Goal: Task Accomplishment & Management: Manage account settings

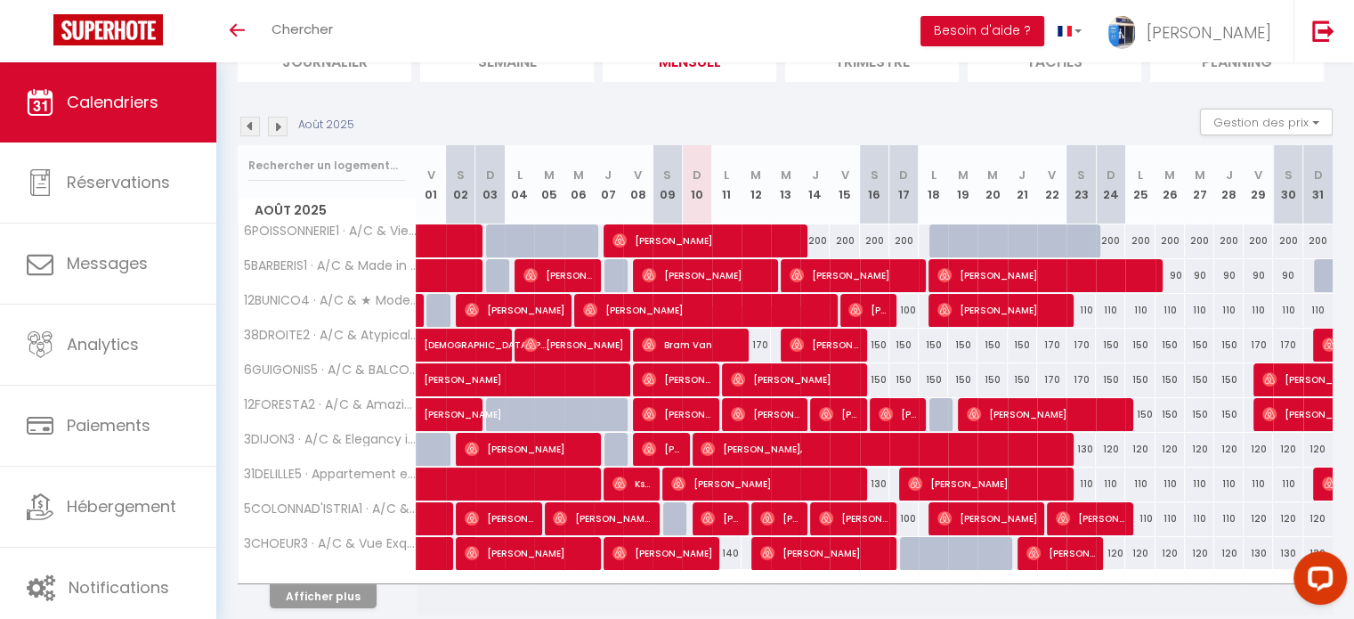
scroll to position [178, 0]
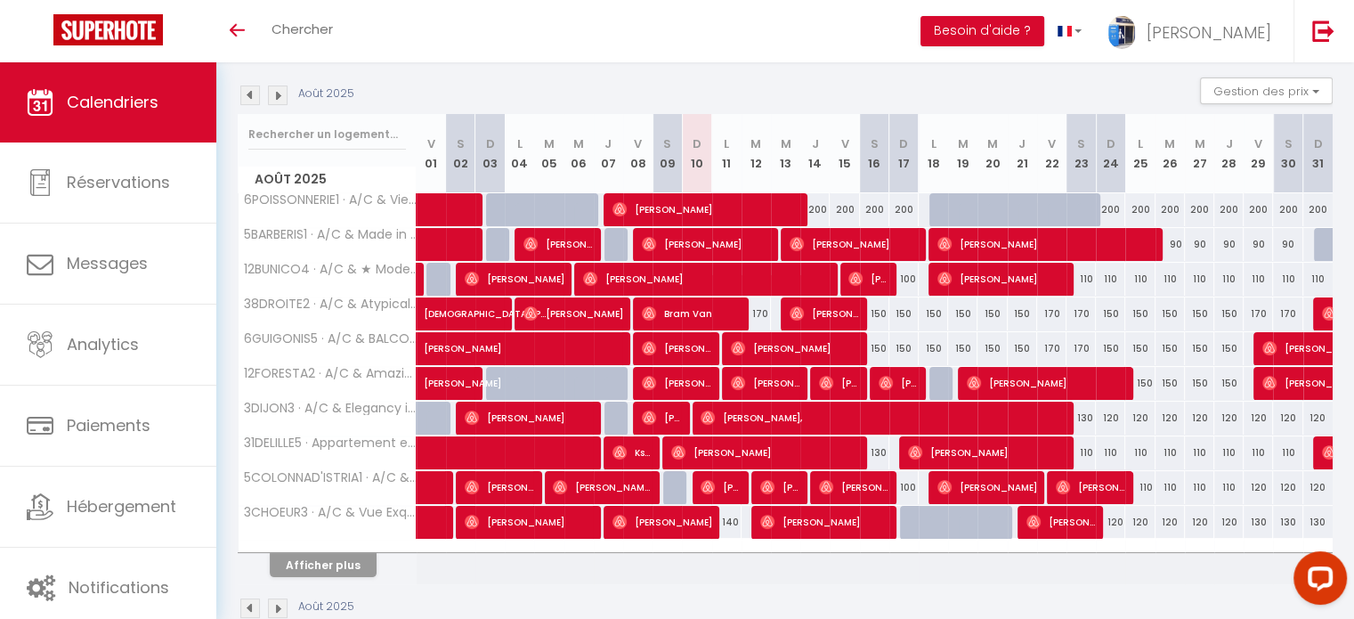
click at [878, 350] on div "150" at bounding box center [874, 348] width 29 height 33
type input "150"
type input "Sam 16 Août 2025"
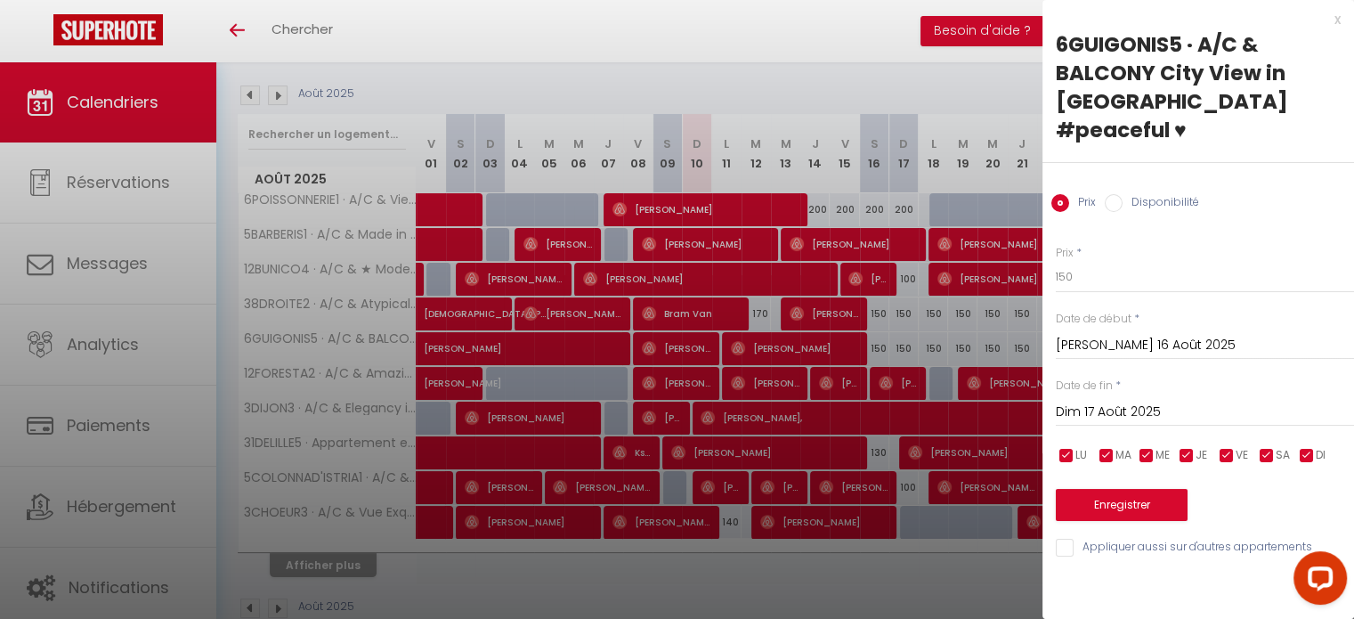
click at [1111, 401] on input "Dim 17 Août 2025" at bounding box center [1205, 412] width 298 height 23
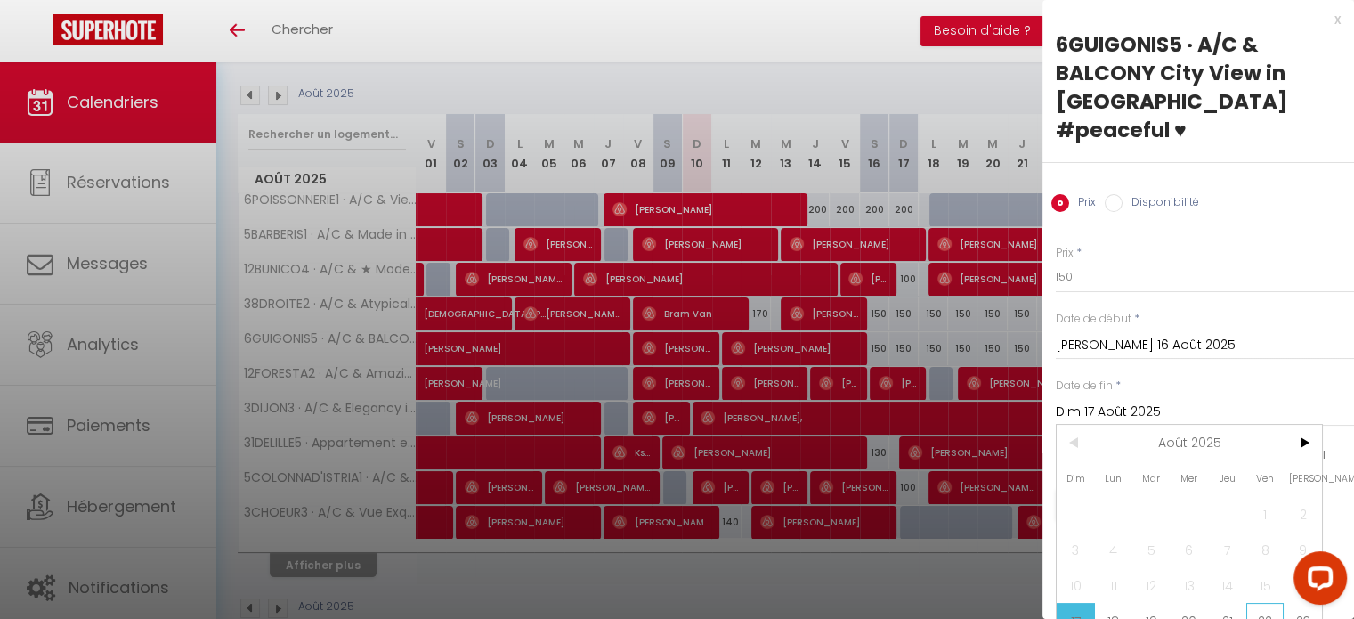
click at [1254, 603] on span "22" at bounding box center [1266, 621] width 38 height 36
type input "Ven 22 Août 2025"
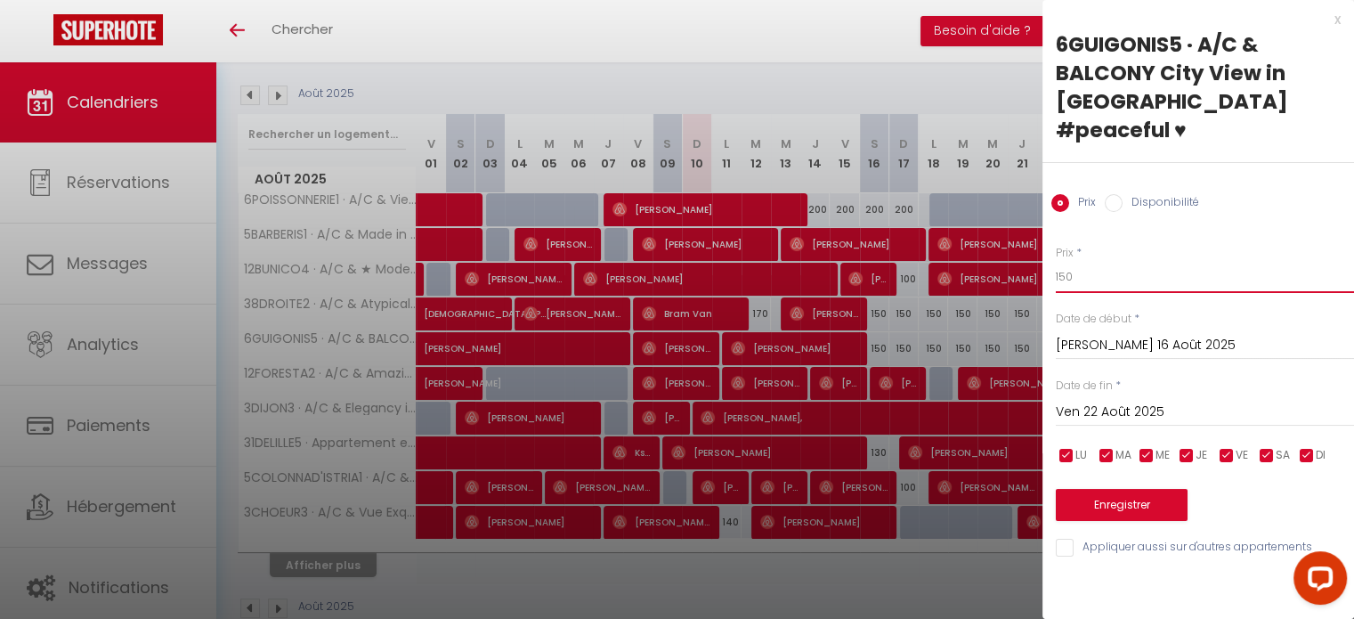
click at [1060, 261] on input "150" at bounding box center [1205, 277] width 298 height 32
type input "130"
click at [1135, 489] on button "Enregistrer" at bounding box center [1122, 505] width 132 height 32
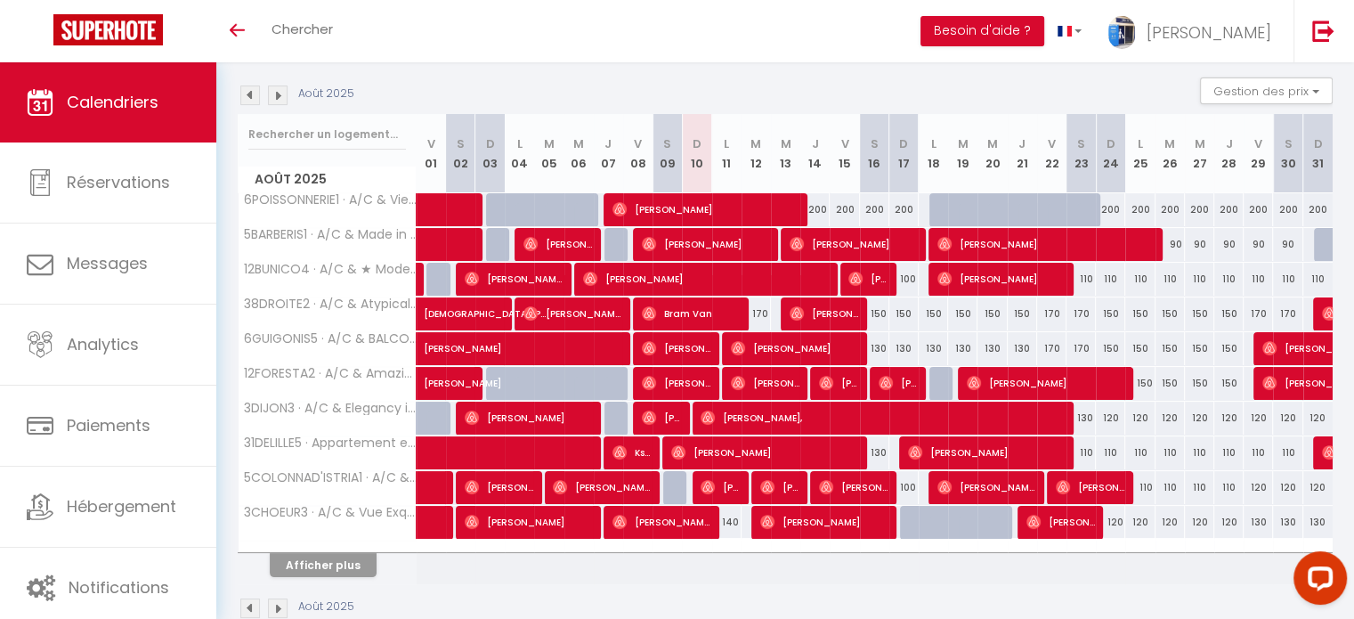
click at [1052, 347] on div "170" at bounding box center [1051, 348] width 29 height 33
type input "170"
type input "Ven 22 Août 2025"
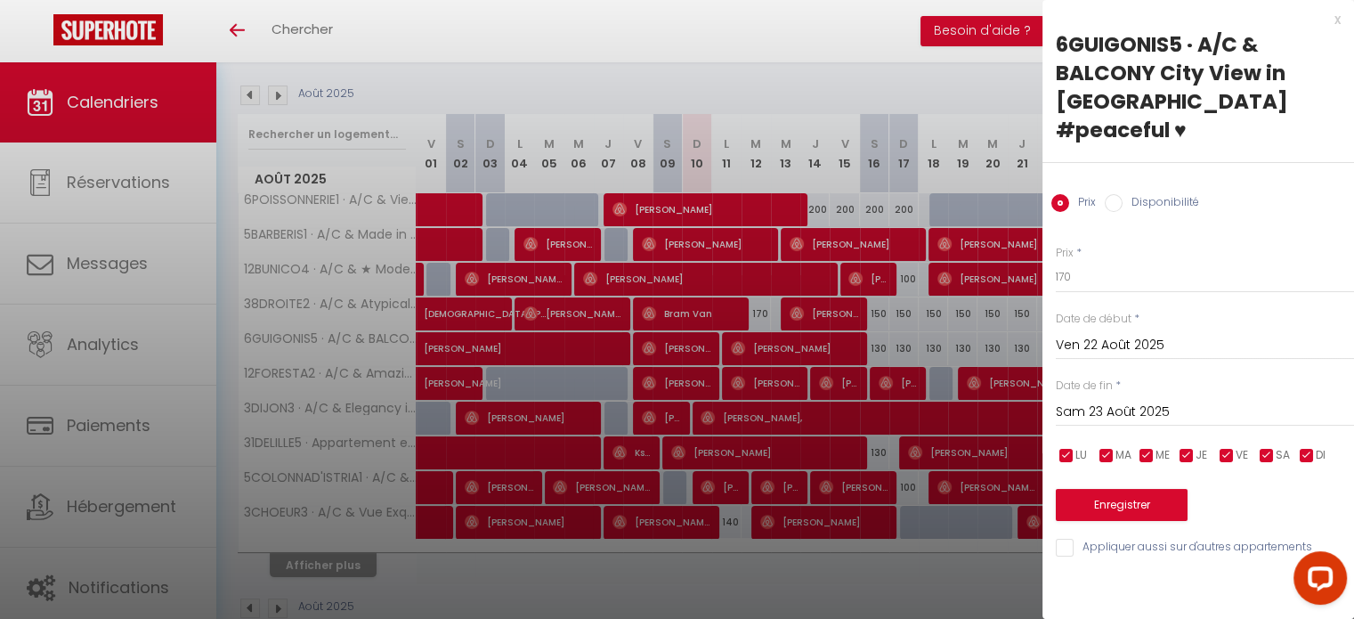
click at [1129, 401] on input "Sam 23 Août 2025" at bounding box center [1205, 412] width 298 height 23
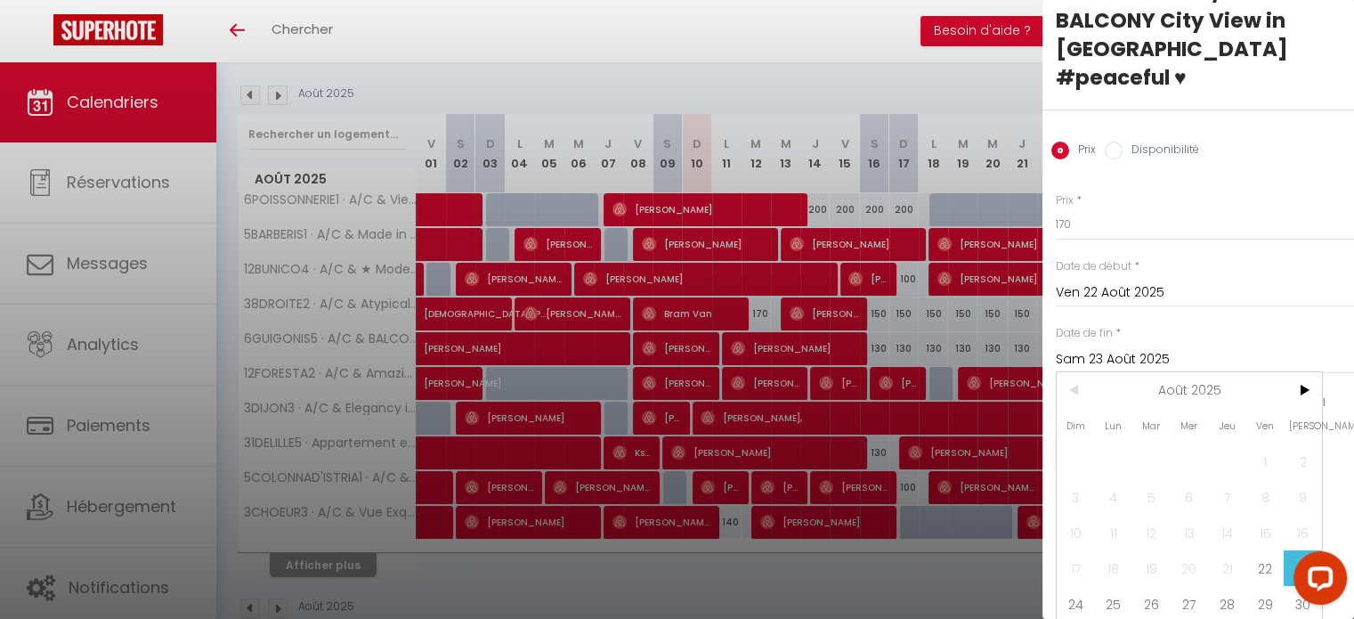
scroll to position [75, 0]
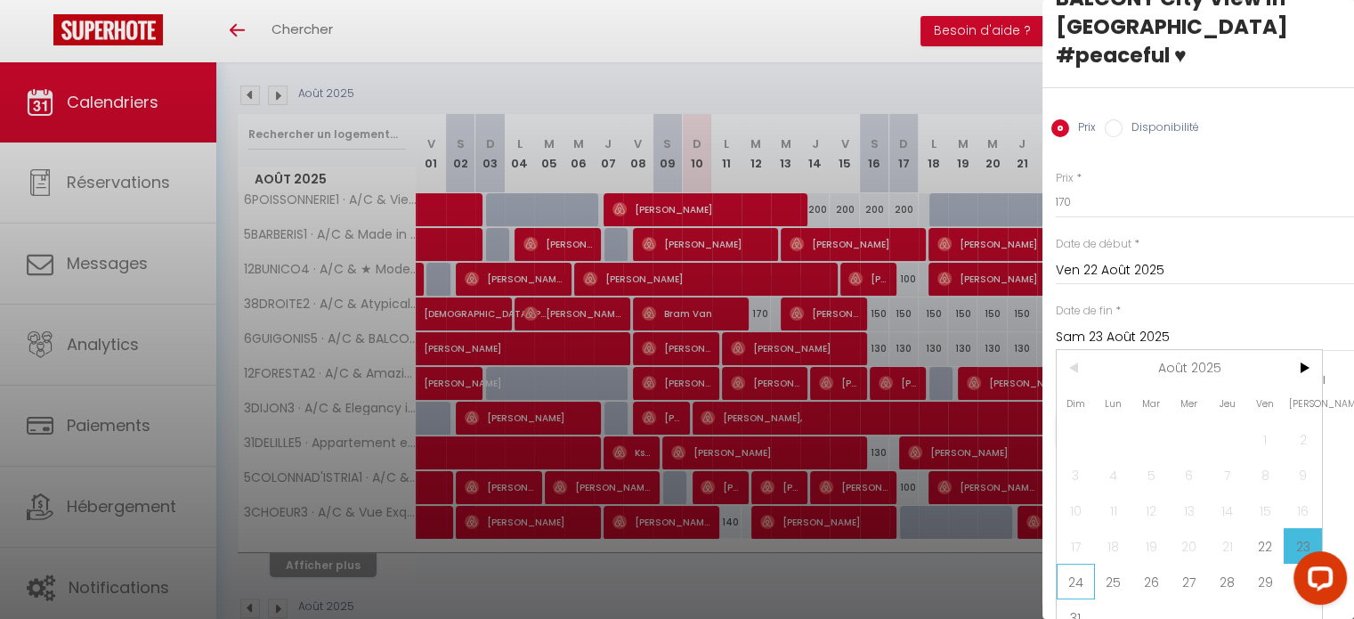
click at [1072, 564] on span "24" at bounding box center [1076, 582] width 38 height 36
type input "Dim 24 Août 2025"
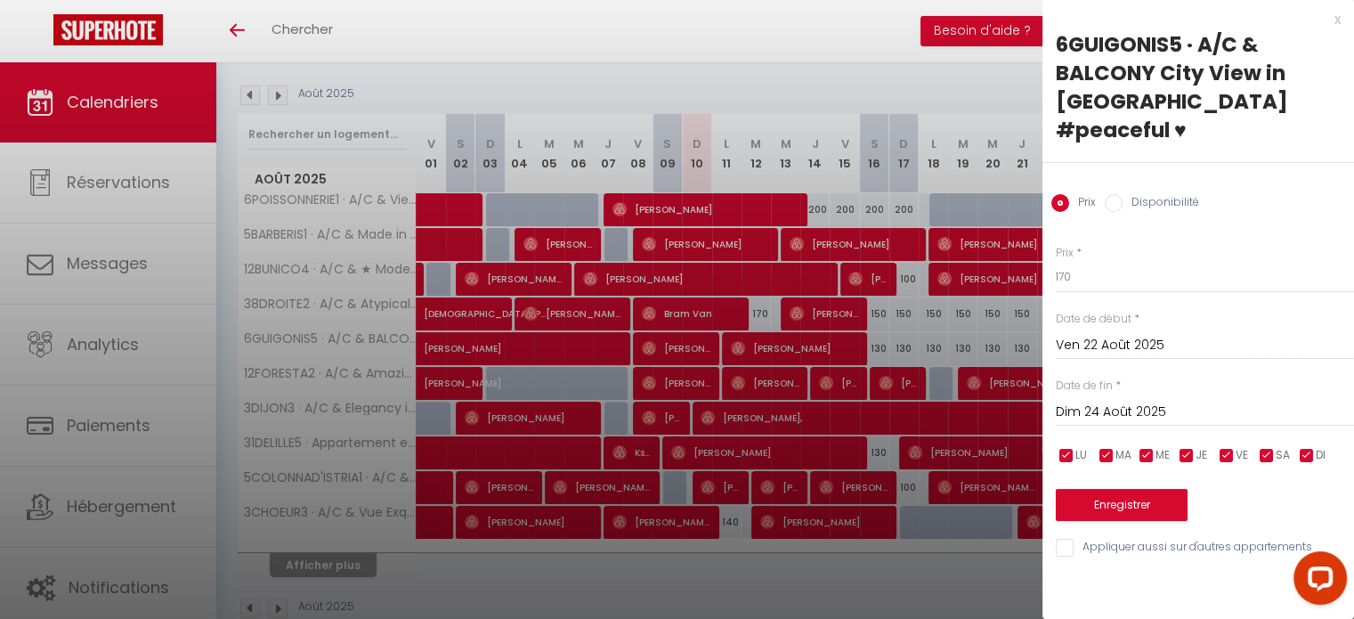
scroll to position [0, 0]
click at [1059, 261] on input "170" at bounding box center [1205, 277] width 298 height 32
type input "150"
click at [1125, 489] on button "Enregistrer" at bounding box center [1122, 505] width 132 height 32
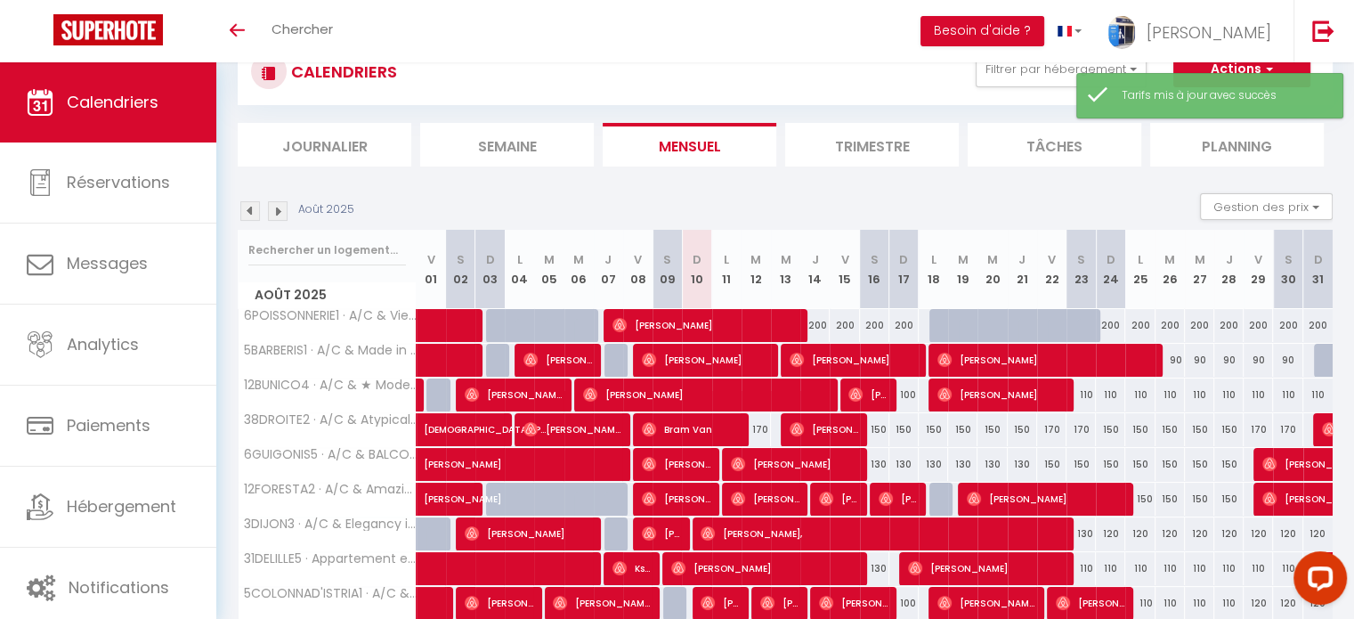
scroll to position [178, 0]
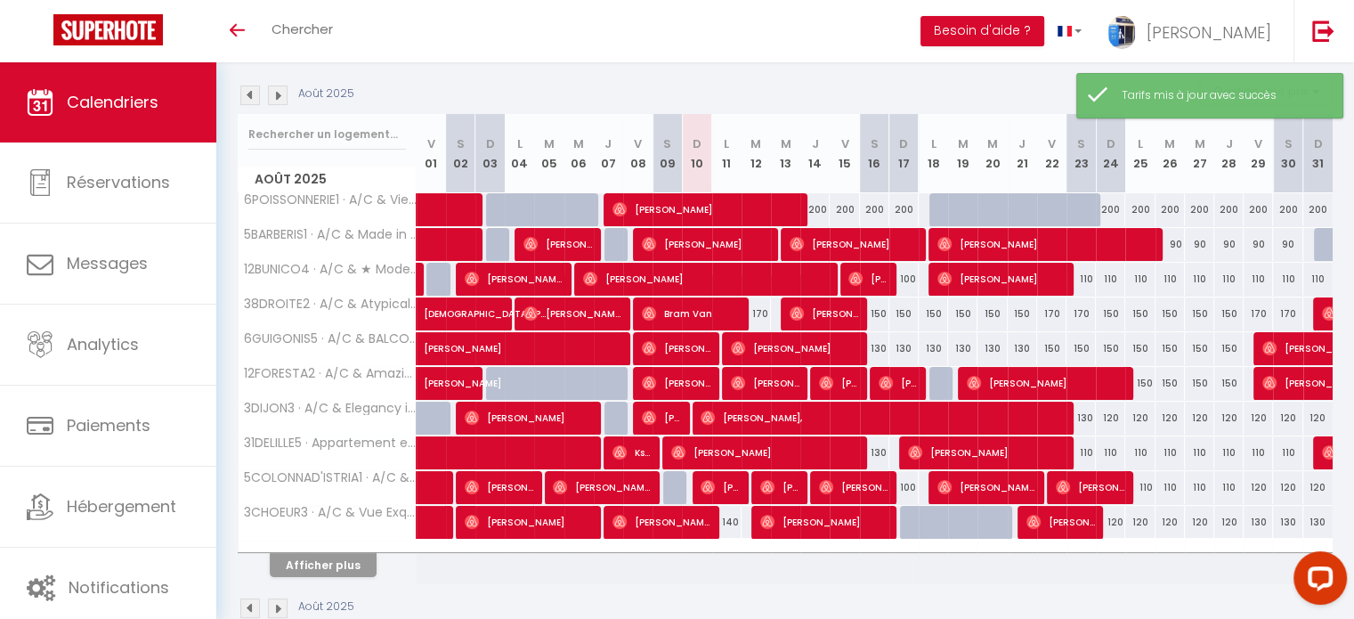
click at [1108, 345] on div "150" at bounding box center [1110, 348] width 29 height 33
type input "150"
type input "Dim 24 Août 2025"
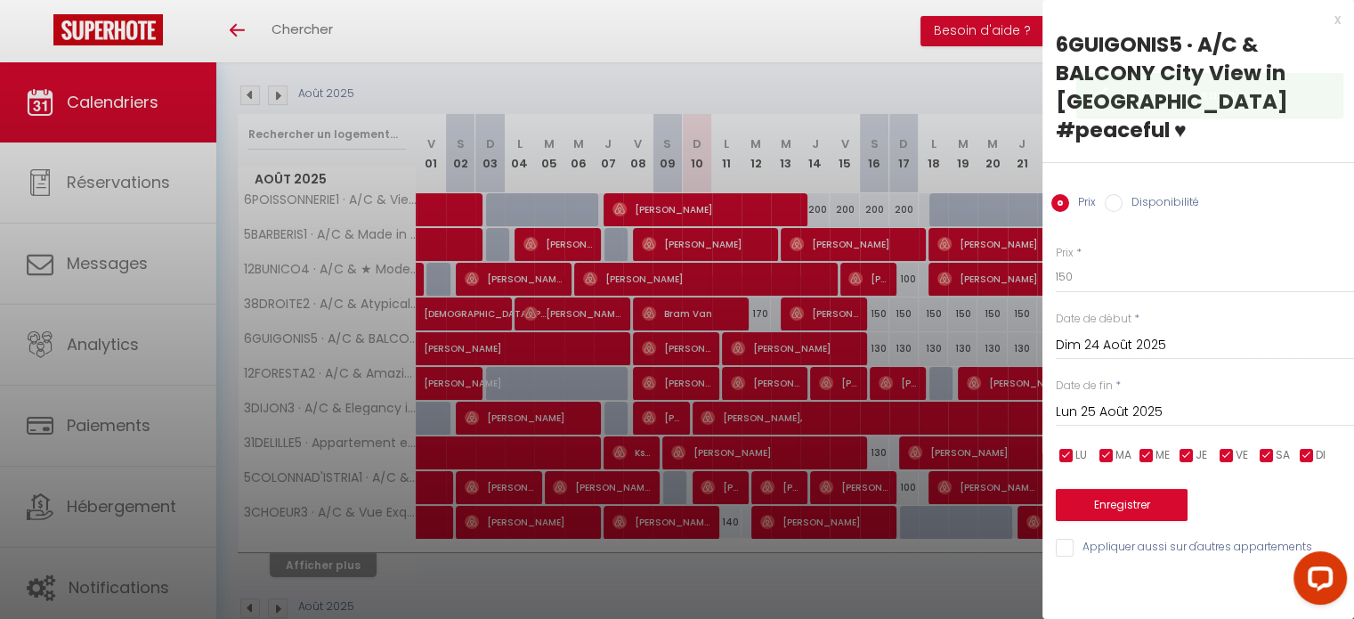
click at [1120, 401] on input "Lun 25 Août 2025" at bounding box center [1205, 412] width 298 height 23
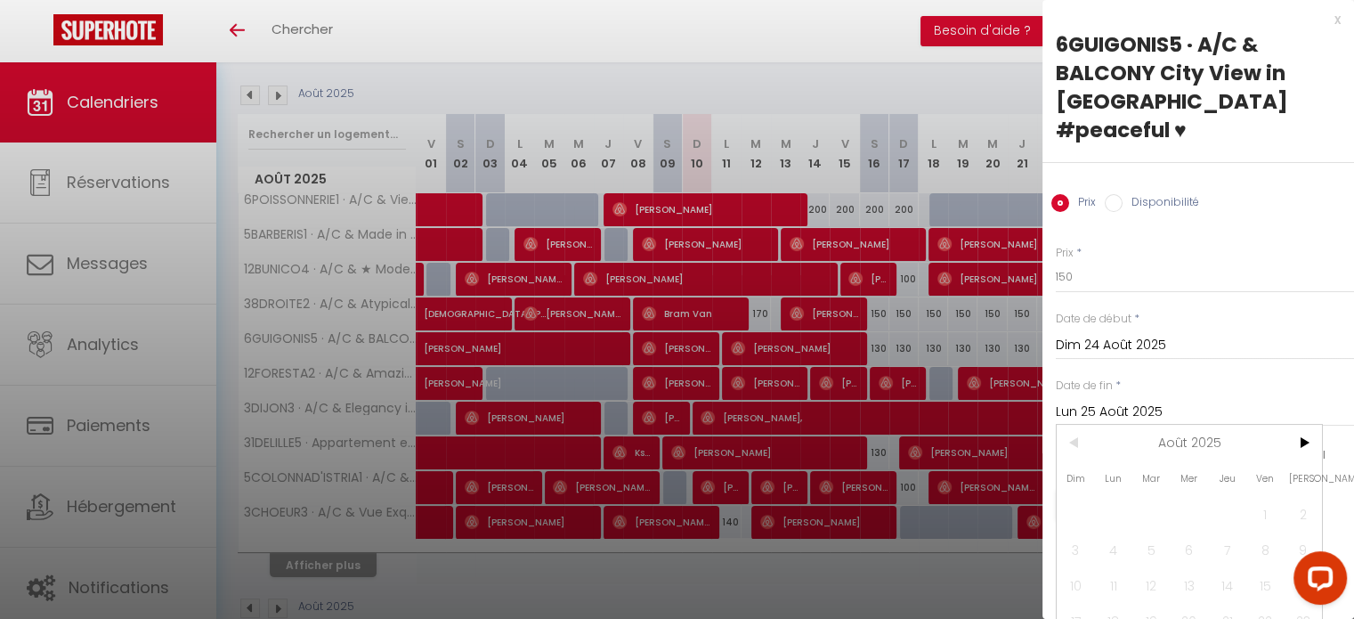
scroll to position [75, 0]
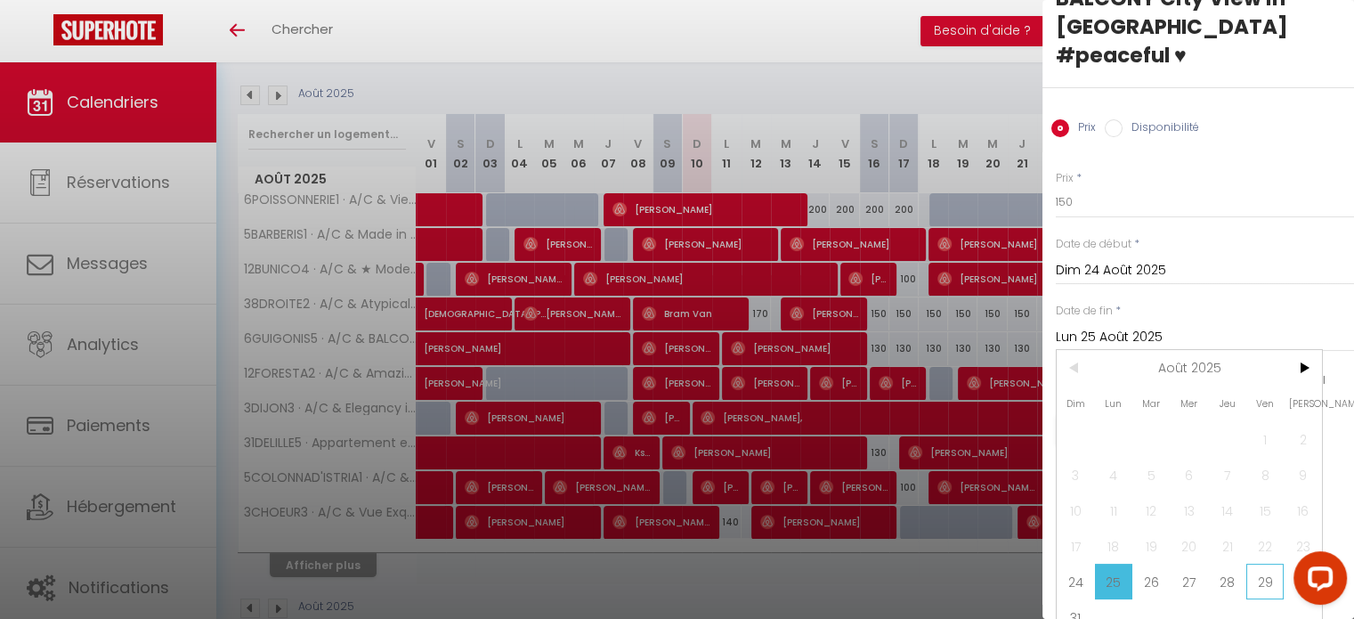
click at [1267, 564] on span "29" at bounding box center [1266, 582] width 38 height 36
type input "Ven 29 Août 2025"
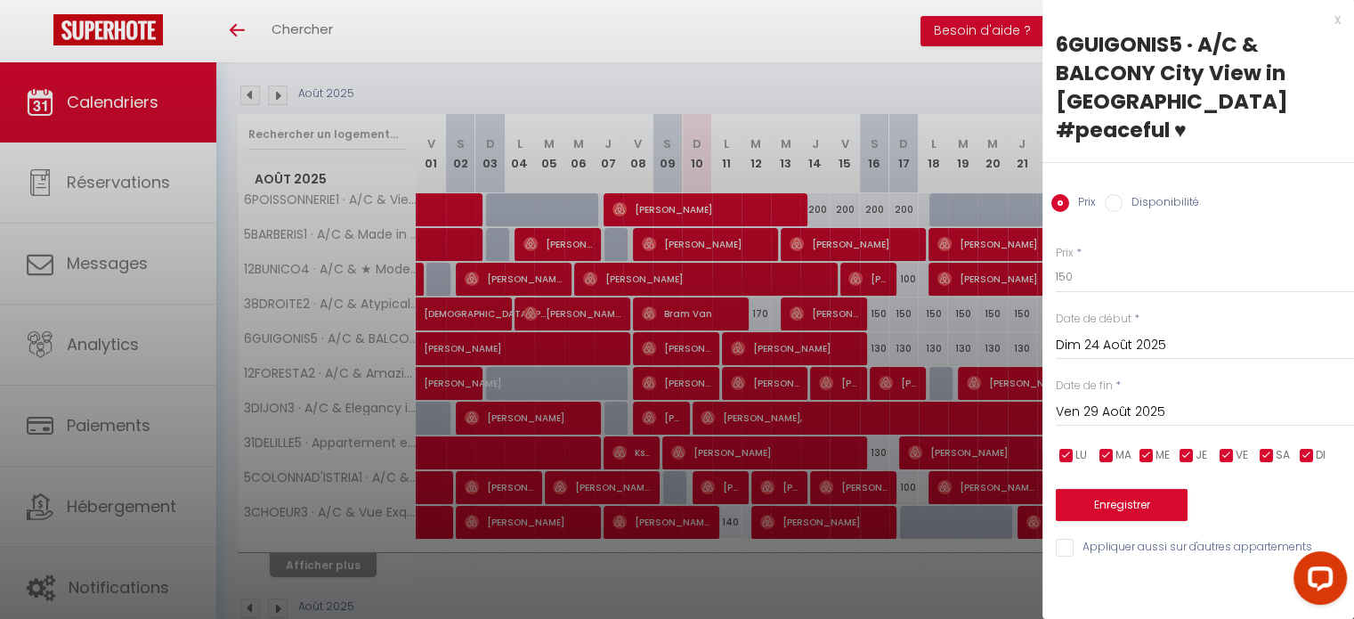
scroll to position [0, 0]
click at [1060, 261] on input "150" at bounding box center [1205, 277] width 298 height 32
type input "130"
click at [1126, 489] on button "Enregistrer" at bounding box center [1122, 505] width 132 height 32
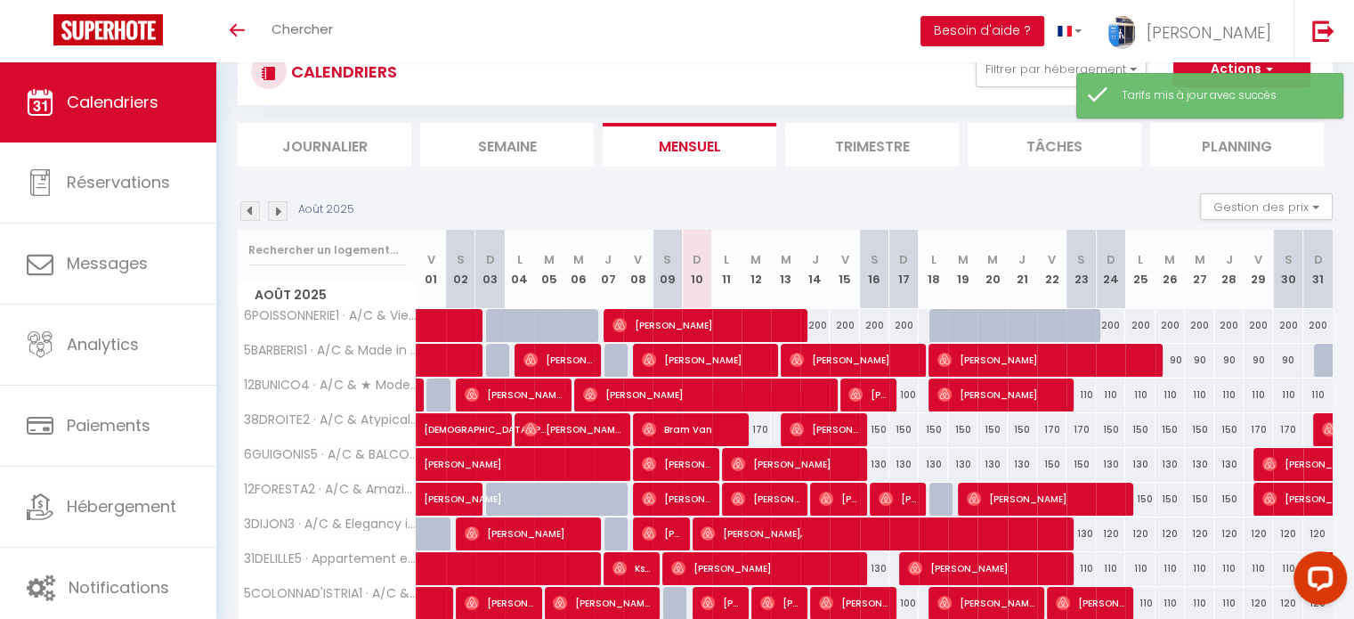
scroll to position [178, 0]
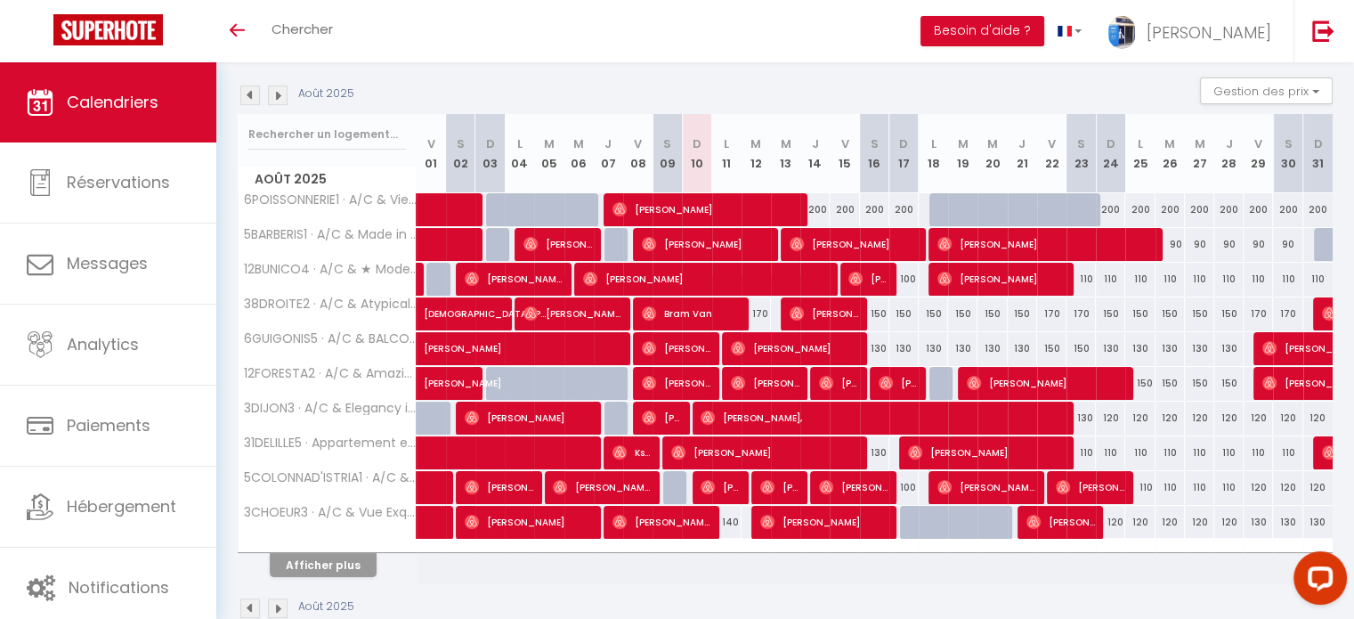
click at [1048, 308] on div "170" at bounding box center [1051, 313] width 29 height 33
type input "170"
type input "Ven 22 Août 2025"
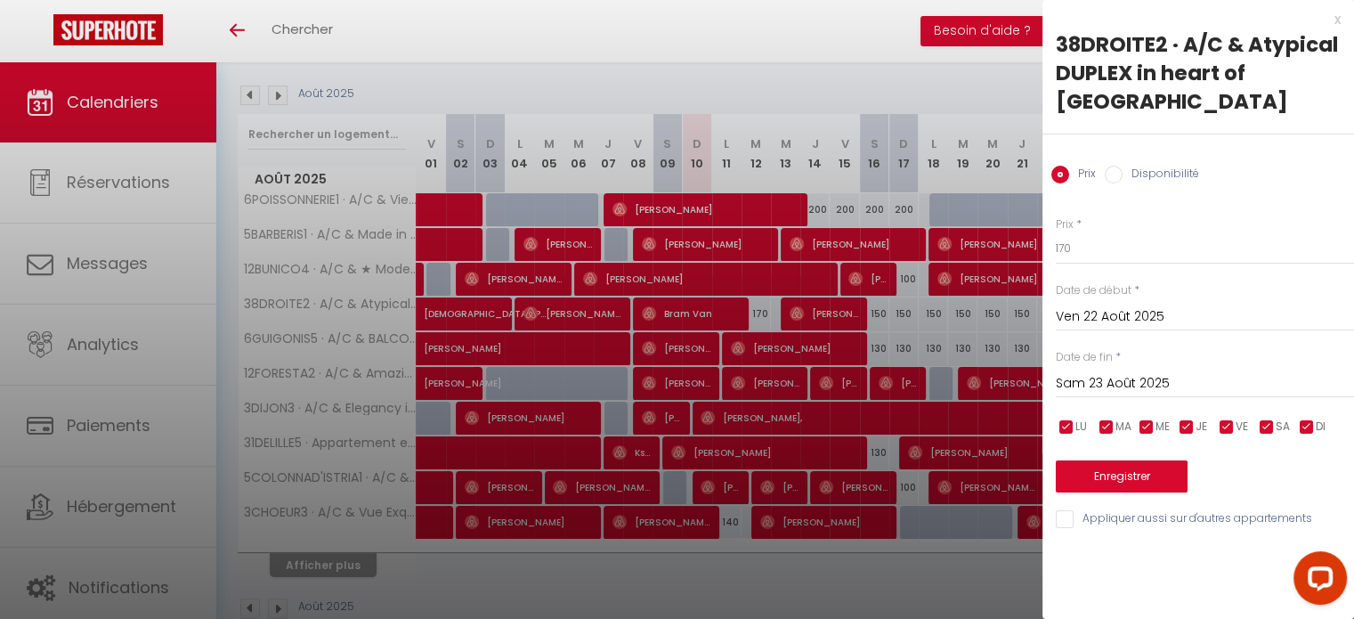
click at [1132, 395] on div "Sam 23 Août 2025 < Août 2025 > Dim Lun Mar Mer Jeu Ven Sam 1 2 3 4 5 6 7 8 9 10…" at bounding box center [1205, 382] width 298 height 32
click at [1124, 384] on input "Sam 23 Août 2025" at bounding box center [1205, 383] width 298 height 23
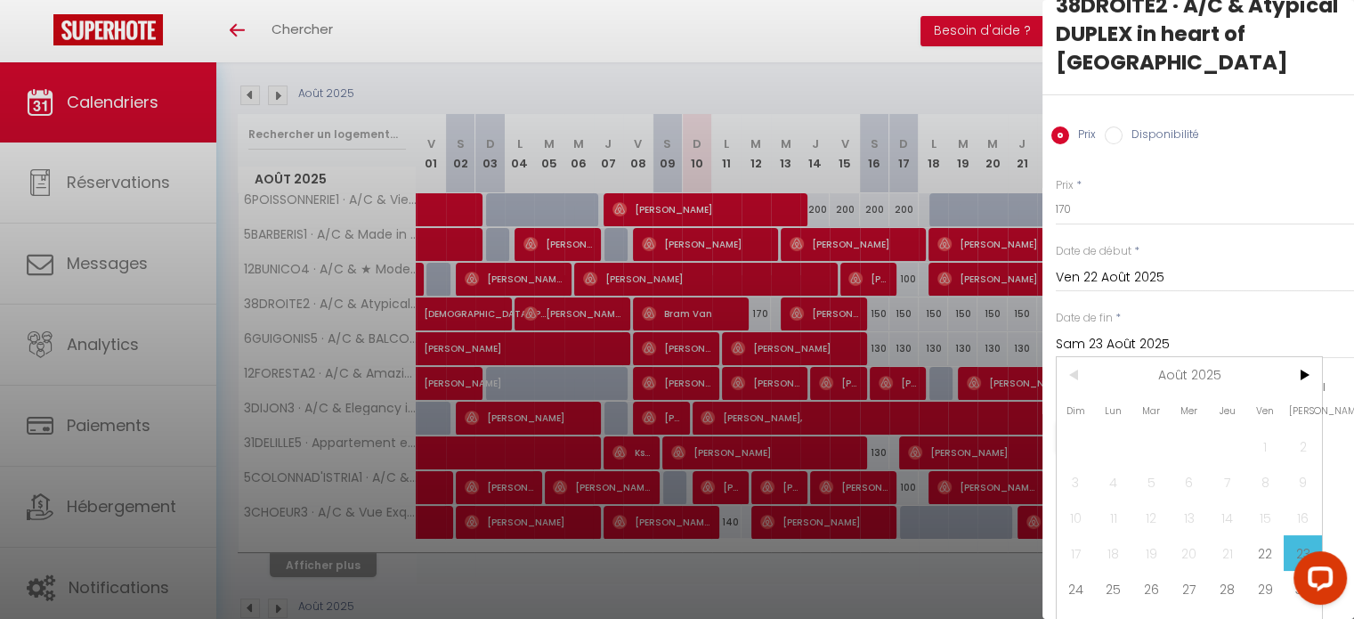
scroll to position [75, 0]
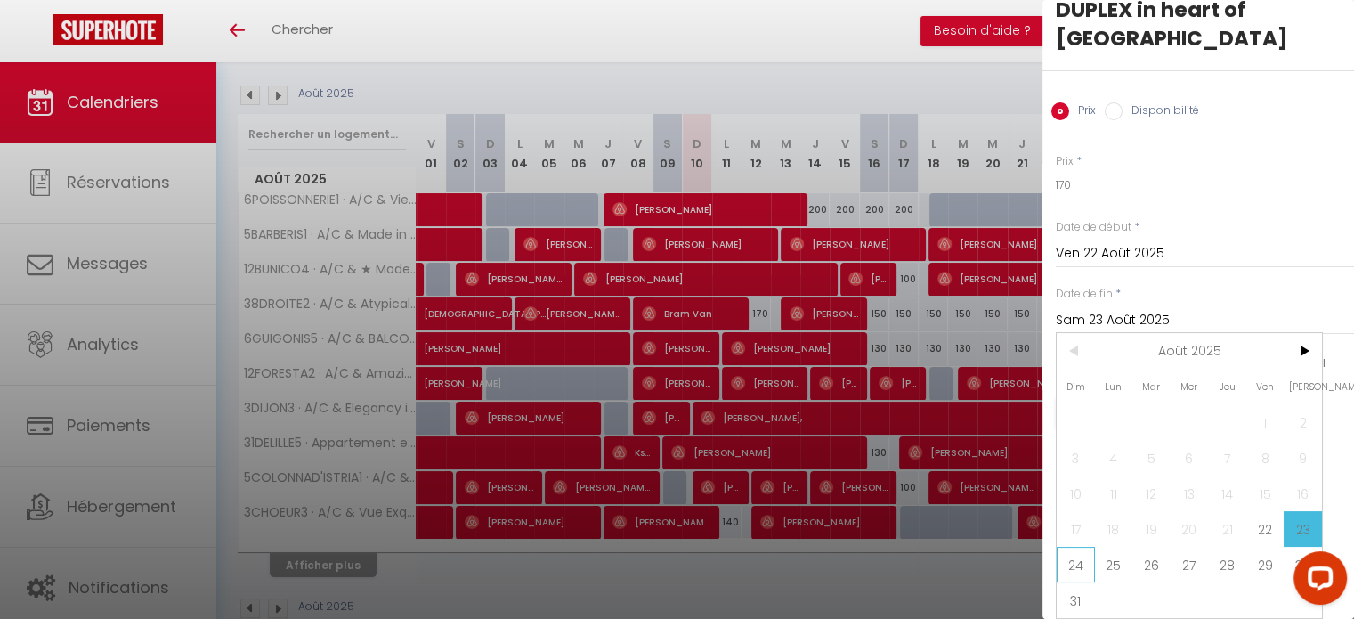
click at [1070, 566] on span "24" at bounding box center [1076, 565] width 38 height 36
type input "Dim 24 Août 2025"
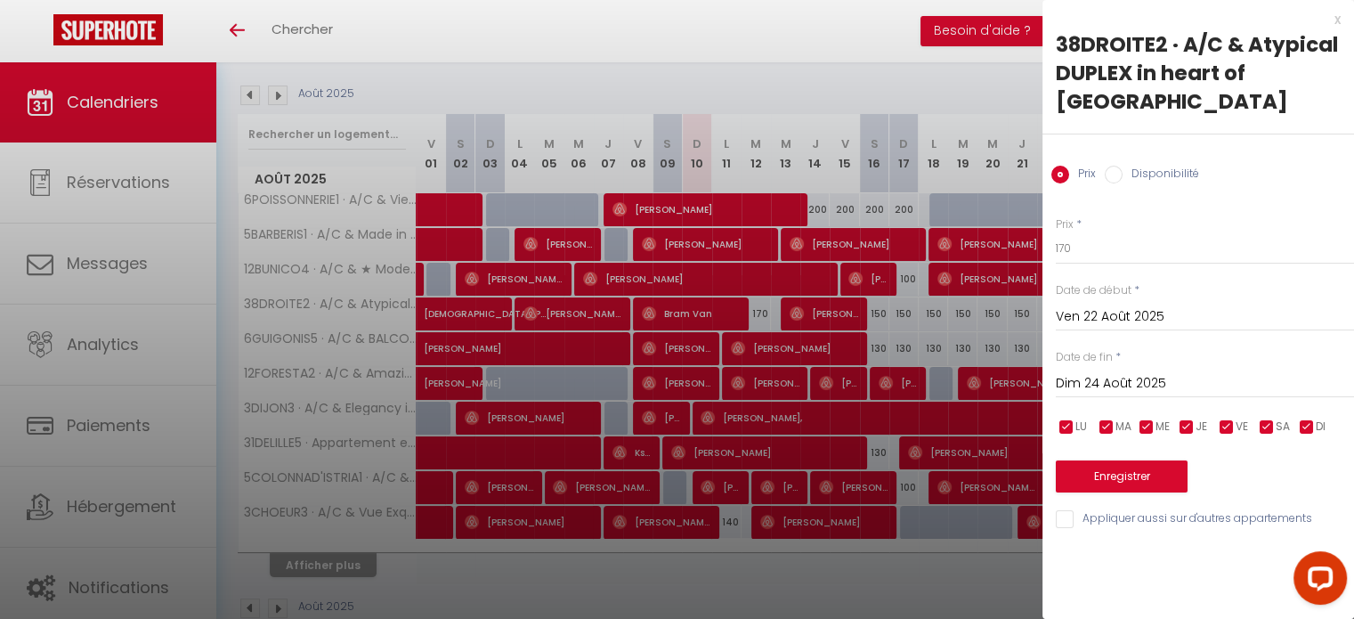
scroll to position [0, 0]
click at [1057, 240] on input "170" at bounding box center [1205, 248] width 298 height 32
type input "150"
click at [1083, 474] on button "Enregistrer" at bounding box center [1122, 476] width 132 height 32
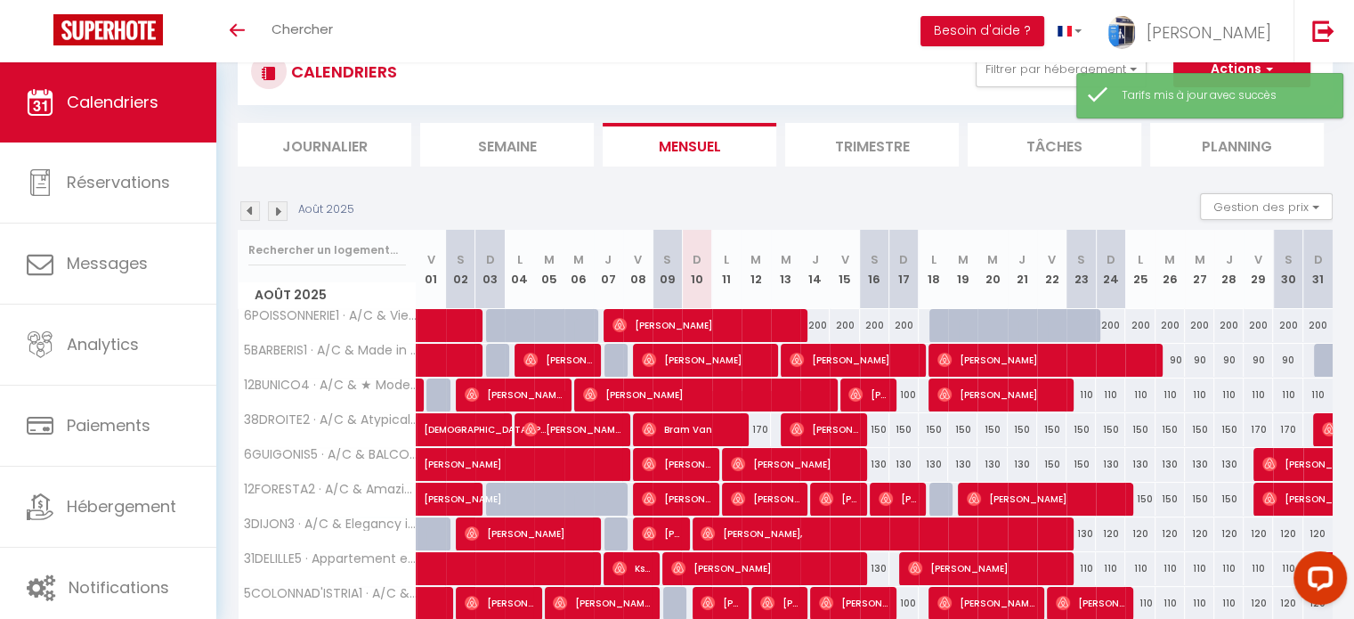
scroll to position [178, 0]
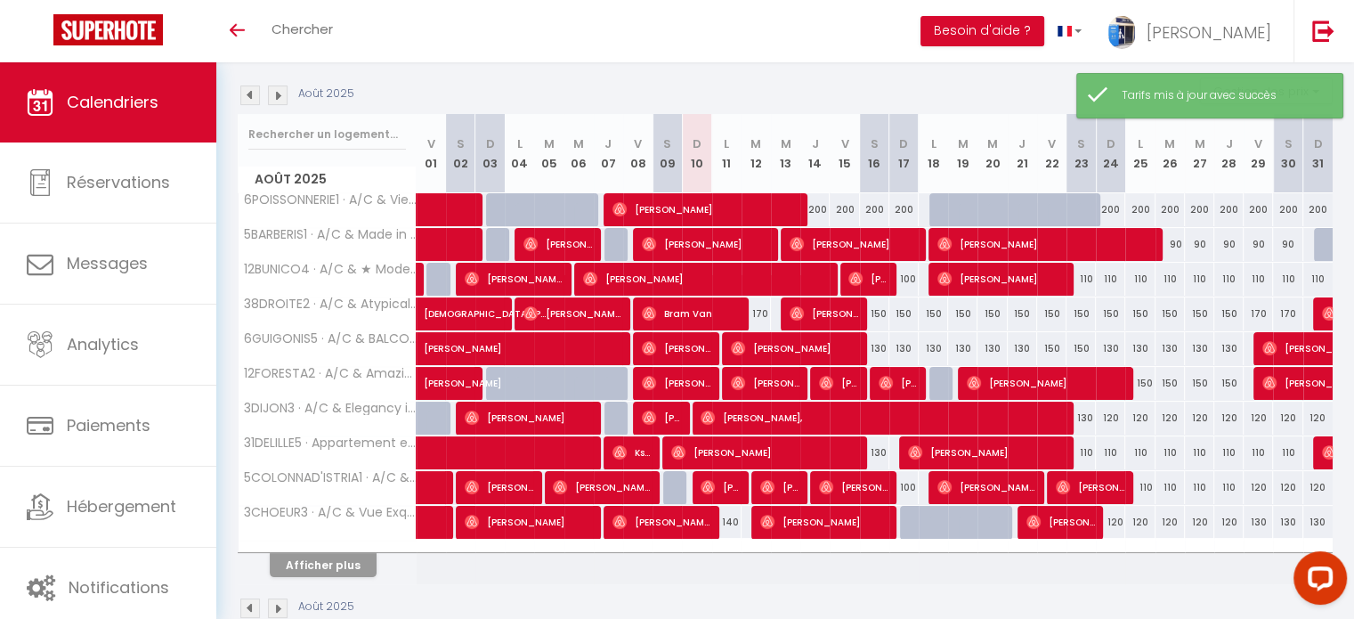
click at [1108, 313] on div "150" at bounding box center [1110, 313] width 29 height 33
type input "150"
type input "Dim 24 Août 2025"
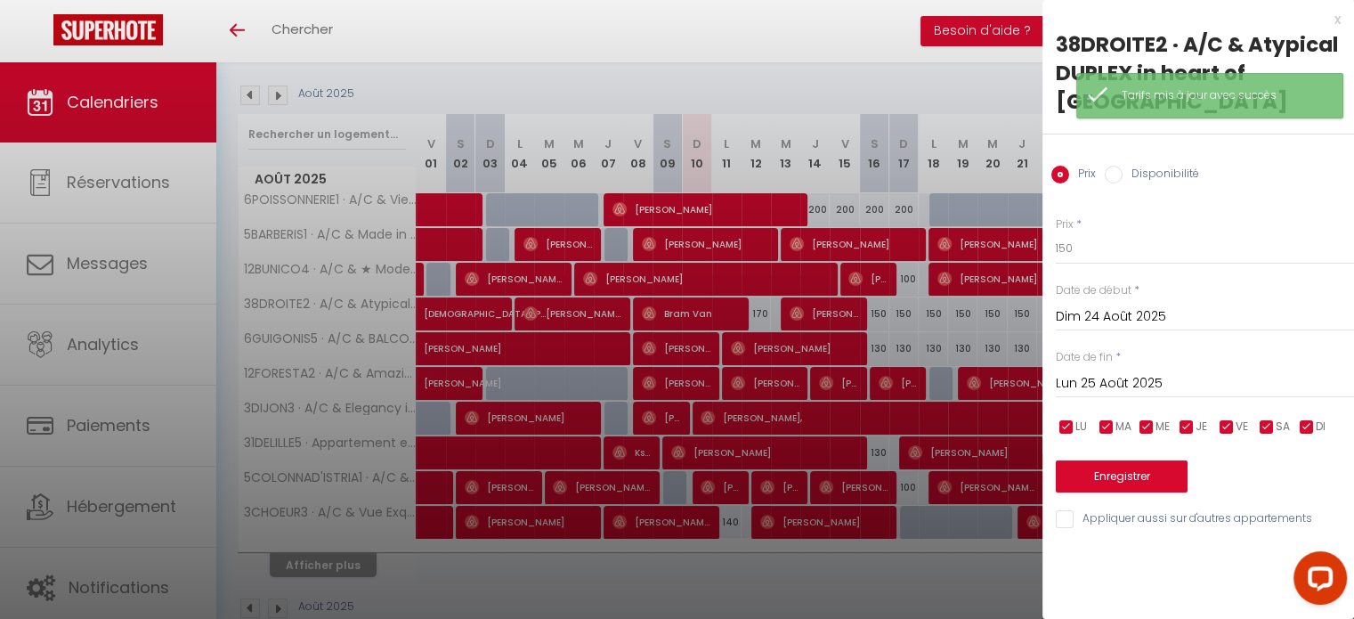
click at [1143, 378] on input "Lun 25 Août 2025" at bounding box center [1205, 383] width 298 height 23
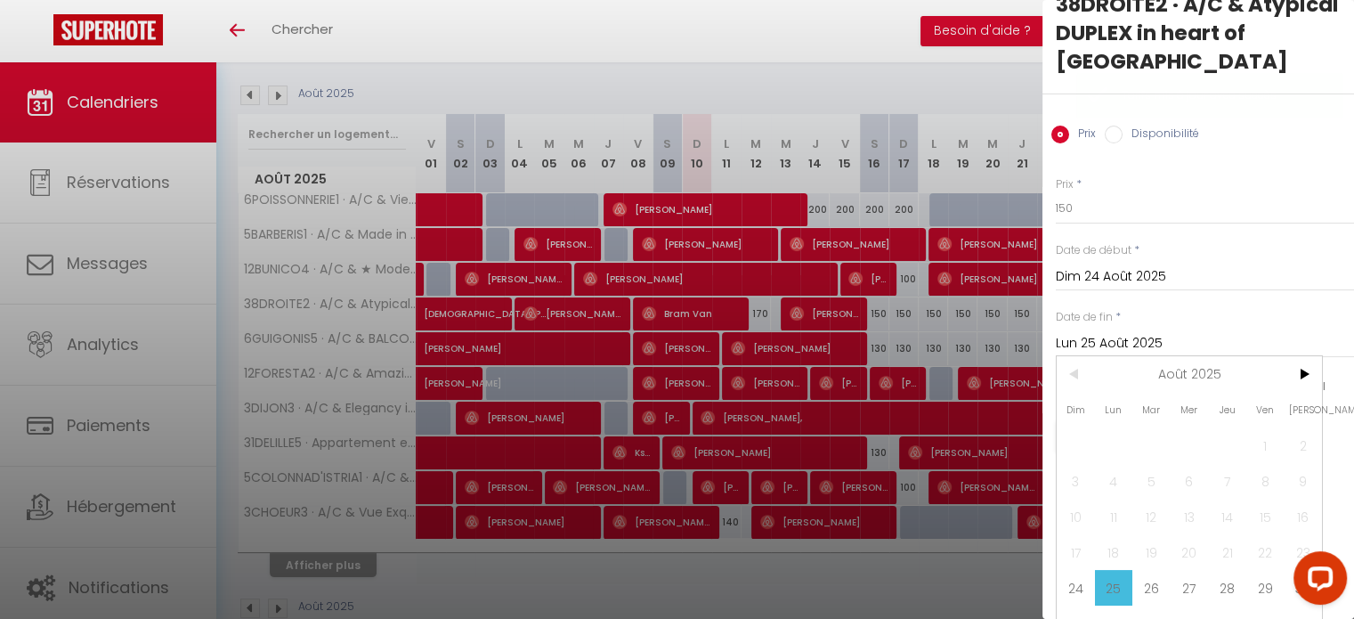
scroll to position [75, 0]
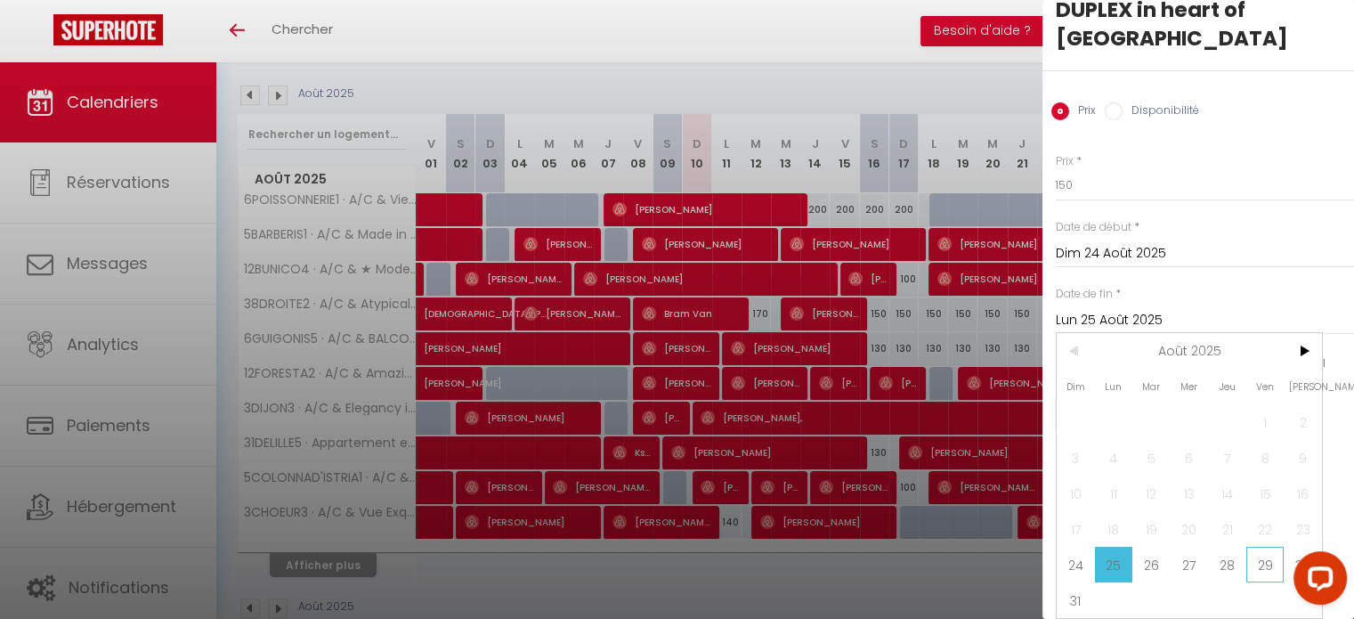
click at [1264, 553] on span "29" at bounding box center [1266, 565] width 38 height 36
type input "Ven 29 Août 2025"
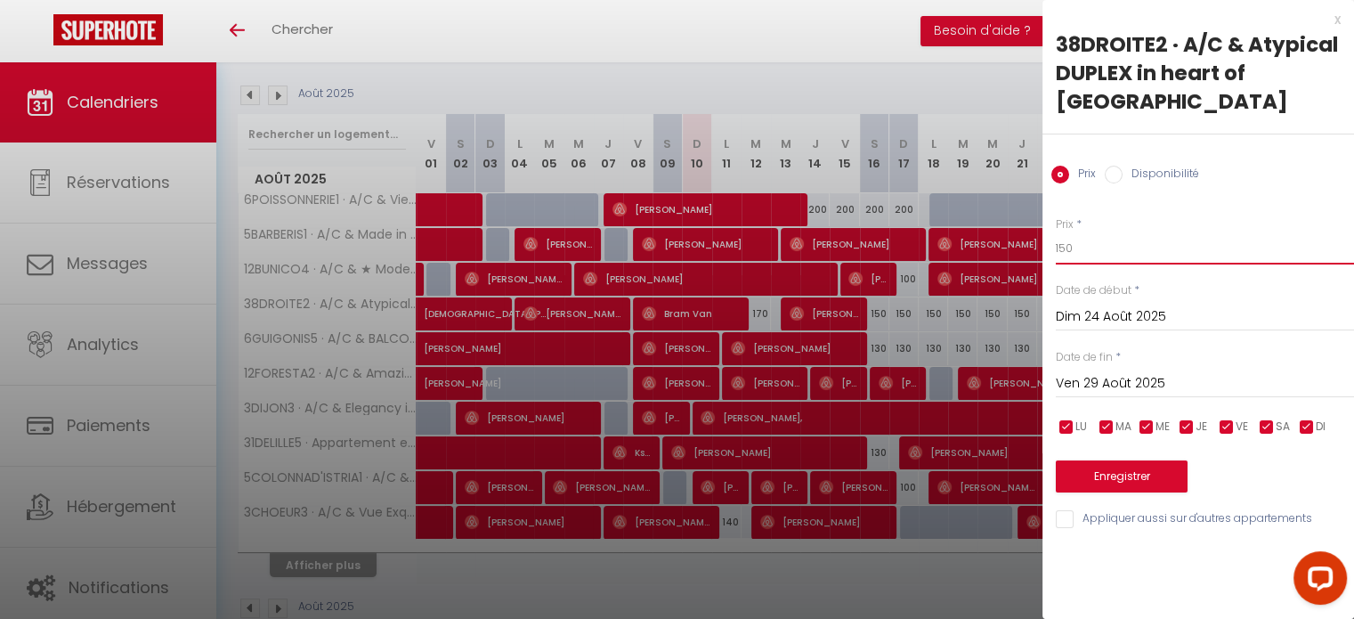
click at [1060, 241] on input "150" at bounding box center [1205, 248] width 298 height 32
type input "130"
click at [1139, 473] on button "Enregistrer" at bounding box center [1122, 476] width 132 height 32
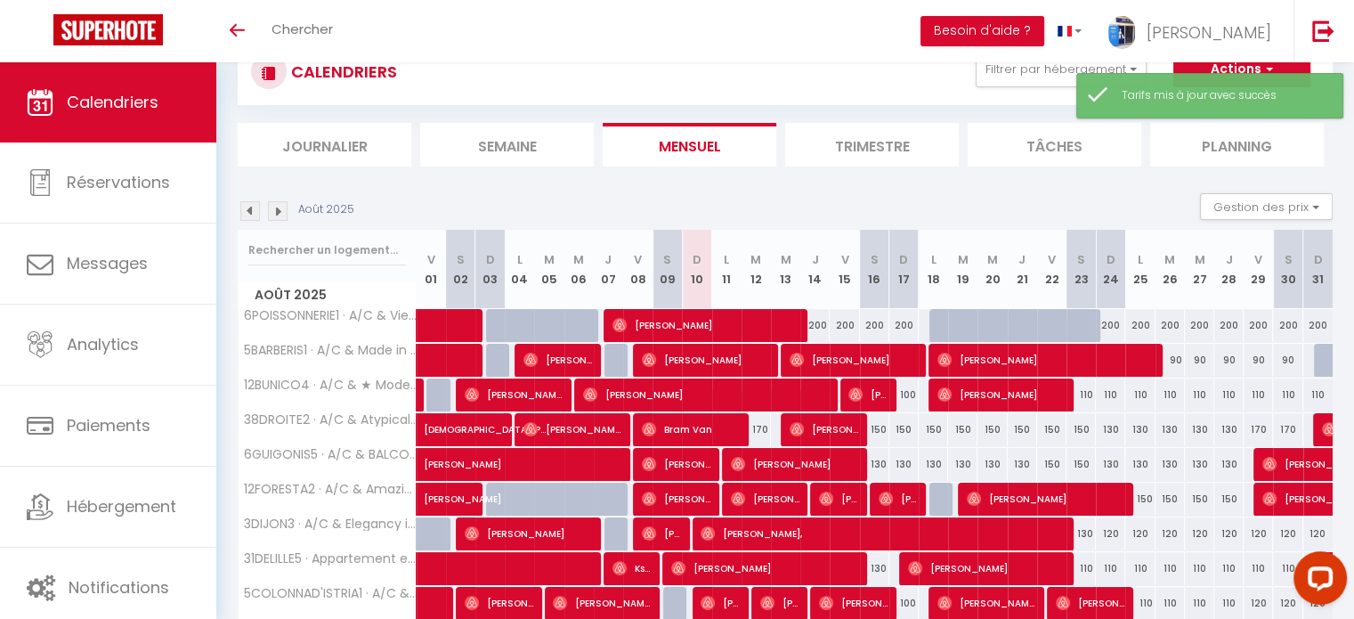
scroll to position [178, 0]
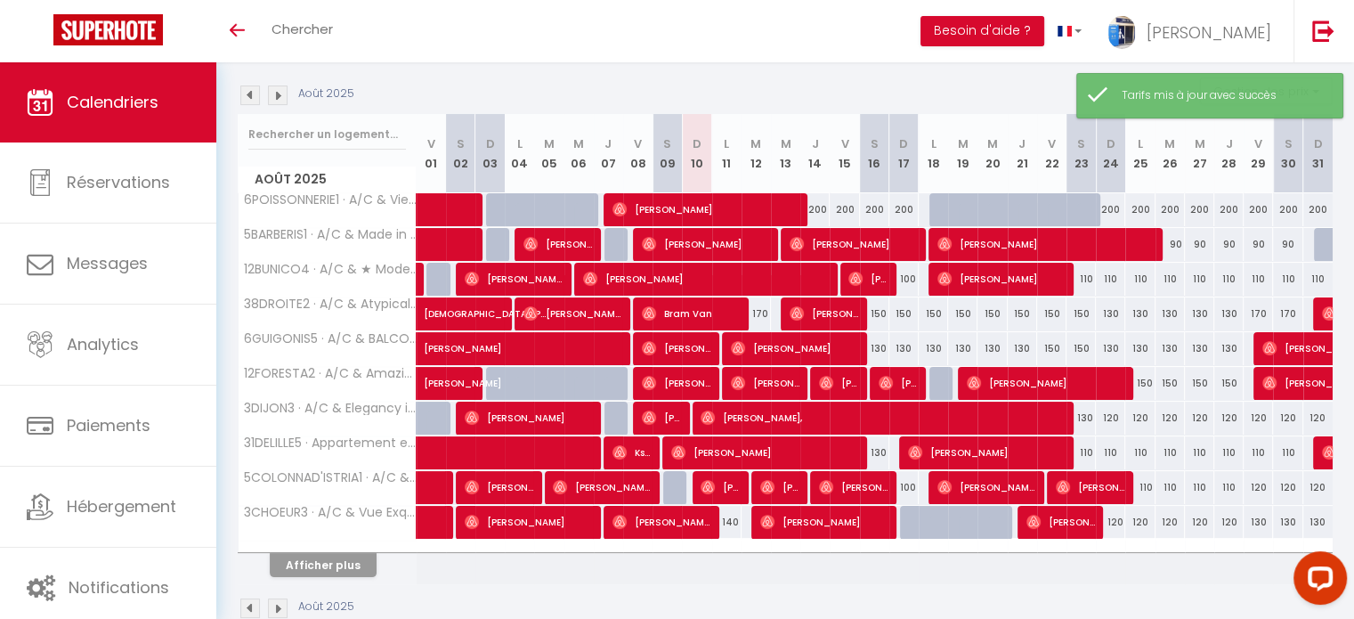
click at [1255, 312] on div "170" at bounding box center [1258, 313] width 29 height 33
type input "170"
type input "Ven 29 Août 2025"
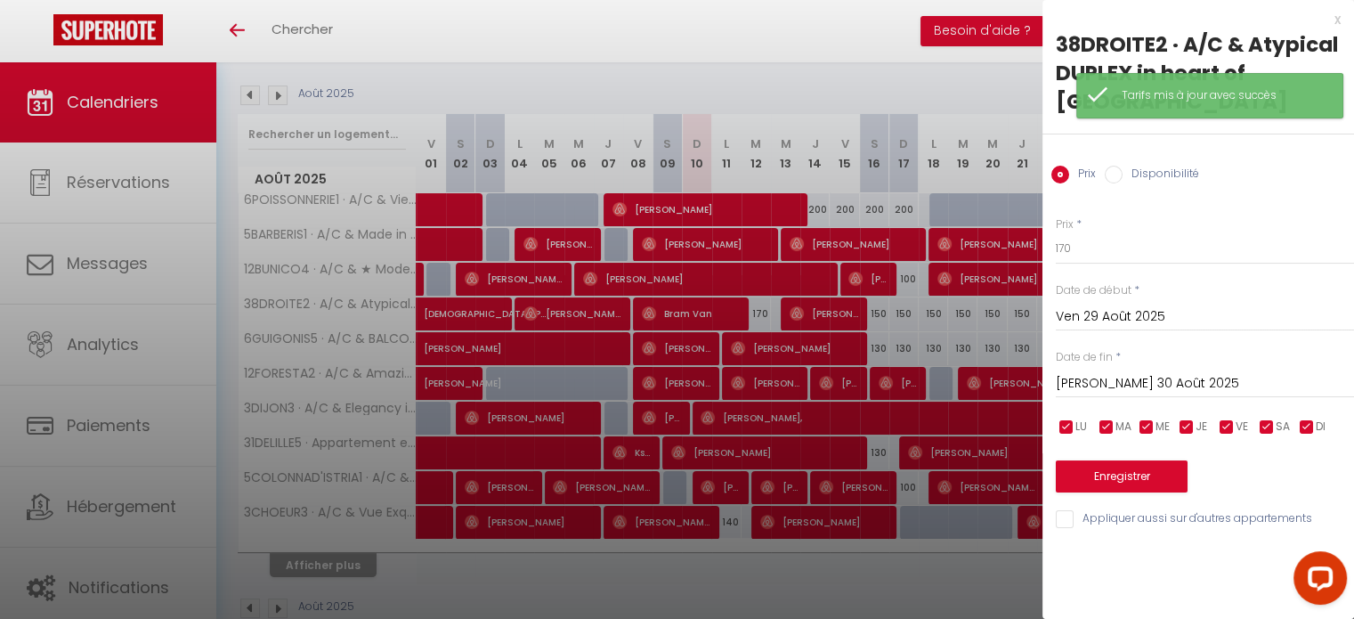
click at [1157, 380] on input "Sam 30 Août 2025" at bounding box center [1205, 383] width 298 height 23
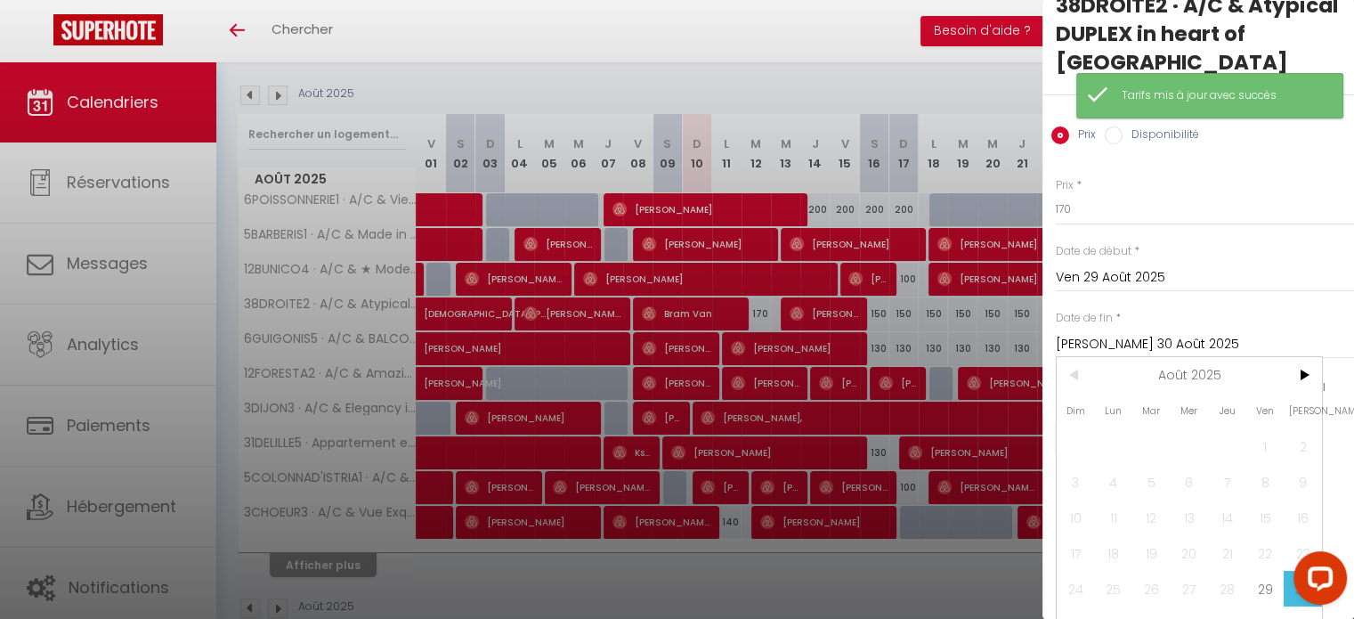
scroll to position [75, 0]
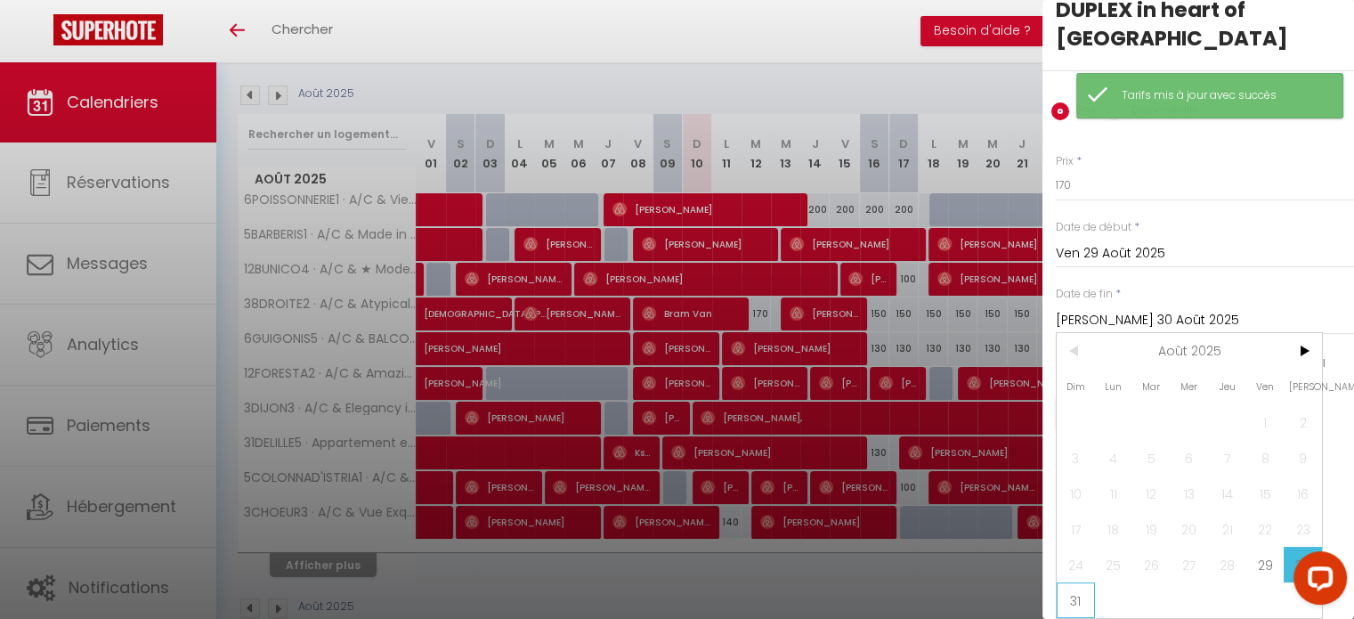
click at [1085, 589] on span "31" at bounding box center [1076, 600] width 38 height 36
type input "Dim 31 Août 2025"
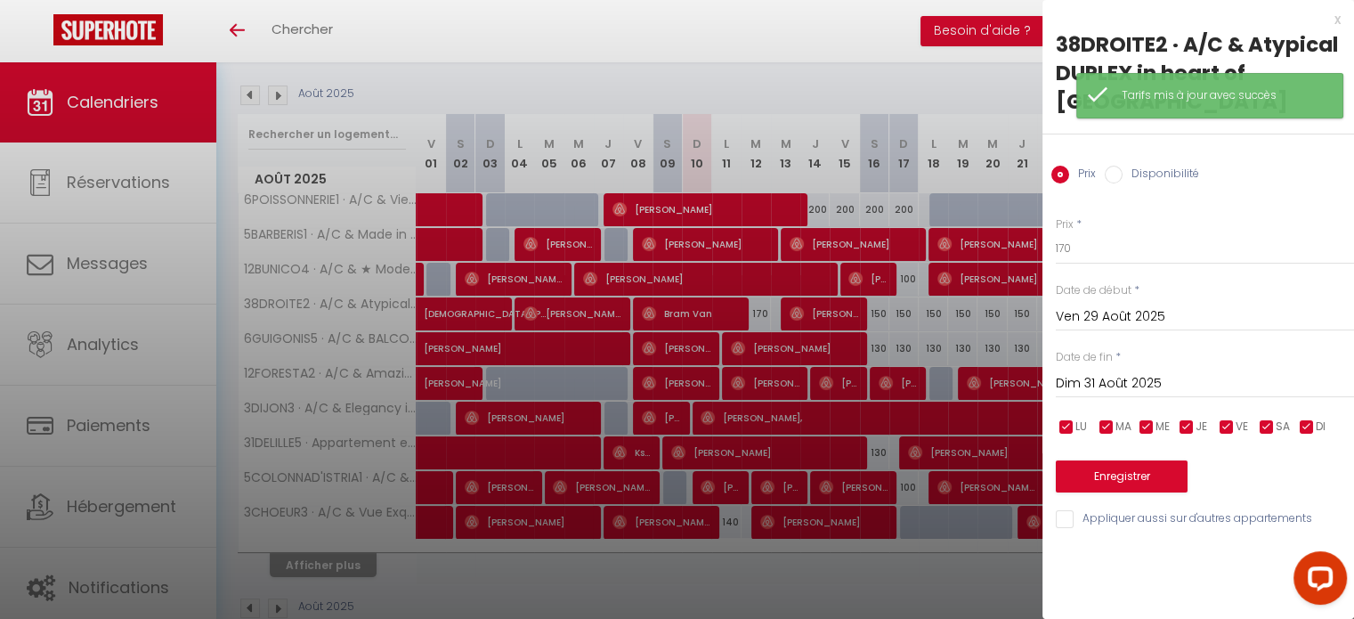
scroll to position [0, 0]
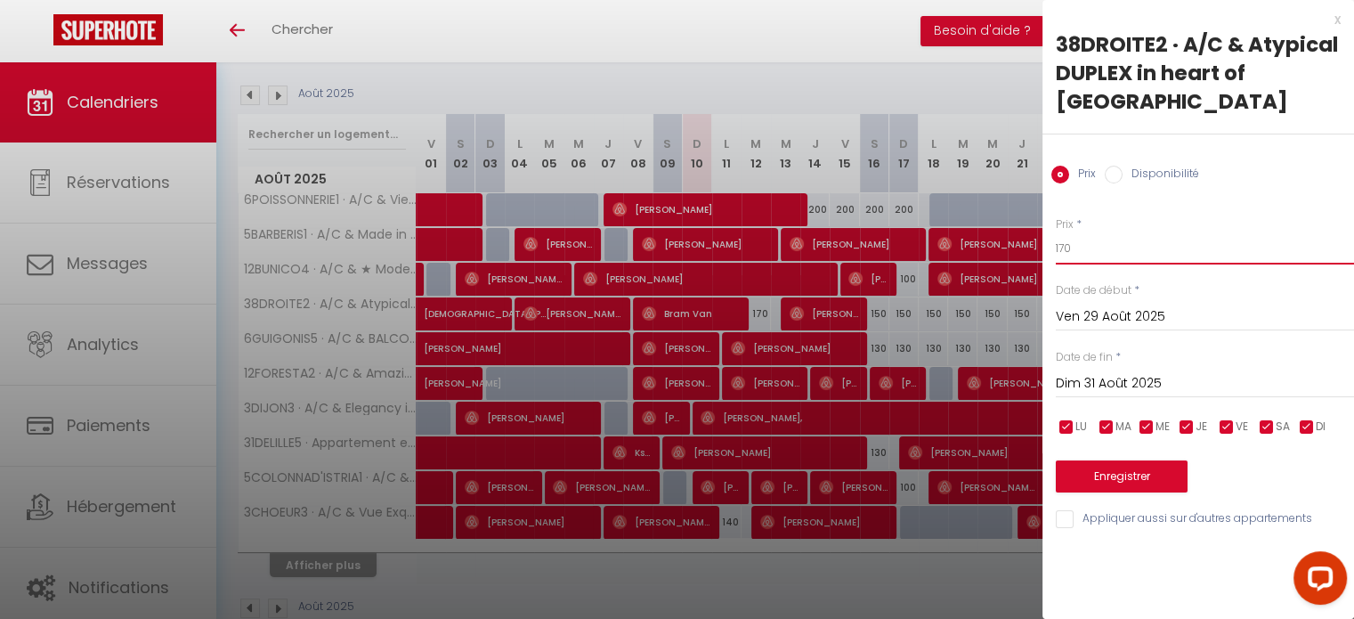
click at [1062, 243] on input "170" at bounding box center [1205, 248] width 298 height 32
type input "150"
click at [1112, 468] on button "Enregistrer" at bounding box center [1122, 476] width 132 height 32
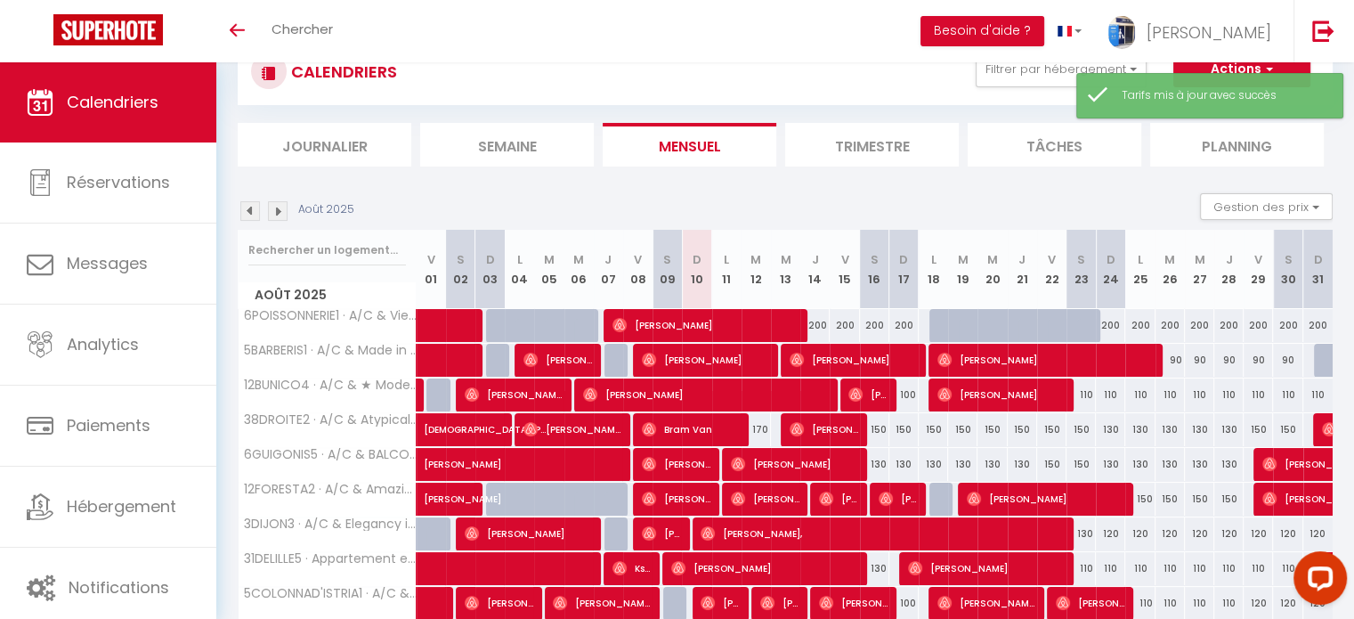
scroll to position [178, 0]
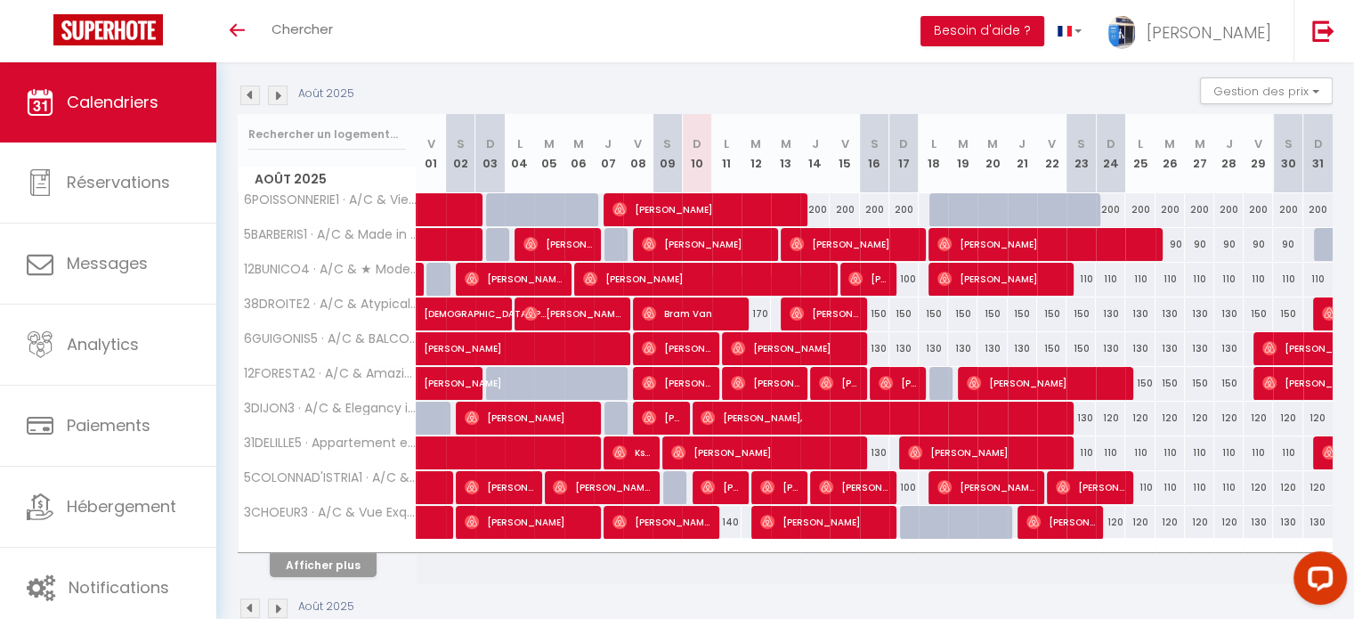
click at [816, 210] on div "200" at bounding box center [814, 209] width 29 height 33
type input "200"
type input "Jeu 14 Août 2025"
type input "Ven 15 Août 2025"
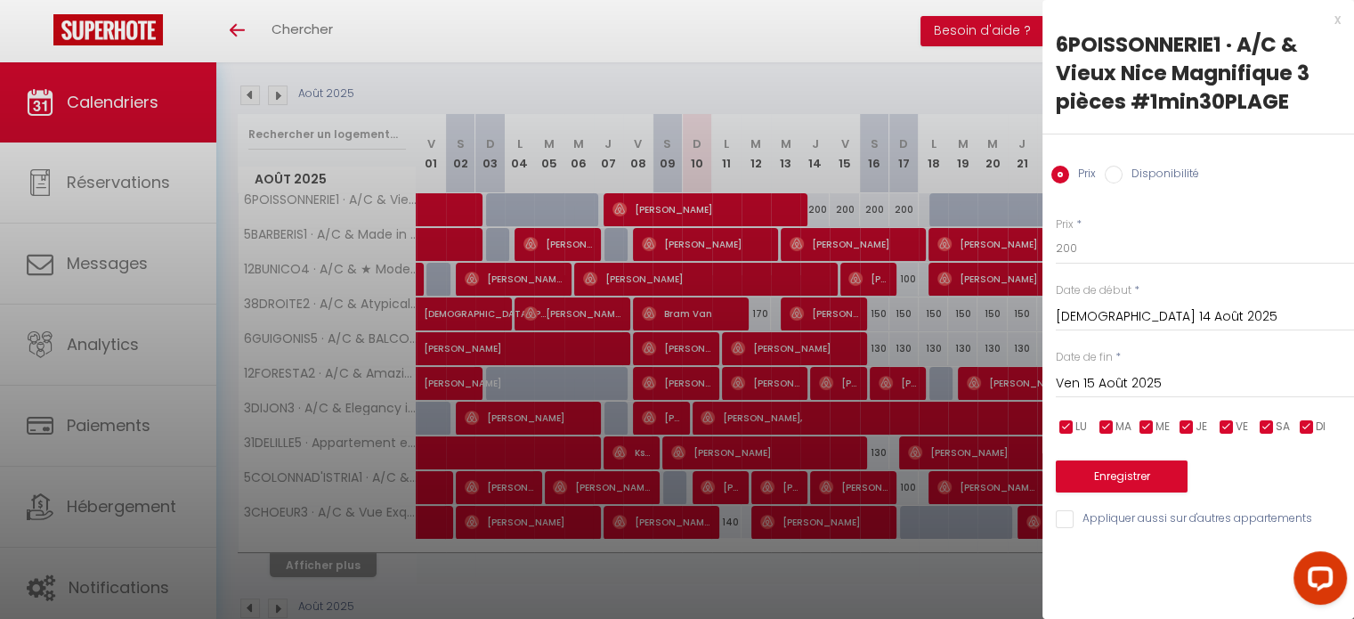
click at [1336, 16] on div "x" at bounding box center [1192, 19] width 298 height 21
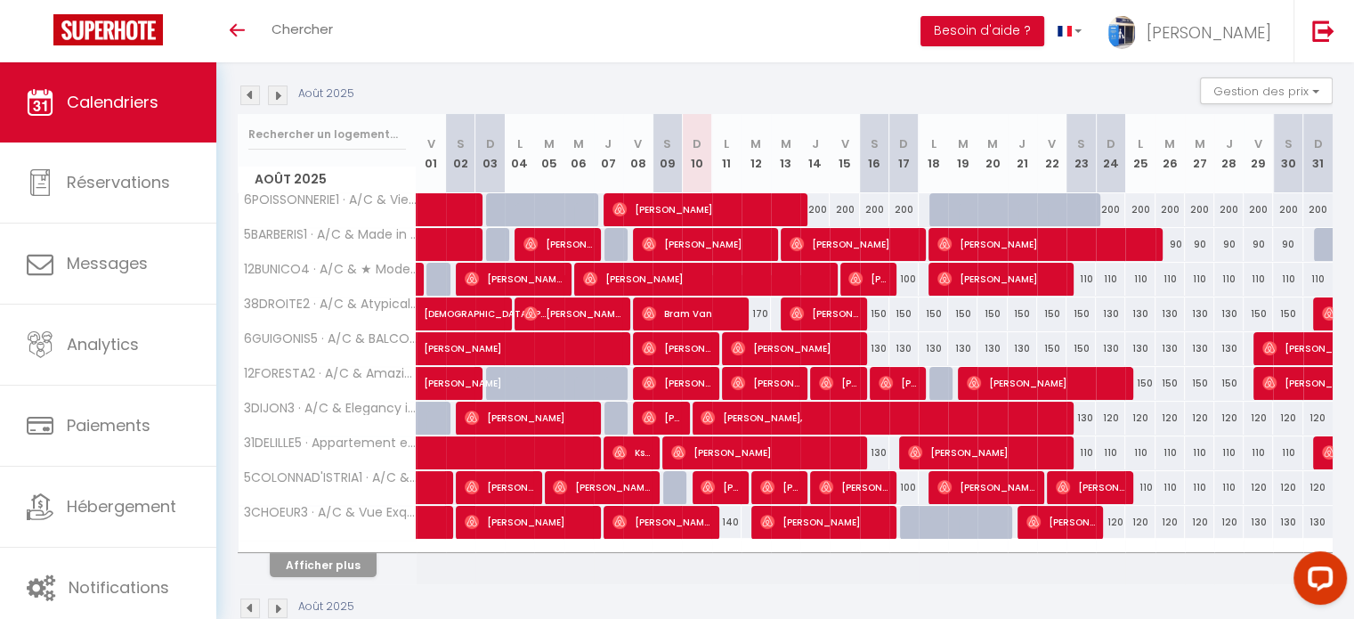
click at [361, 548] on div at bounding box center [328, 546] width 178 height 12
click at [361, 553] on button "Afficher plus" at bounding box center [323, 565] width 107 height 24
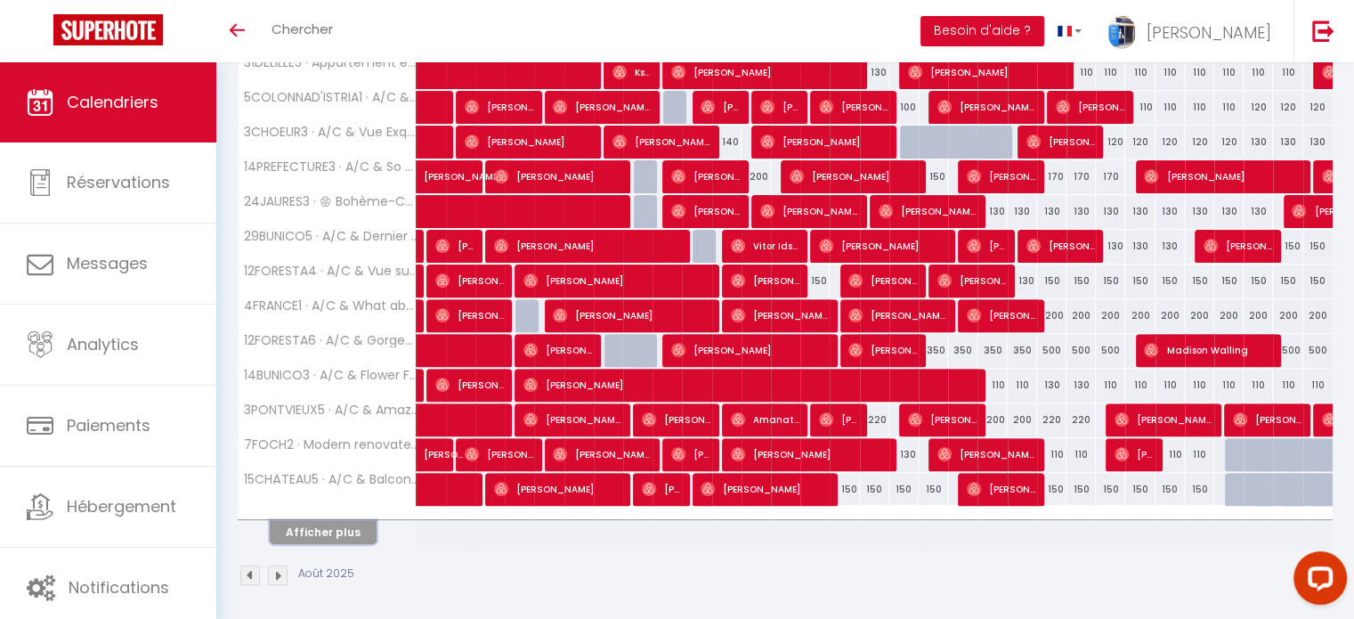
scroll to position [559, 0]
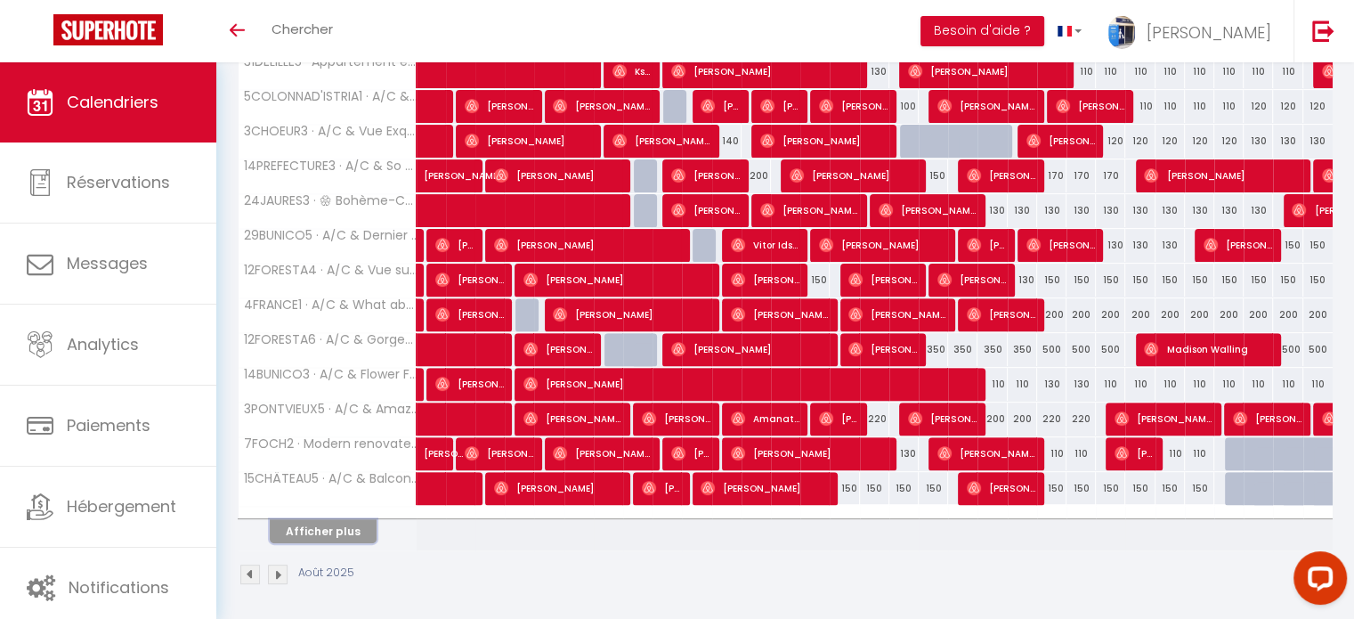
click at [338, 519] on button "Afficher plus" at bounding box center [323, 531] width 107 height 24
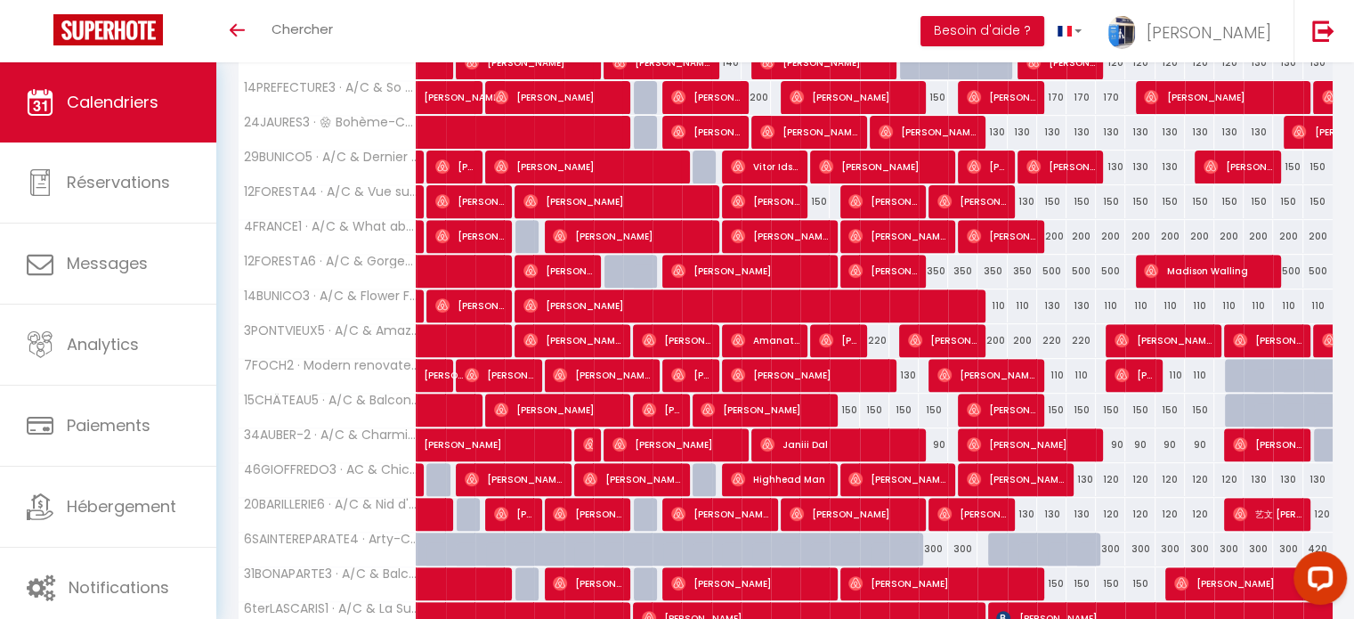
scroll to position [548, 0]
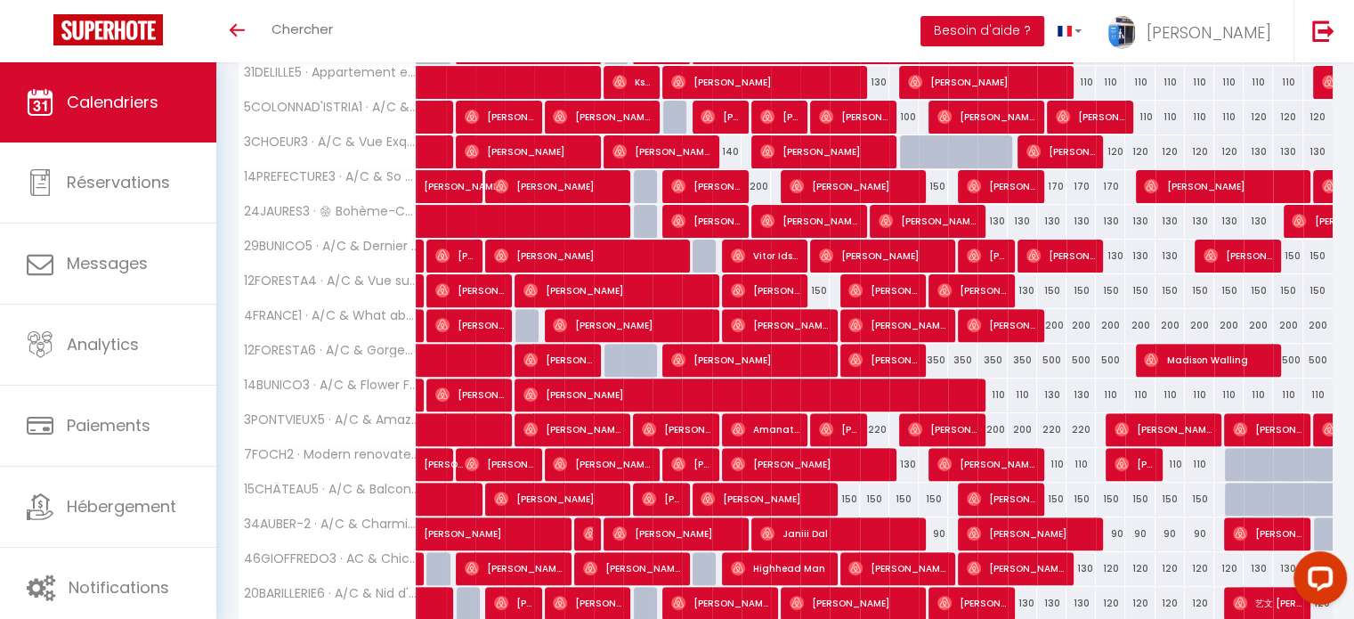
click at [1140, 223] on div "130" at bounding box center [1139, 221] width 29 height 33
type input "130"
type input "Lun 25 Août 2025"
type input "Mar 26 Août 2025"
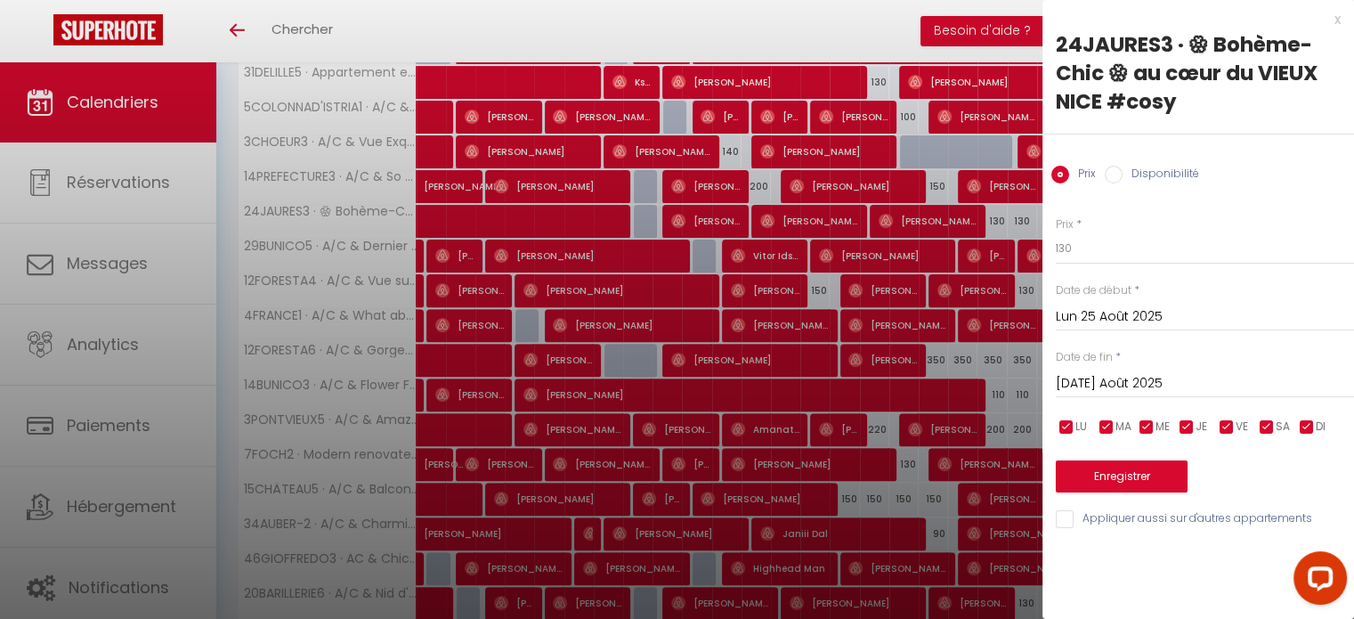
click at [1332, 24] on div "x" at bounding box center [1192, 19] width 298 height 21
select select
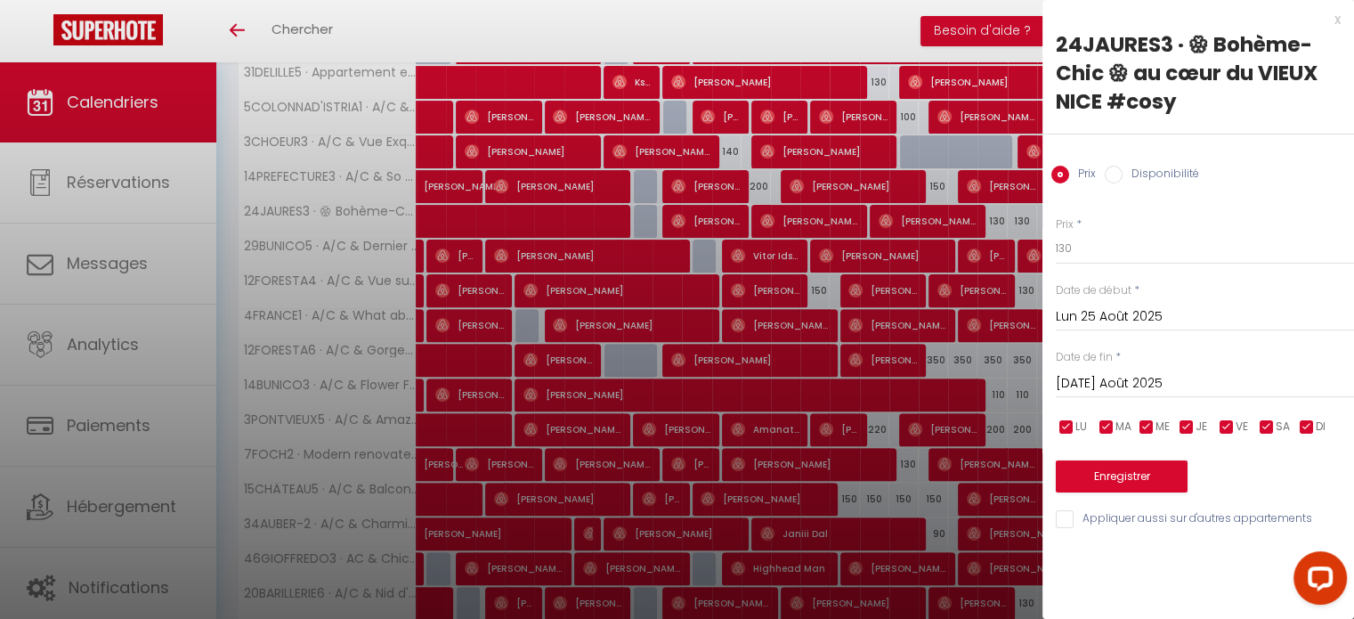
select select
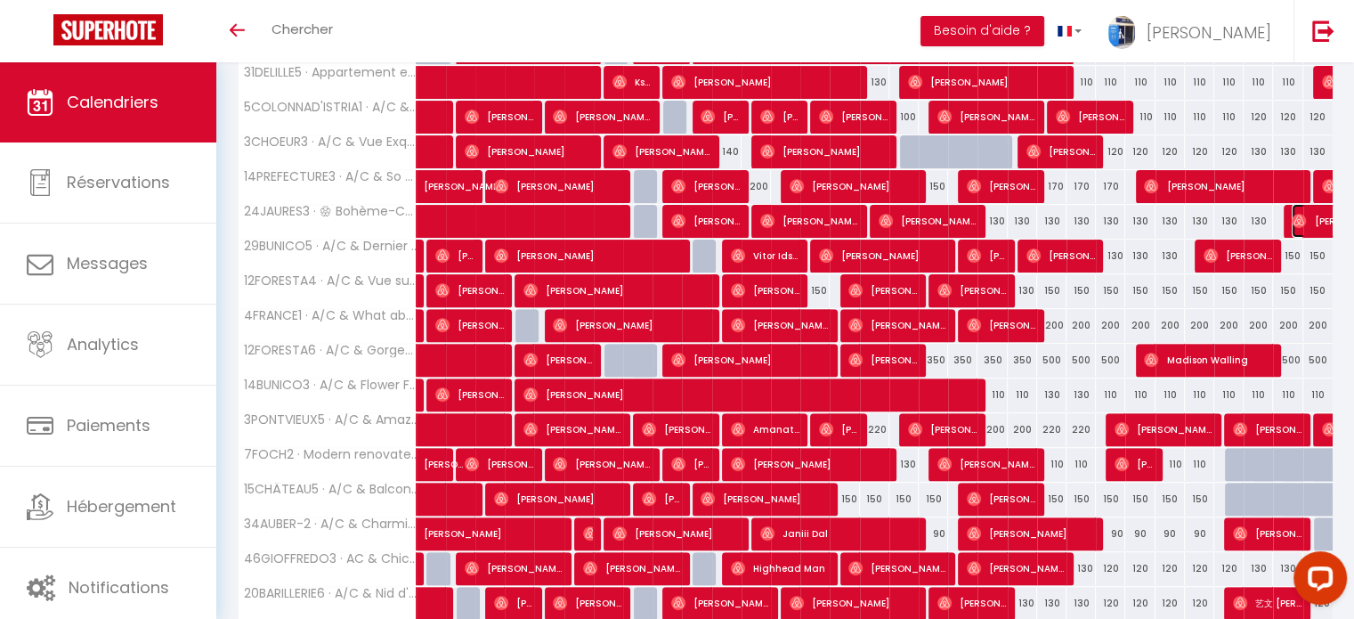
click at [1295, 216] on img at bounding box center [1299, 221] width 14 height 14
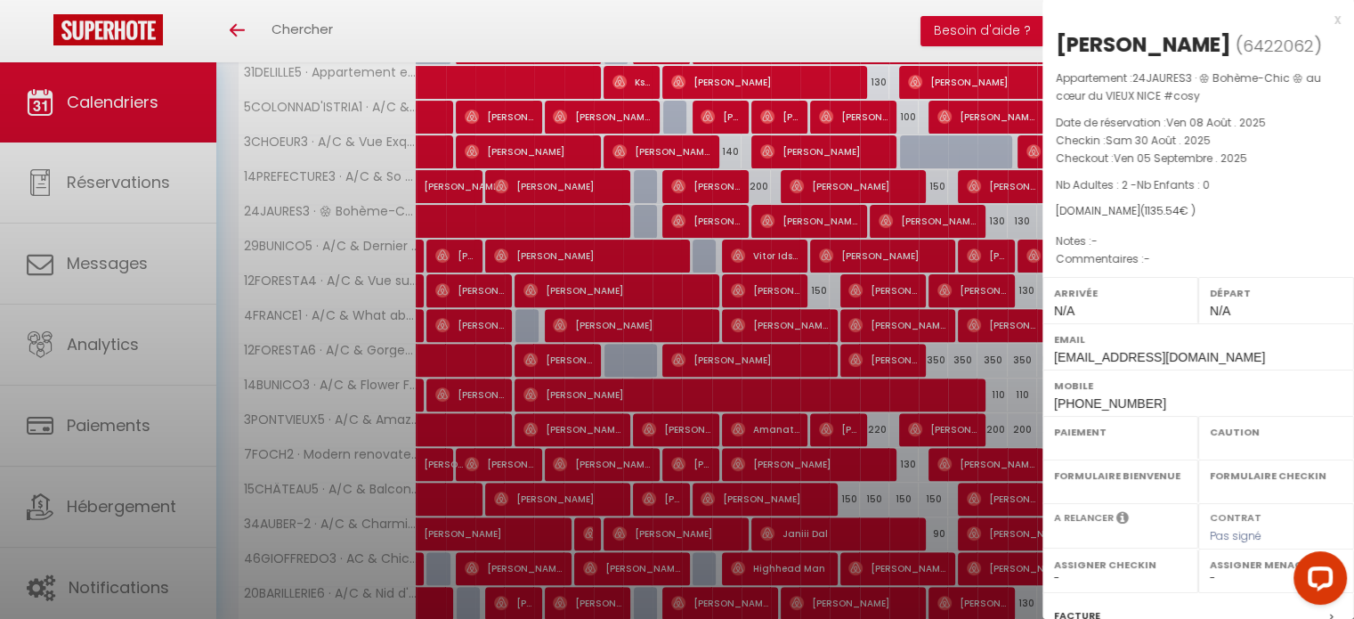
select select "OK"
select select "0"
select select "1"
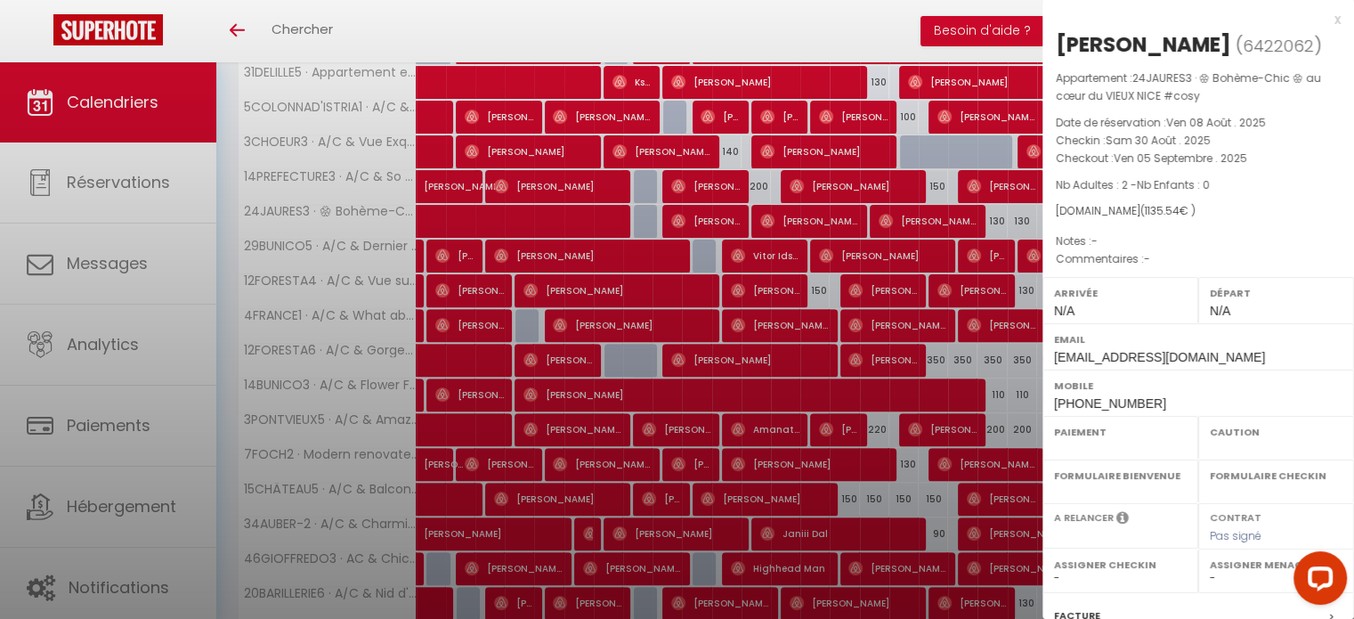
select select
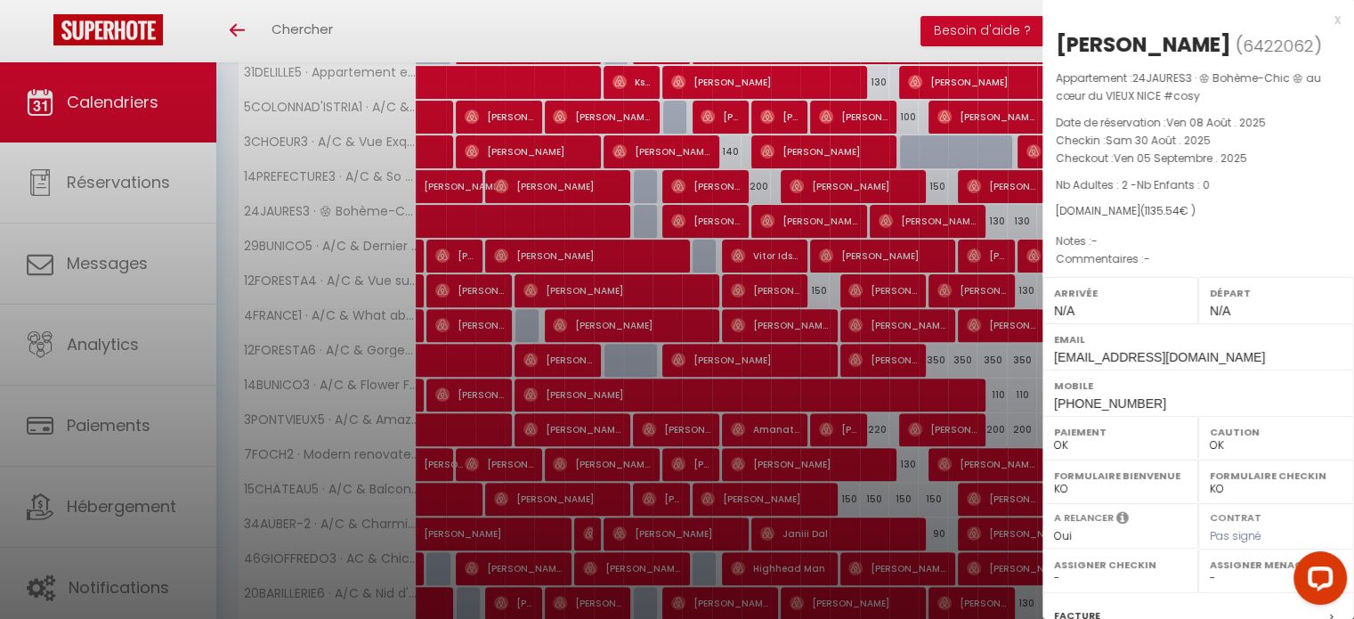
click at [1321, 17] on div "x" at bounding box center [1192, 19] width 298 height 21
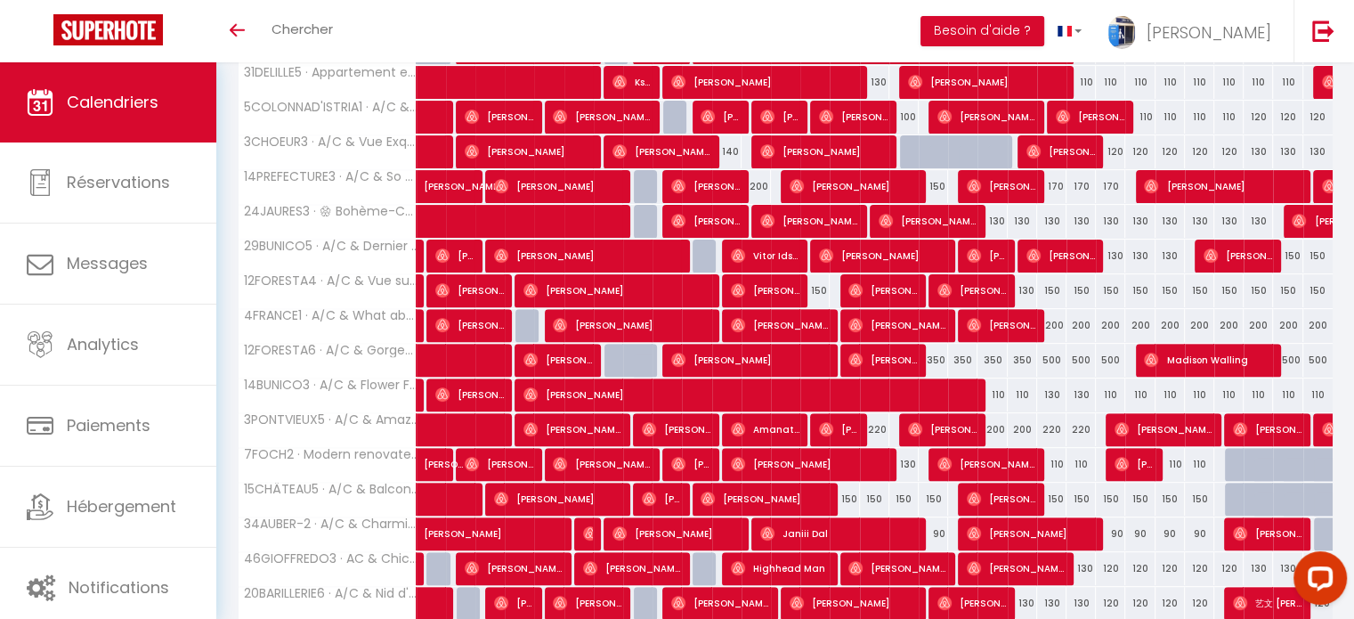
click at [1136, 220] on div "130" at bounding box center [1139, 221] width 29 height 33
type input "130"
type input "Lun 25 Août 2025"
type input "Mar 26 Août 2025"
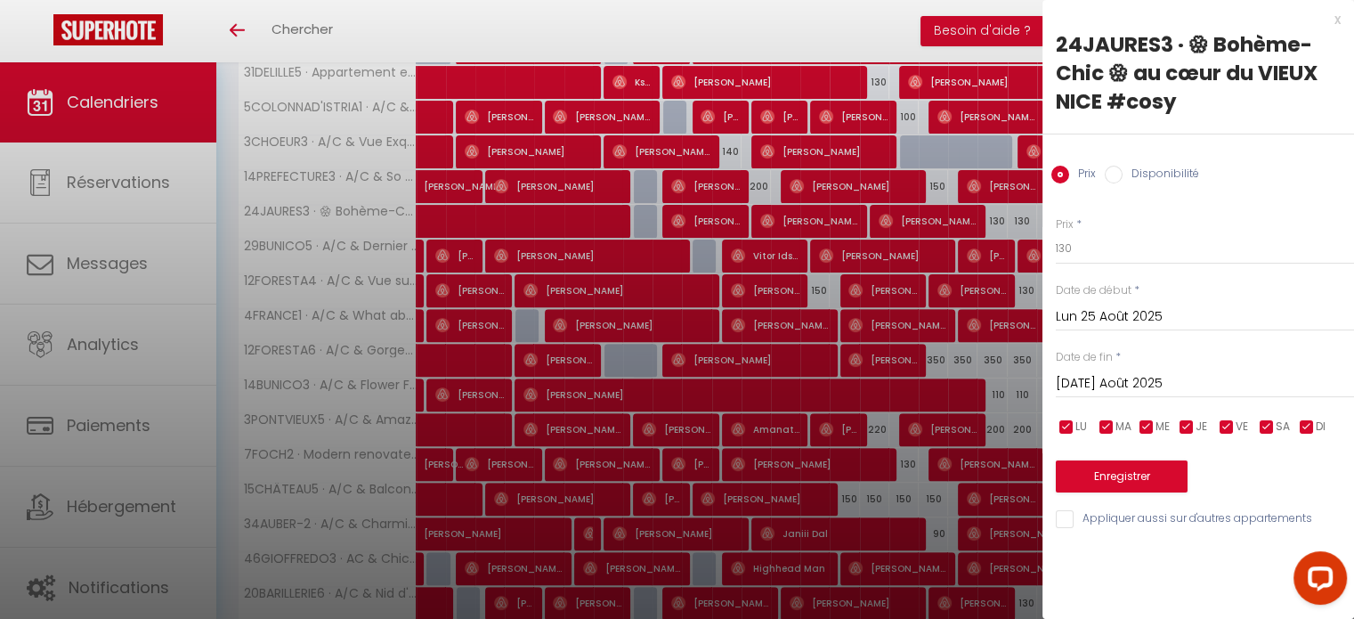
click at [1118, 381] on input "Mar 26 Août 2025" at bounding box center [1205, 383] width 298 height 23
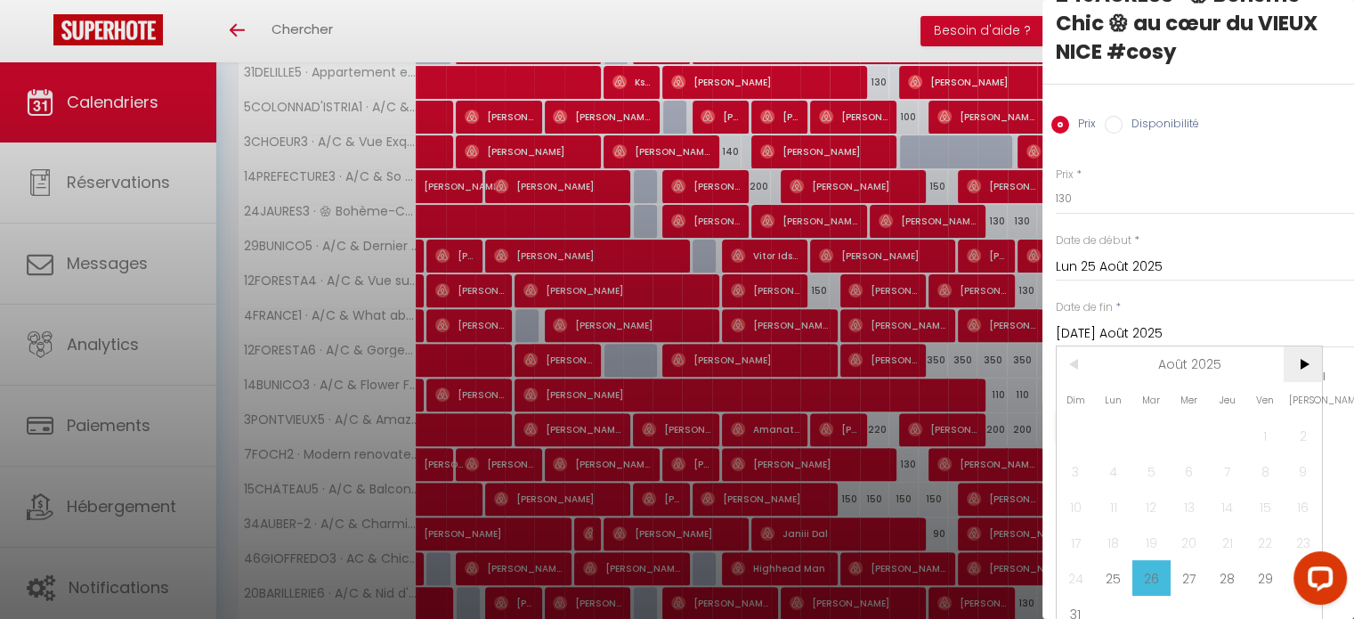
scroll to position [75, 0]
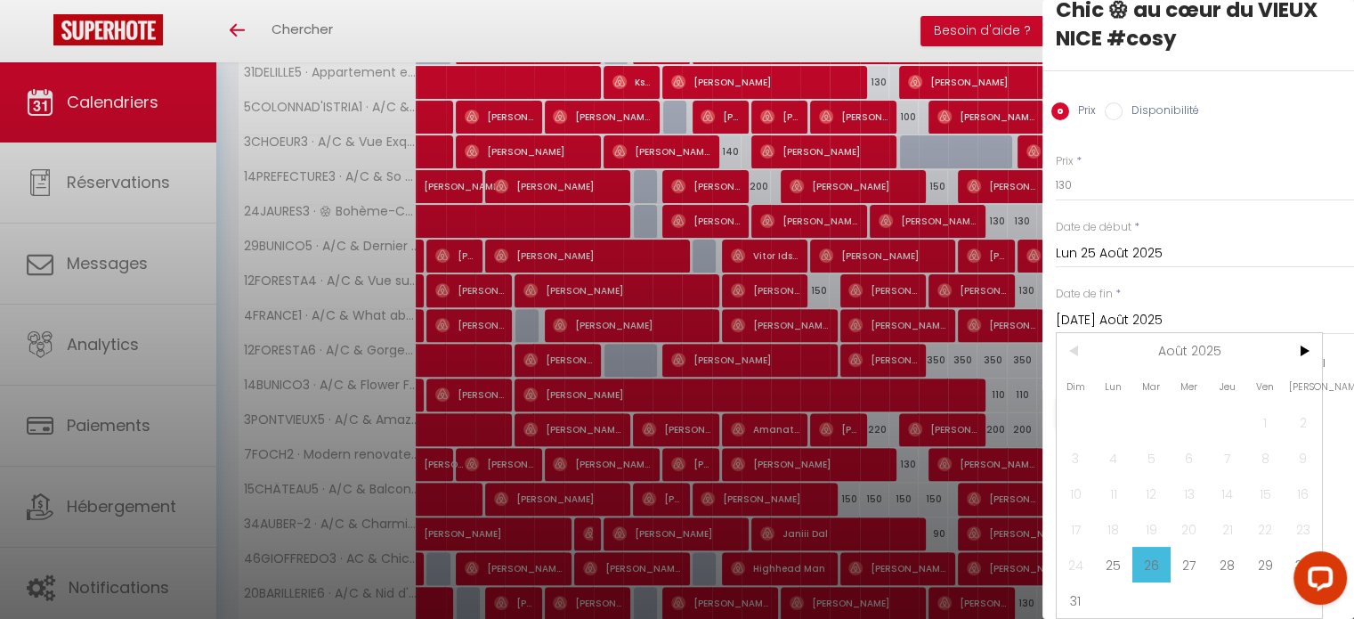
click at [923, 24] on div at bounding box center [677, 309] width 1354 height 619
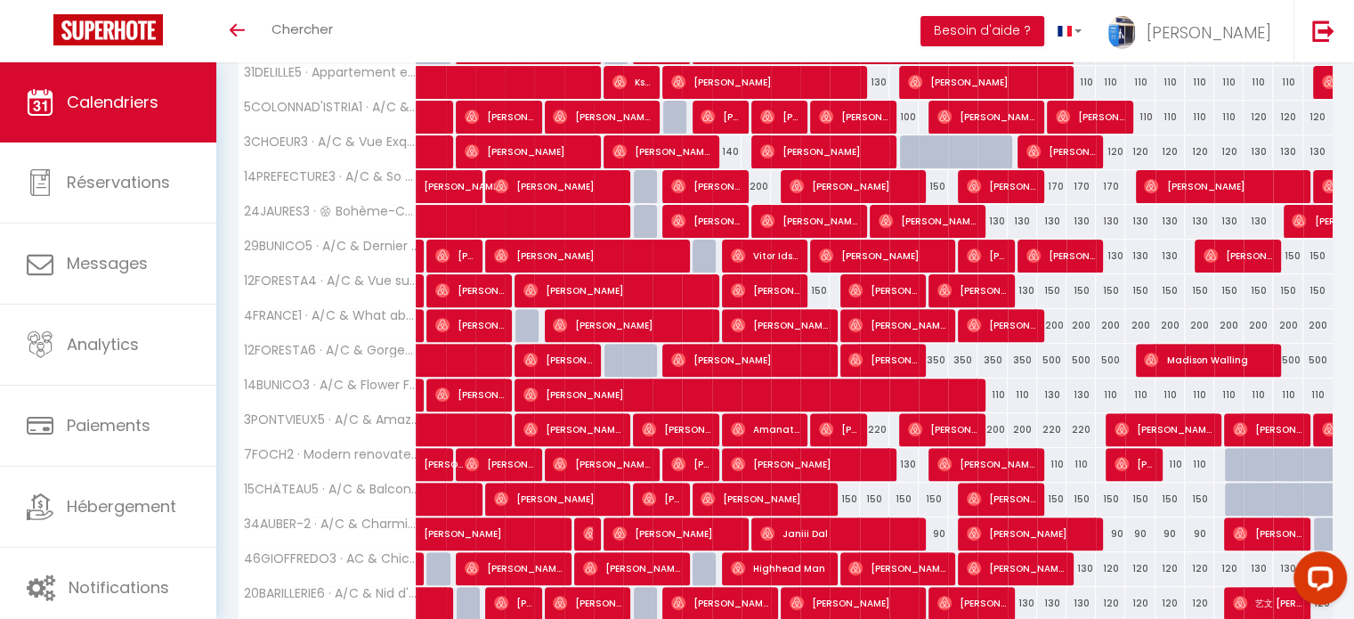
scroll to position [0, 0]
click at [1292, 215] on img at bounding box center [1299, 221] width 14 height 14
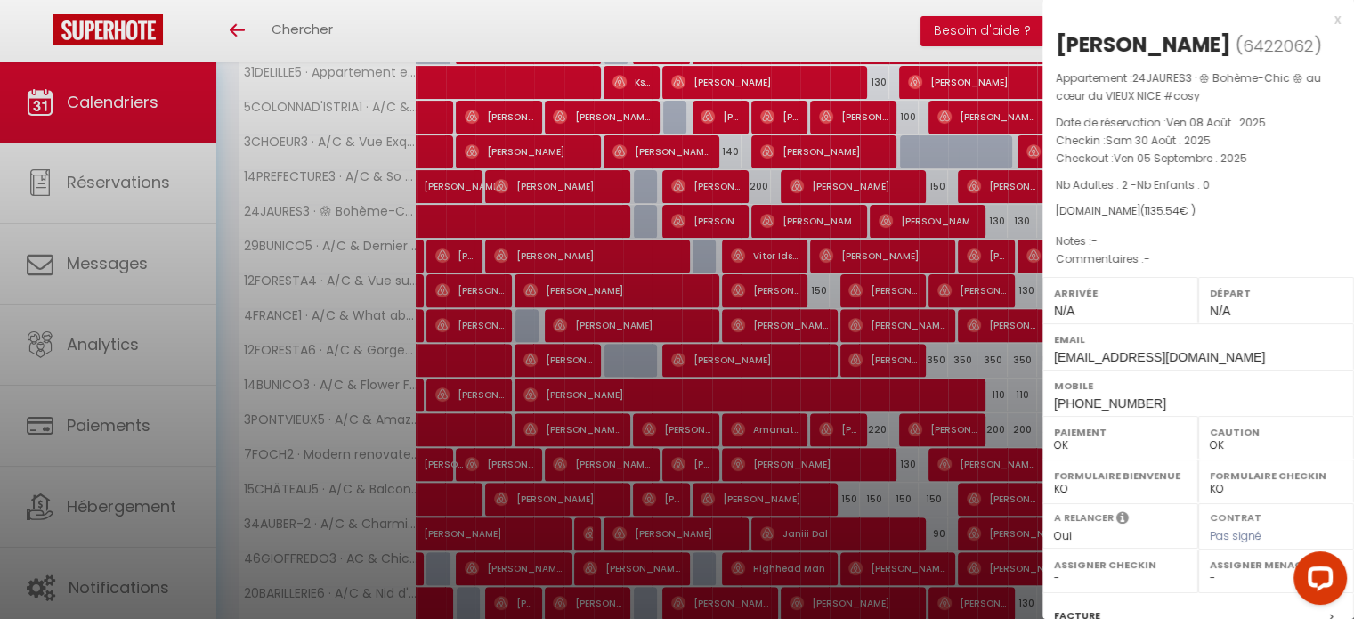
click at [1321, 18] on div "x" at bounding box center [1192, 19] width 298 height 21
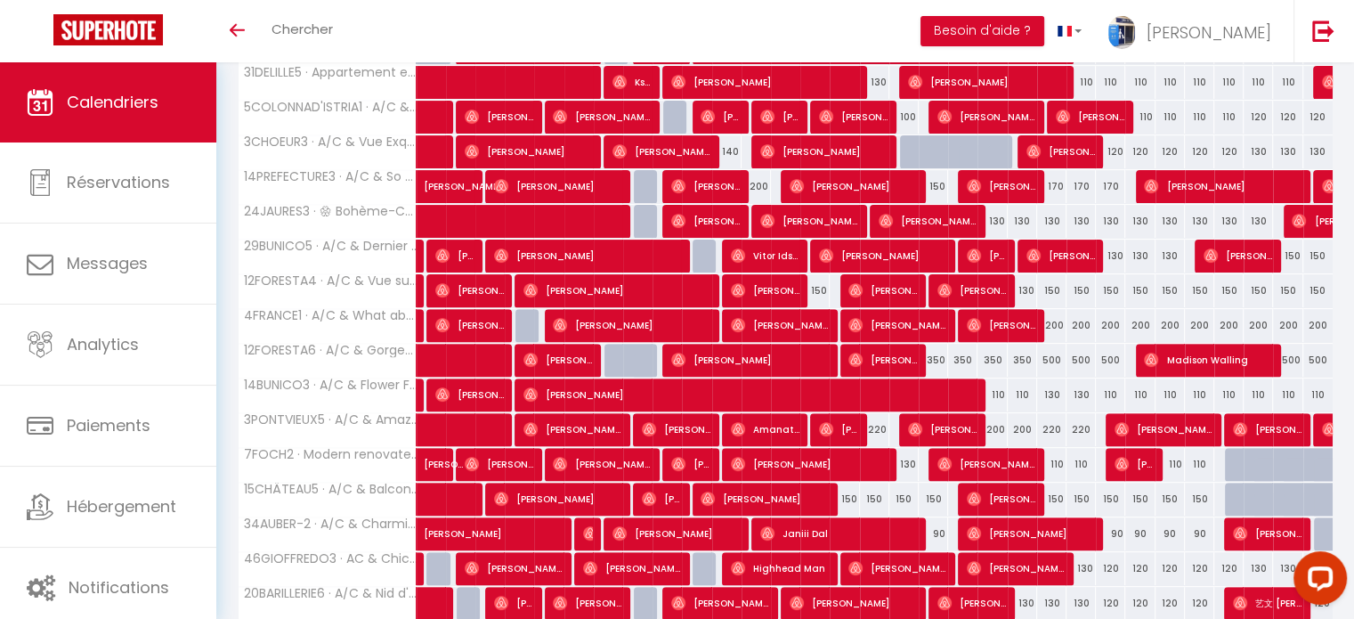
click at [1140, 216] on div "130" at bounding box center [1139, 221] width 29 height 33
type input "130"
type input "Lun 25 Août 2025"
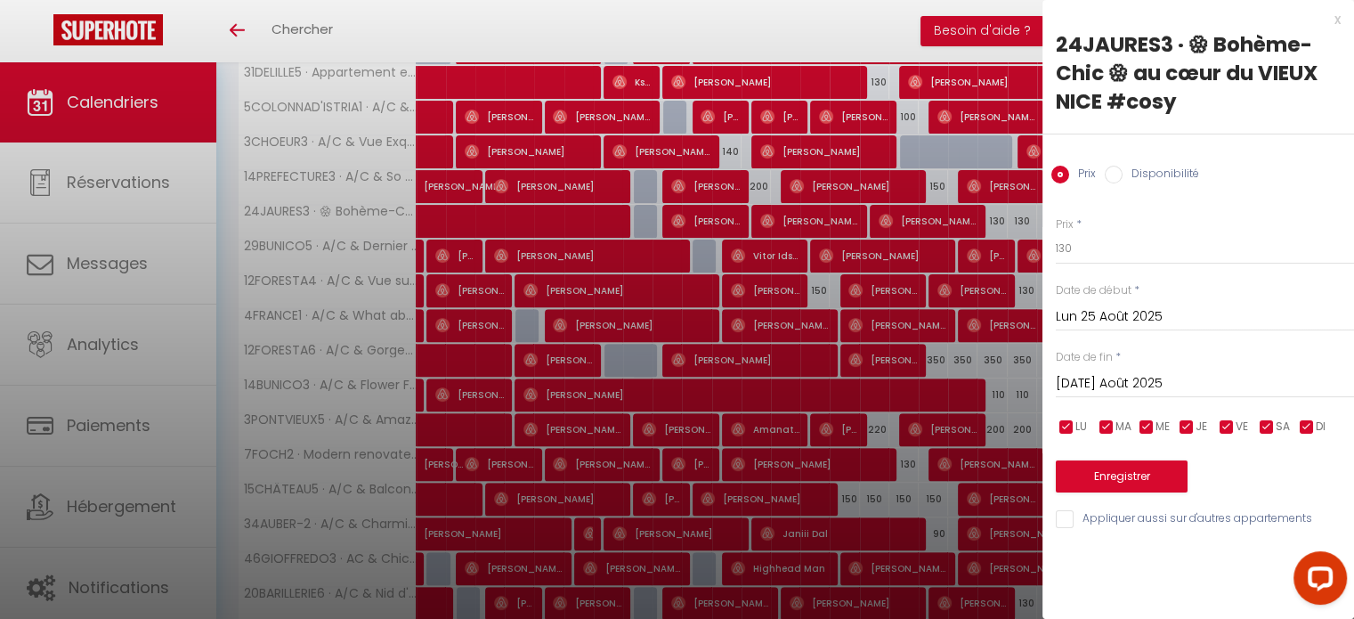
click at [1148, 388] on input "Mar 26 Août 2025" at bounding box center [1205, 383] width 298 height 23
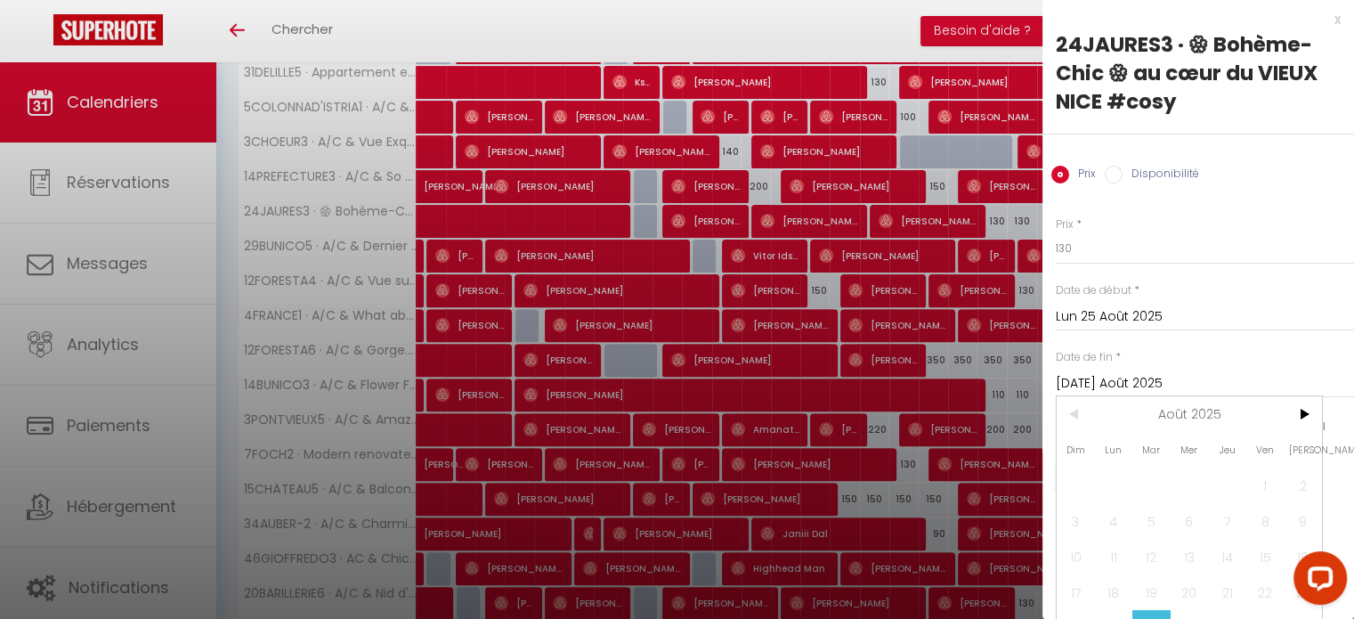
scroll to position [75, 0]
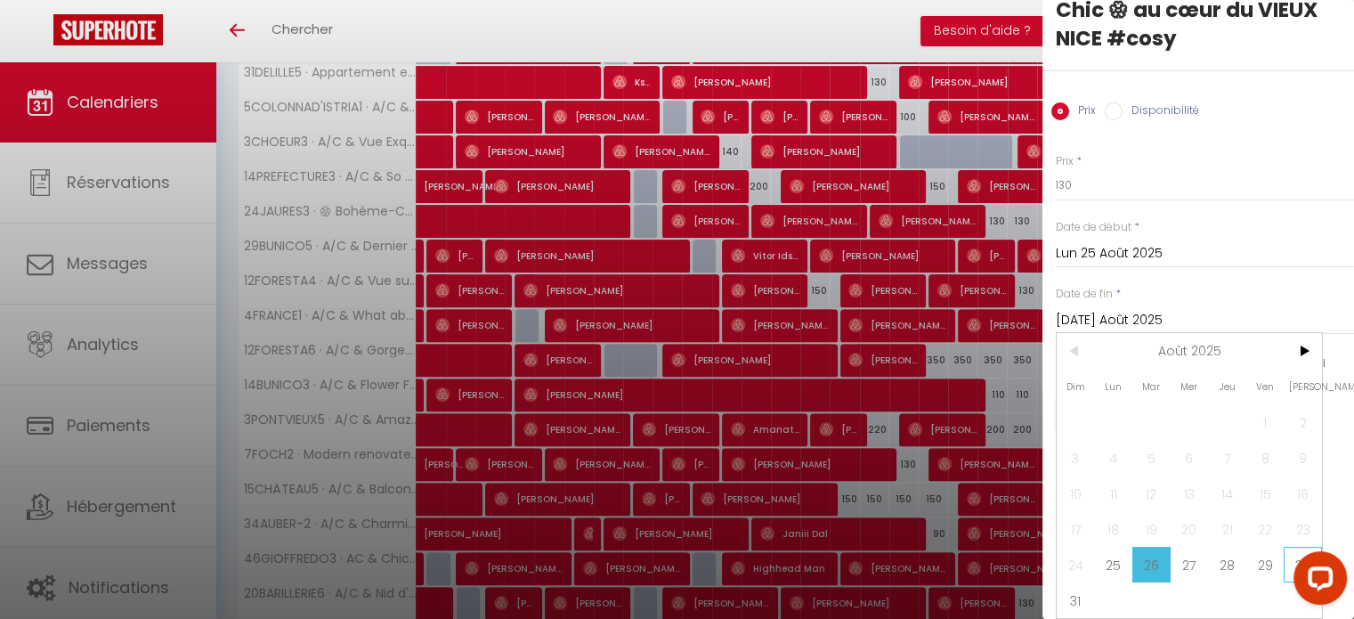
click at [1304, 547] on span "30" at bounding box center [1303, 565] width 38 height 36
type input "Sam 30 Août 2025"
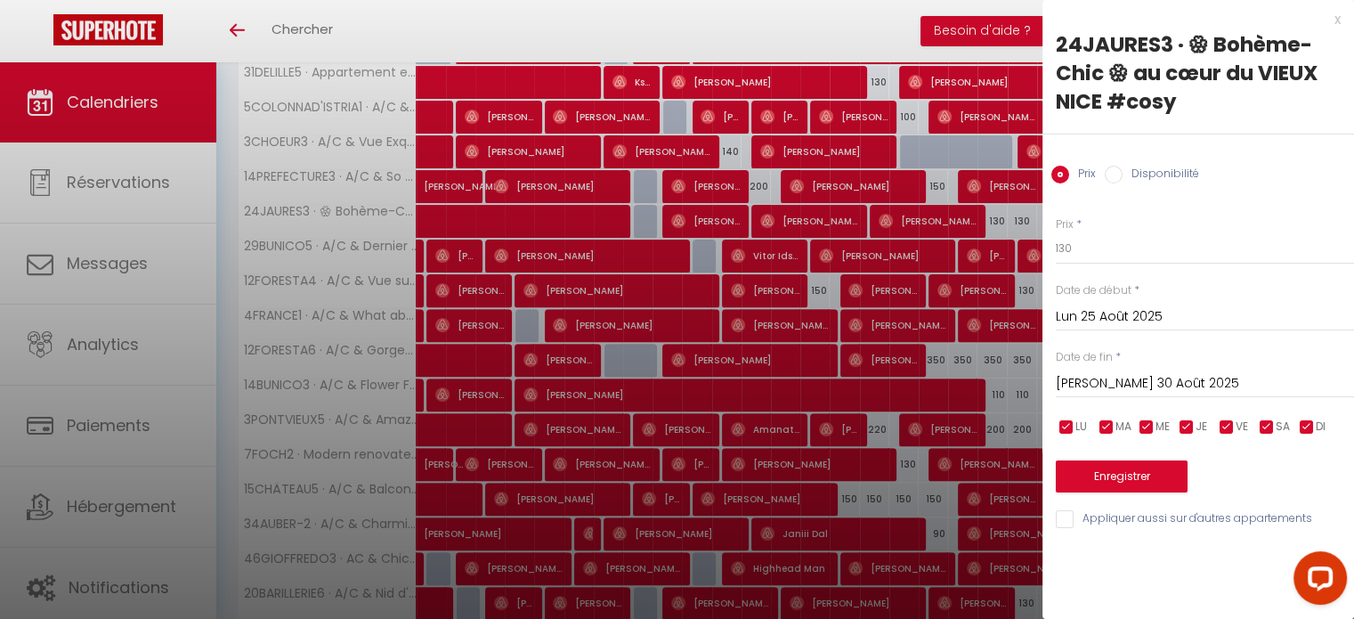
scroll to position [0, 0]
click at [1059, 241] on input "130" at bounding box center [1205, 248] width 298 height 32
type input "110"
click at [1119, 476] on button "Enregistrer" at bounding box center [1122, 476] width 132 height 32
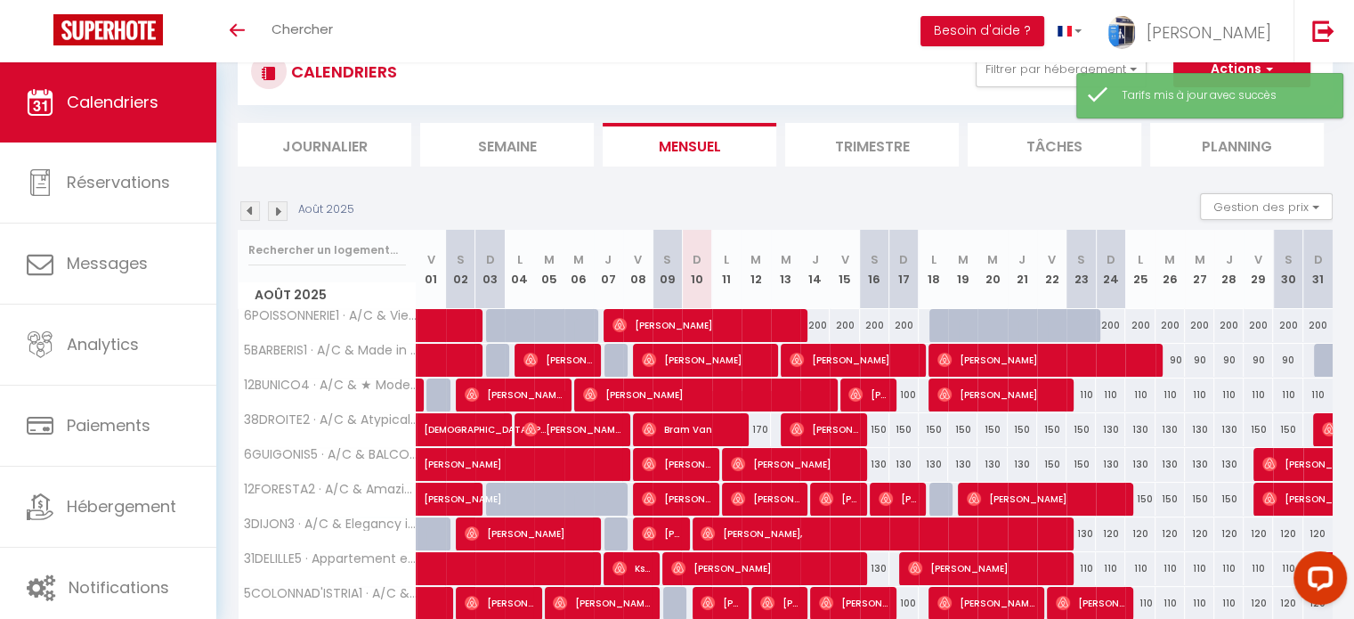
scroll to position [214, 0]
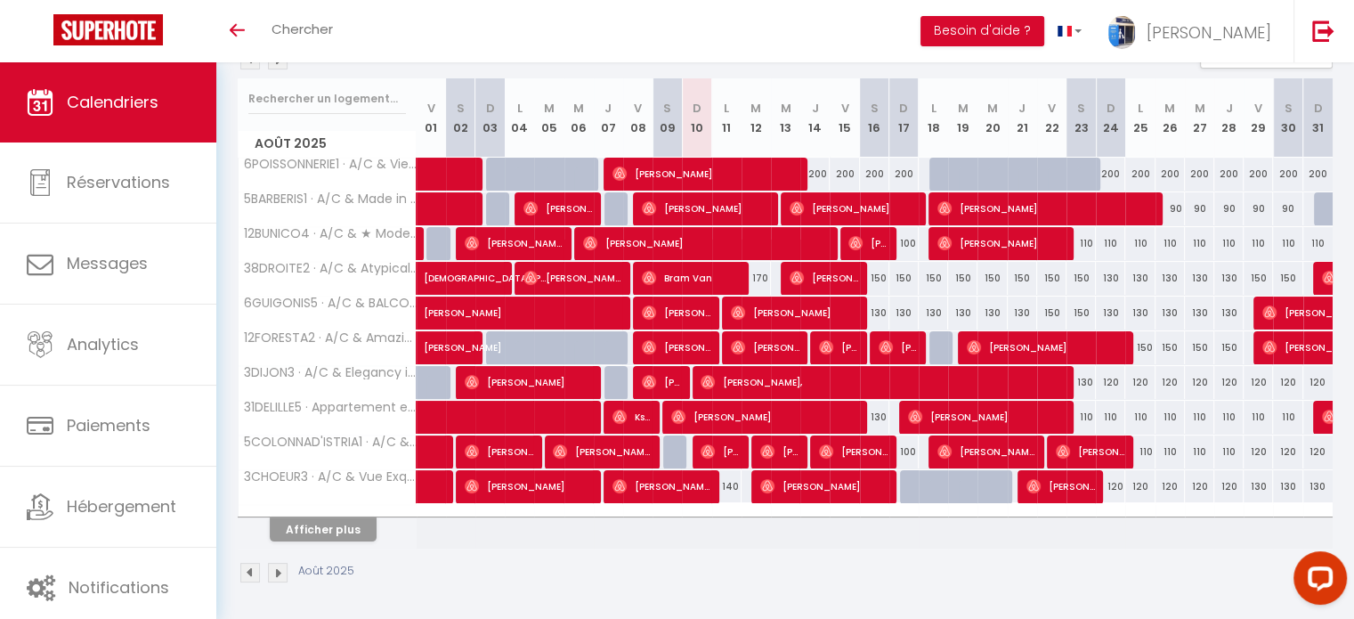
click at [1082, 376] on div "130" at bounding box center [1081, 382] width 29 height 33
type input "130"
type input "Sam 23 Août 2025"
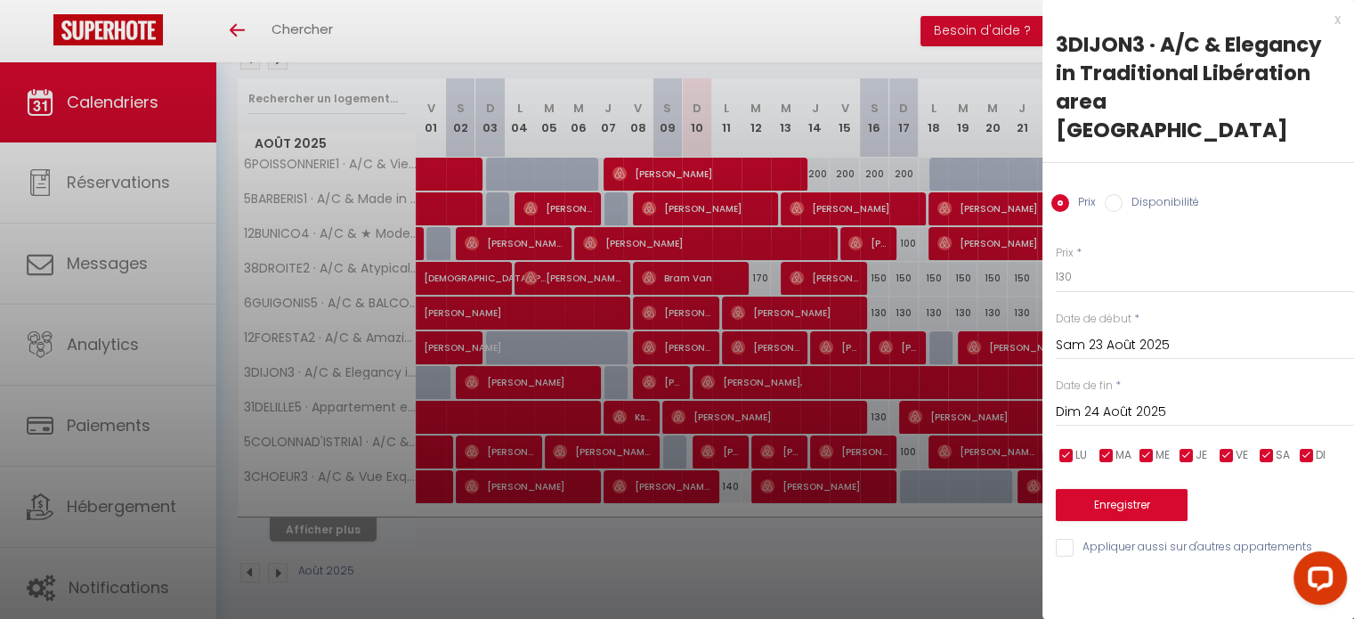
click at [1117, 401] on input "Dim 24 Août 2025" at bounding box center [1205, 412] width 298 height 23
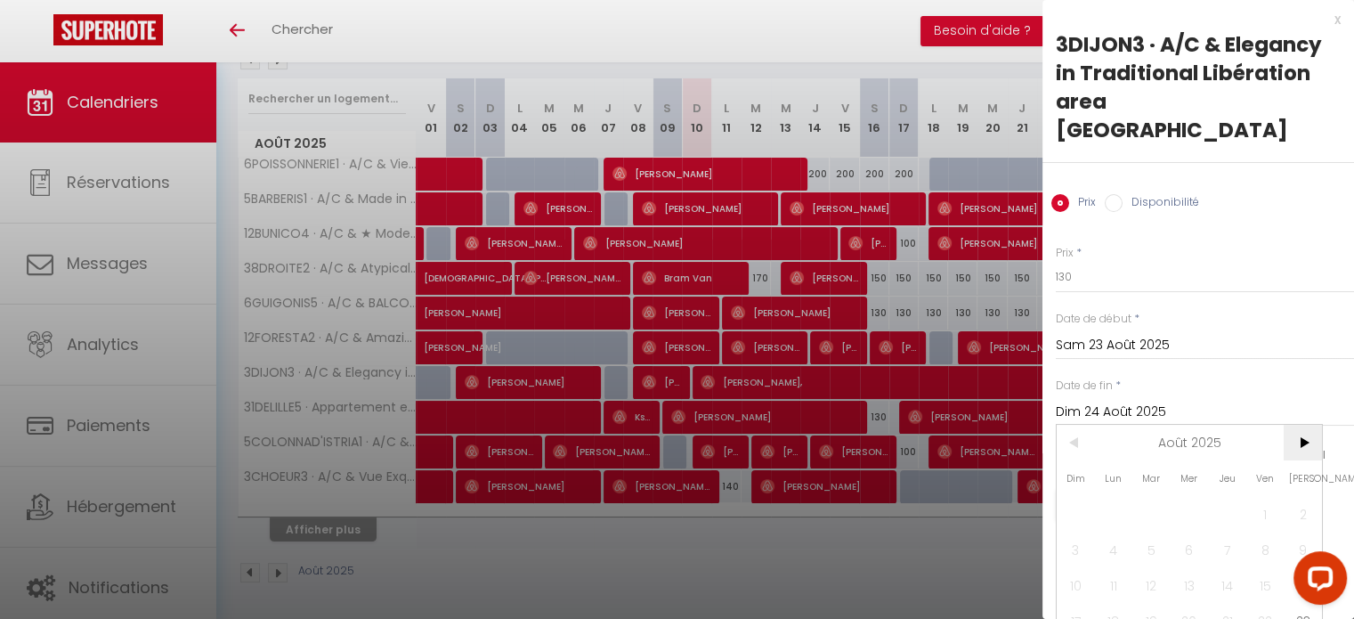
click at [1314, 425] on span ">" at bounding box center [1303, 443] width 38 height 36
click at [1116, 496] on span "1" at bounding box center [1114, 514] width 38 height 36
type input "Lun 01 Septembre 2025"
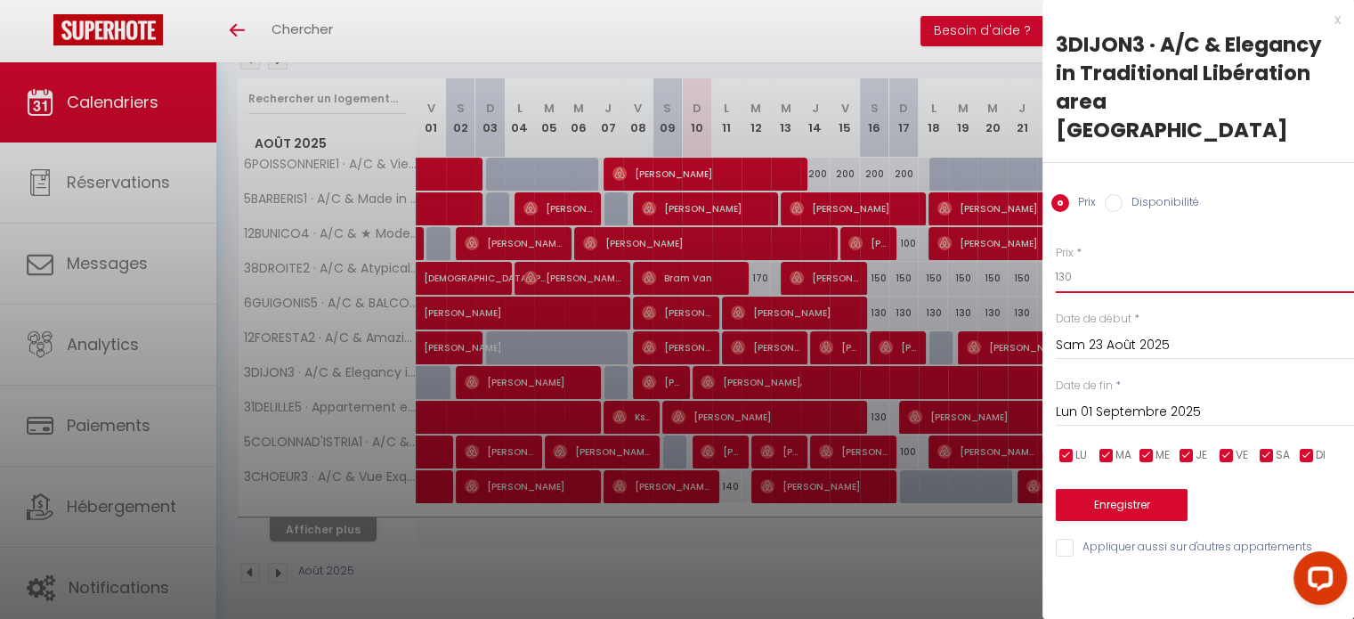
click at [1064, 261] on input "130" at bounding box center [1205, 277] width 298 height 32
type input "110"
click at [1096, 489] on button "Enregistrer" at bounding box center [1122, 505] width 132 height 32
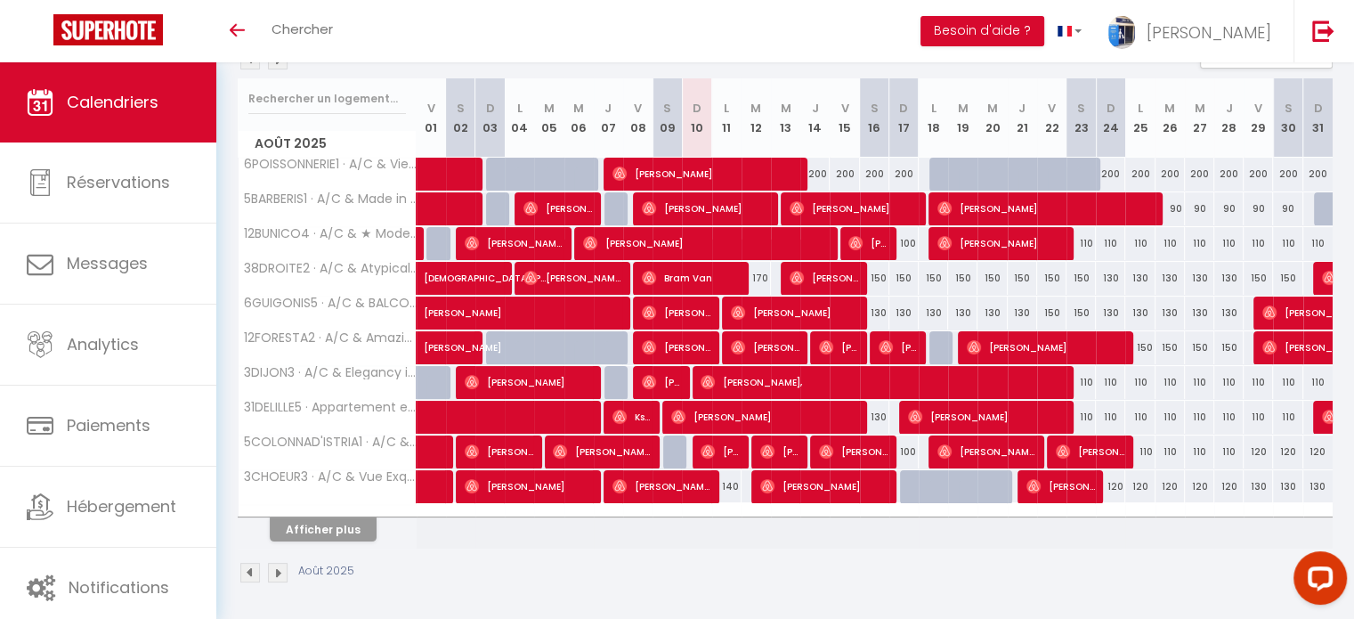
click at [1083, 415] on div "110" at bounding box center [1081, 417] width 29 height 33
type input "110"
type input "Sam 23 Août 2025"
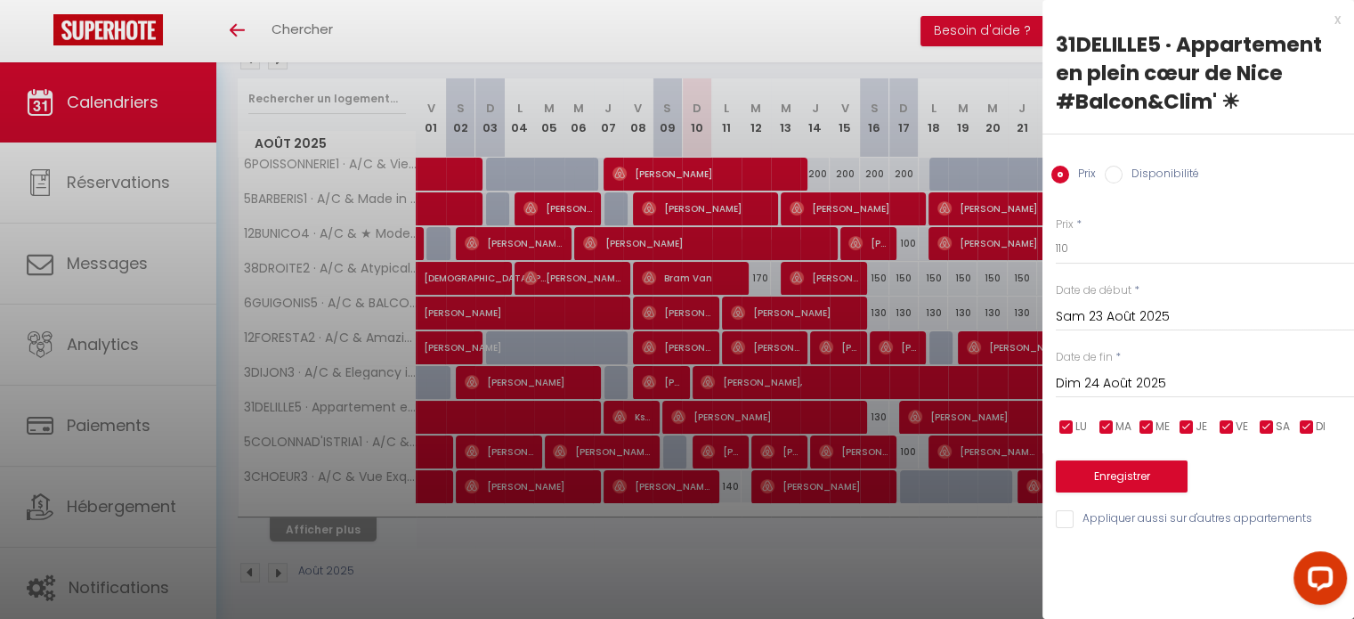
click at [1104, 377] on input "Dim 24 Août 2025" at bounding box center [1205, 383] width 298 height 23
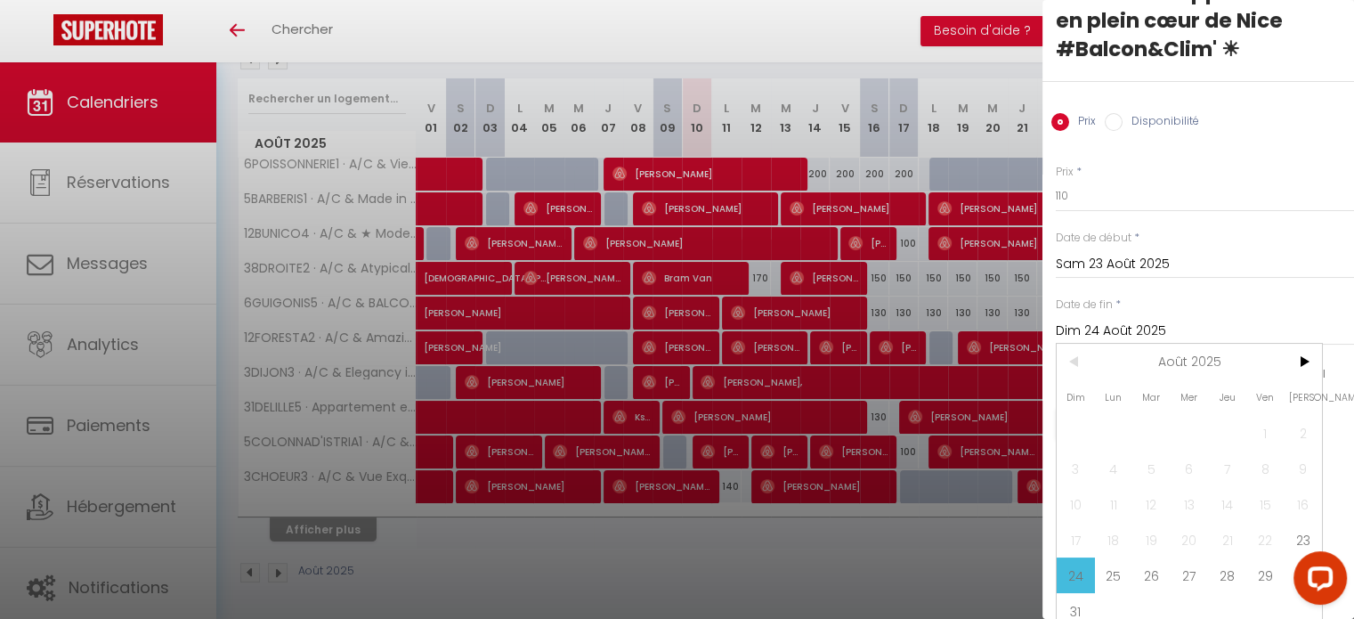
scroll to position [75, 0]
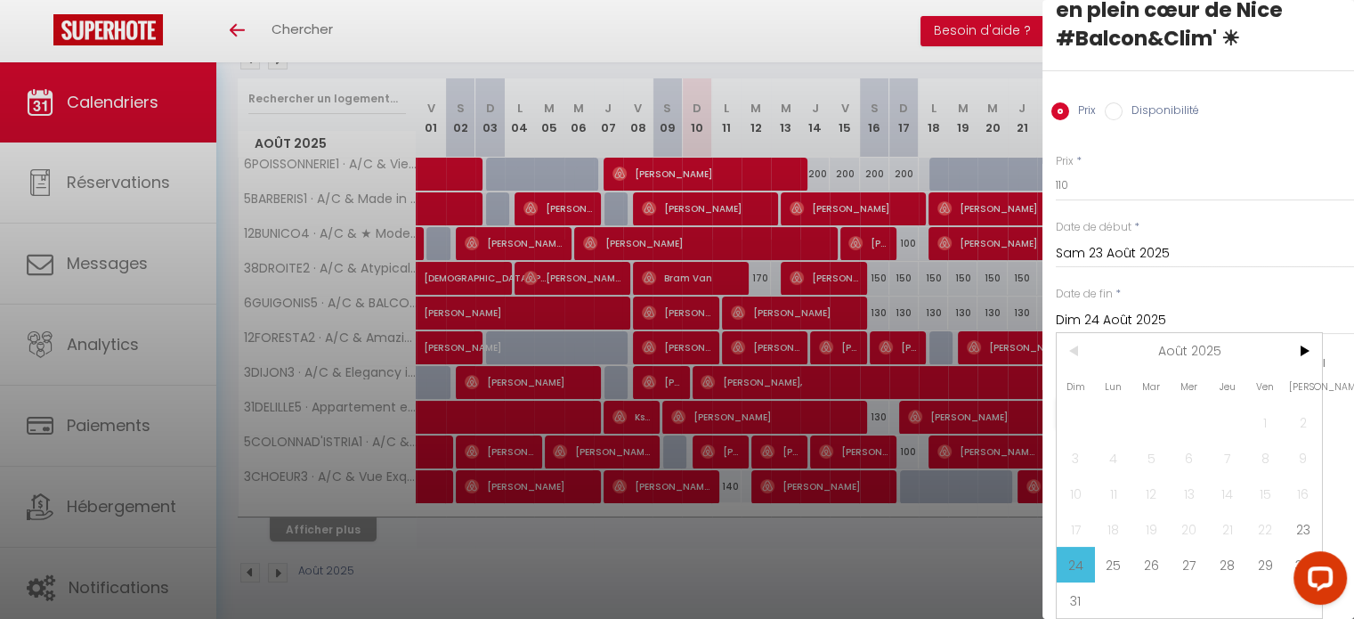
drag, startPoint x: 1080, startPoint y: 586, endPoint x: 1085, endPoint y: 548, distance: 38.7
click at [1081, 586] on span "31" at bounding box center [1076, 600] width 38 height 36
type input "Dim 31 Août 2025"
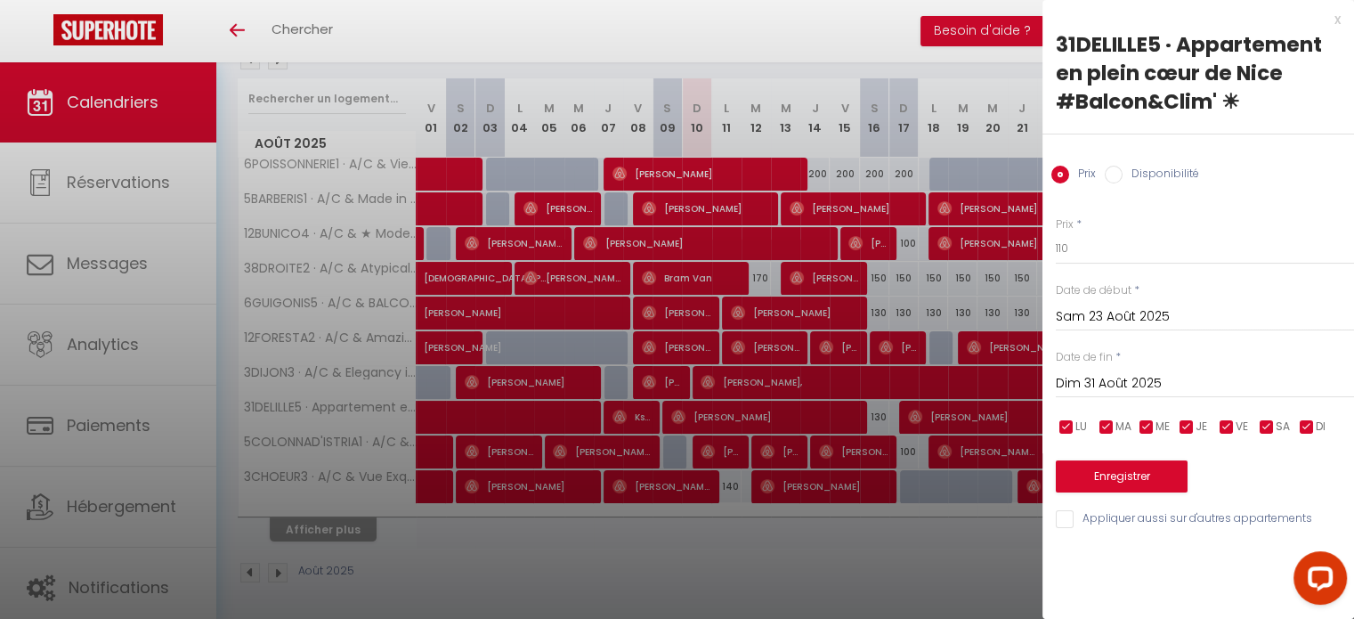
scroll to position [0, 0]
click at [1059, 245] on input "110" at bounding box center [1205, 248] width 298 height 32
type input "100"
click at [1119, 479] on button "Enregistrer" at bounding box center [1122, 476] width 132 height 32
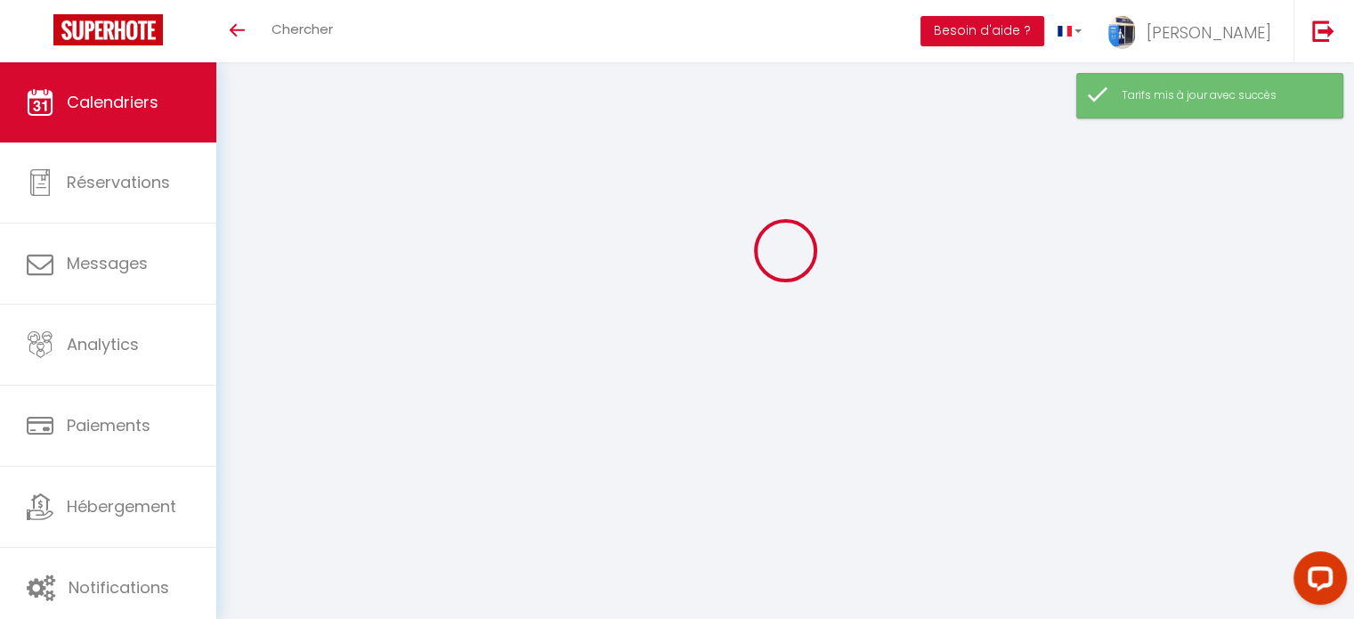
scroll to position [214, 0]
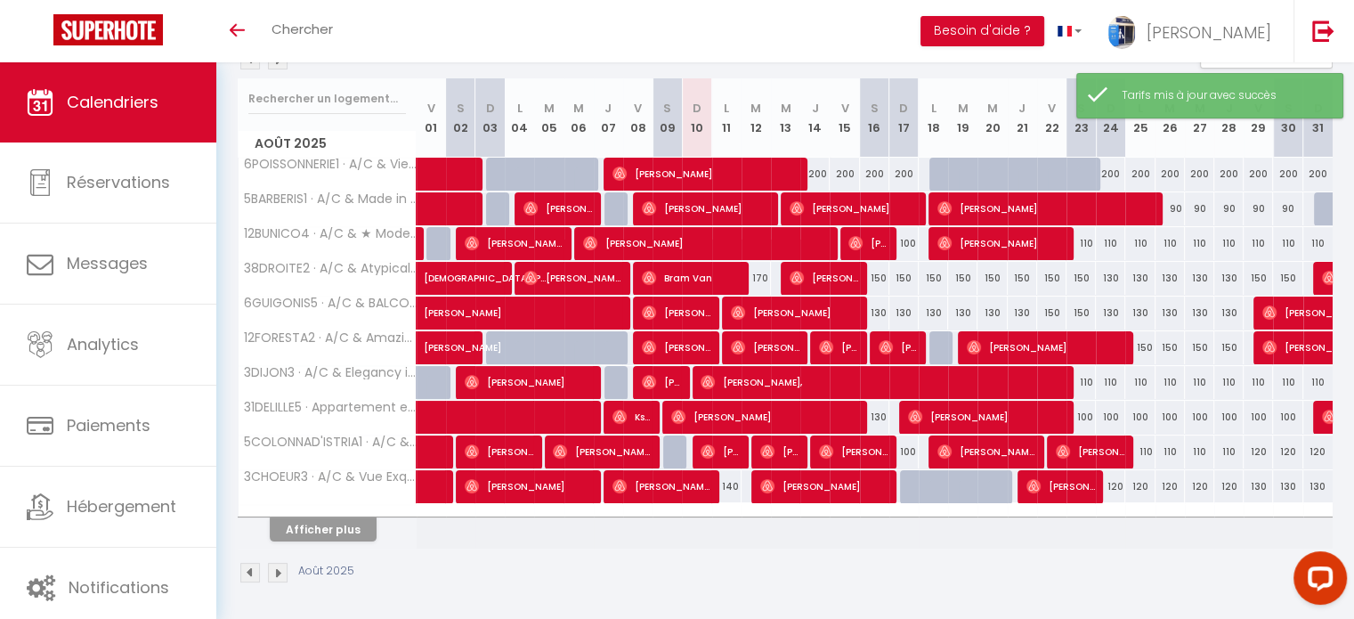
click at [1255, 451] on div "120" at bounding box center [1258, 451] width 29 height 33
type input "120"
type input "Ven 29 Août 2025"
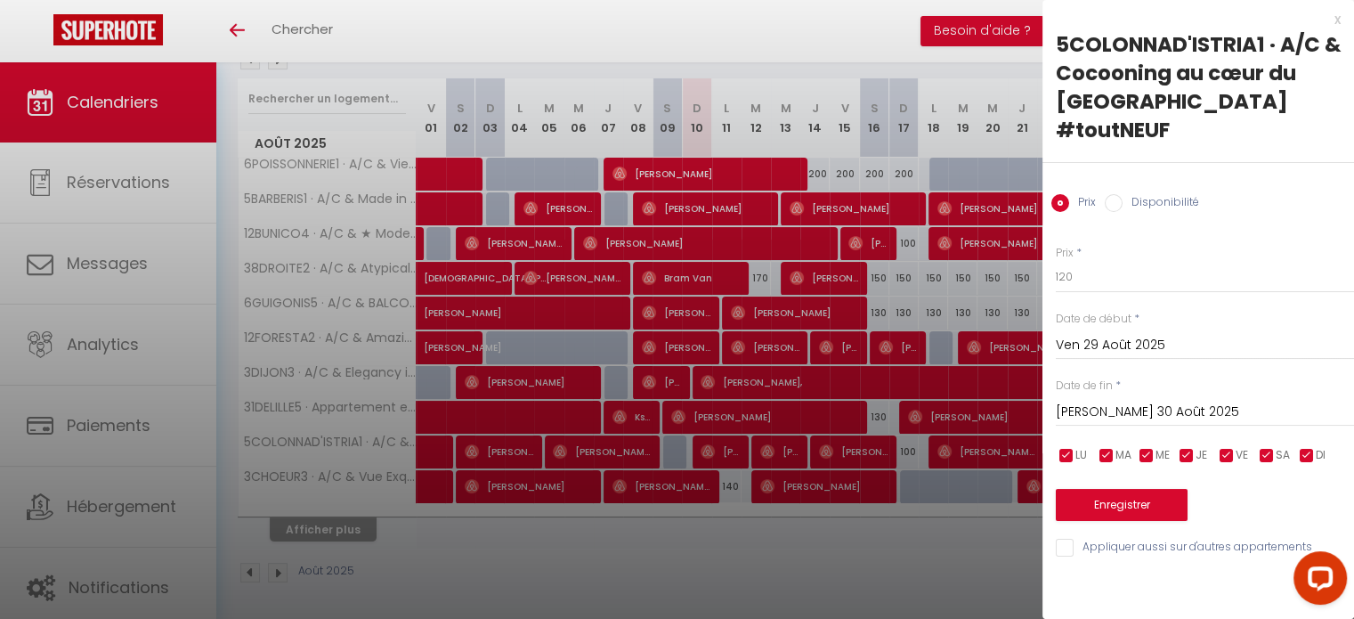
click at [1135, 401] on input "Sam 30 Août 2025" at bounding box center [1205, 412] width 298 height 23
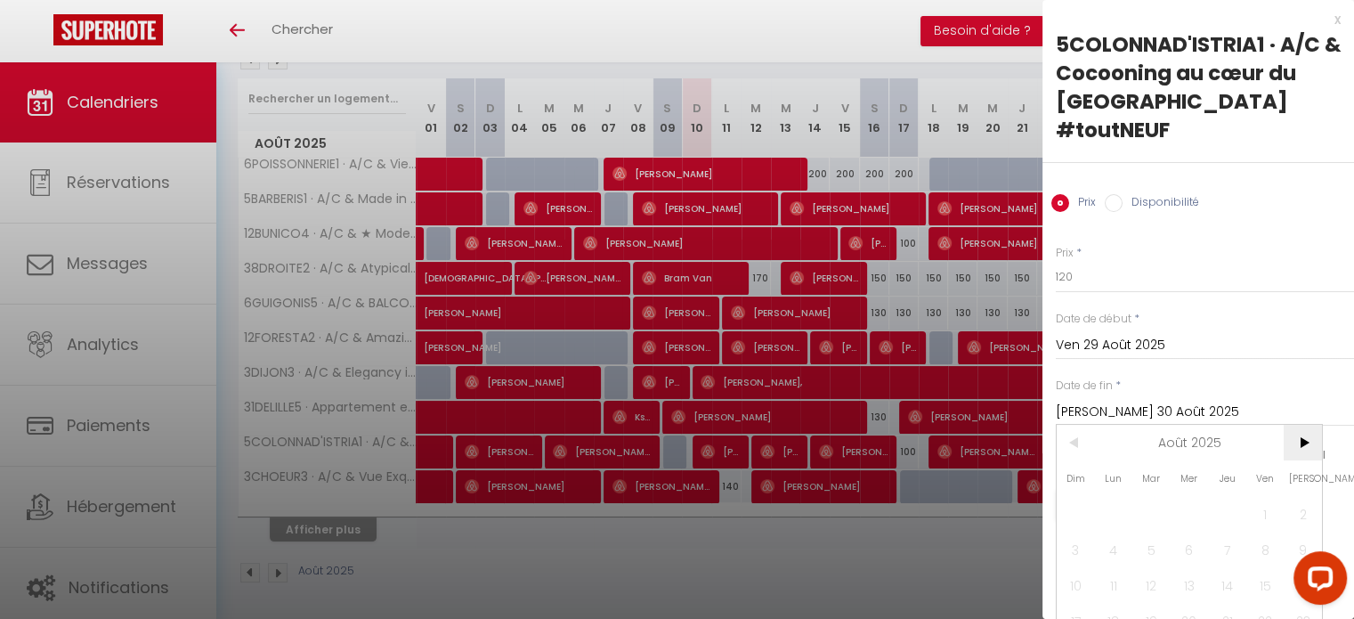
click at [1295, 425] on span ">" at bounding box center [1303, 443] width 38 height 36
click at [1111, 496] on span "1" at bounding box center [1114, 514] width 38 height 36
type input "Lun 01 Septembre 2025"
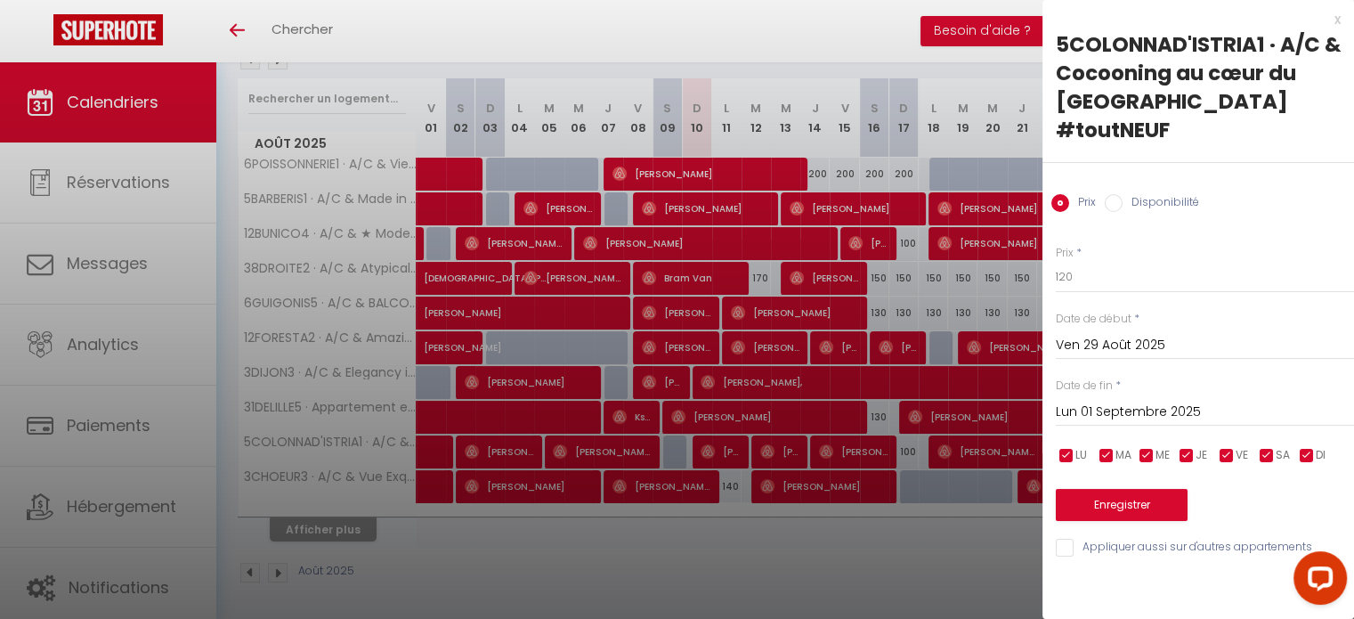
click at [1062, 245] on div "Prix * 120" at bounding box center [1205, 269] width 298 height 49
click at [1060, 261] on input "120" at bounding box center [1205, 277] width 298 height 32
type input "110"
click at [1111, 489] on button "Enregistrer" at bounding box center [1122, 505] width 132 height 32
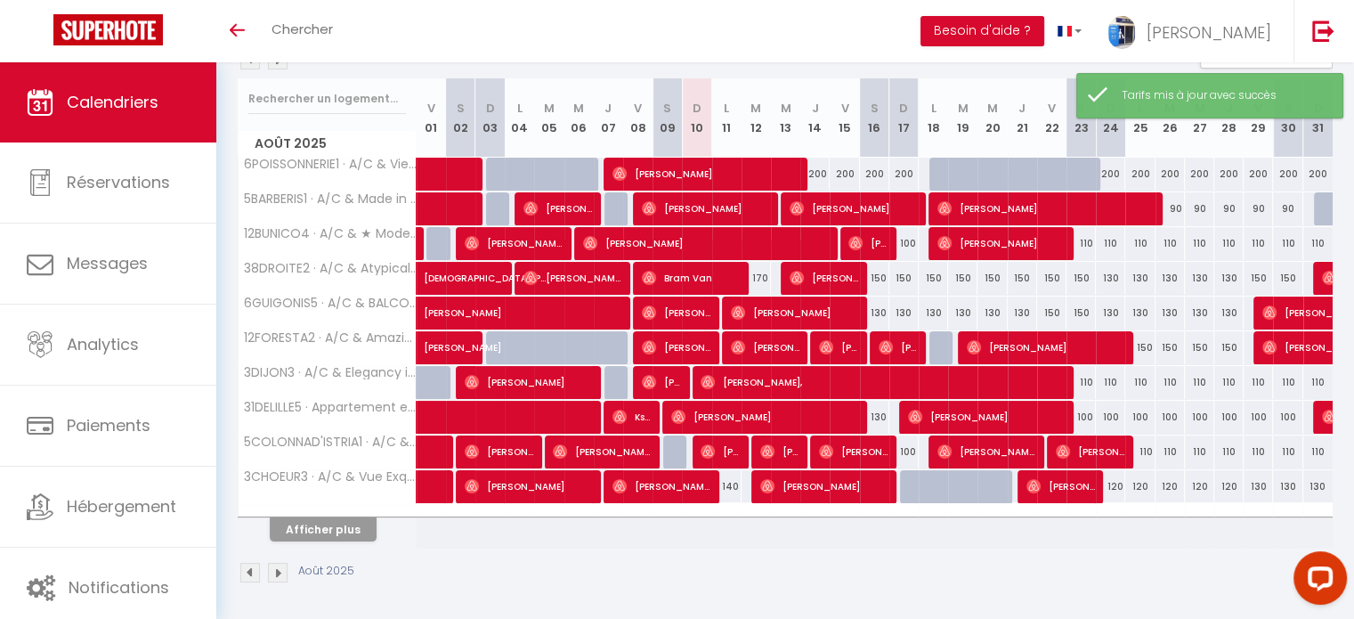
click at [1143, 449] on div "110" at bounding box center [1139, 451] width 29 height 33
type input "110"
type input "Lun 25 Août 2025"
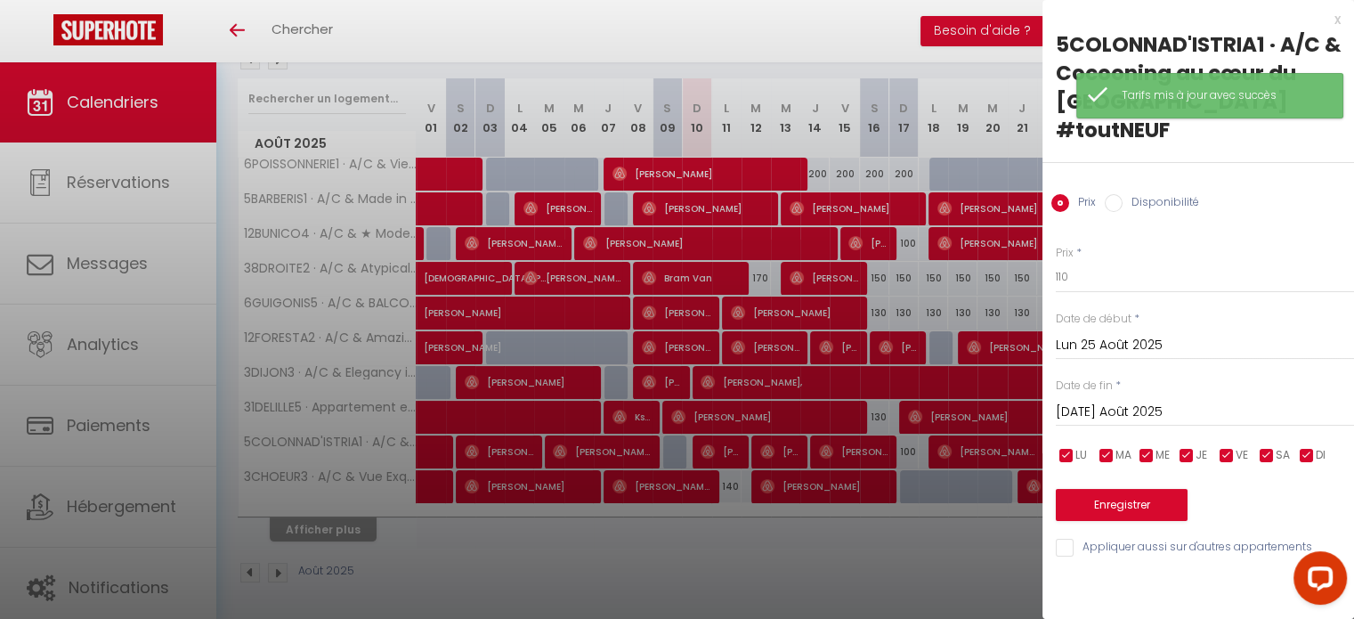
click at [1122, 401] on input "Mar 26 Août 2025" at bounding box center [1205, 412] width 298 height 23
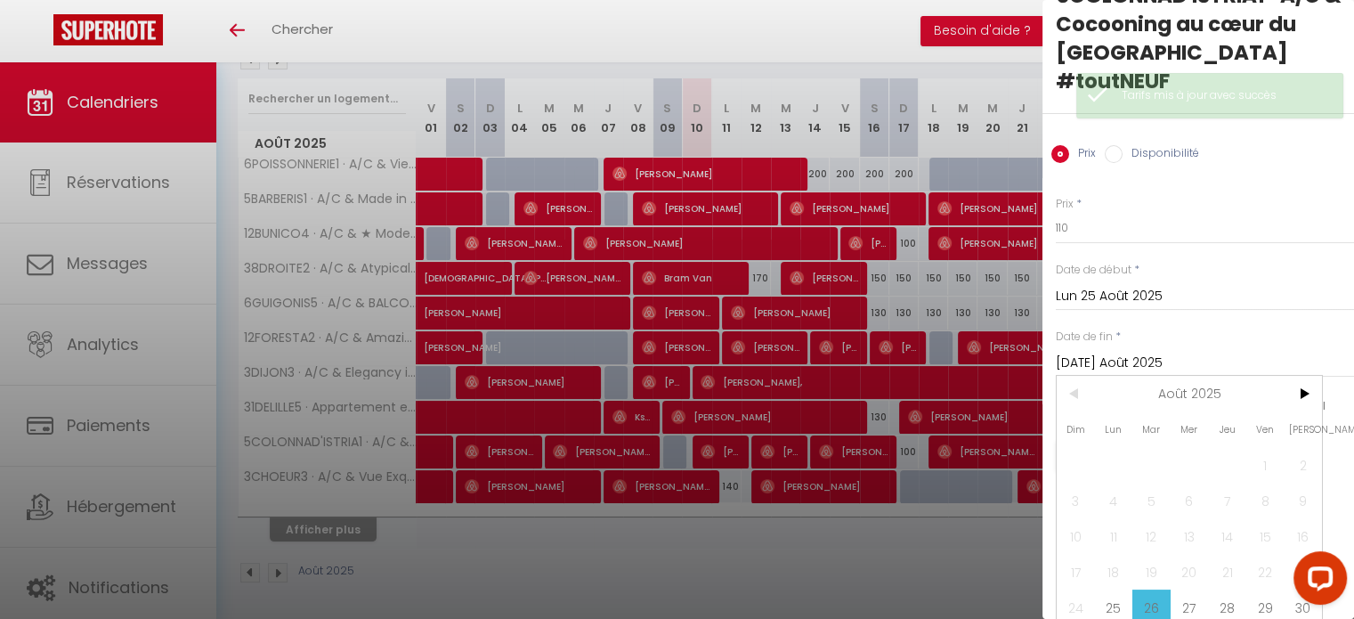
scroll to position [75, 0]
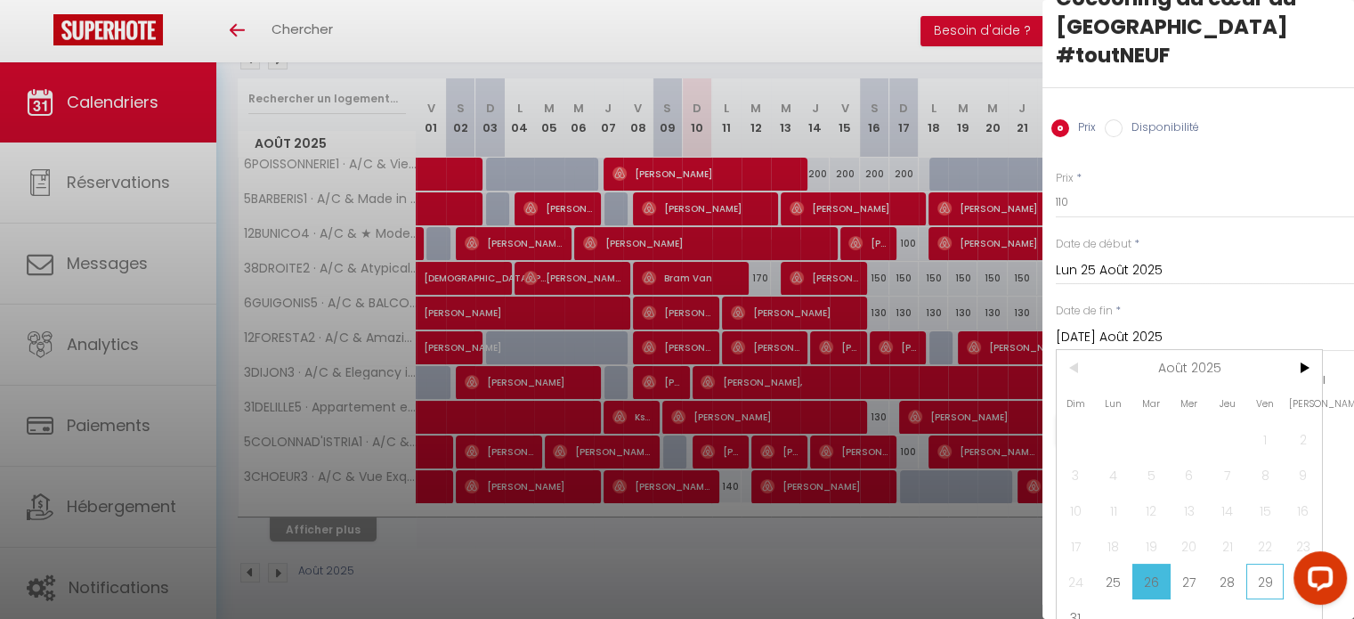
click at [1255, 564] on span "29" at bounding box center [1266, 582] width 38 height 36
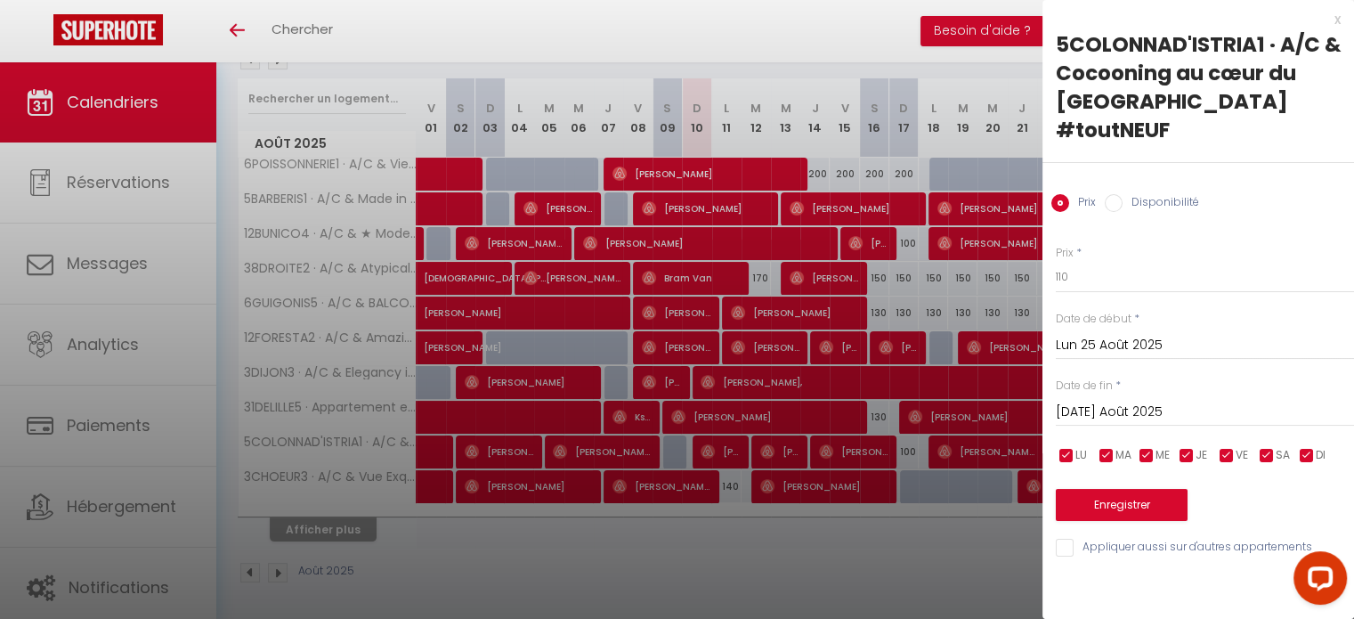
type input "Ven 29 Août 2025"
drag, startPoint x: 1072, startPoint y: 248, endPoint x: 1034, endPoint y: 246, distance: 38.3
click at [1034, 246] on body "Questions et aide sur la MIGRATION - Salle Zoom ouverte de 13 à 14h puis de 17h…" at bounding box center [677, 236] width 1354 height 774
type input "100"
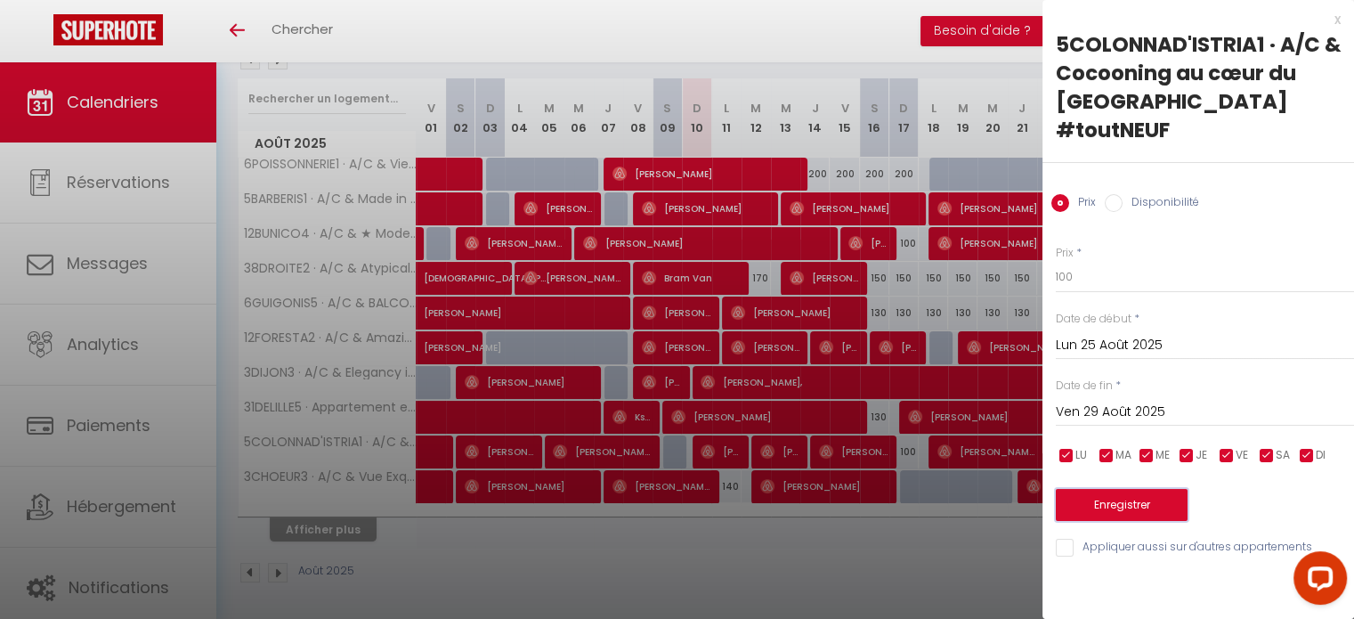
click at [1132, 489] on button "Enregistrer" at bounding box center [1122, 505] width 132 height 32
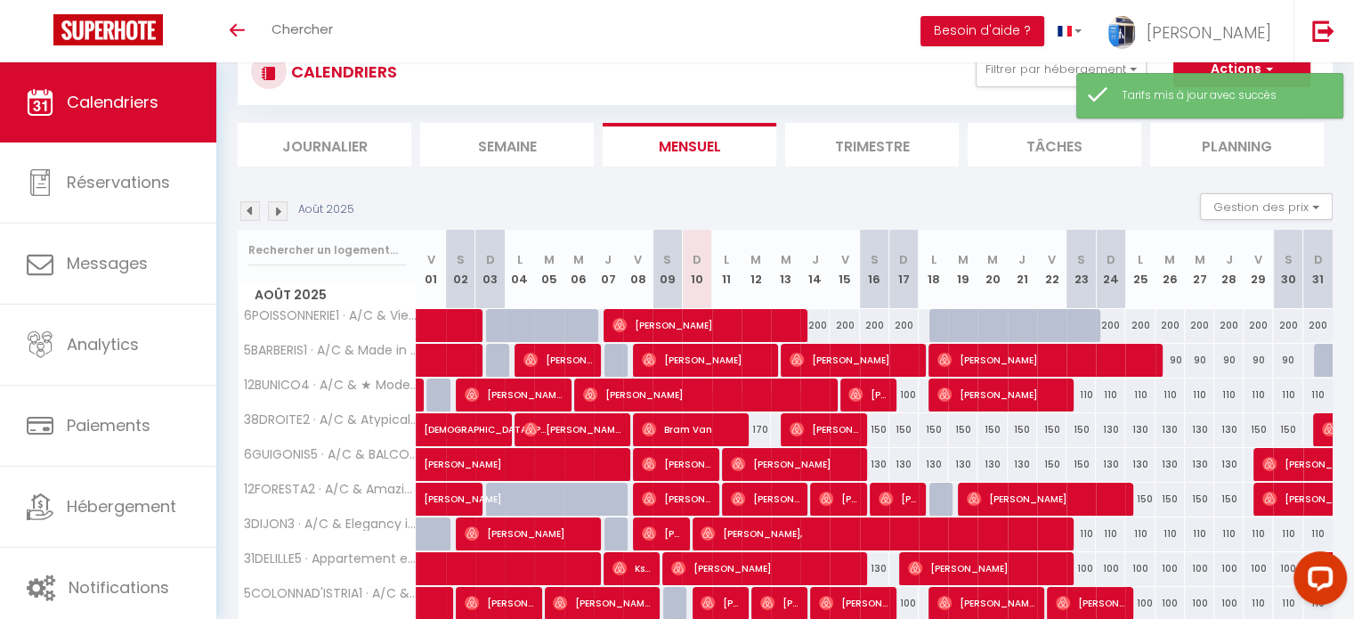
scroll to position [214, 0]
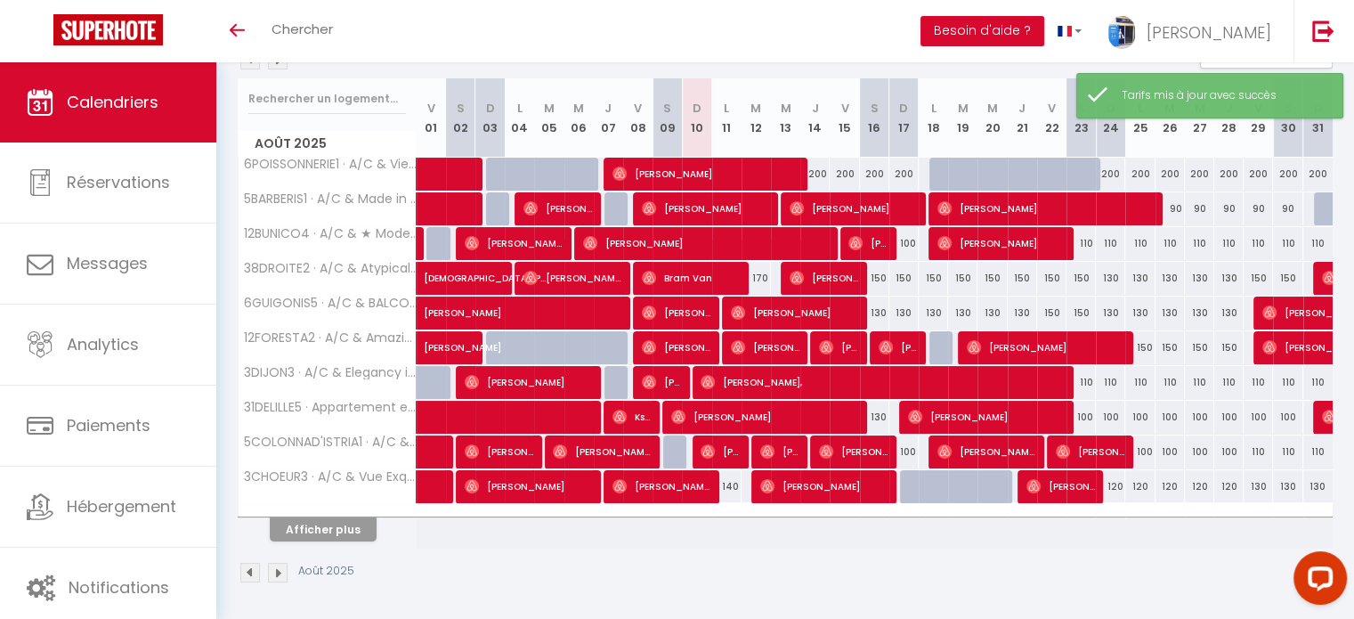
click at [1260, 484] on div "130" at bounding box center [1258, 486] width 29 height 33
type input "130"
type input "Ven 29 Août 2025"
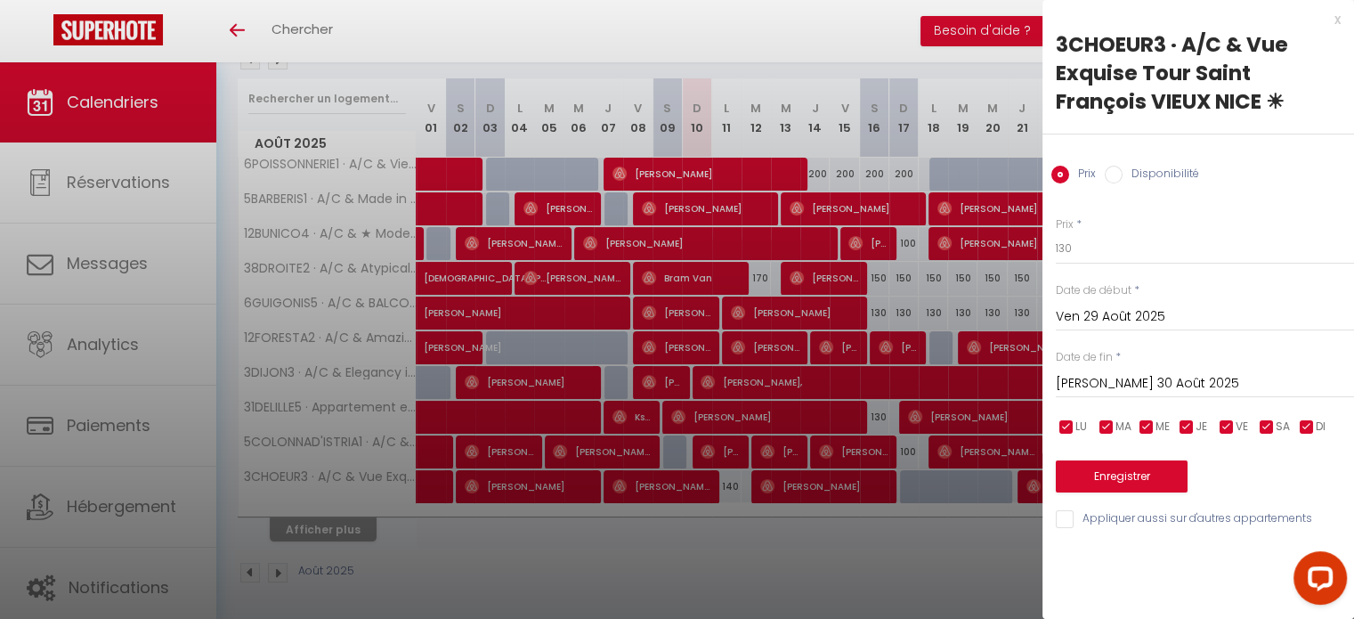
click at [1125, 376] on input "Sam 30 Août 2025" at bounding box center [1205, 383] width 298 height 23
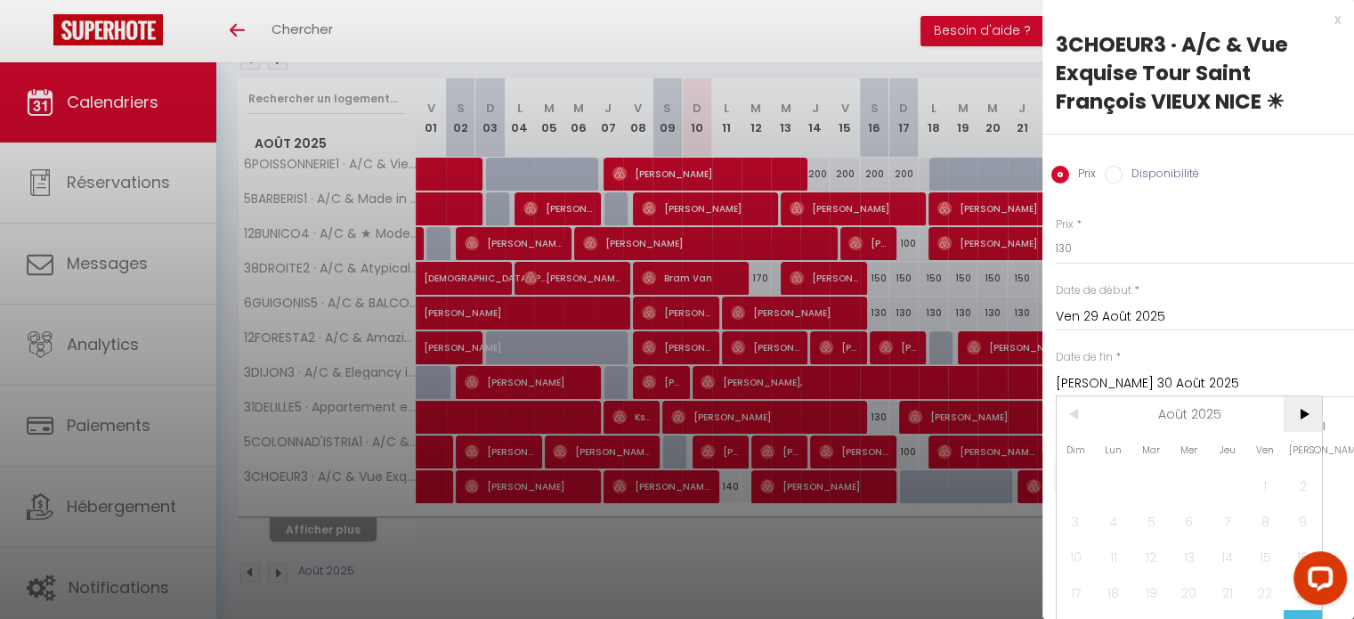
click at [1296, 410] on span ">" at bounding box center [1303, 414] width 38 height 36
click at [1120, 483] on span "1" at bounding box center [1114, 485] width 38 height 36
type input "Lun 01 Septembre 2025"
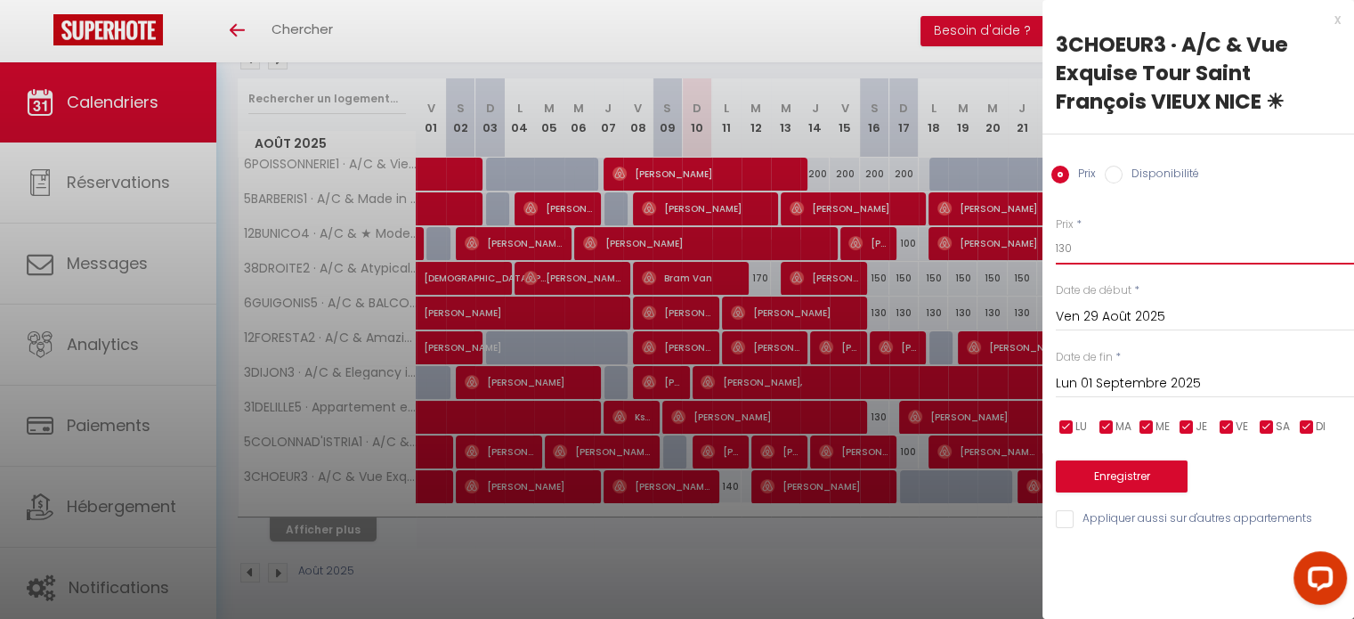
click at [1061, 248] on input "130" at bounding box center [1205, 248] width 298 height 32
type input "120"
click at [1126, 474] on button "Enregistrer" at bounding box center [1122, 476] width 132 height 32
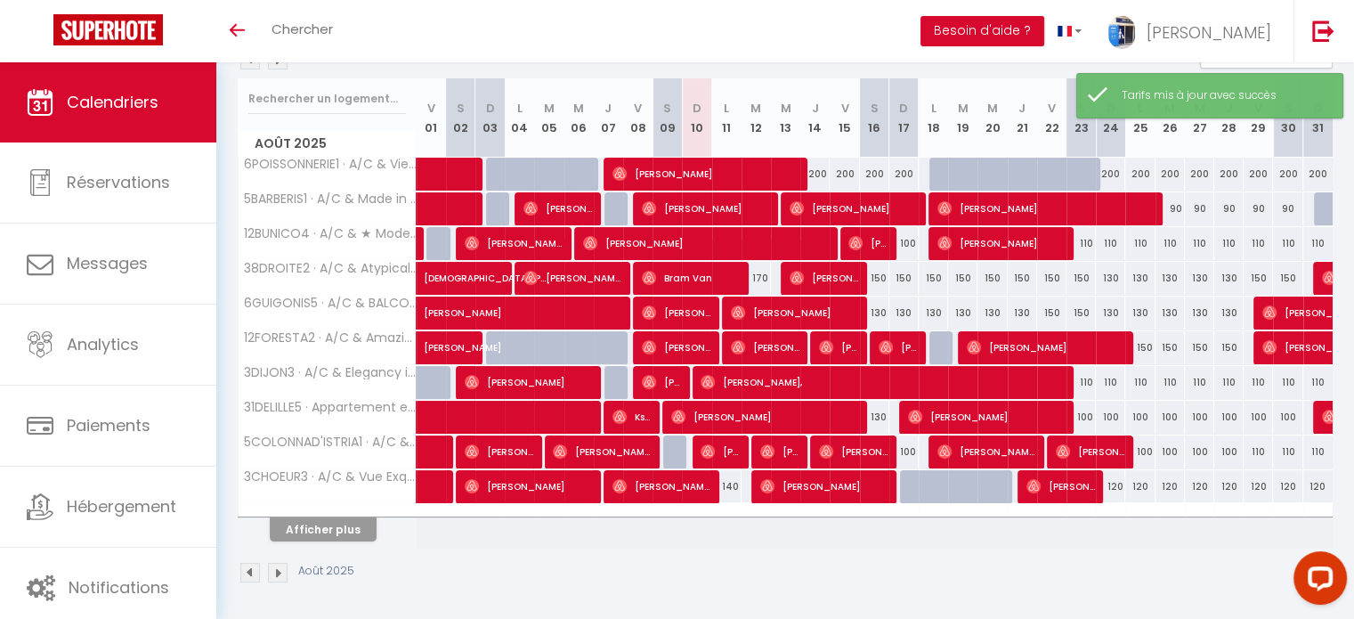
click at [1116, 489] on div "120" at bounding box center [1110, 486] width 29 height 33
type input "120"
type input "Dim 24 Août 2025"
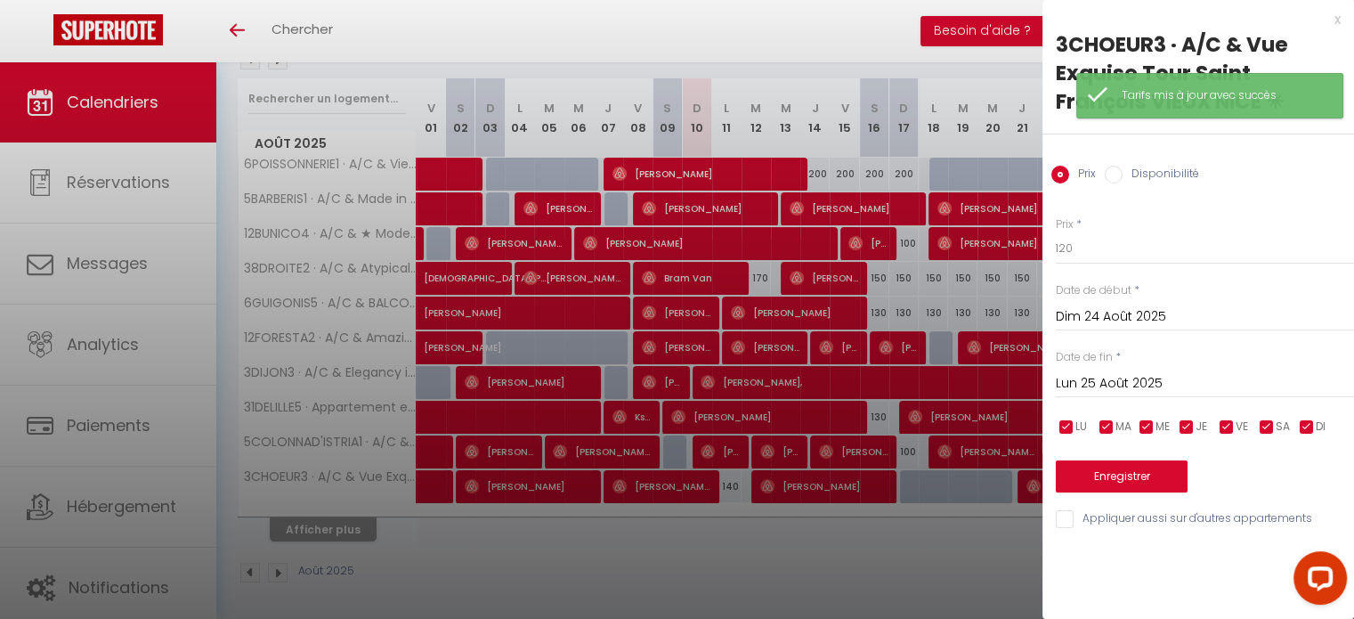
click at [1117, 382] on input "Lun 25 Août 2025" at bounding box center [1205, 383] width 298 height 23
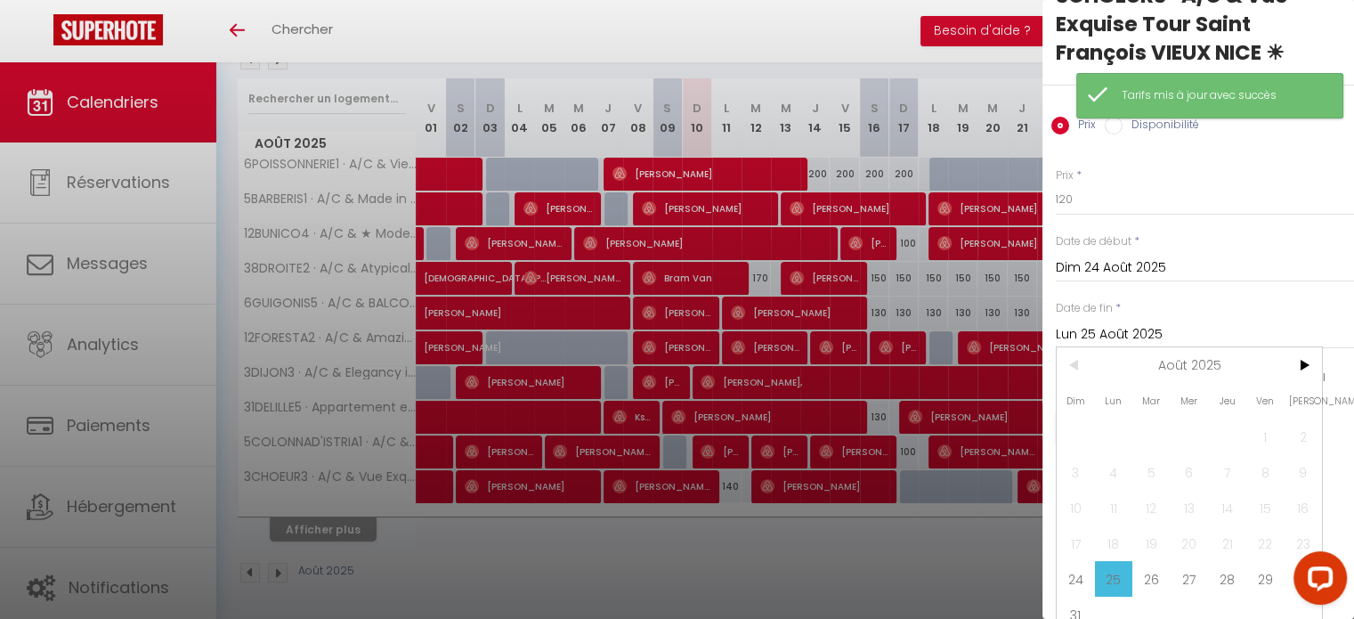
scroll to position [75, 0]
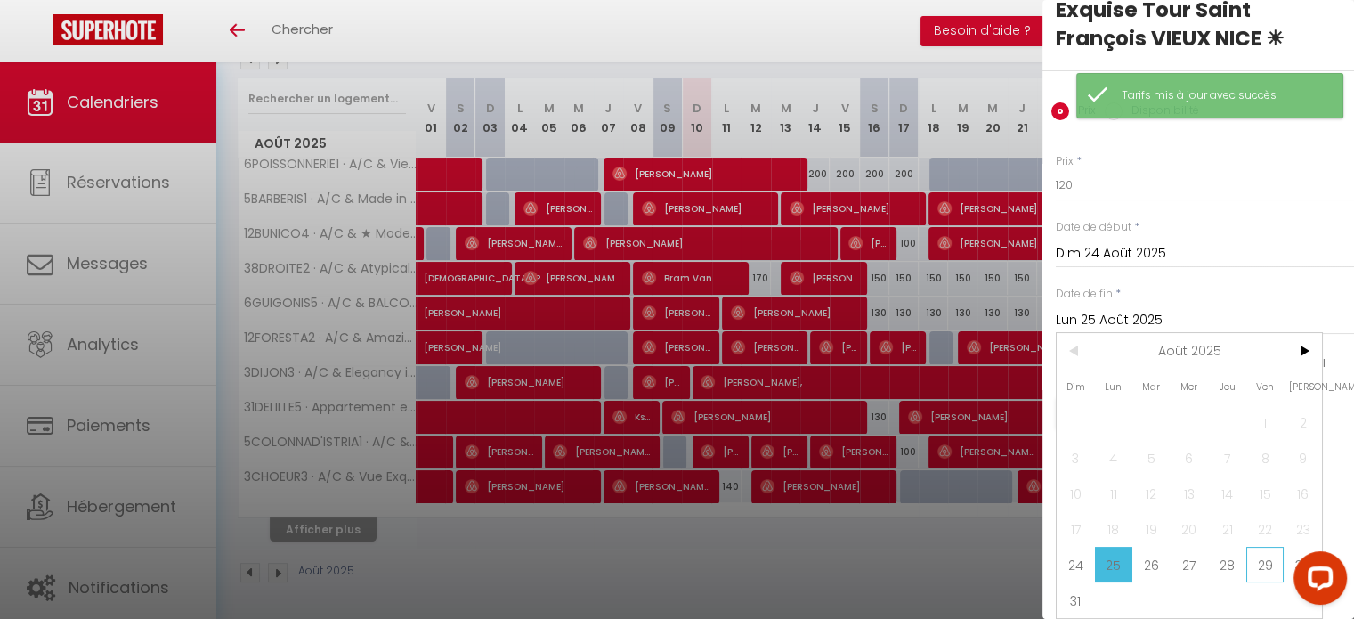
click at [1261, 550] on span "29" at bounding box center [1266, 565] width 38 height 36
type input "Ven 29 Août 2025"
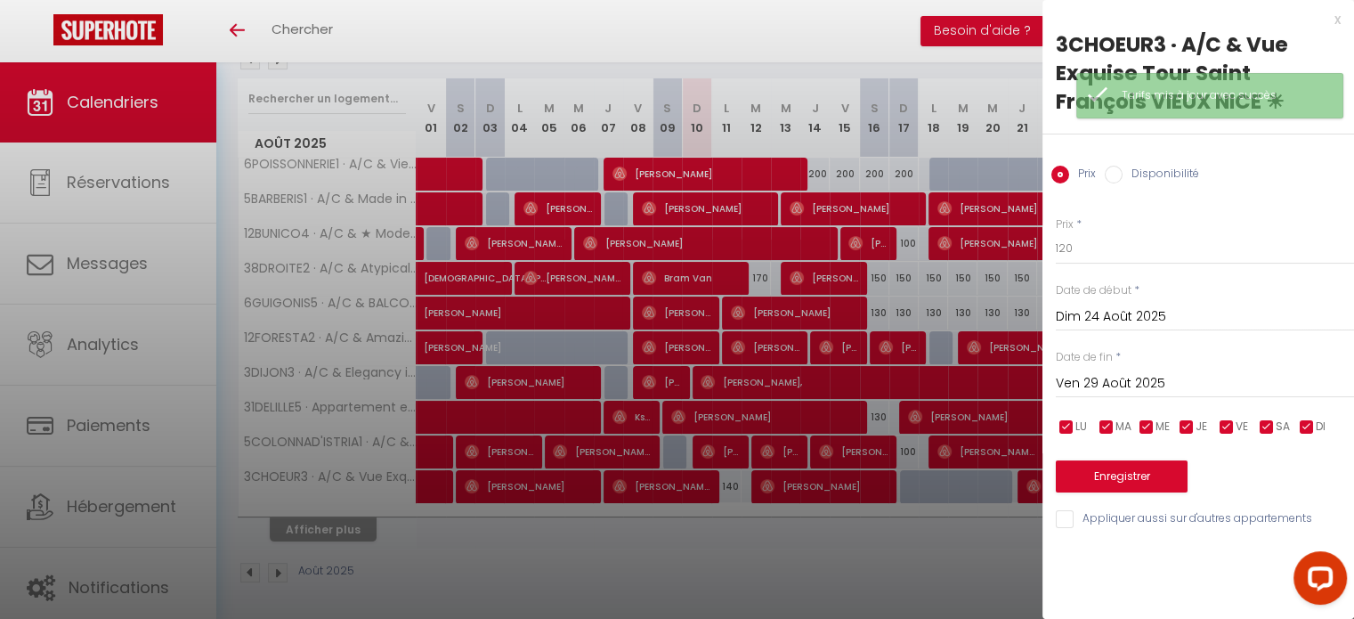
scroll to position [0, 0]
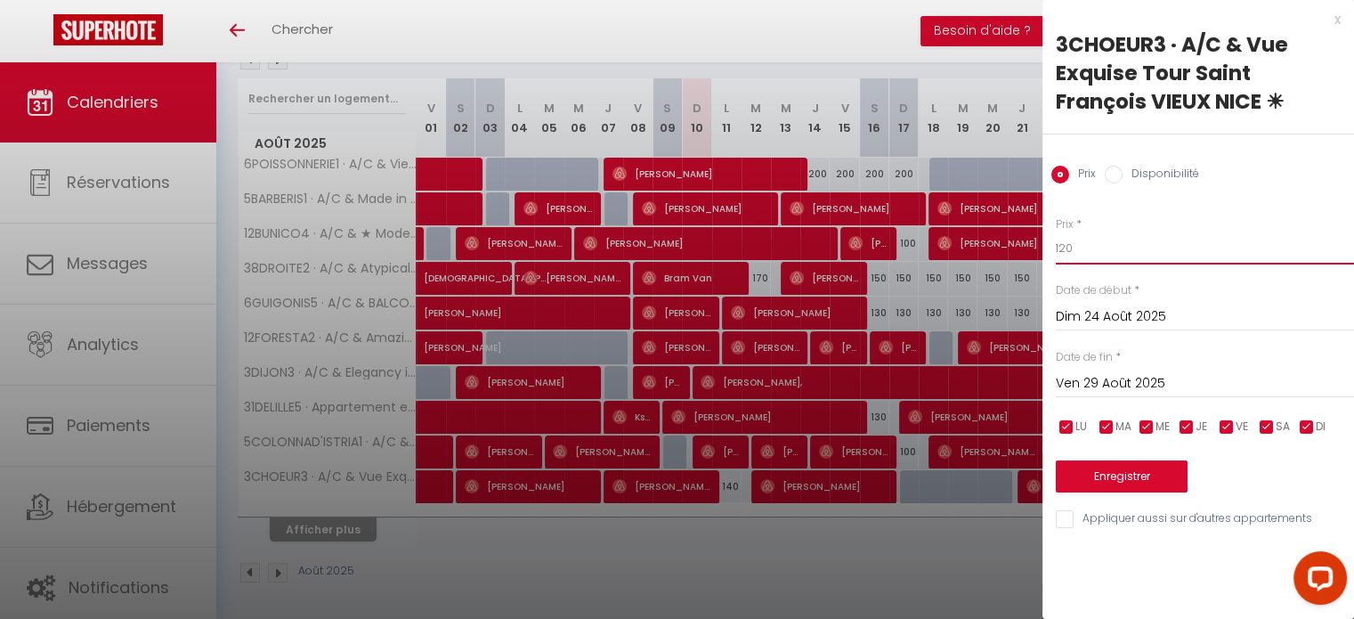
click at [1060, 242] on input "120" at bounding box center [1205, 248] width 298 height 32
type input "110"
click at [1141, 469] on button "Enregistrer" at bounding box center [1122, 476] width 132 height 32
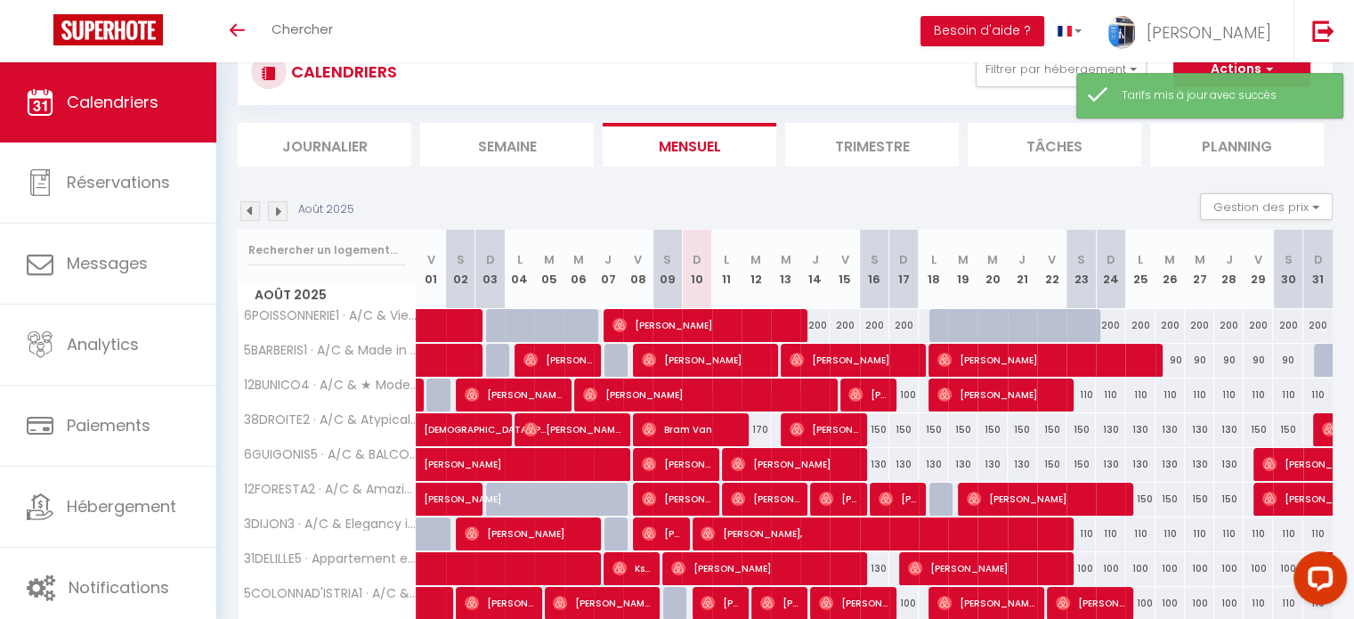
scroll to position [214, 0]
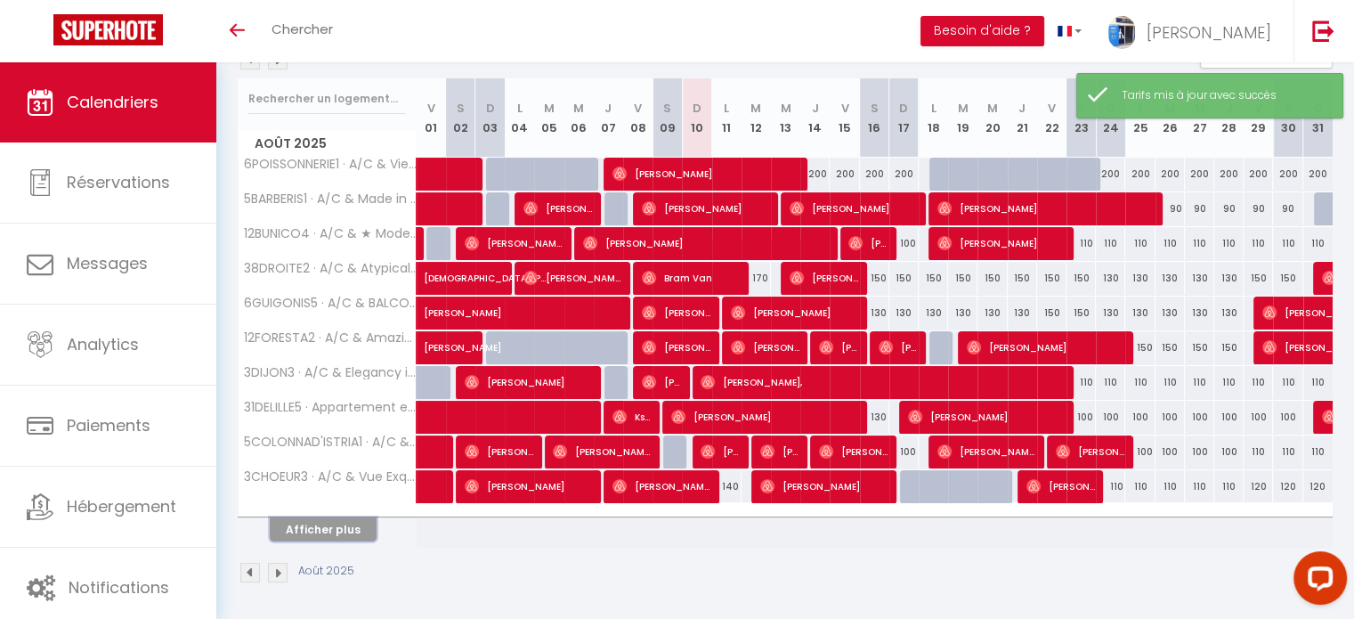
click at [333, 523] on button "Afficher plus" at bounding box center [323, 529] width 107 height 24
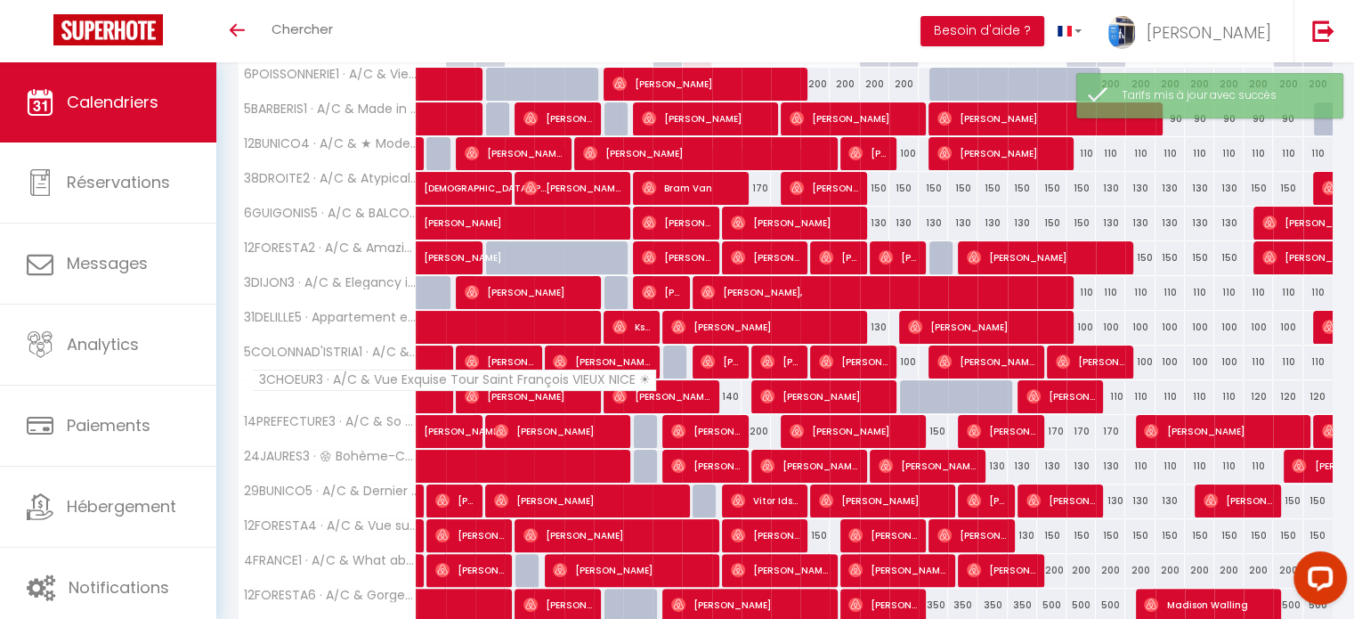
scroll to position [392, 0]
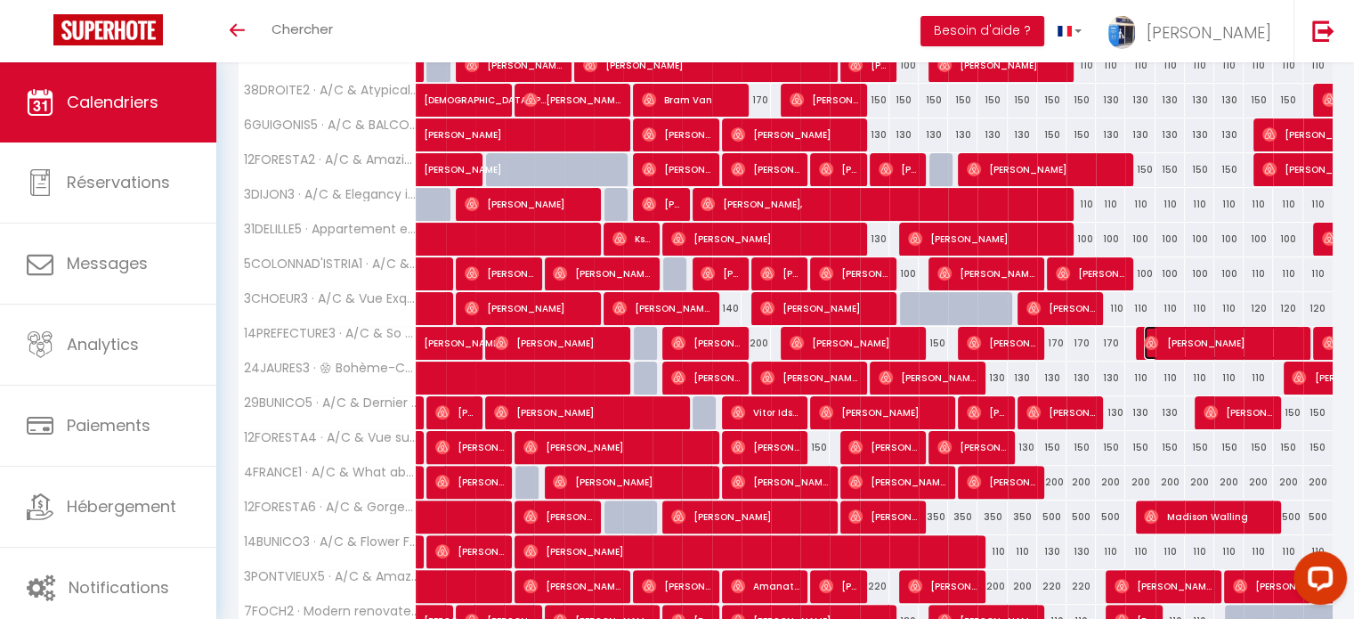
click at [1144, 338] on img at bounding box center [1151, 343] width 14 height 14
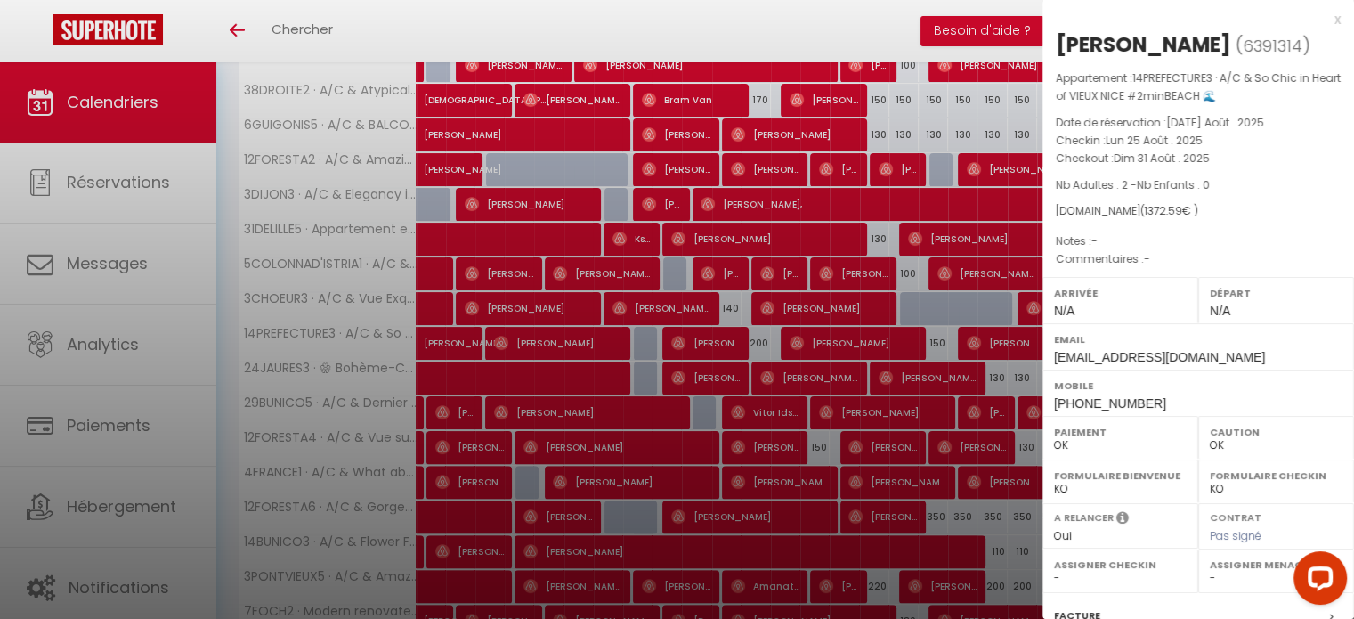
click at [1325, 20] on div "x" at bounding box center [1192, 19] width 298 height 21
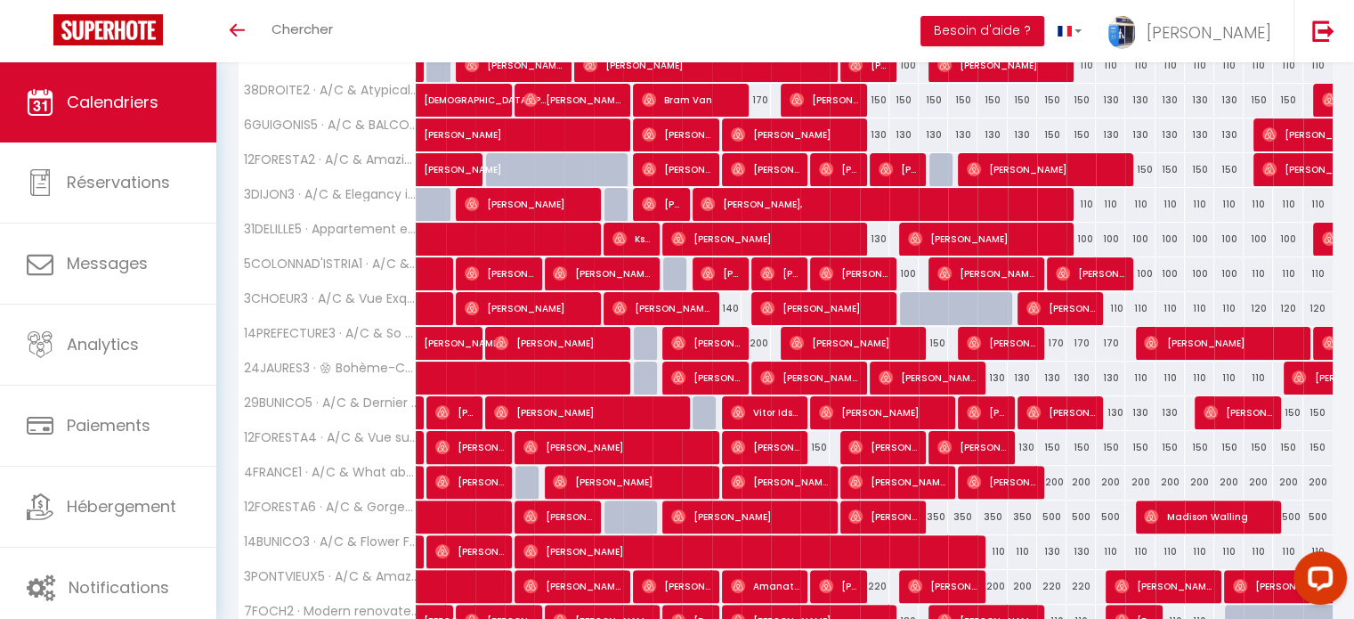
click at [1050, 338] on div "170" at bounding box center [1051, 343] width 29 height 33
type input "170"
type input "Ven 22 Août 2025"
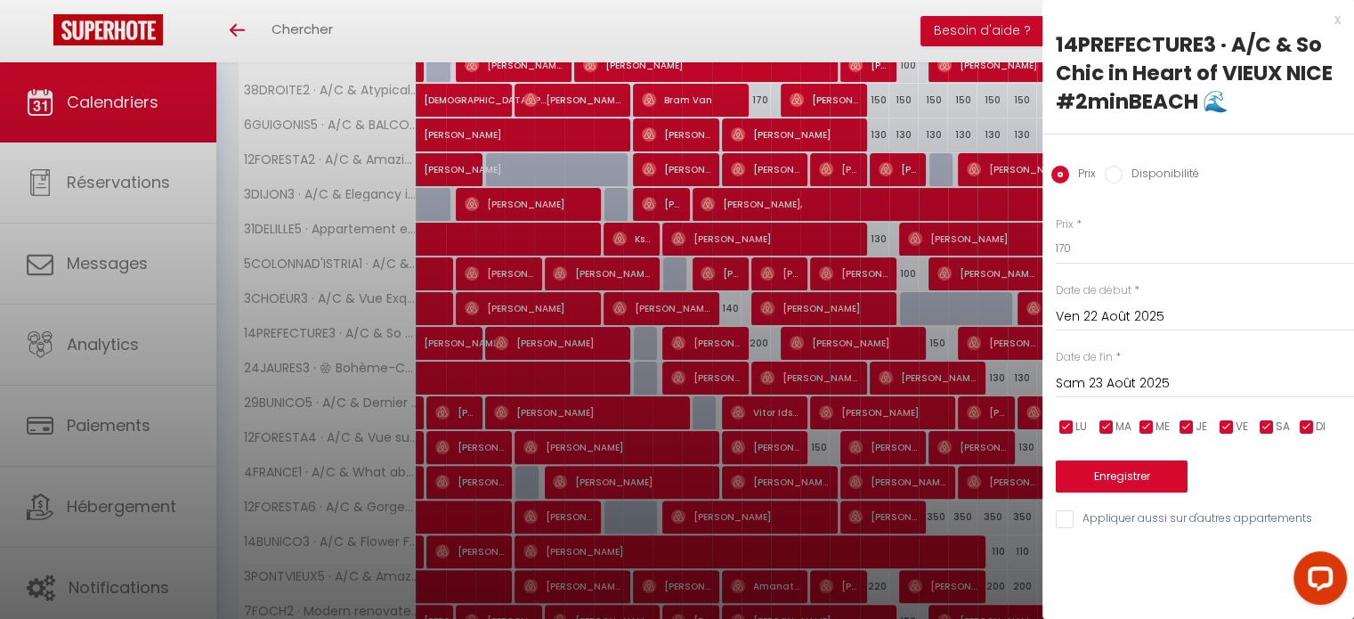
click at [1129, 383] on input "Sam 23 Août 2025" at bounding box center [1205, 383] width 298 height 23
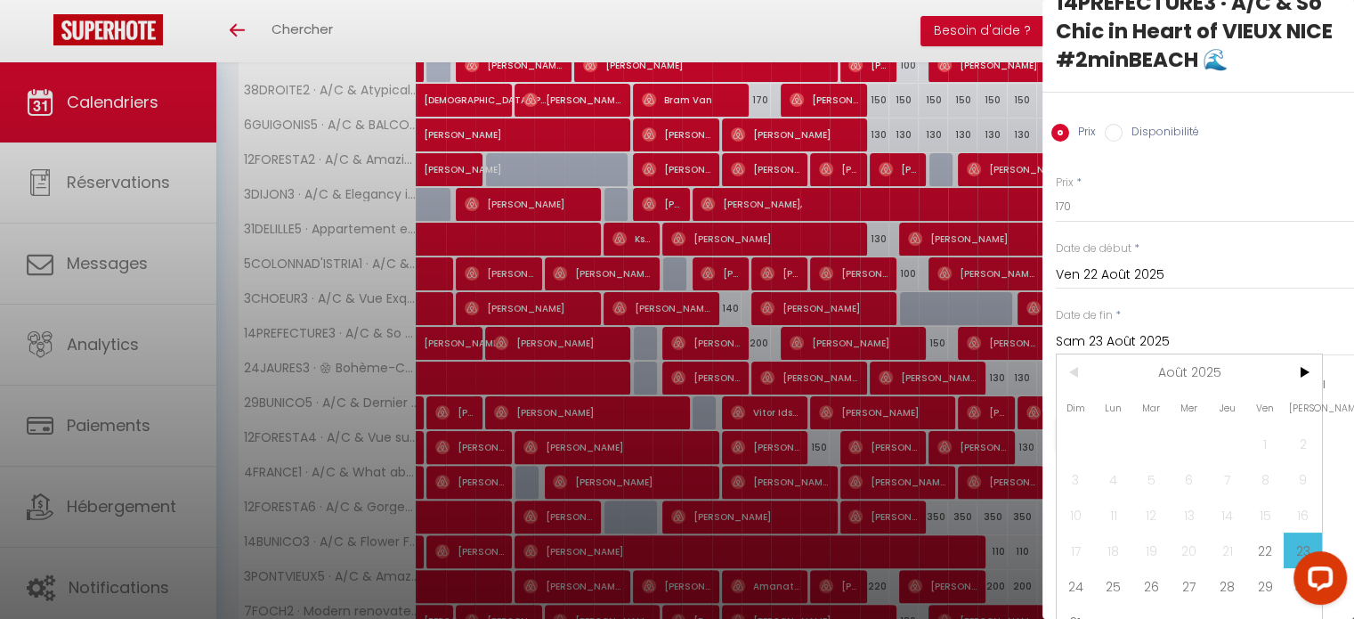
scroll to position [75, 0]
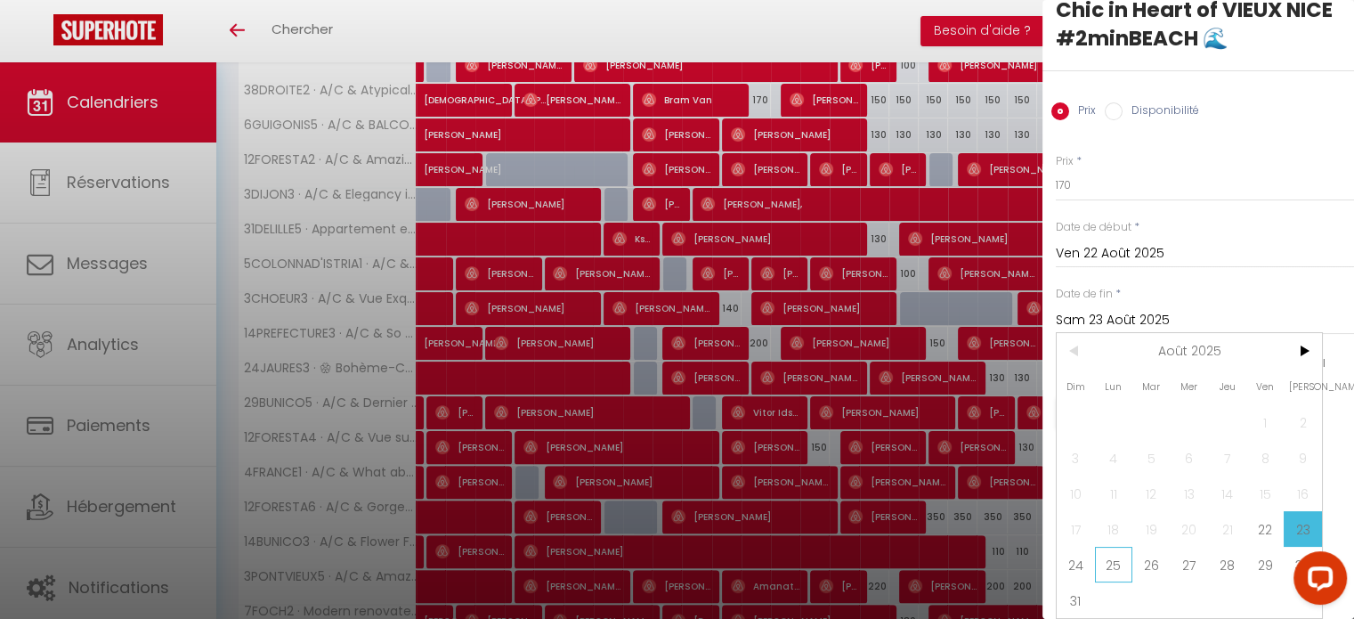
click at [1107, 547] on span "25" at bounding box center [1114, 565] width 38 height 36
type input "Lun 25 Août 2025"
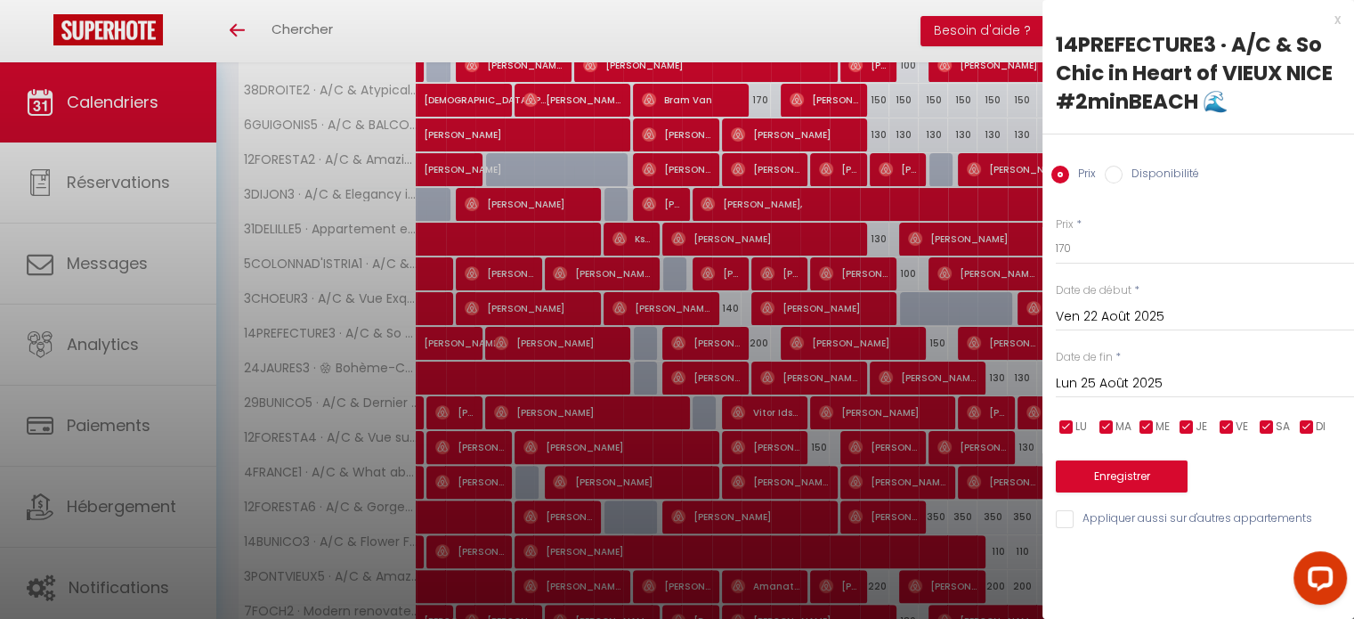
scroll to position [0, 0]
click at [1059, 245] on input "170" at bounding box center [1205, 248] width 298 height 32
type input "150"
click at [1133, 472] on button "Enregistrer" at bounding box center [1122, 476] width 132 height 32
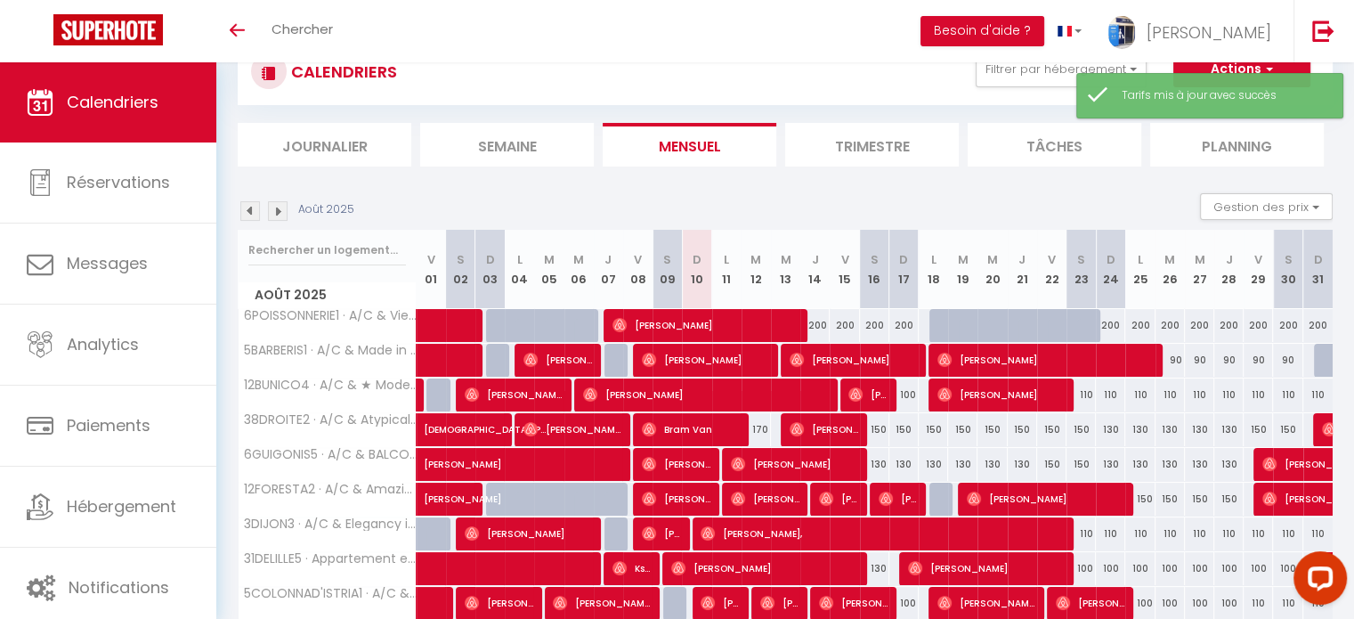
scroll to position [214, 0]
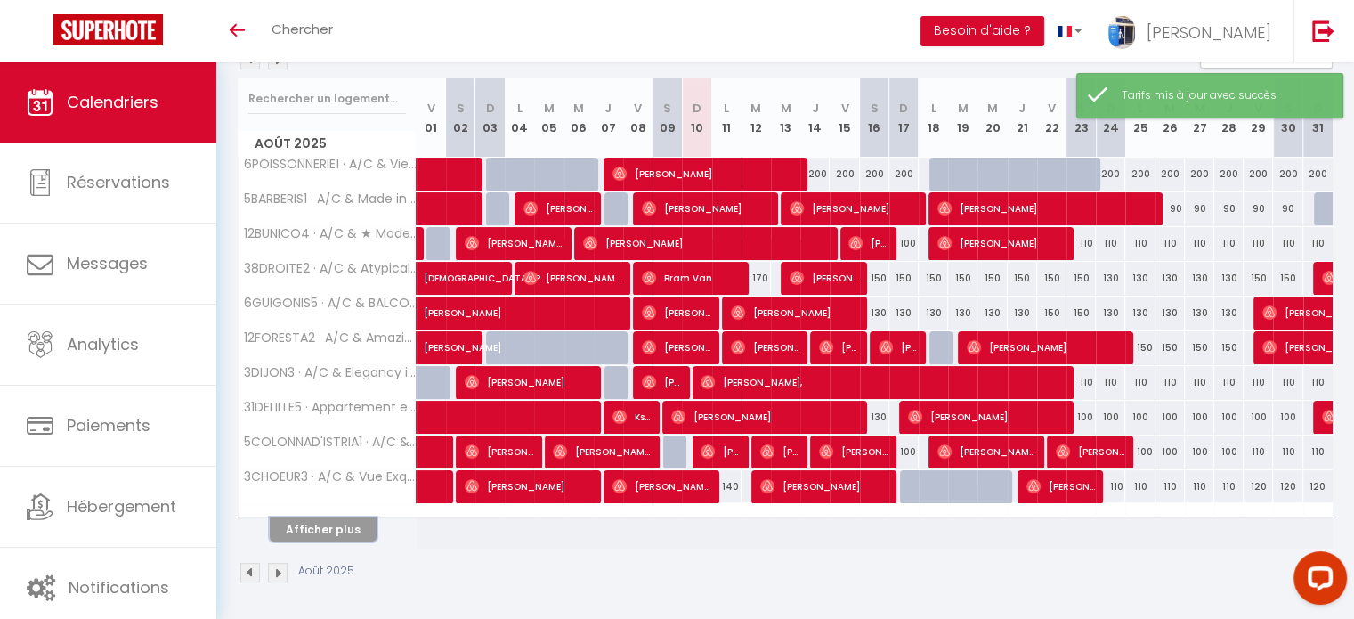
click at [335, 530] on button "Afficher plus" at bounding box center [323, 529] width 107 height 24
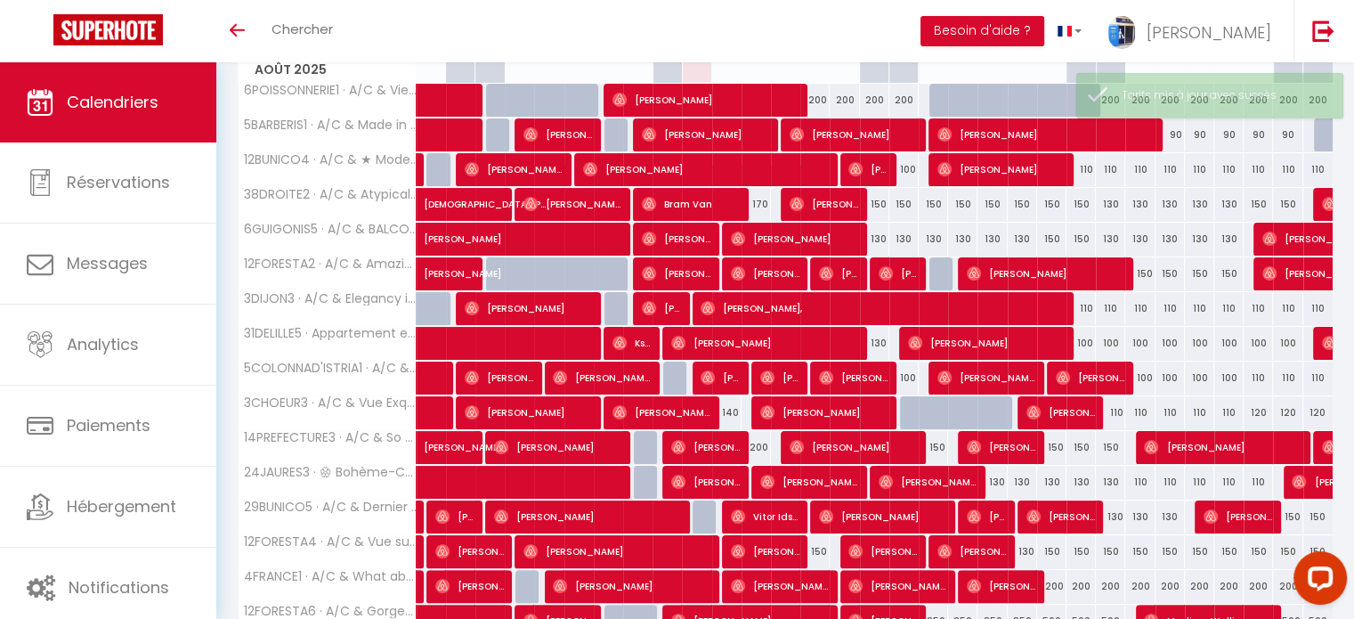
scroll to position [481, 0]
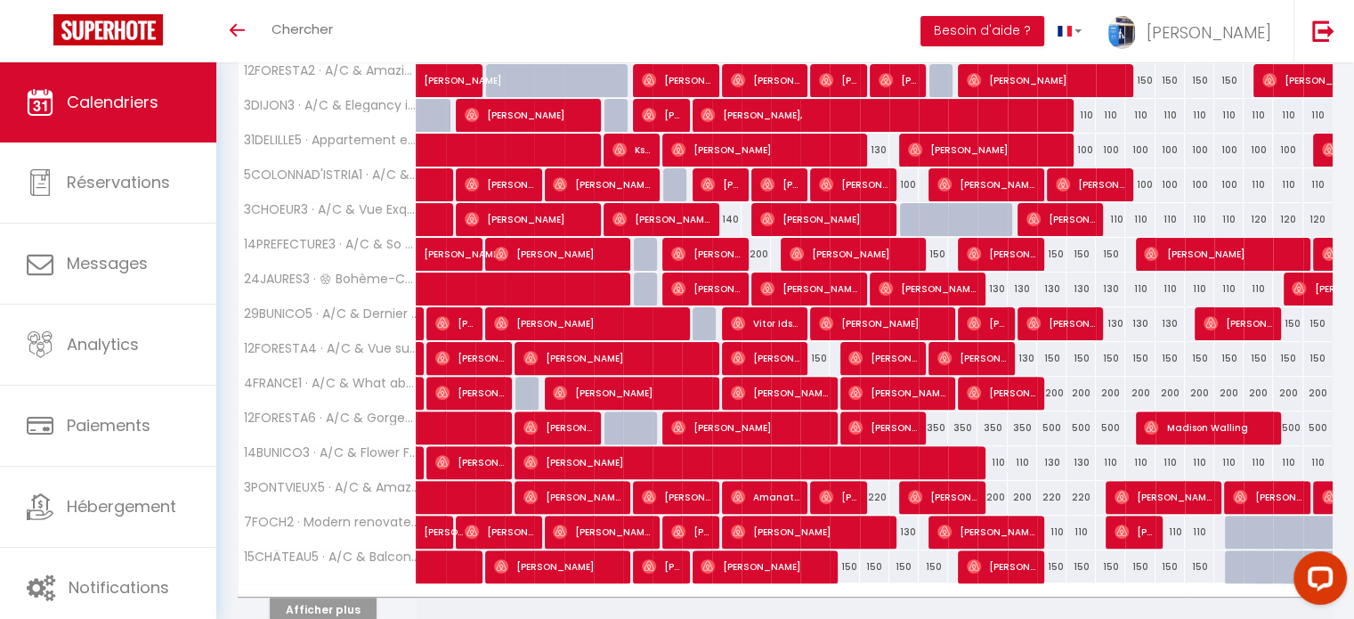
click at [1292, 316] on div "150" at bounding box center [1287, 323] width 29 height 33
type input "150"
type input "Sam 30 Août 2025"
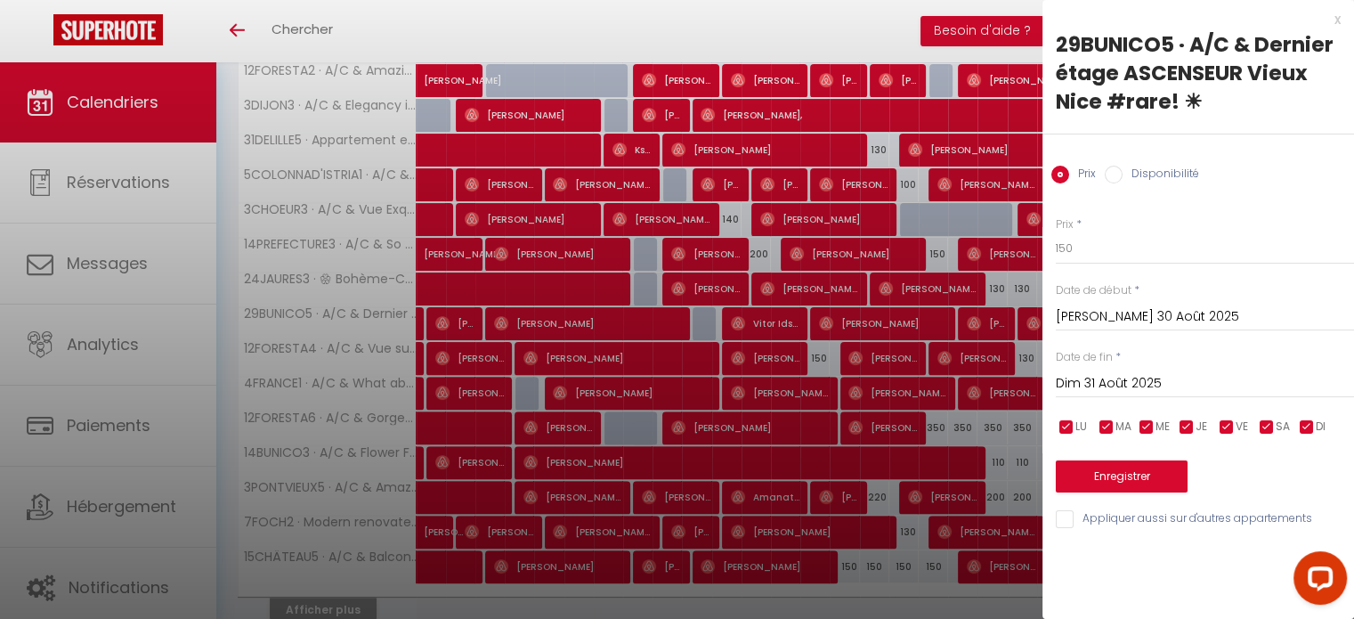
click at [1139, 389] on input "Dim 31 Août 2025" at bounding box center [1205, 383] width 298 height 23
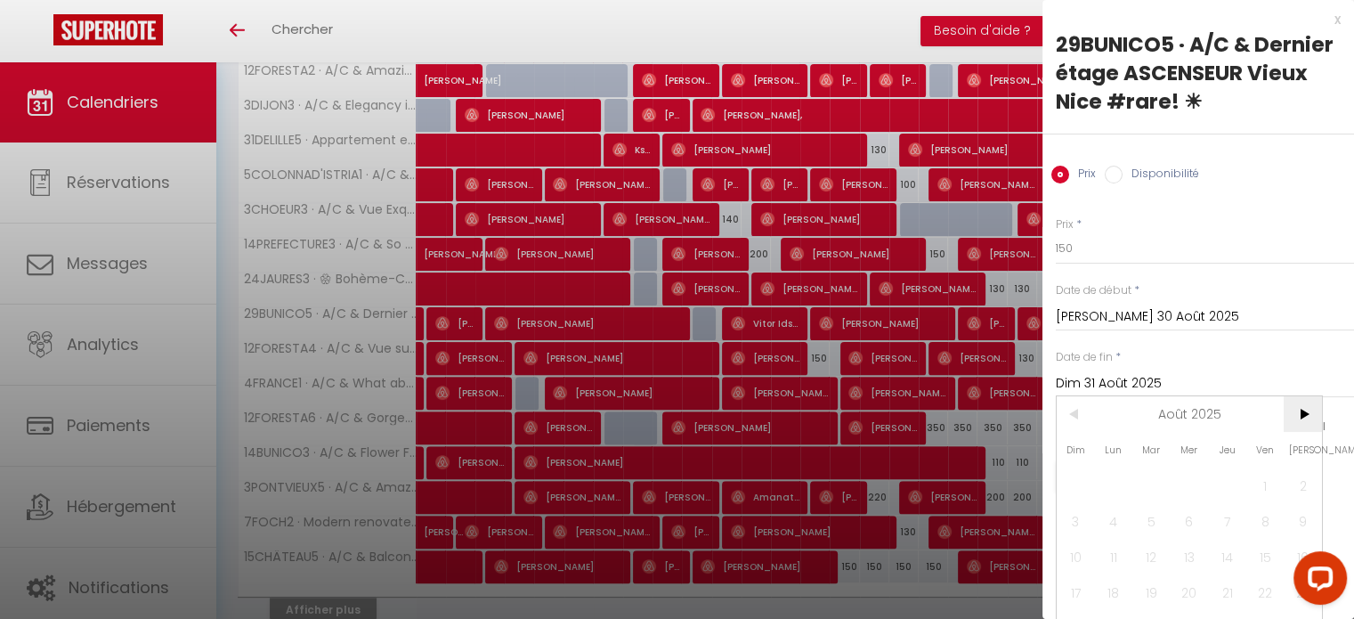
click at [1297, 419] on span ">" at bounding box center [1303, 414] width 38 height 36
click at [1107, 489] on span "1" at bounding box center [1114, 485] width 38 height 36
type input "Lun 01 Septembre 2025"
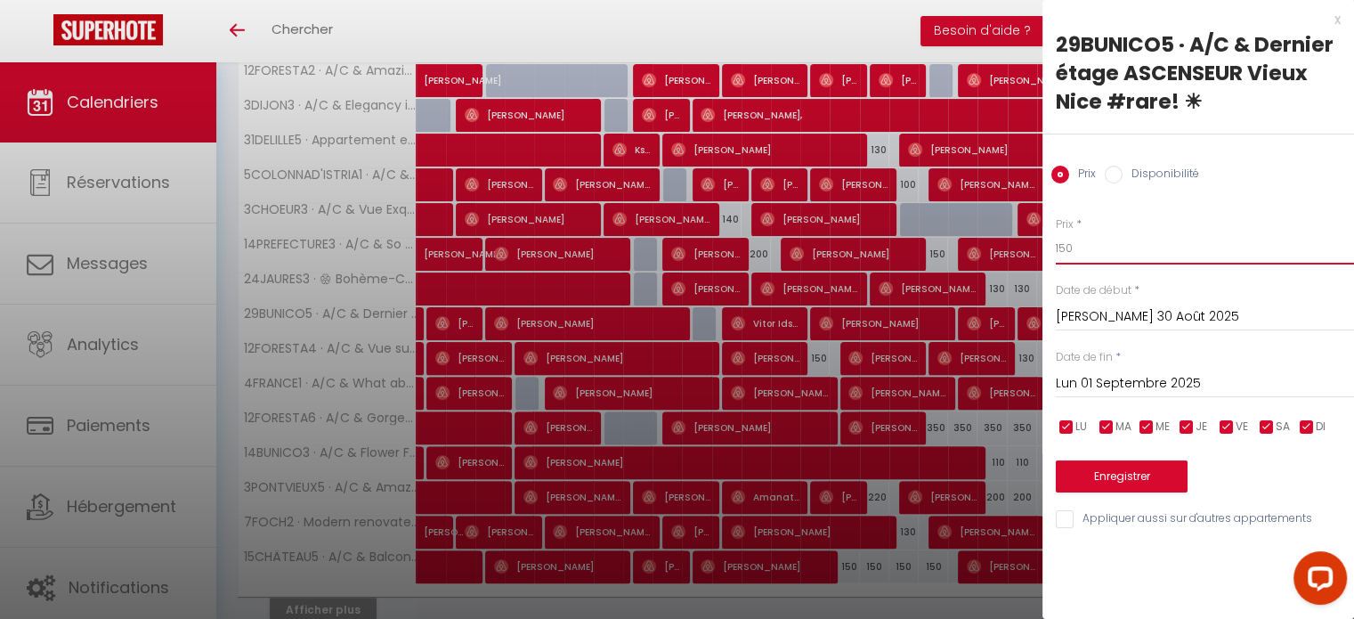
click at [1060, 248] on input "150" at bounding box center [1205, 248] width 298 height 32
type input "130"
click at [1117, 477] on button "Enregistrer" at bounding box center [1122, 476] width 132 height 32
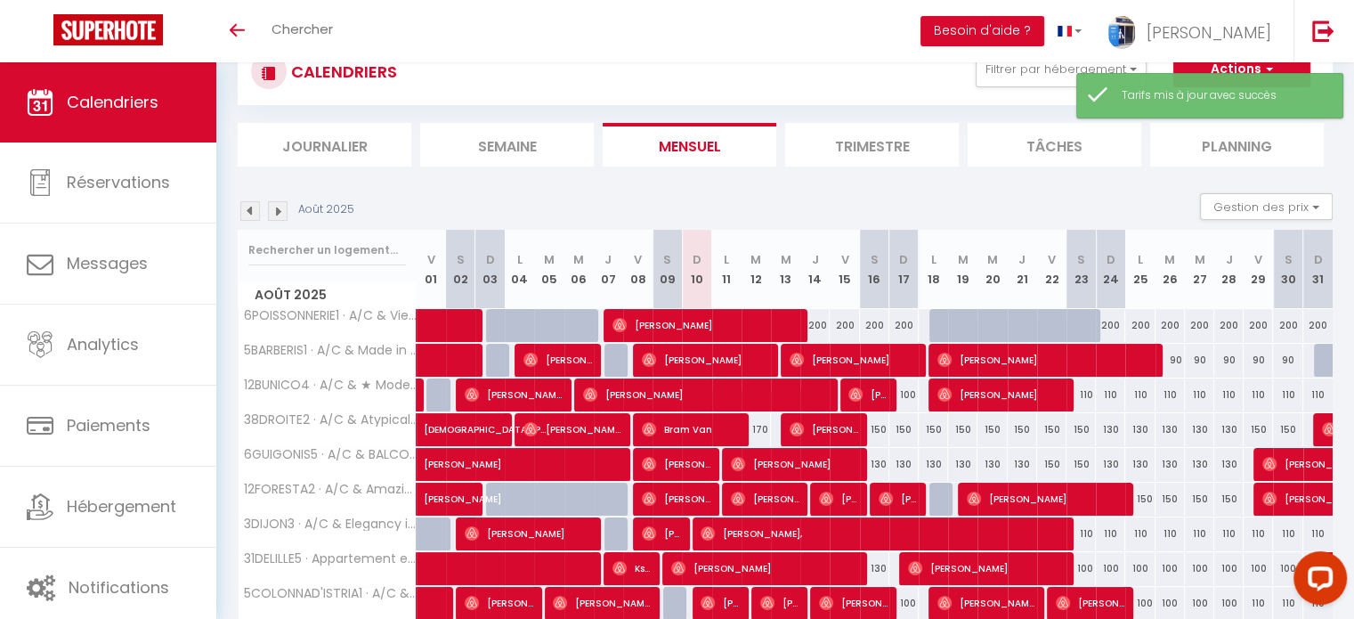
scroll to position [214, 0]
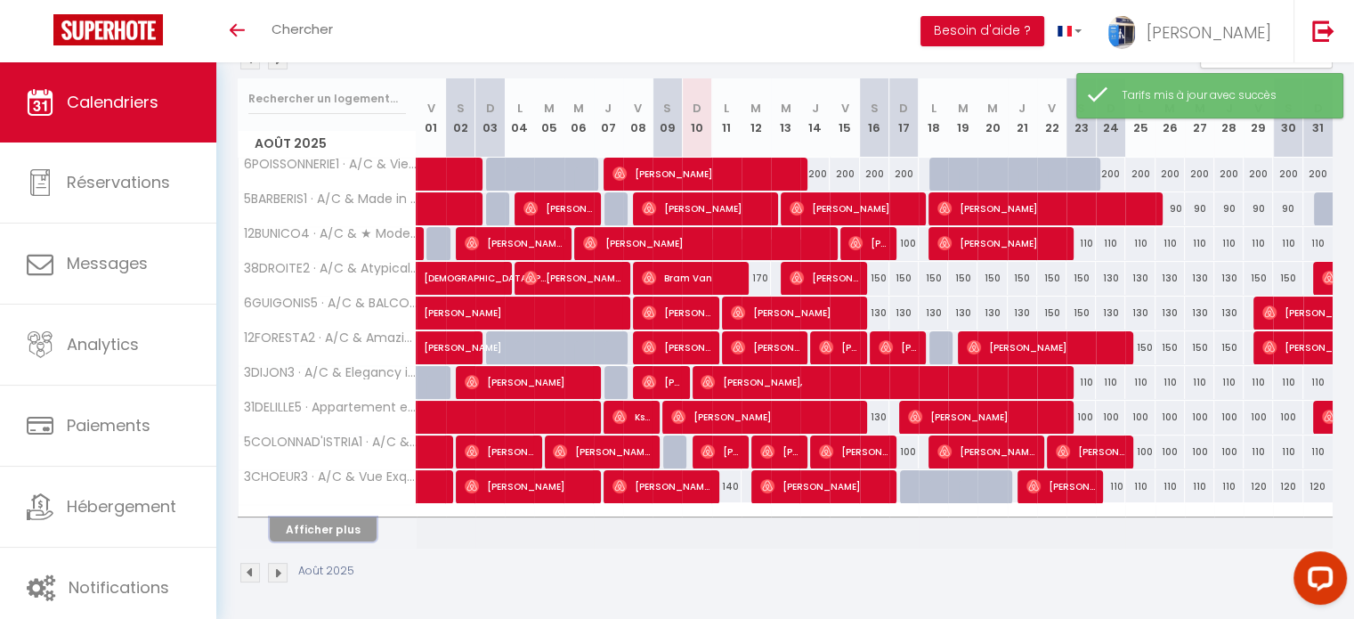
click at [306, 527] on button "Afficher plus" at bounding box center [323, 529] width 107 height 24
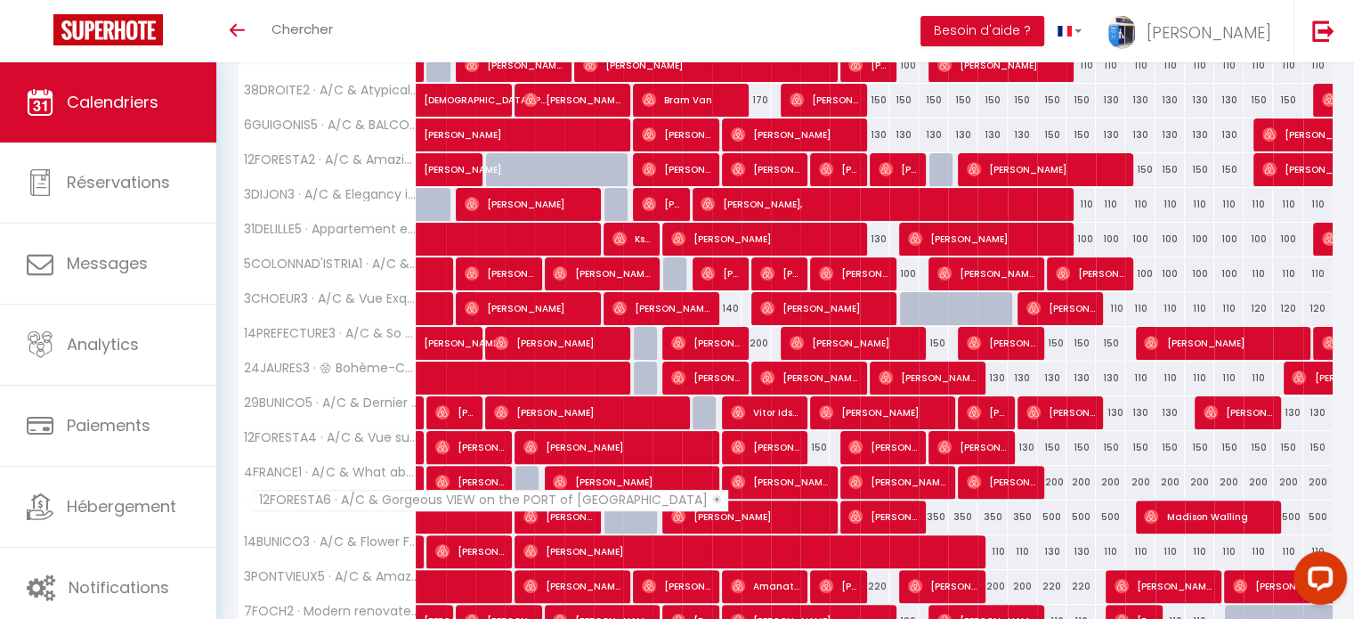
scroll to position [481, 0]
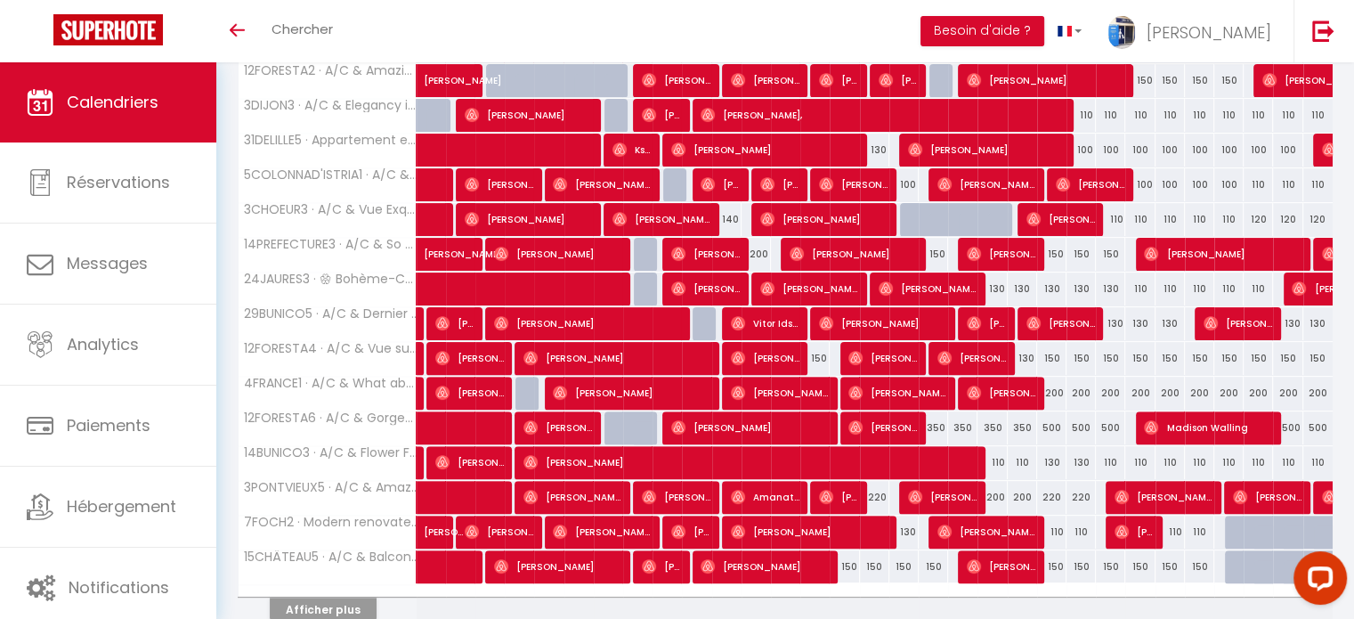
click at [1046, 383] on div "200" at bounding box center [1051, 393] width 29 height 33
type input "200"
type input "Ven 22 Août 2025"
type input "Sam 23 Août 2025"
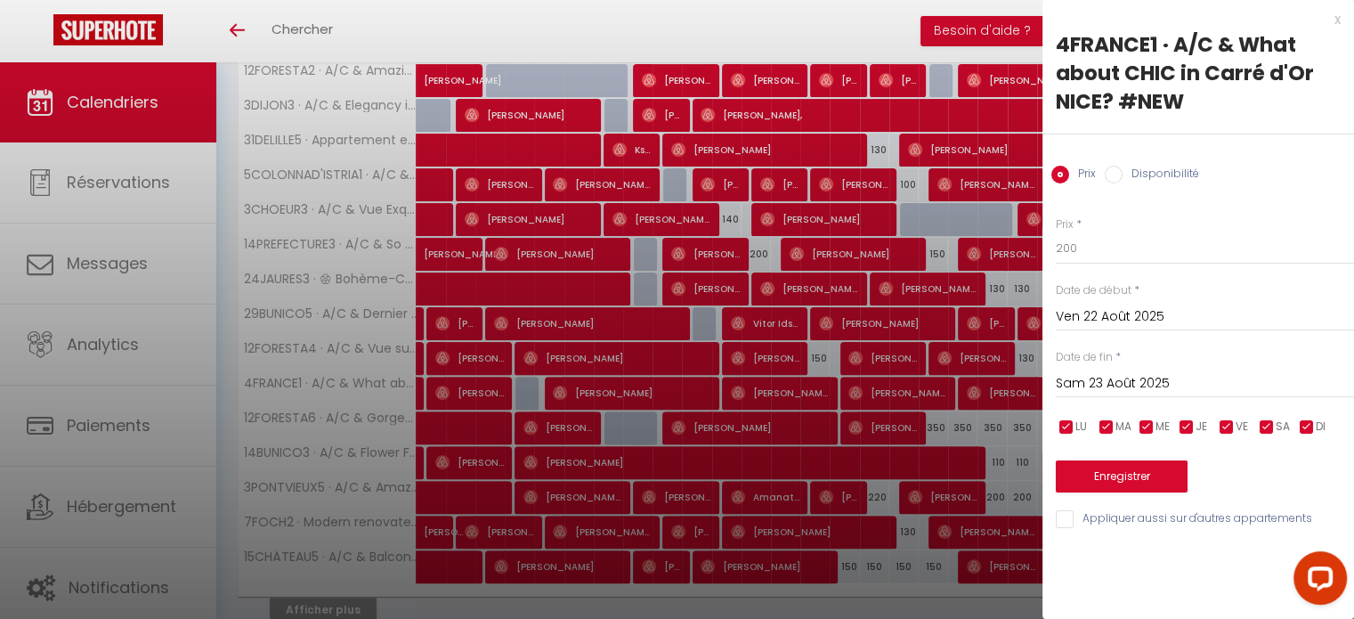
click at [1338, 24] on div "x" at bounding box center [1192, 19] width 298 height 21
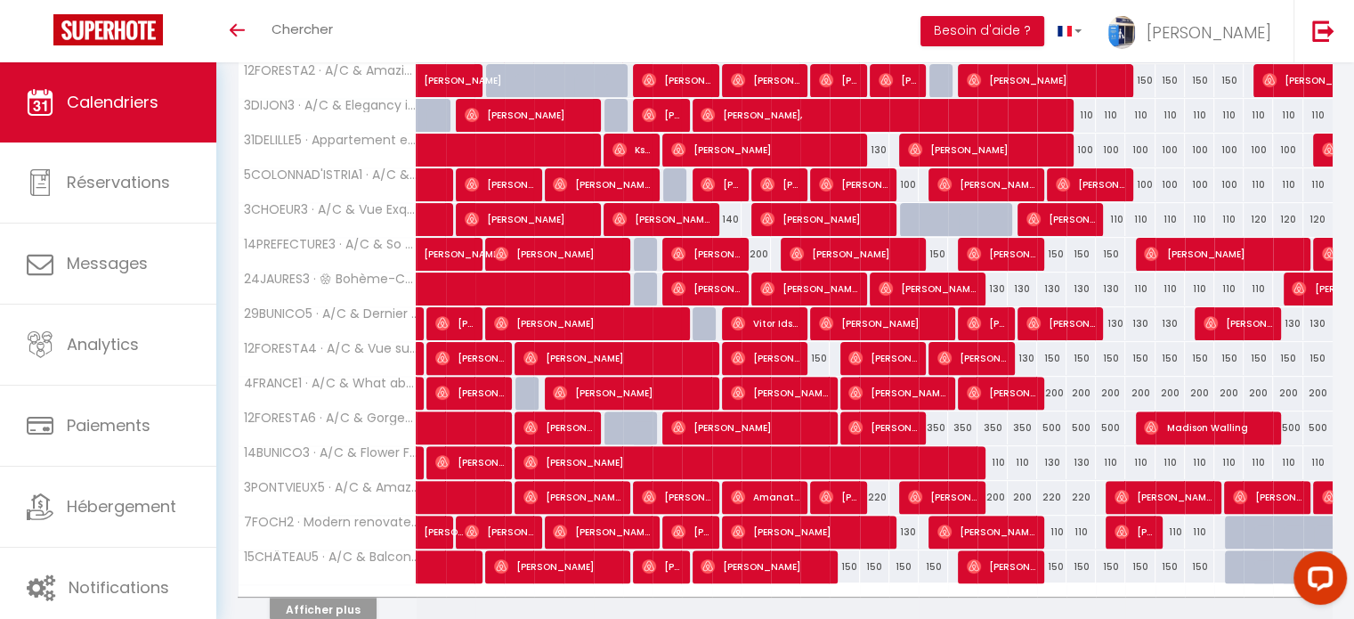
click at [1110, 387] on div "200" at bounding box center [1110, 393] width 29 height 33
type input "200"
type input "Dim 24 Août 2025"
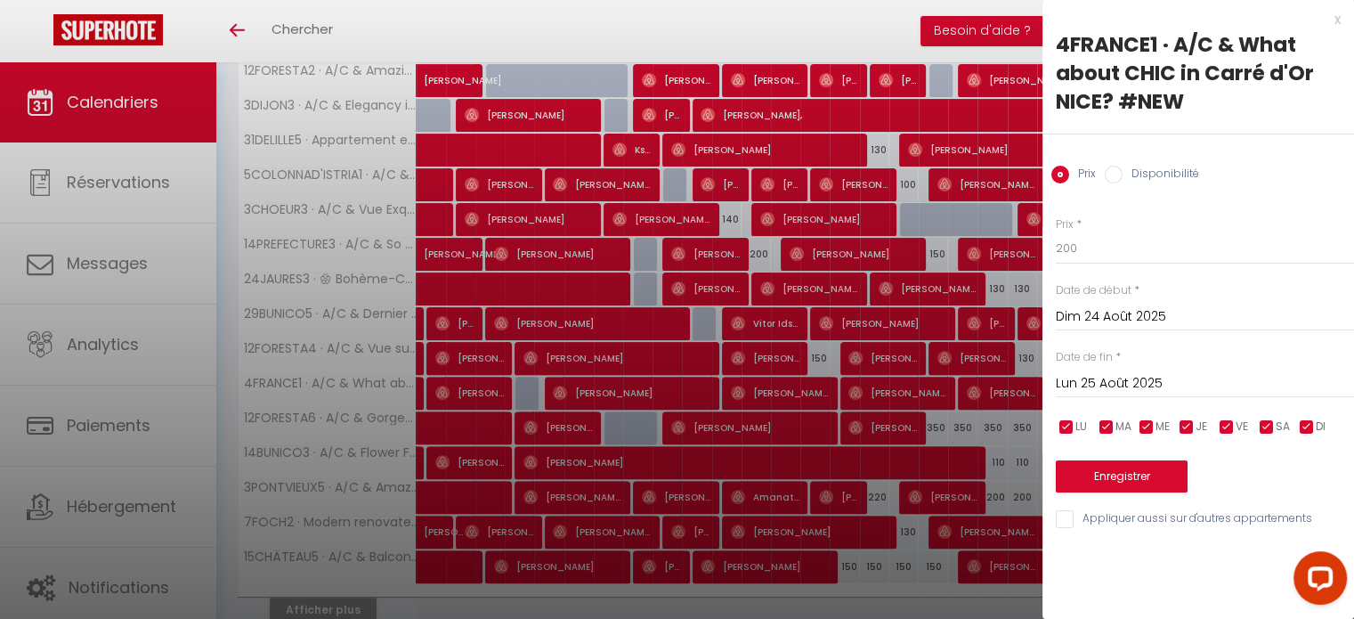
click at [1148, 384] on input "Lun 25 Août 2025" at bounding box center [1205, 383] width 298 height 23
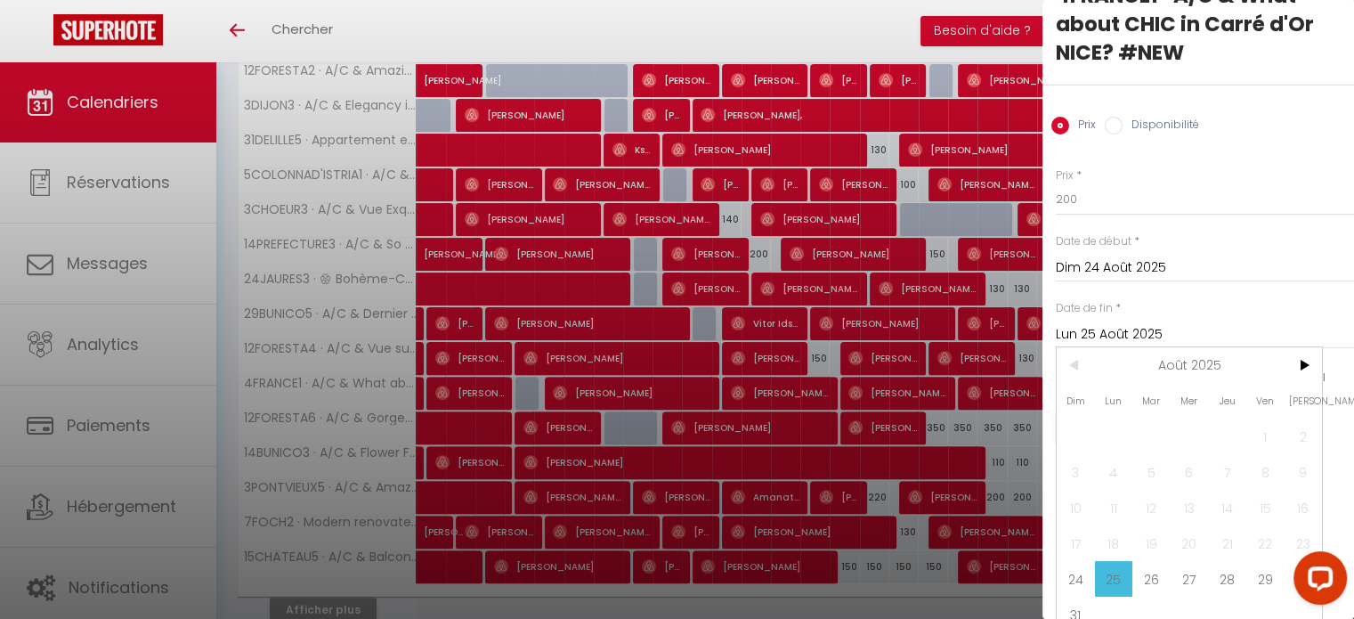
scroll to position [75, 0]
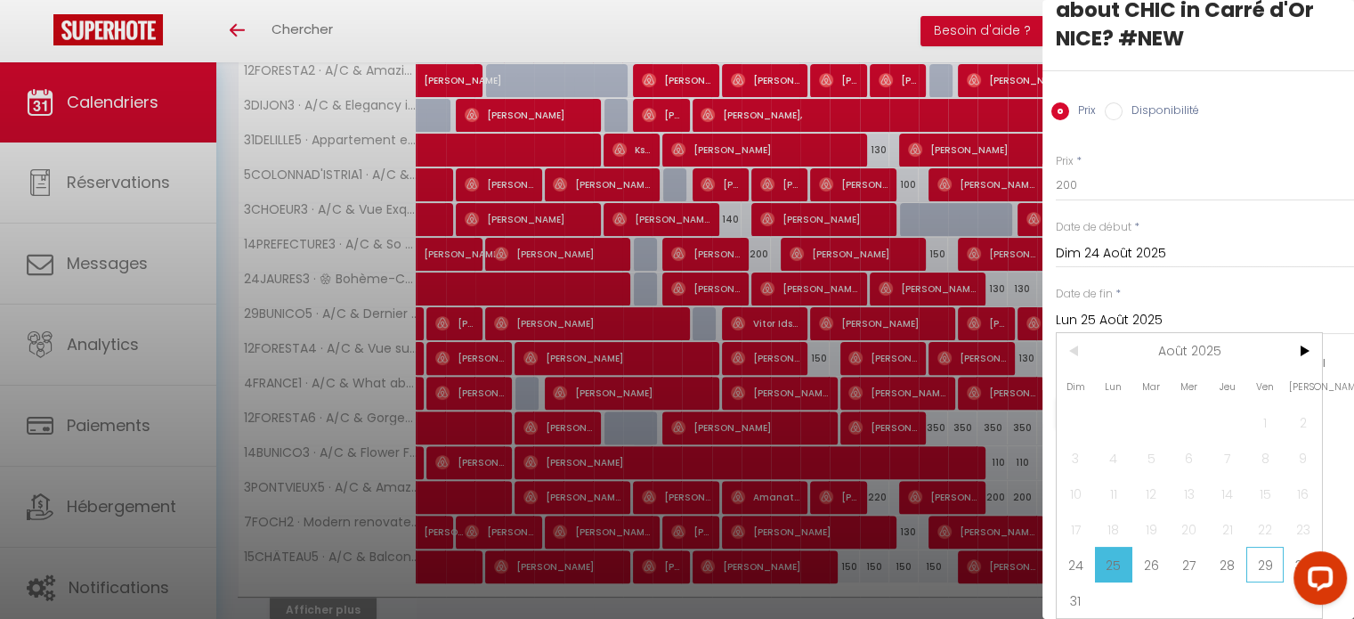
click at [1258, 553] on span "29" at bounding box center [1266, 565] width 38 height 36
type input "Ven 29 Août 2025"
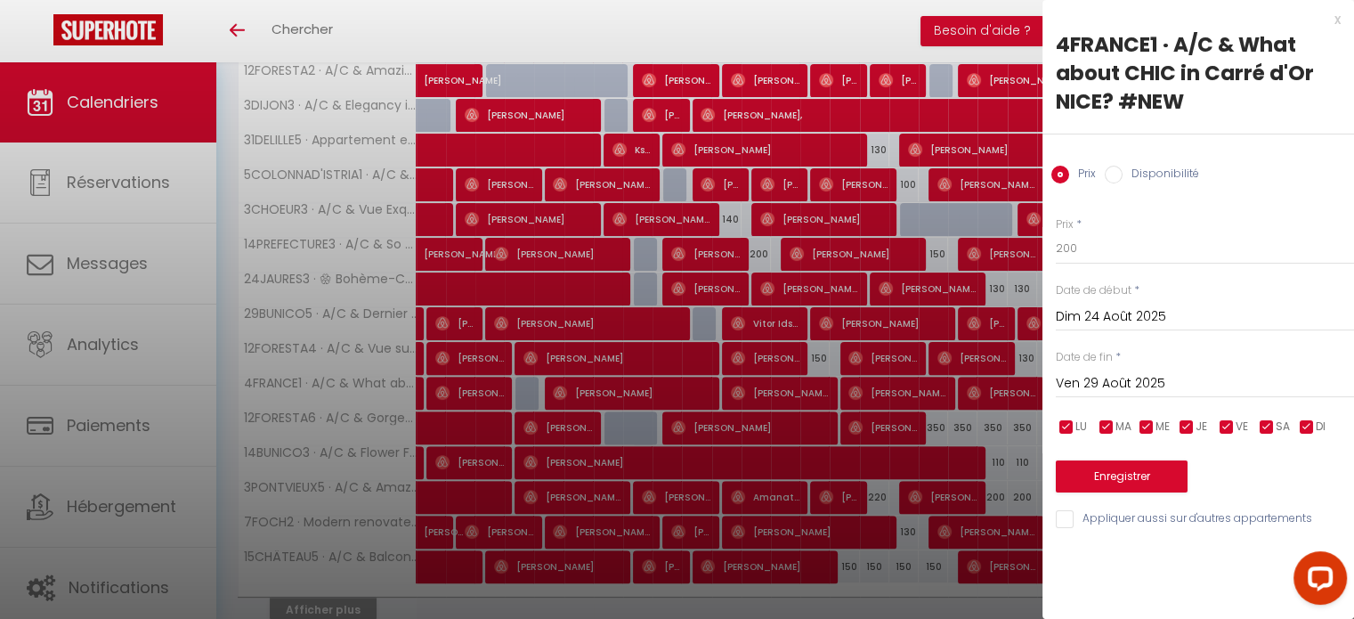
scroll to position [0, 0]
click at [1061, 243] on input "200" at bounding box center [1205, 248] width 298 height 32
click at [1044, 248] on div "Prix * 200 Statut * Disponible Indisponible Date de début * Dim 24 Août 2025 < …" at bounding box center [1199, 362] width 312 height 337
type input "170"
click at [1117, 470] on button "Enregistrer" at bounding box center [1122, 476] width 132 height 32
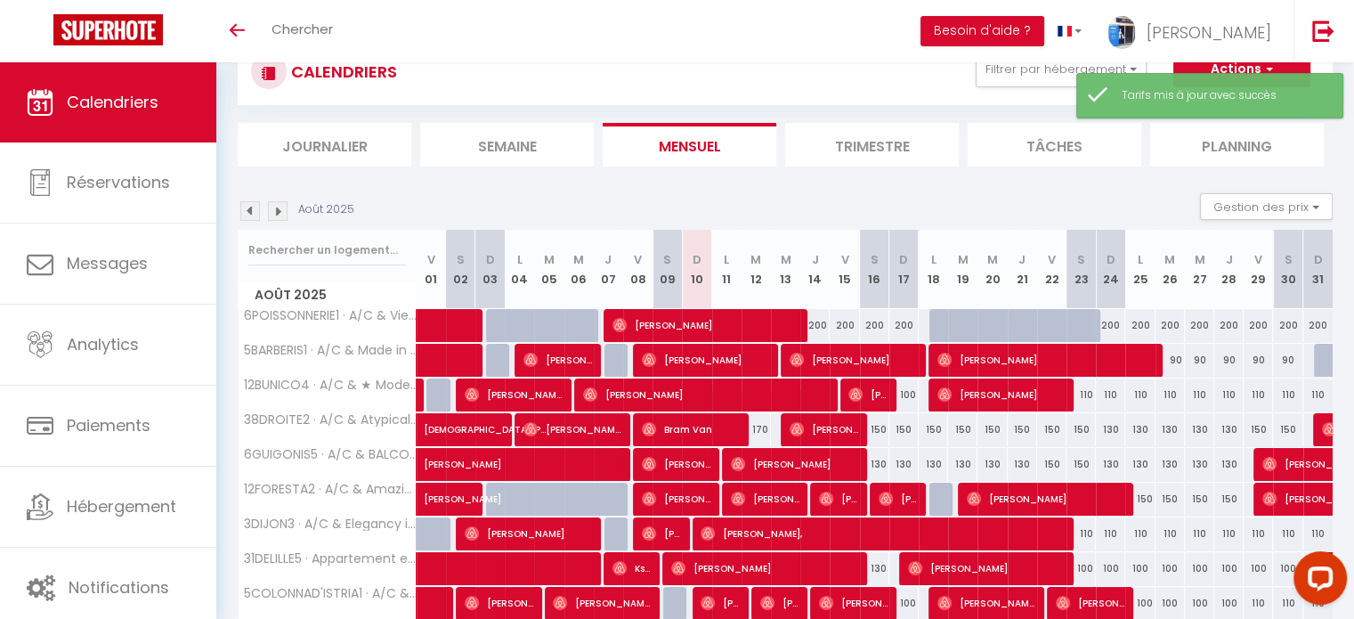
scroll to position [214, 0]
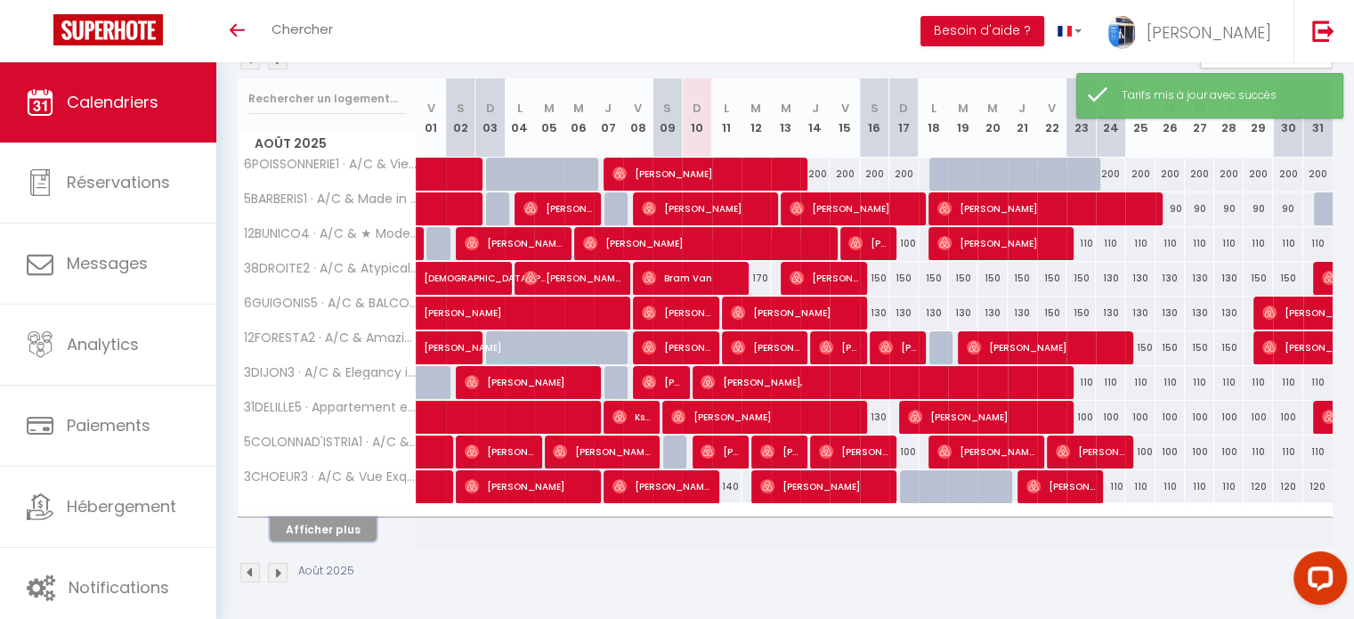
click at [356, 528] on button "Afficher plus" at bounding box center [323, 529] width 107 height 24
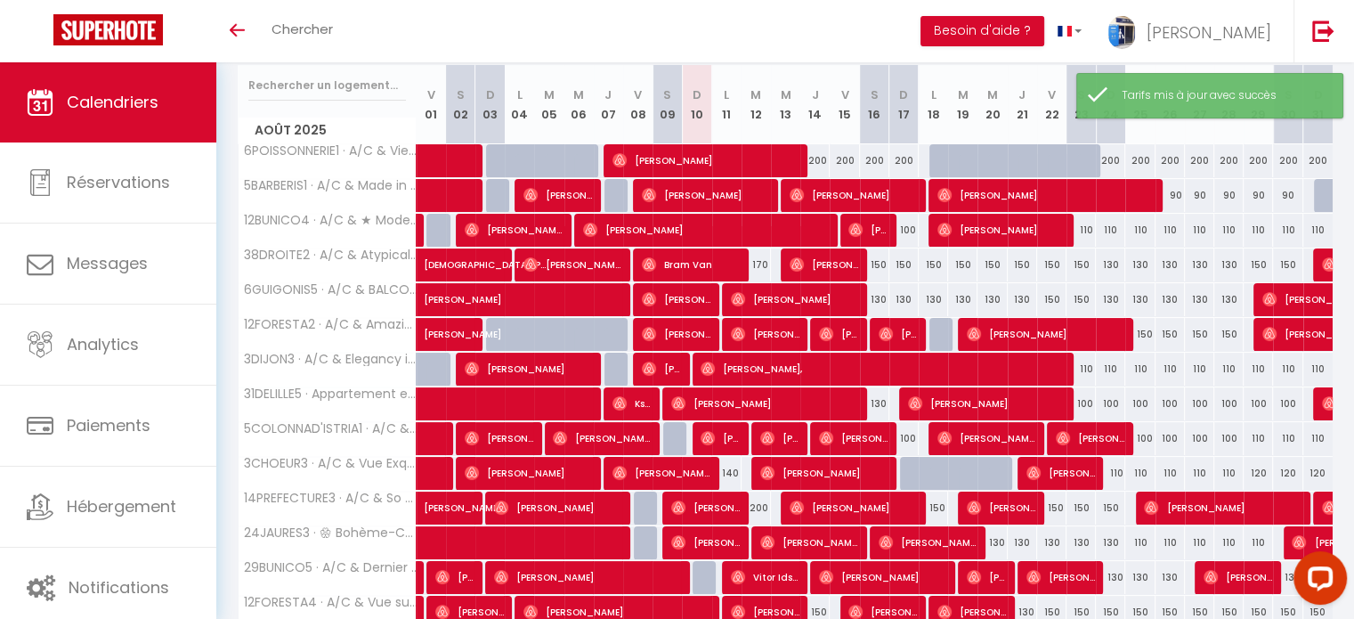
scroll to position [481, 0]
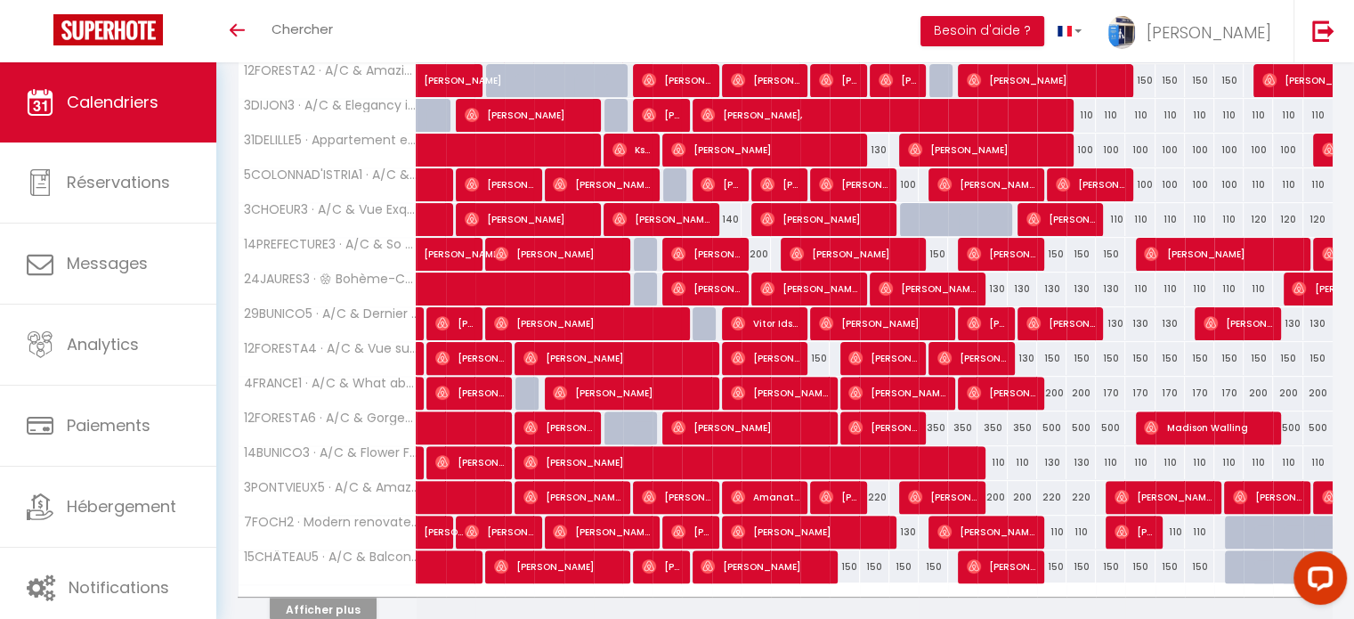
click at [1054, 565] on div "150" at bounding box center [1051, 566] width 29 height 33
type input "150"
type input "Ven 22 Août 2025"
type input "Sam 23 Août 2025"
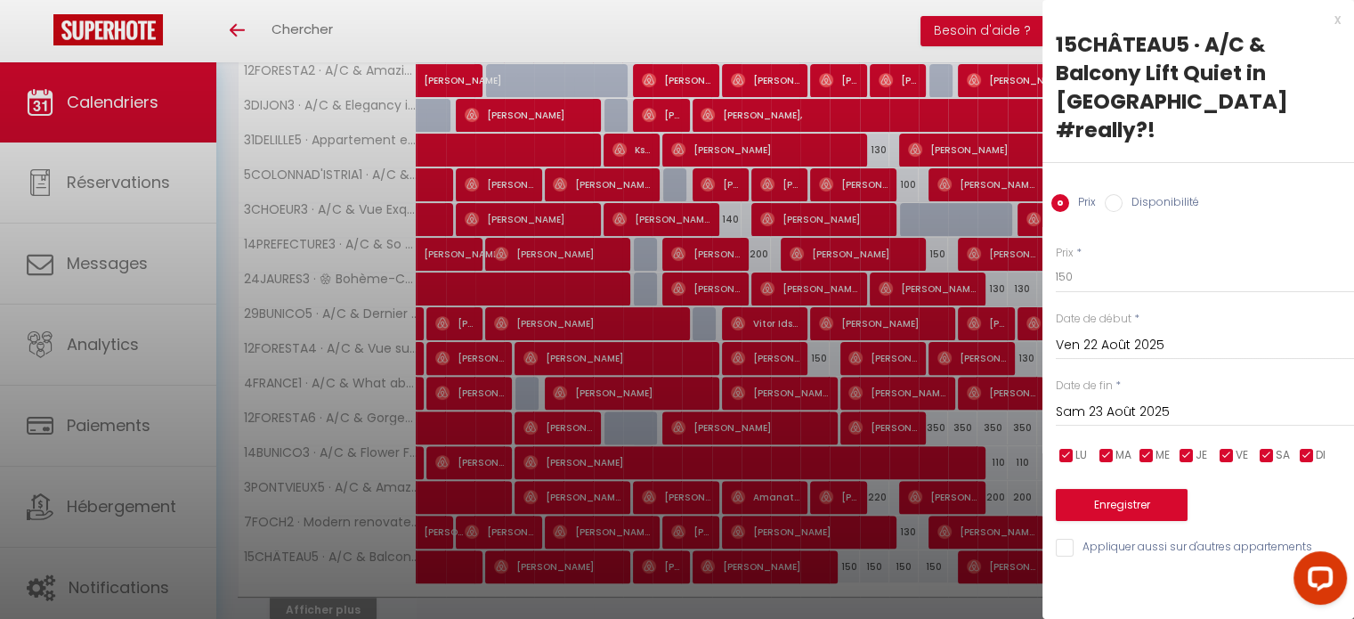
click at [1339, 16] on div "x" at bounding box center [1192, 19] width 298 height 21
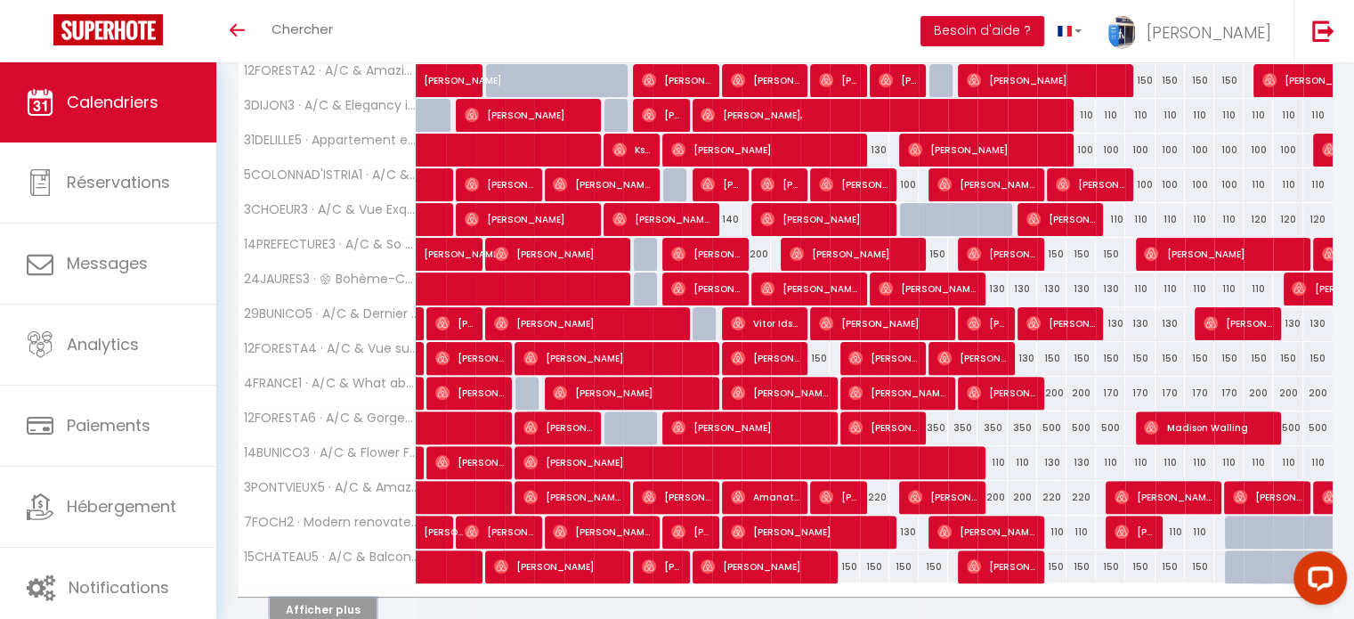
click at [300, 599] on button "Afficher plus" at bounding box center [323, 609] width 107 height 24
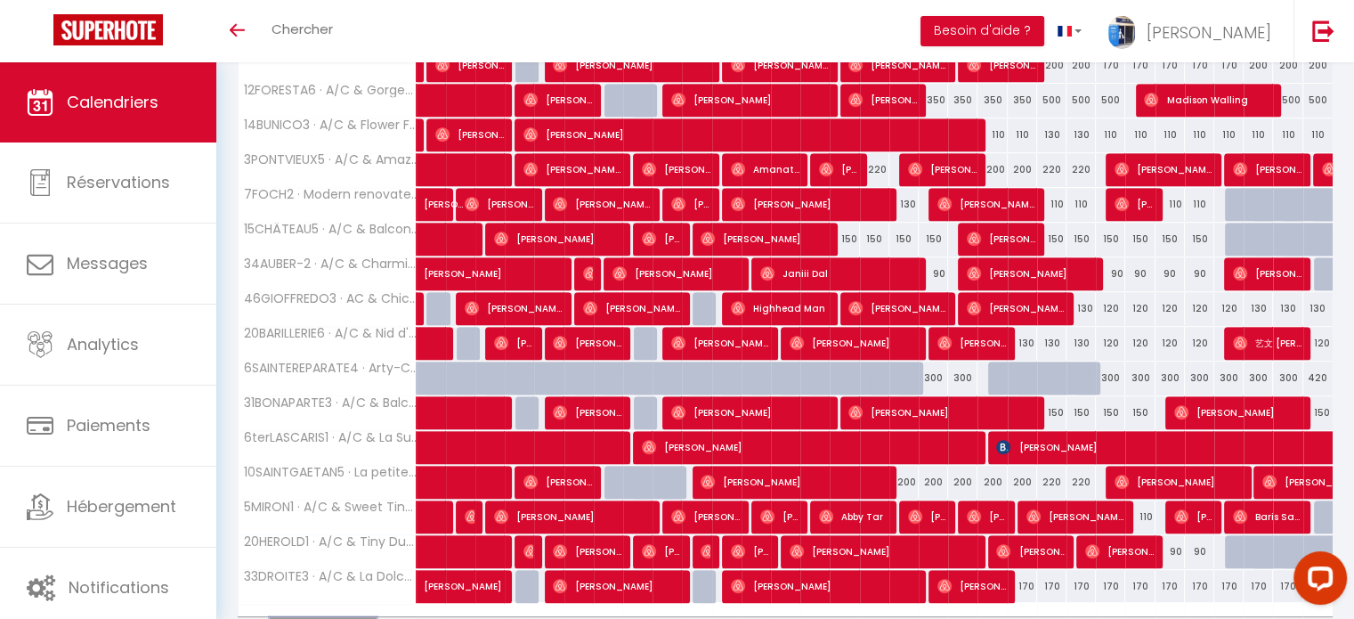
scroll to position [837, 0]
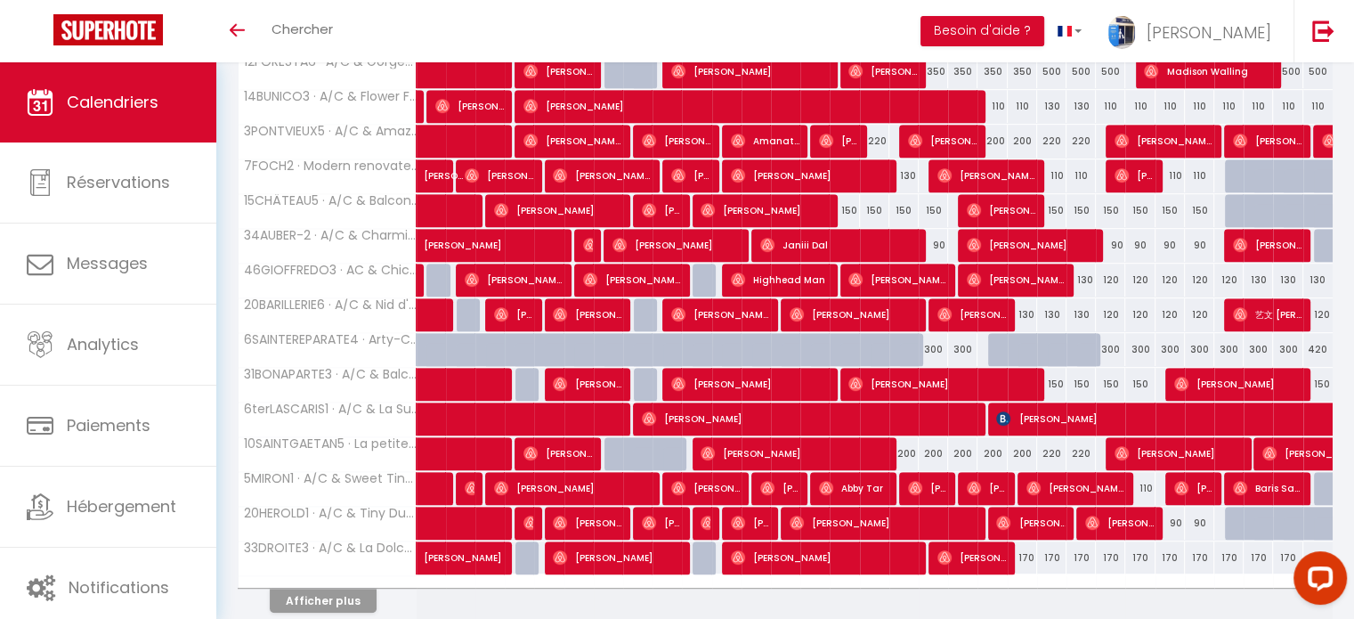
click at [1020, 307] on div "130" at bounding box center [1022, 314] width 29 height 33
type input "130"
type input "Jeu 21 Août 2025"
type input "Ven 22 Août 2025"
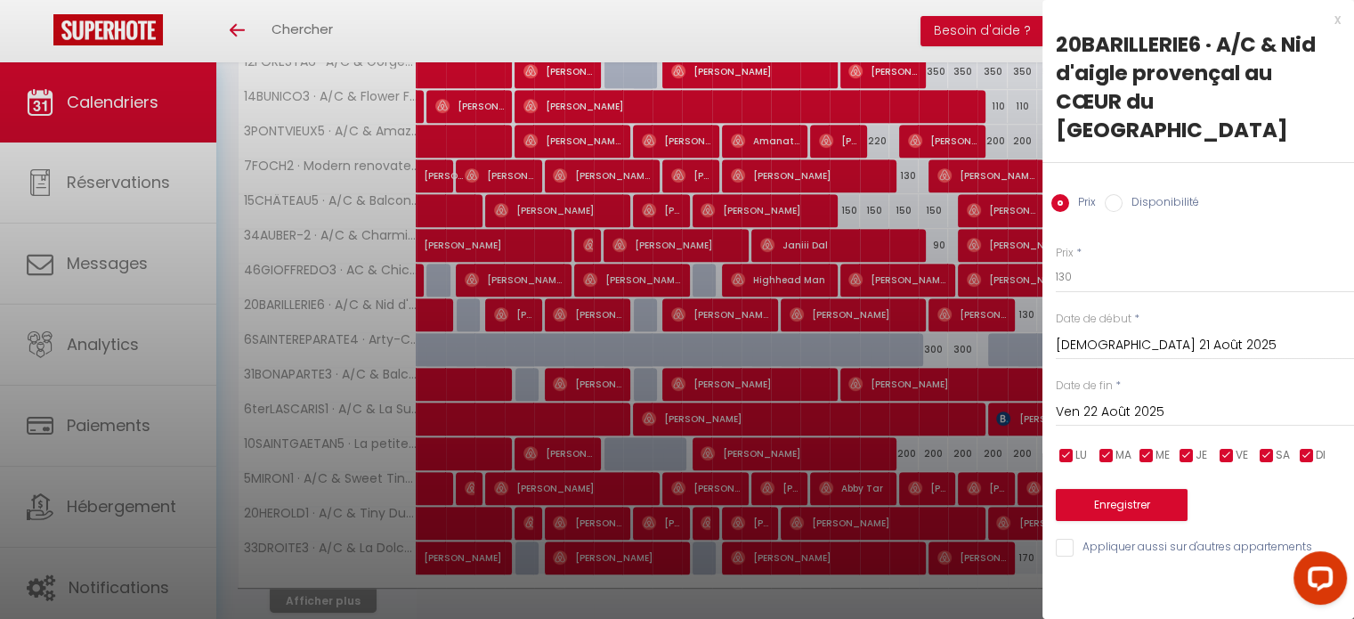
click at [1336, 20] on div "x" at bounding box center [1192, 19] width 298 height 21
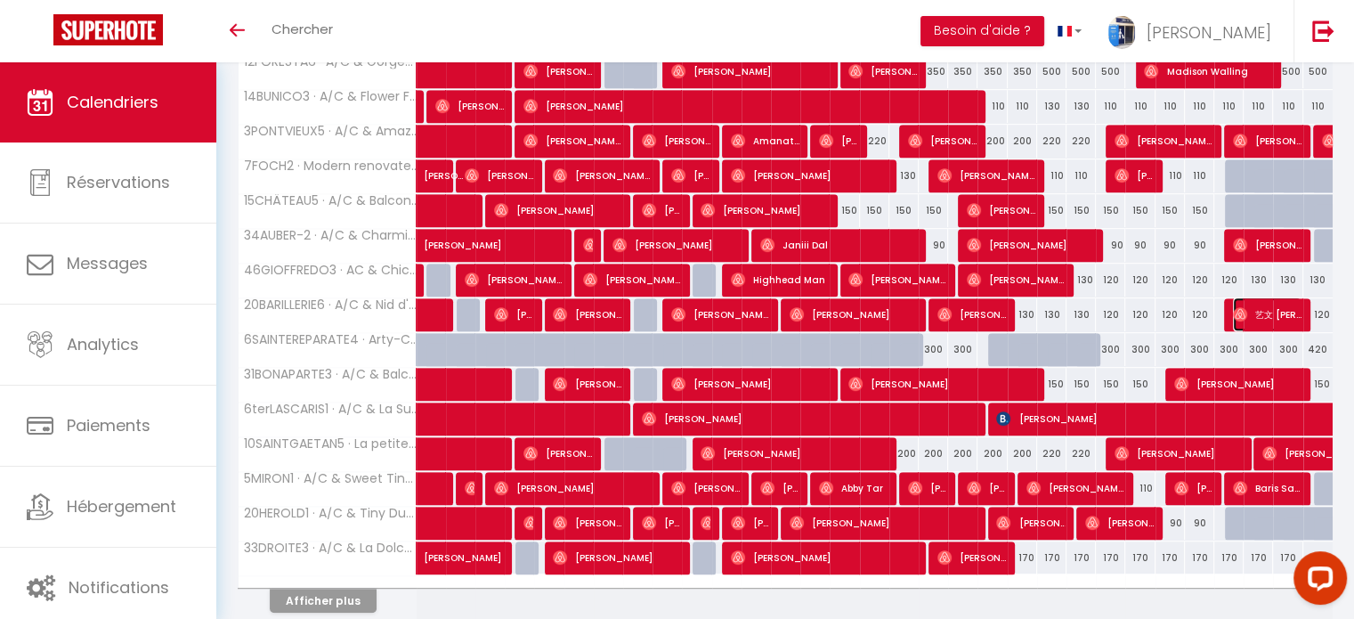
click at [1239, 307] on img at bounding box center [1240, 314] width 14 height 14
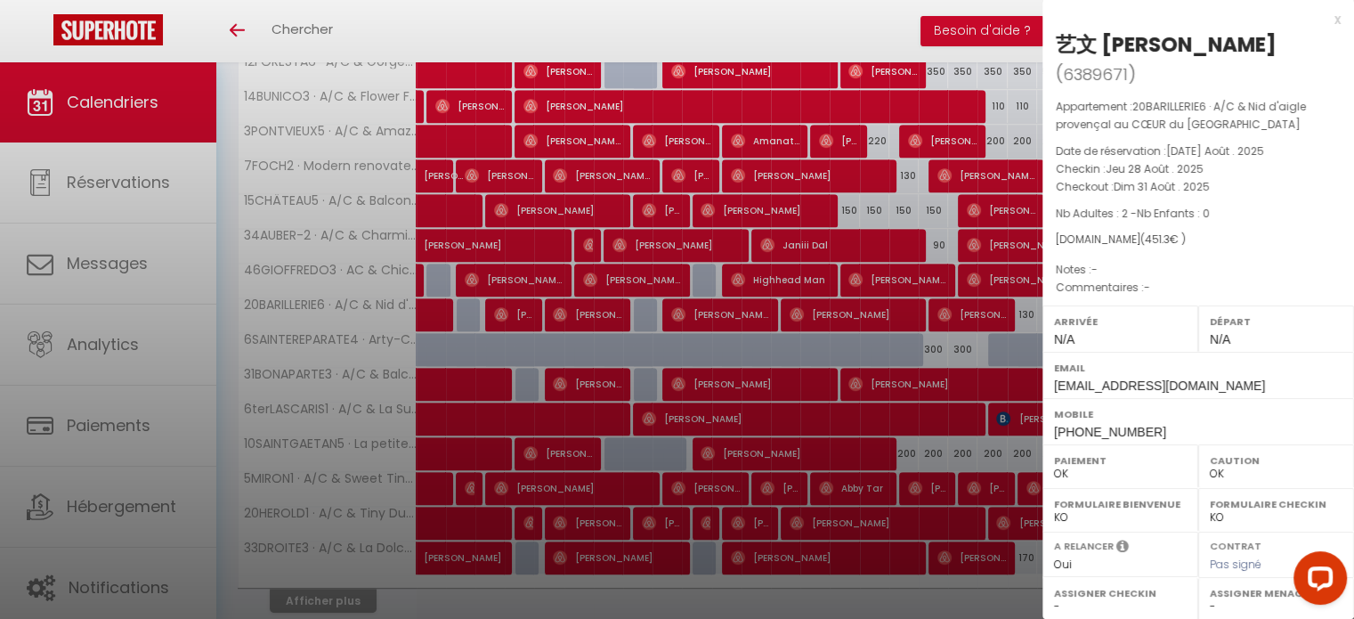
click at [1325, 20] on div "x" at bounding box center [1192, 19] width 298 height 21
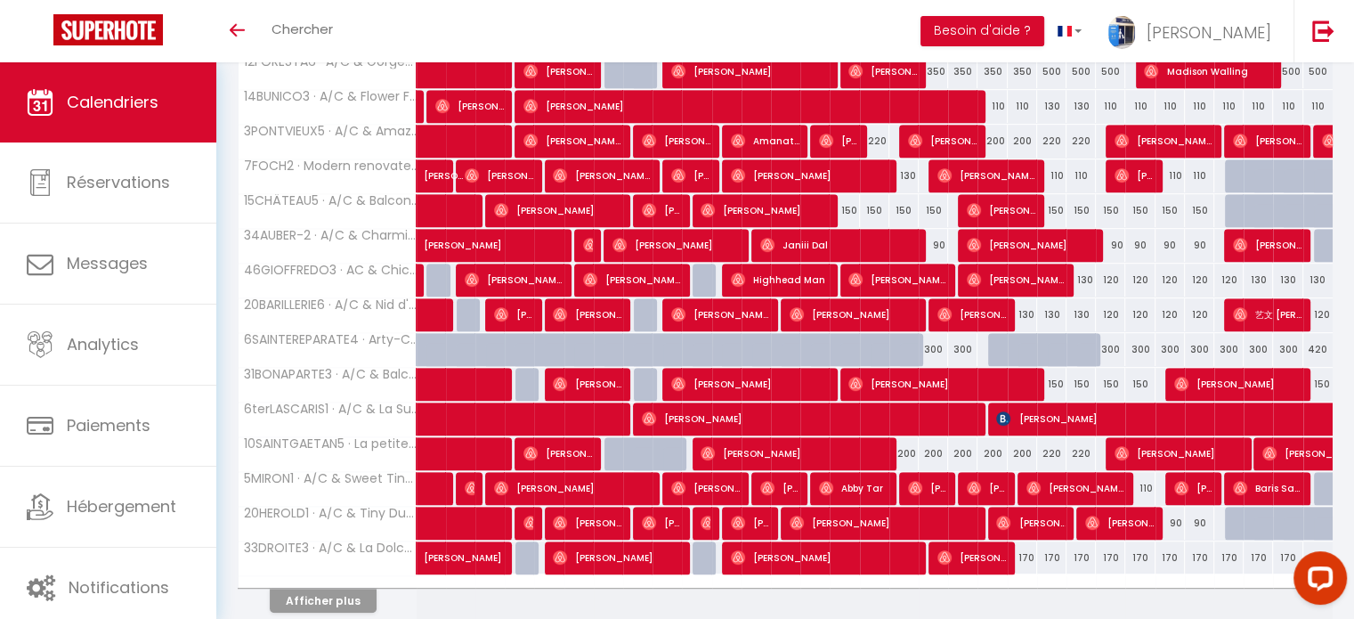
click at [1026, 310] on div "130" at bounding box center [1022, 314] width 29 height 33
type input "130"
type input "Jeu 21 Août 2025"
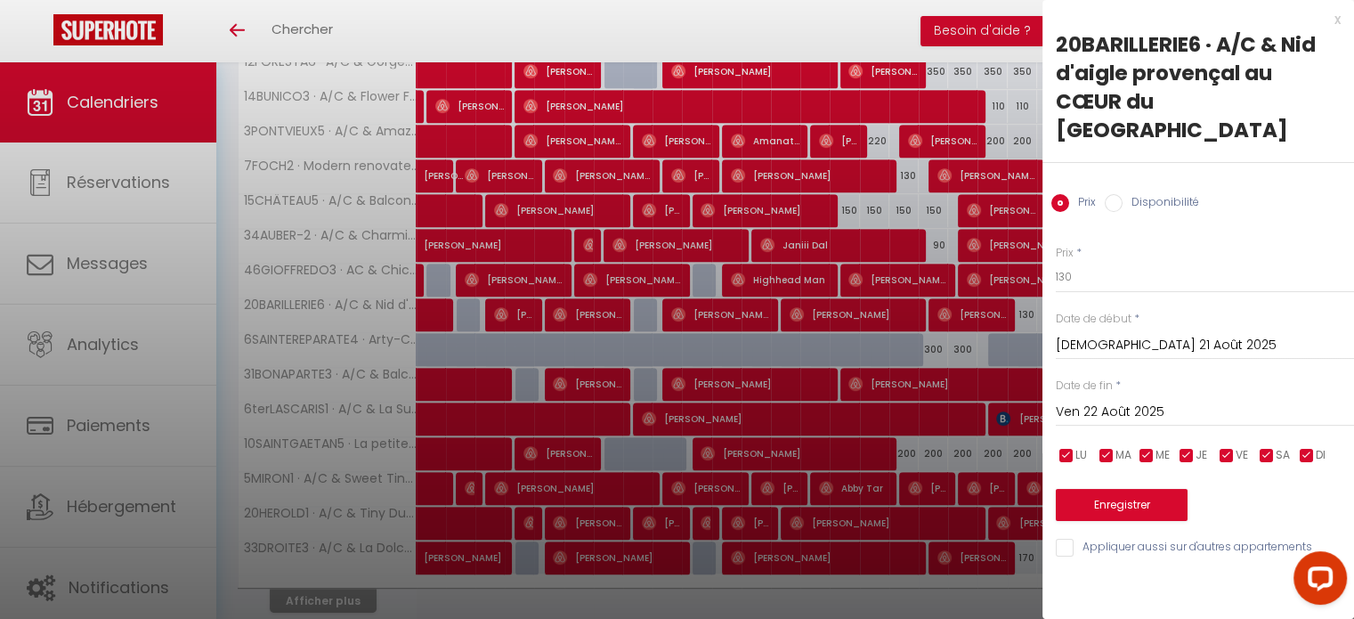
click at [1115, 401] on input "Ven 22 Août 2025" at bounding box center [1205, 412] width 298 height 23
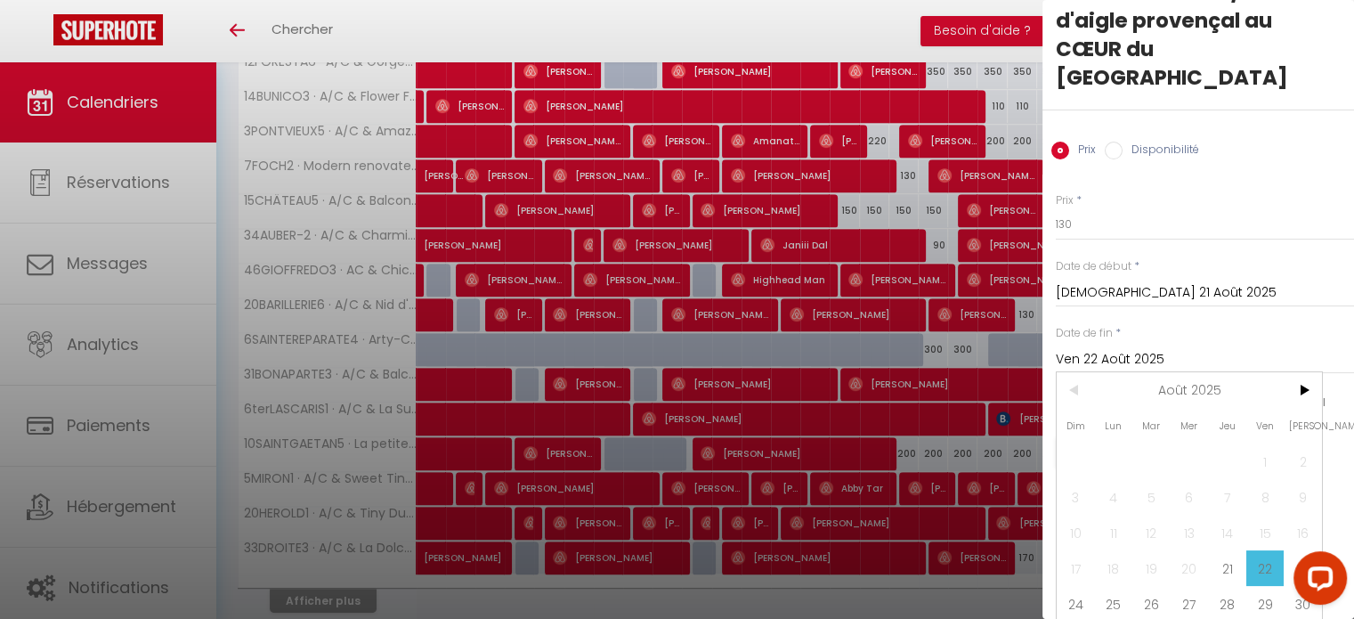
scroll to position [75, 0]
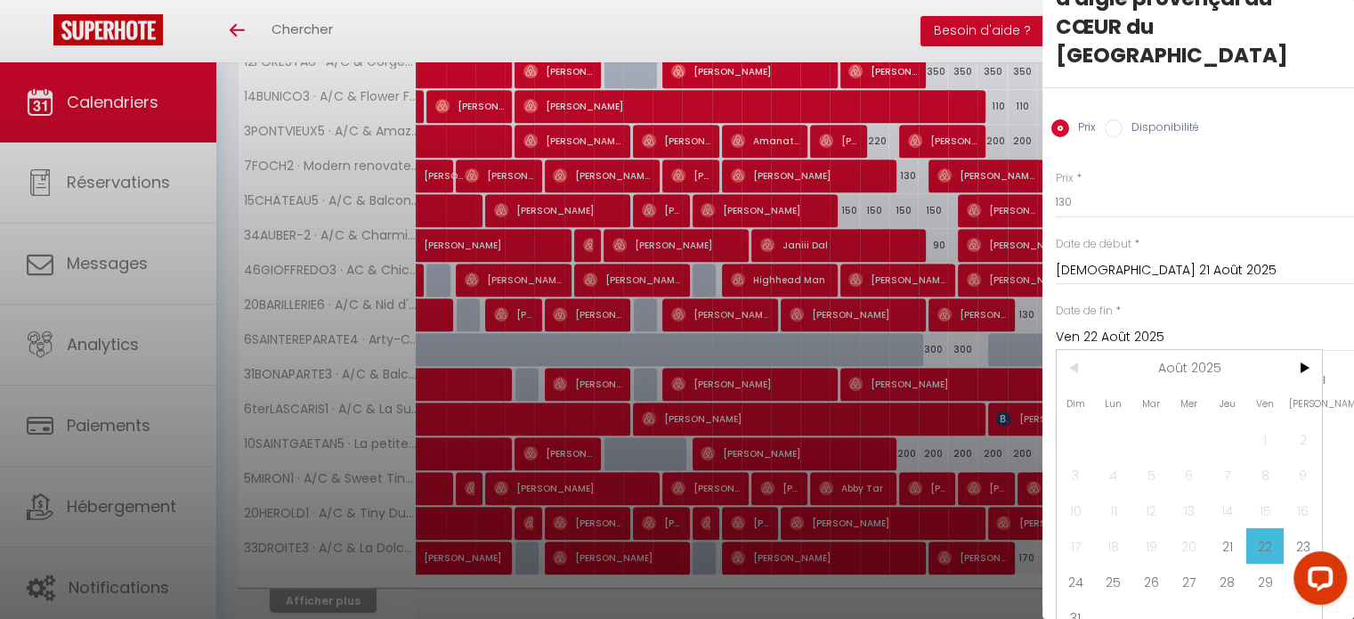
click at [1218, 564] on span "28" at bounding box center [1227, 582] width 38 height 36
type input "Jeu 28 Août 2025"
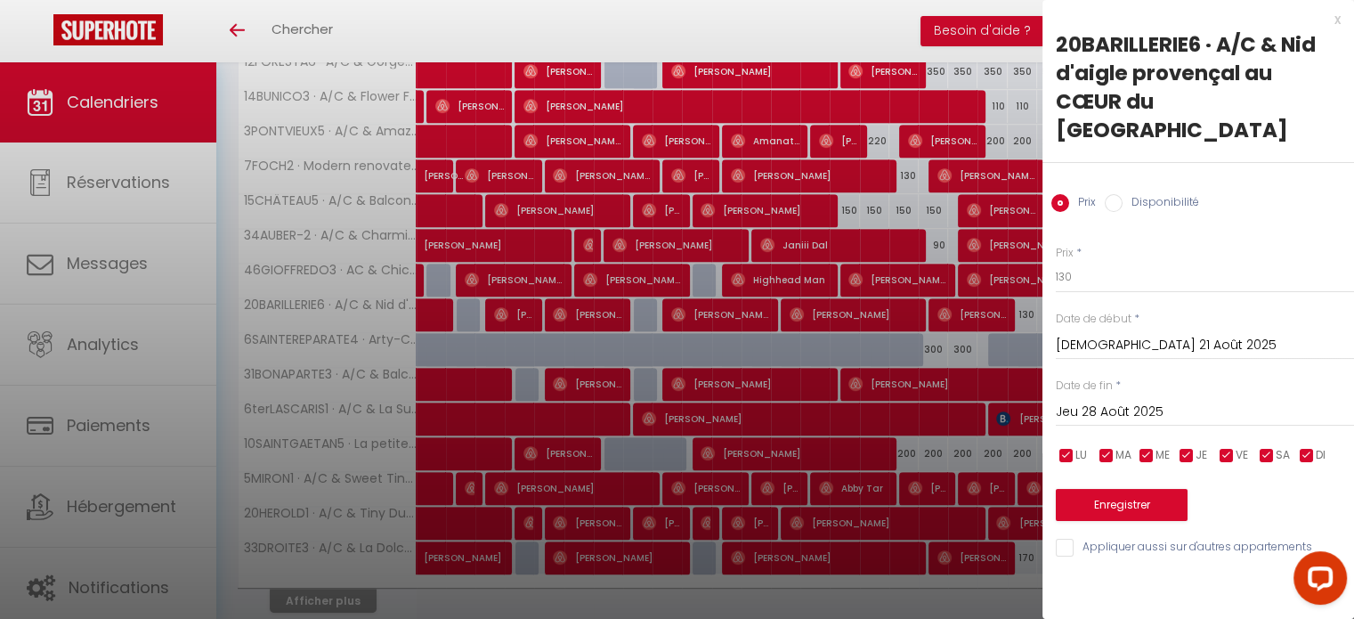
scroll to position [0, 0]
click at [1061, 261] on input "130" at bounding box center [1205, 277] width 298 height 32
type input "110"
click at [1129, 489] on button "Enregistrer" at bounding box center [1122, 505] width 132 height 32
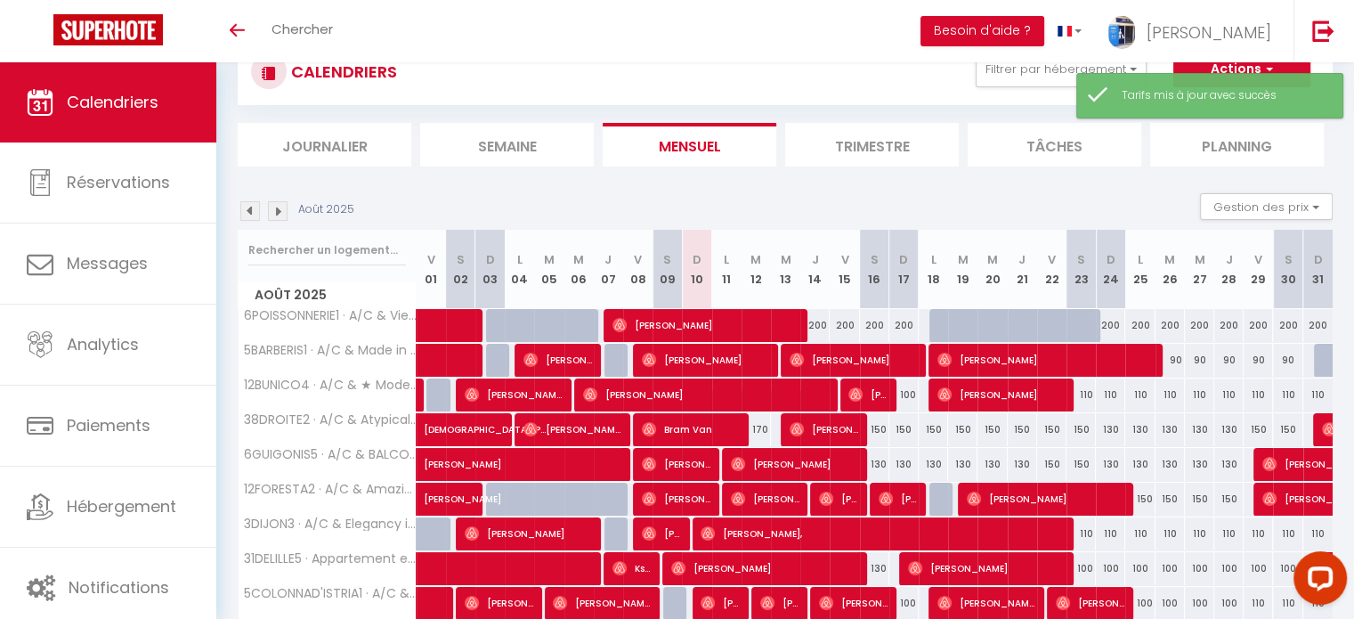
scroll to position [214, 0]
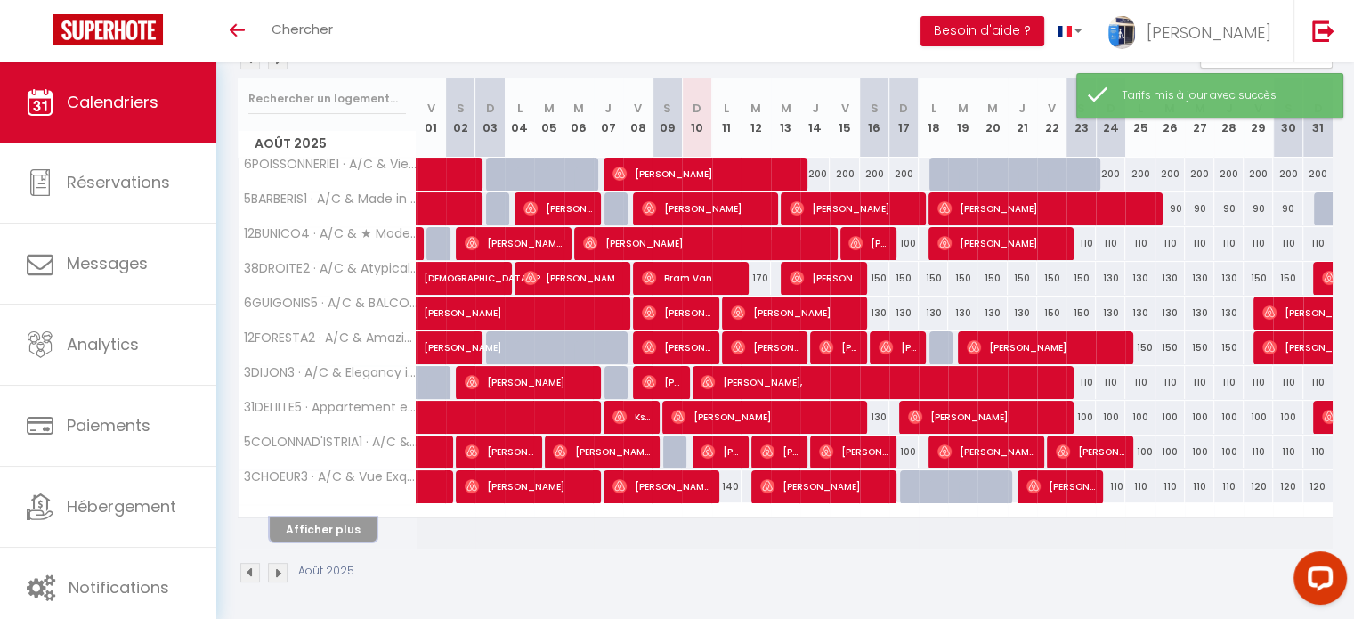
click at [307, 528] on button "Afficher plus" at bounding box center [323, 529] width 107 height 24
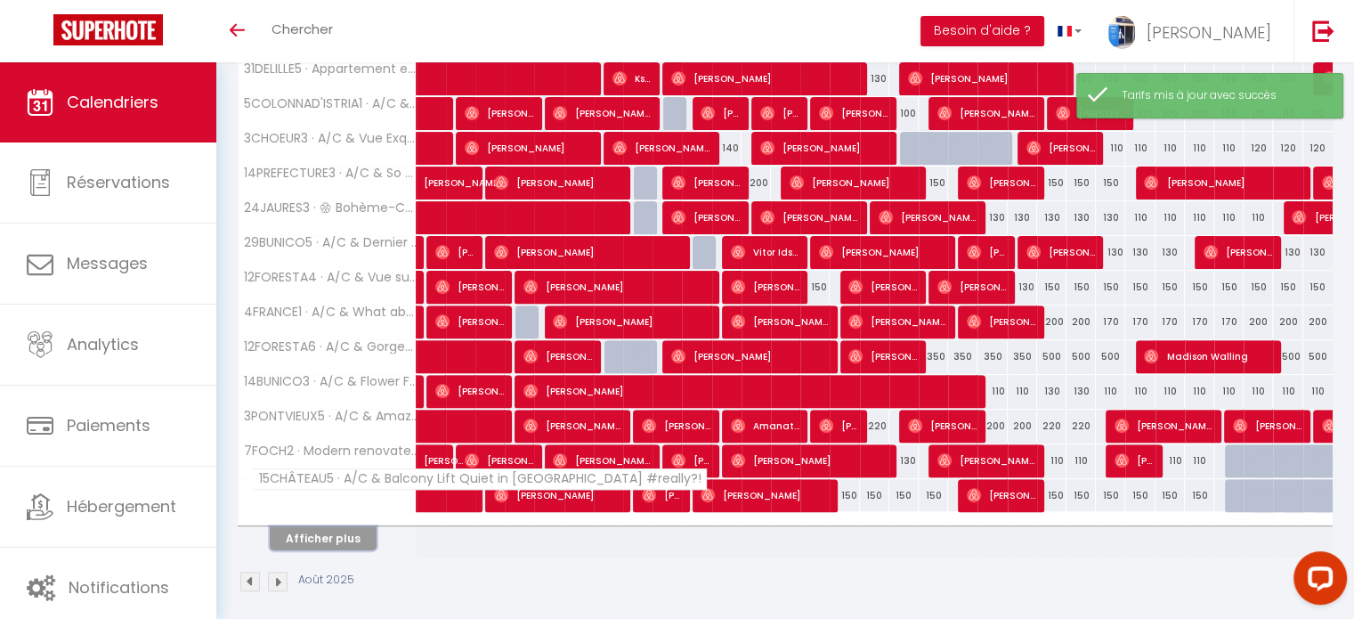
scroll to position [559, 0]
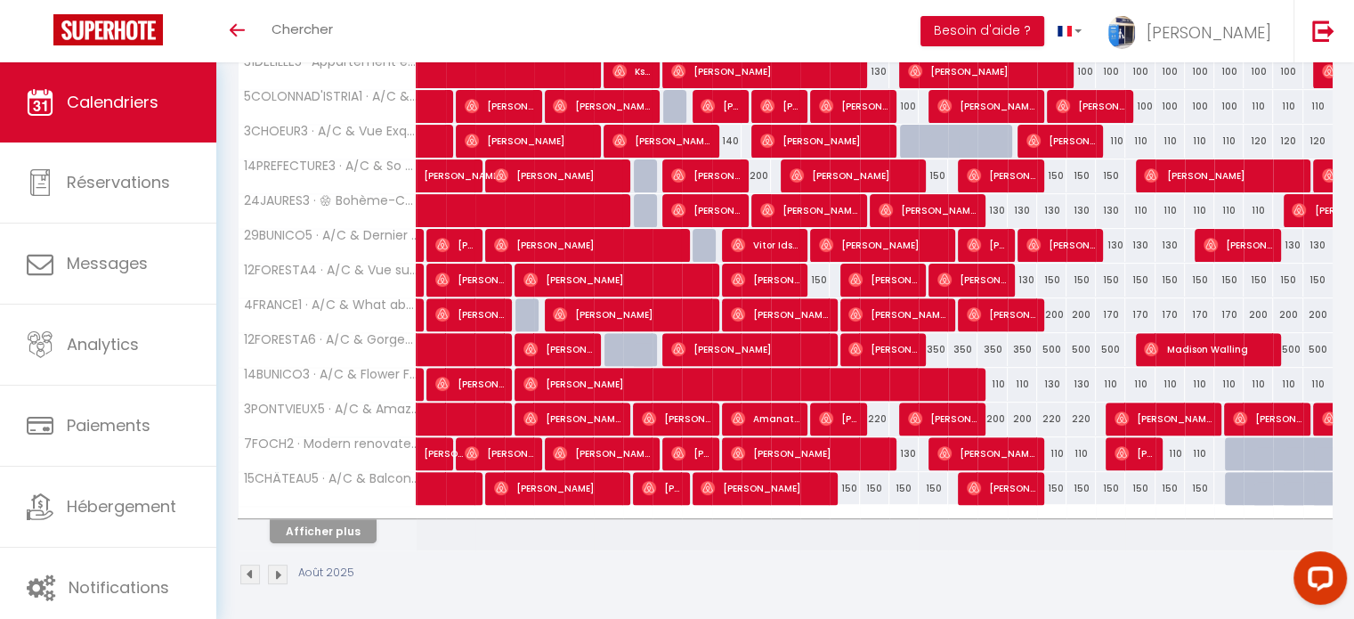
click at [1053, 378] on div "130" at bounding box center [1051, 384] width 29 height 33
type input "130"
type input "Ven 22 Août 2025"
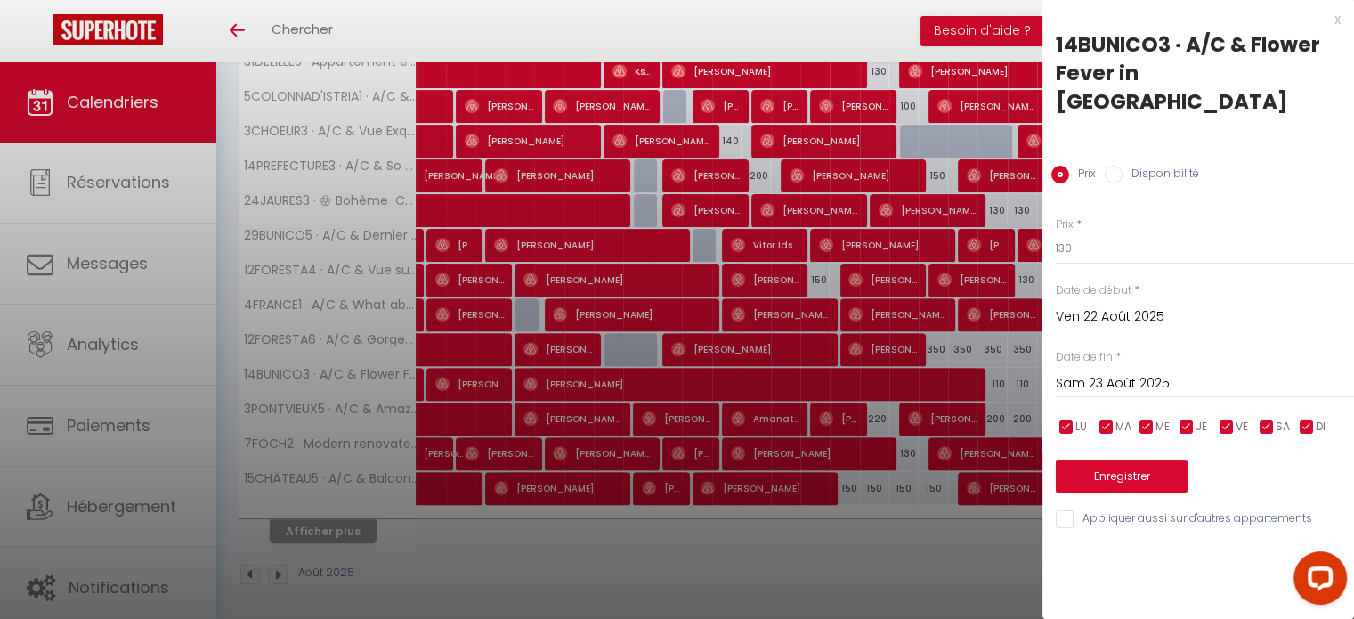
click at [1125, 372] on input "Sam 23 Août 2025" at bounding box center [1205, 383] width 298 height 23
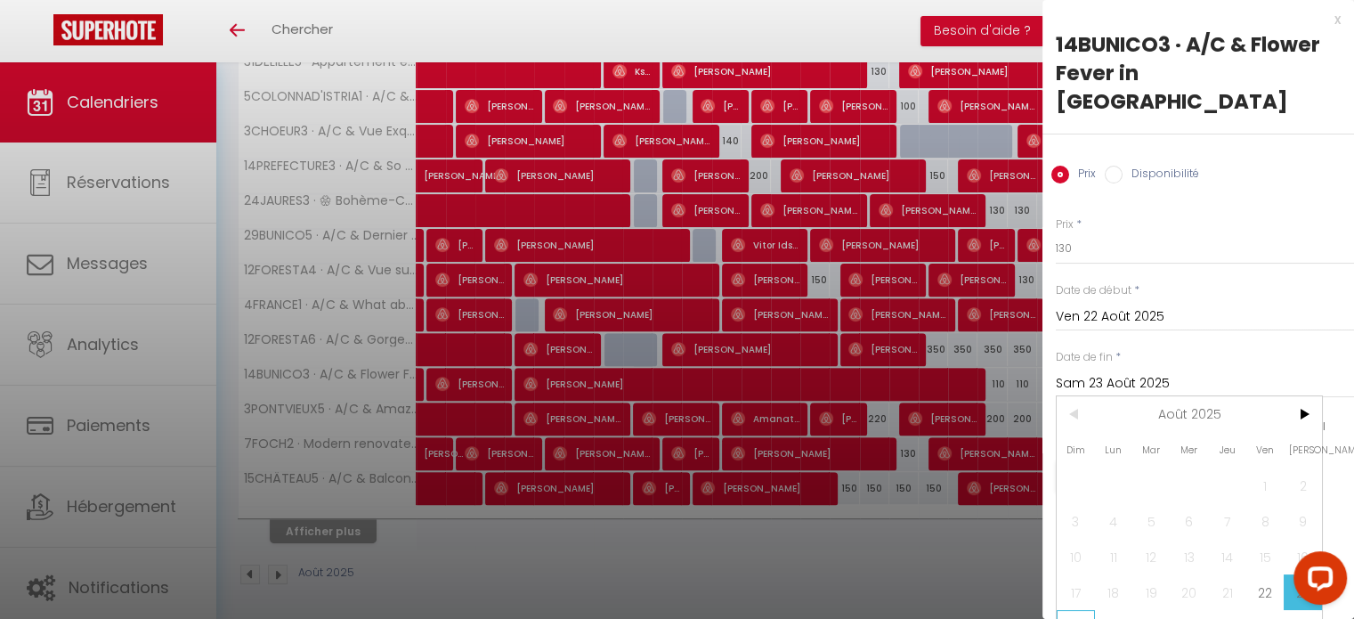
scroll to position [46, 0]
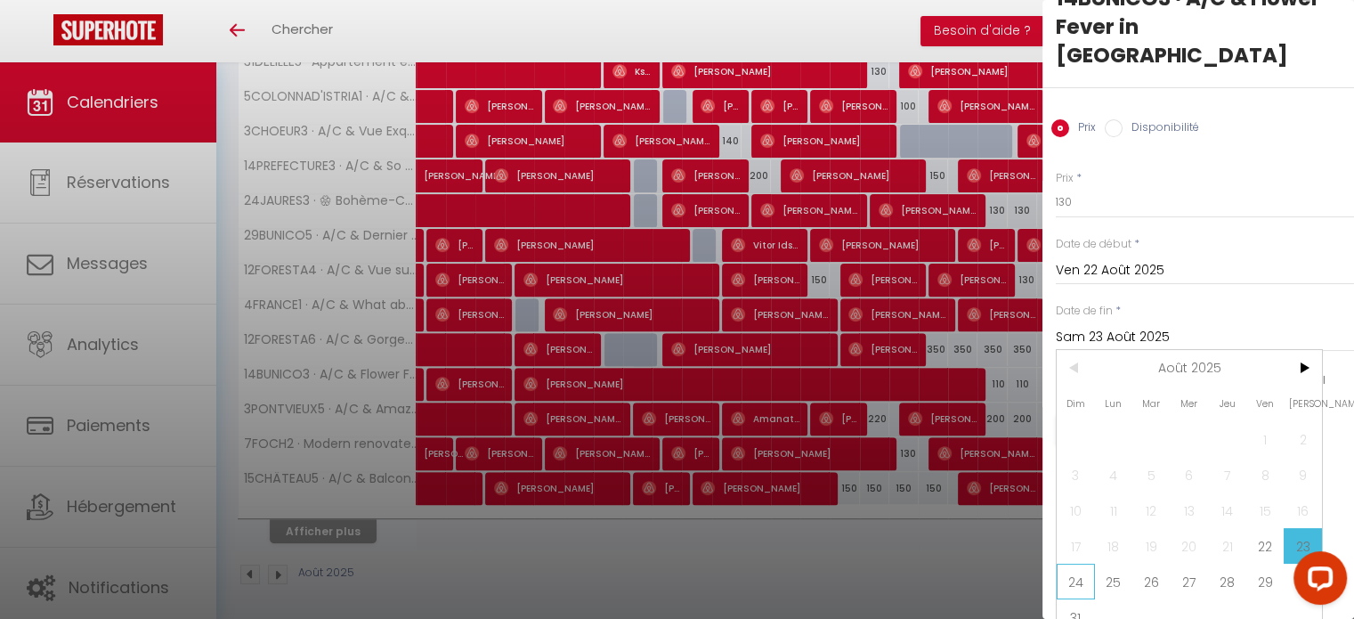
click at [1079, 564] on span "24" at bounding box center [1076, 582] width 38 height 36
type input "Dim 24 Août 2025"
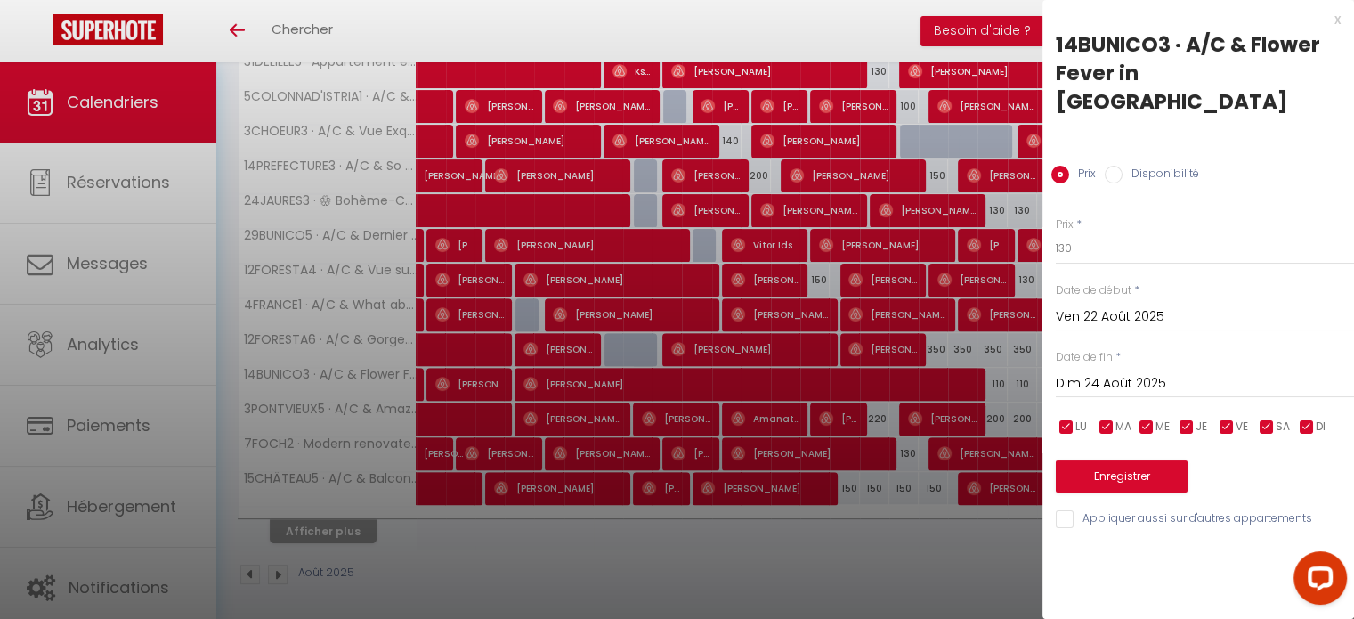
scroll to position [0, 0]
click at [1061, 232] on input "130" at bounding box center [1205, 248] width 298 height 32
type input "110"
click at [1113, 460] on button "Enregistrer" at bounding box center [1122, 476] width 132 height 32
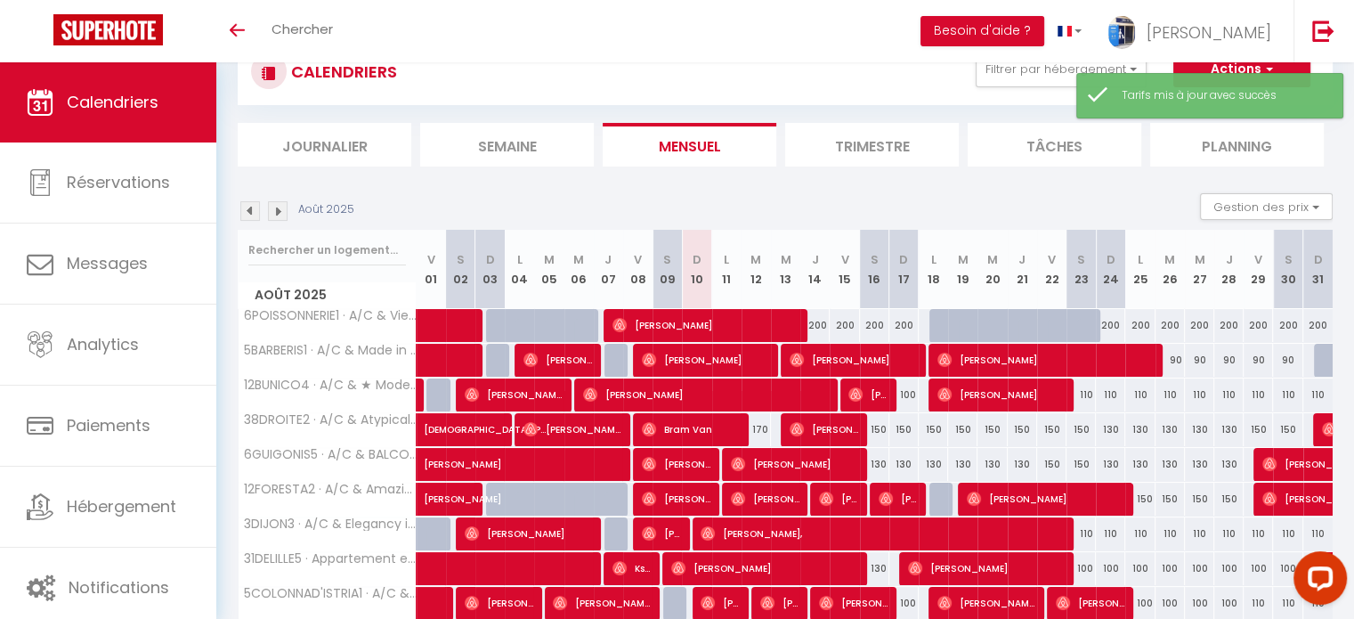
scroll to position [214, 0]
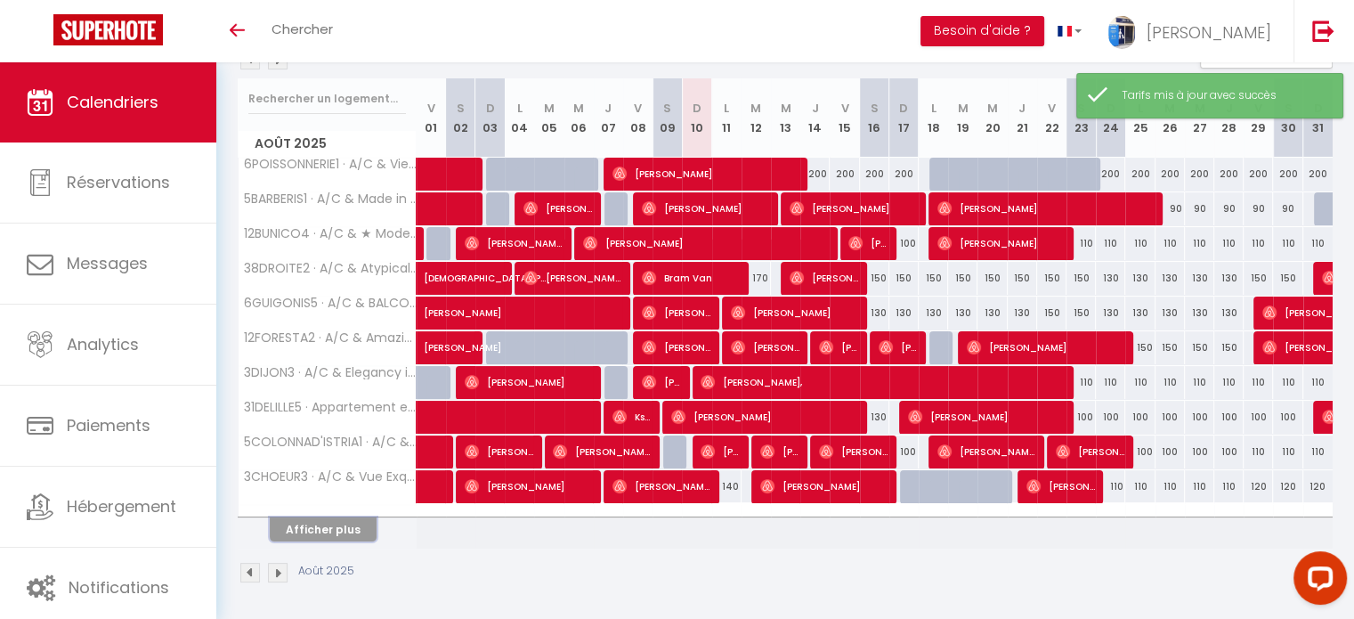
drag, startPoint x: 356, startPoint y: 524, endPoint x: 958, endPoint y: 442, distance: 607.4
click at [356, 524] on button "Afficher plus" at bounding box center [323, 529] width 107 height 24
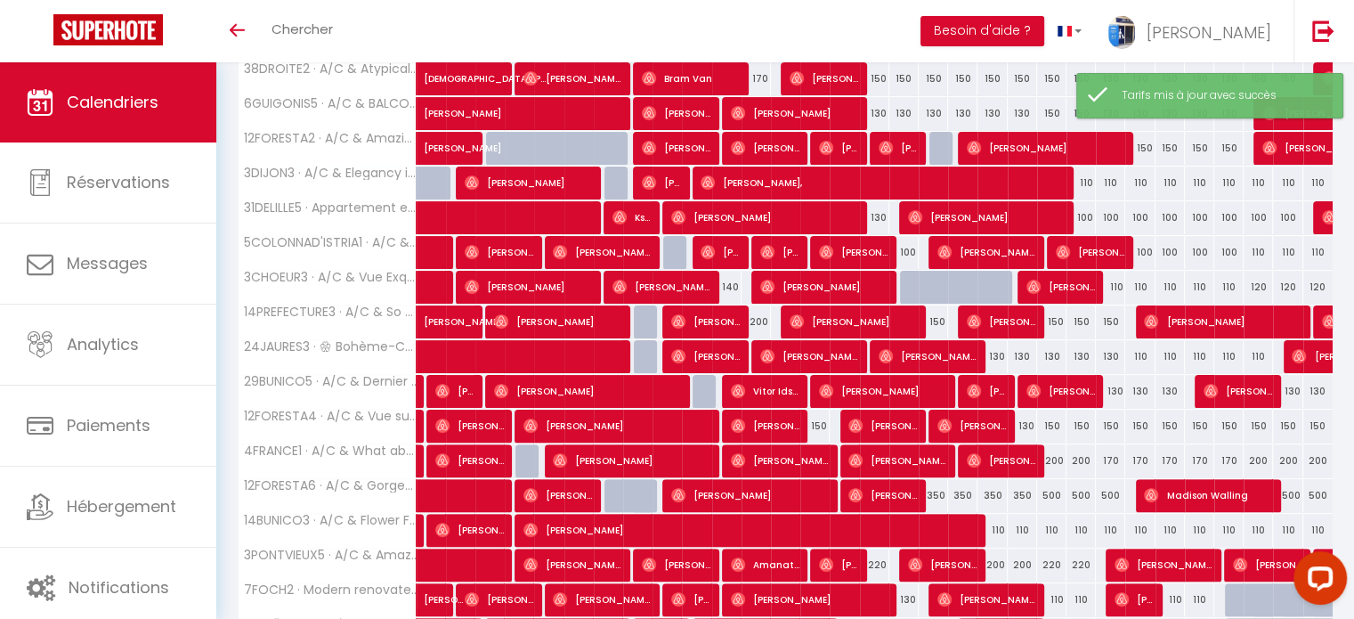
scroll to position [559, 0]
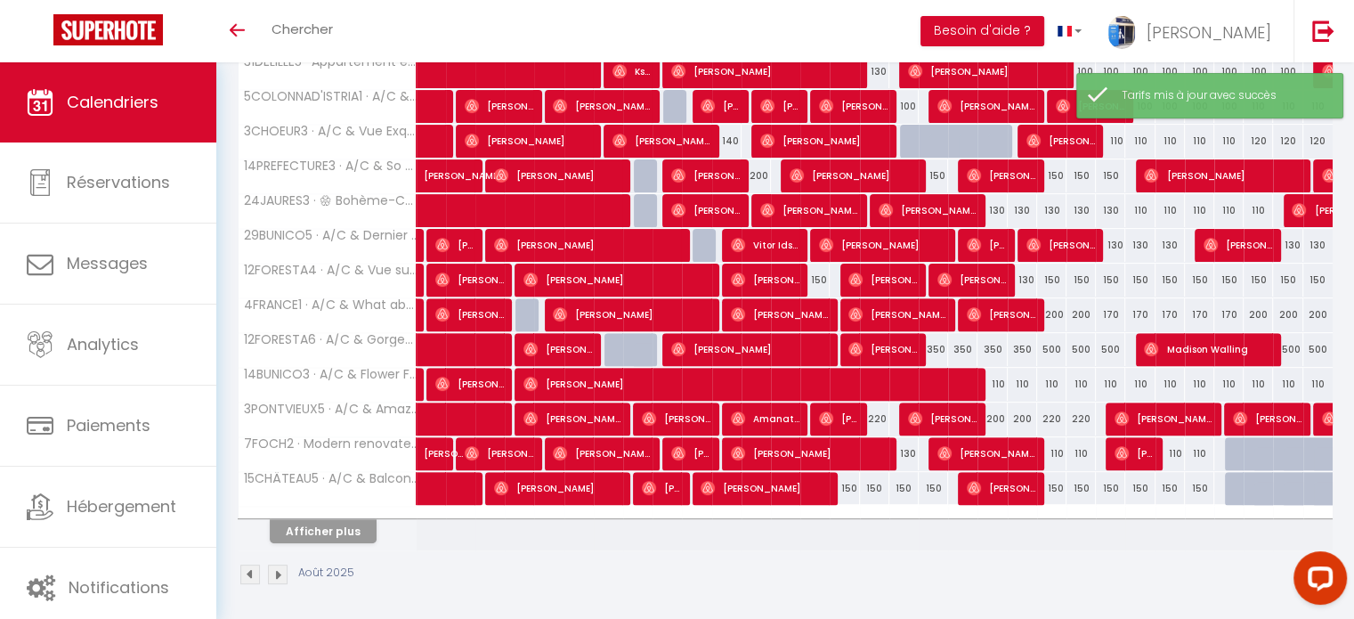
click at [1082, 382] on div "110" at bounding box center [1081, 384] width 29 height 33
type input "110"
type input "Sam 23 Août 2025"
type input "Dim 24 Août 2025"
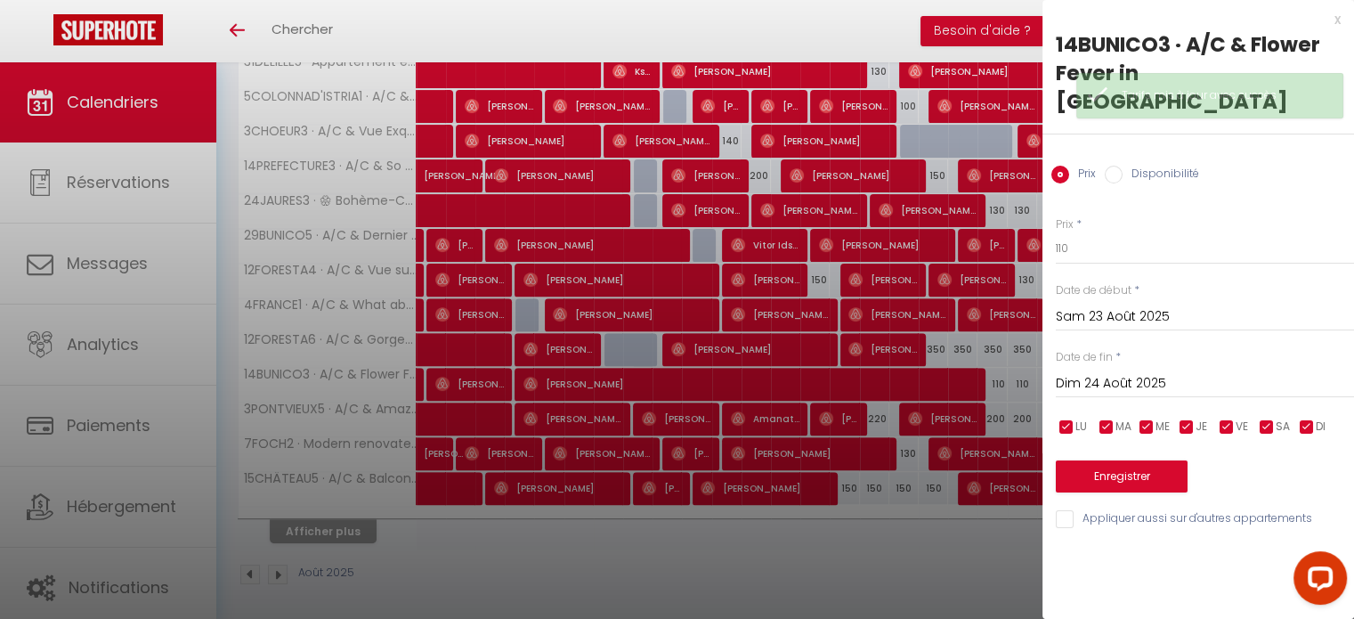
click at [1123, 305] on input "Sam 23 Août 2025" at bounding box center [1205, 316] width 298 height 23
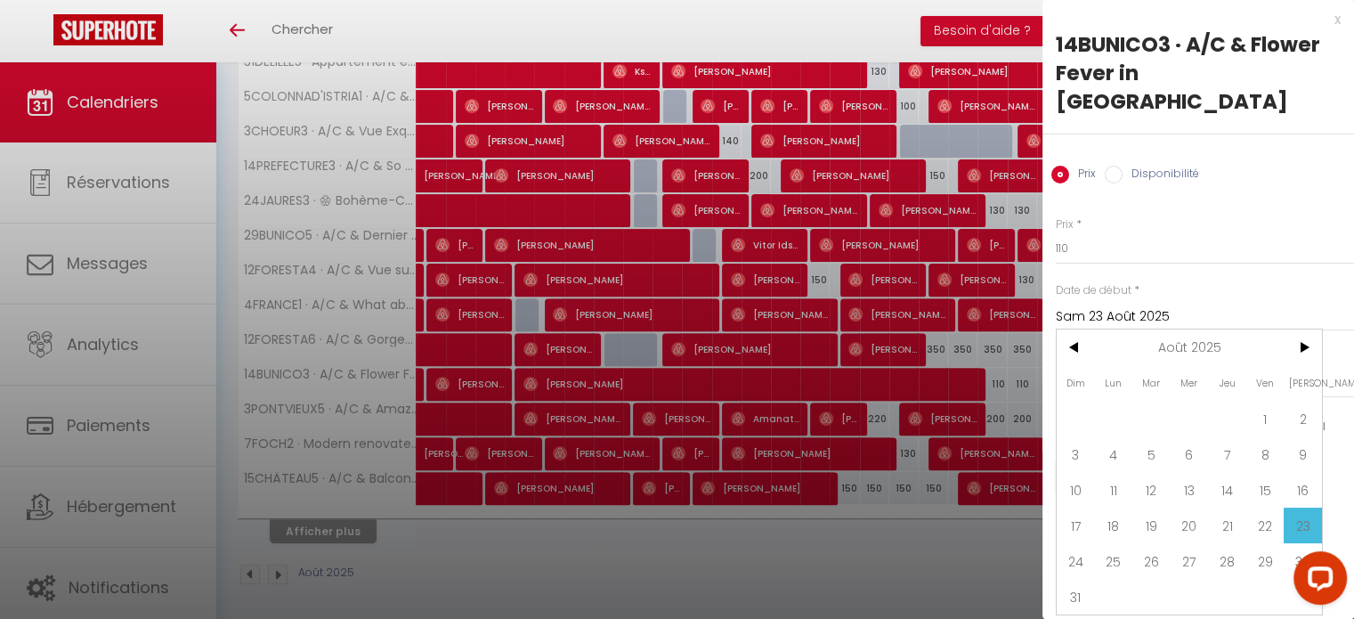
drag, startPoint x: 1068, startPoint y: 522, endPoint x: 1087, endPoint y: 488, distance: 38.7
click at [1068, 543] on span "24" at bounding box center [1076, 561] width 38 height 36
type input "Dim 24 Août 2025"
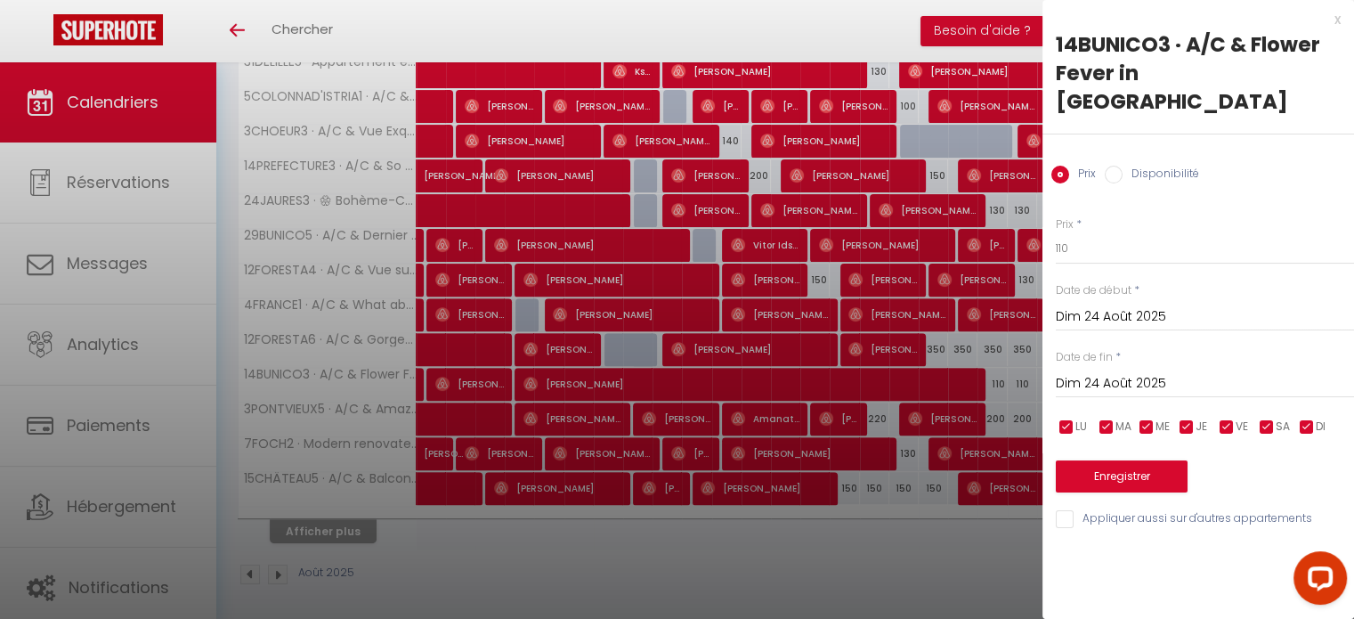
click at [1150, 349] on div "Date de fin * Dim 24 Août 2025 < Août 2025 > Dim Lun Mar Mer Jeu Ven Sam 1 2 3 …" at bounding box center [1205, 373] width 298 height 49
click at [1137, 372] on input "Dim 24 Août 2025" at bounding box center [1205, 383] width 298 height 23
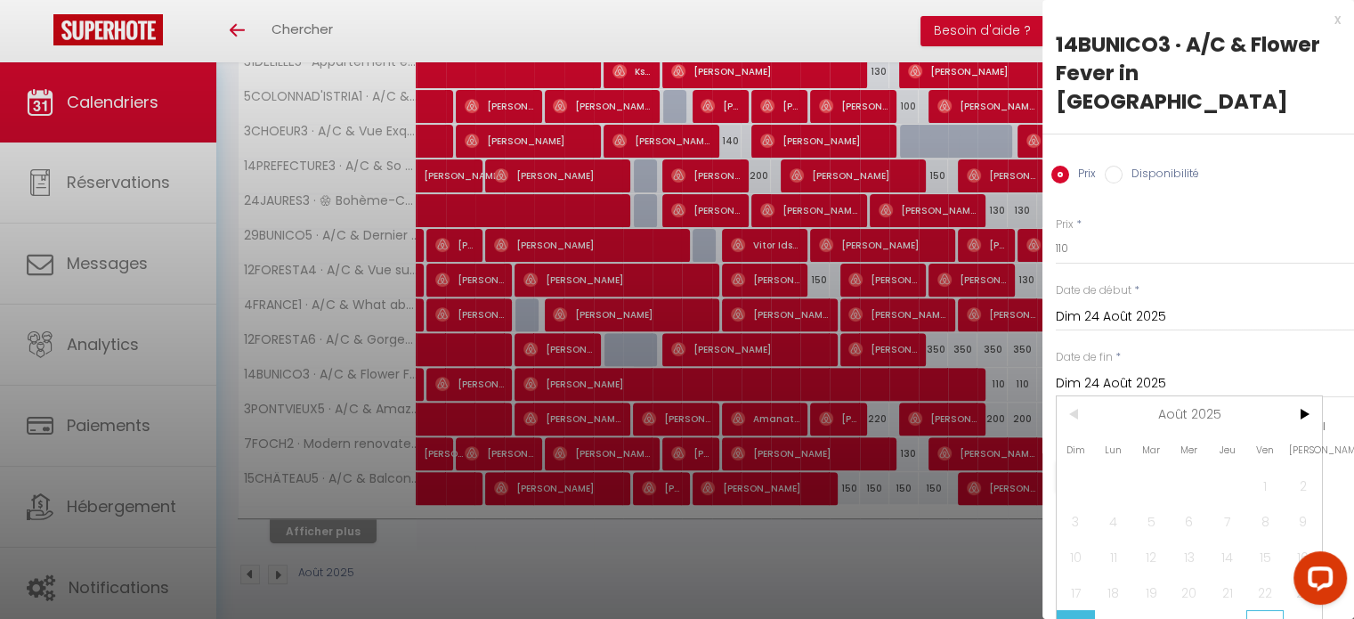
click at [1250, 610] on span "29" at bounding box center [1266, 628] width 38 height 36
type input "Ven 29 Août 2025"
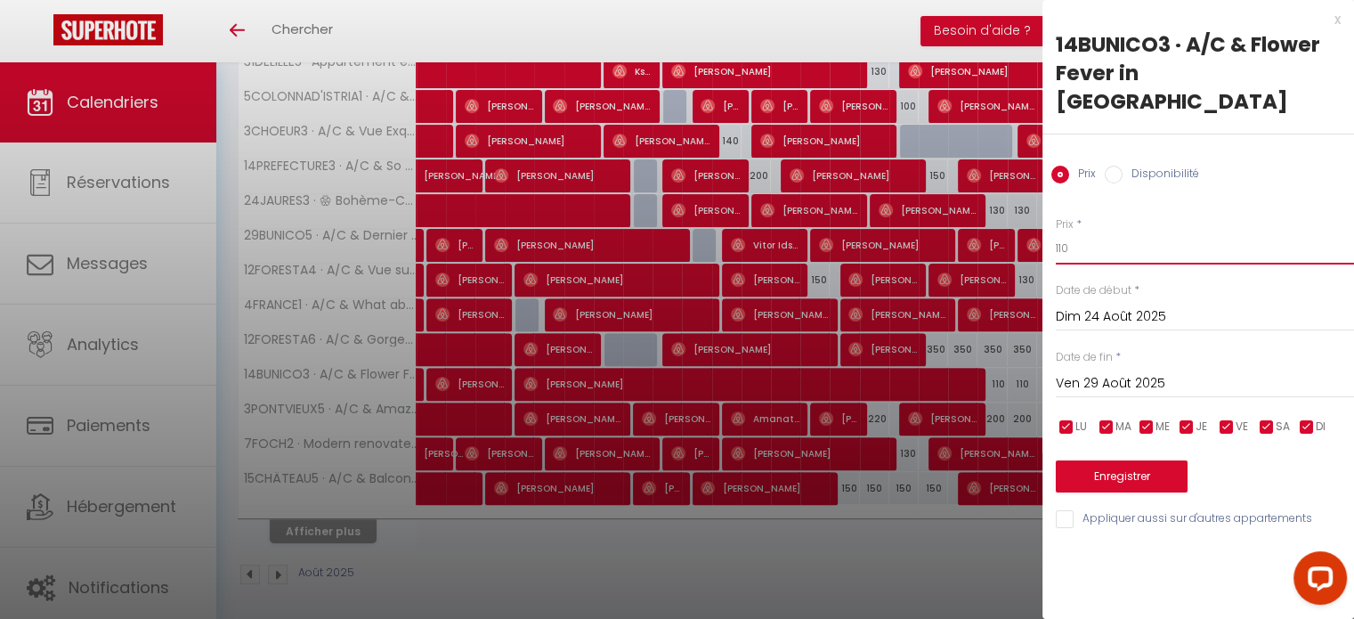
click at [1059, 232] on input "110" at bounding box center [1205, 248] width 298 height 32
type input "100"
click at [1138, 460] on button "Enregistrer" at bounding box center [1122, 476] width 132 height 32
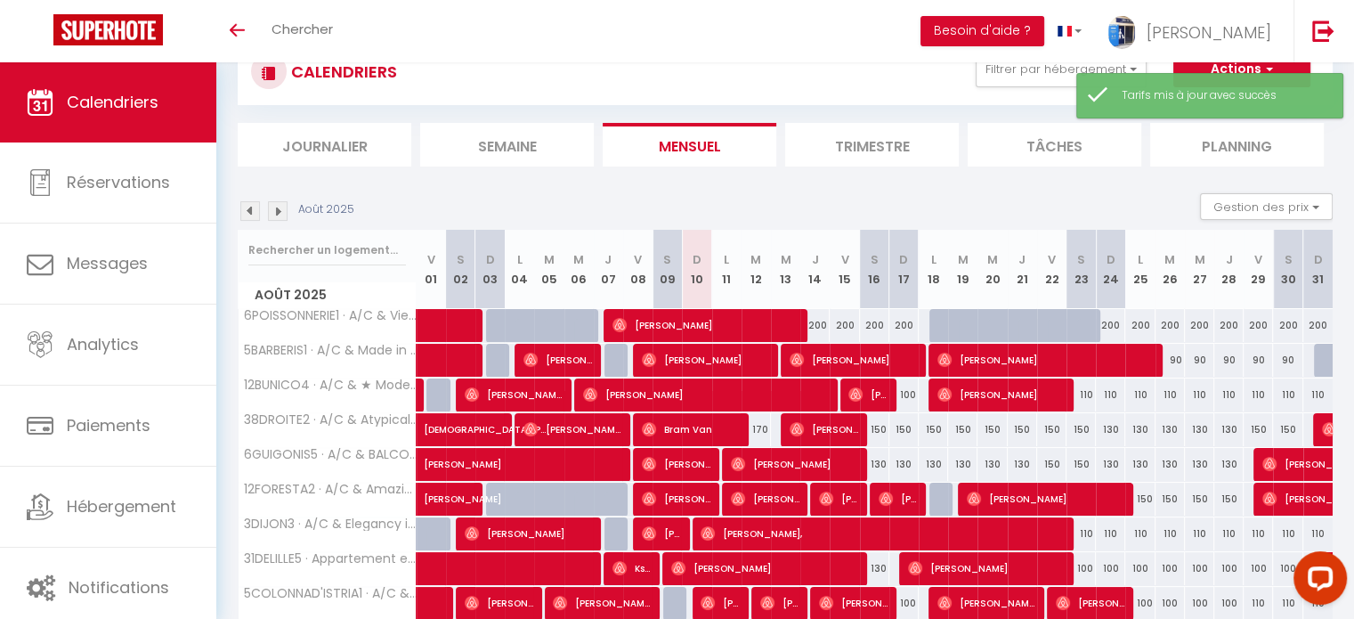
scroll to position [214, 0]
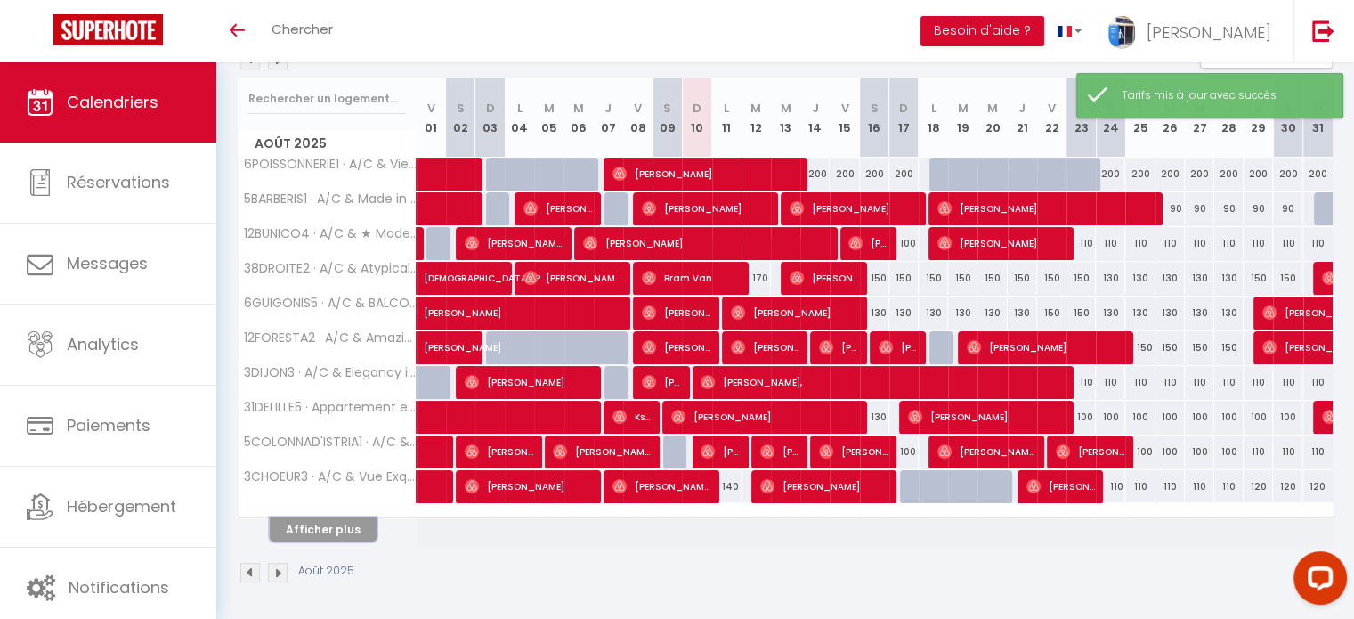
drag, startPoint x: 317, startPoint y: 537, endPoint x: 374, endPoint y: 492, distance: 72.3
click at [317, 537] on button "Afficher plus" at bounding box center [323, 529] width 107 height 24
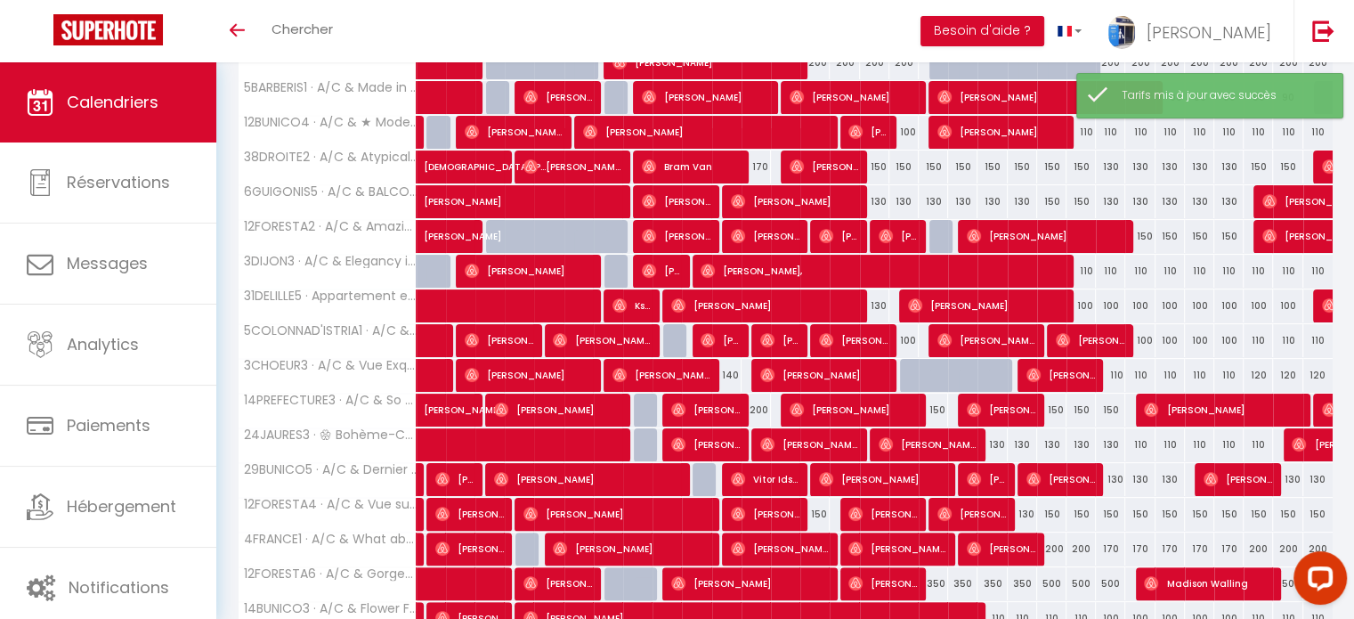
scroll to position [559, 0]
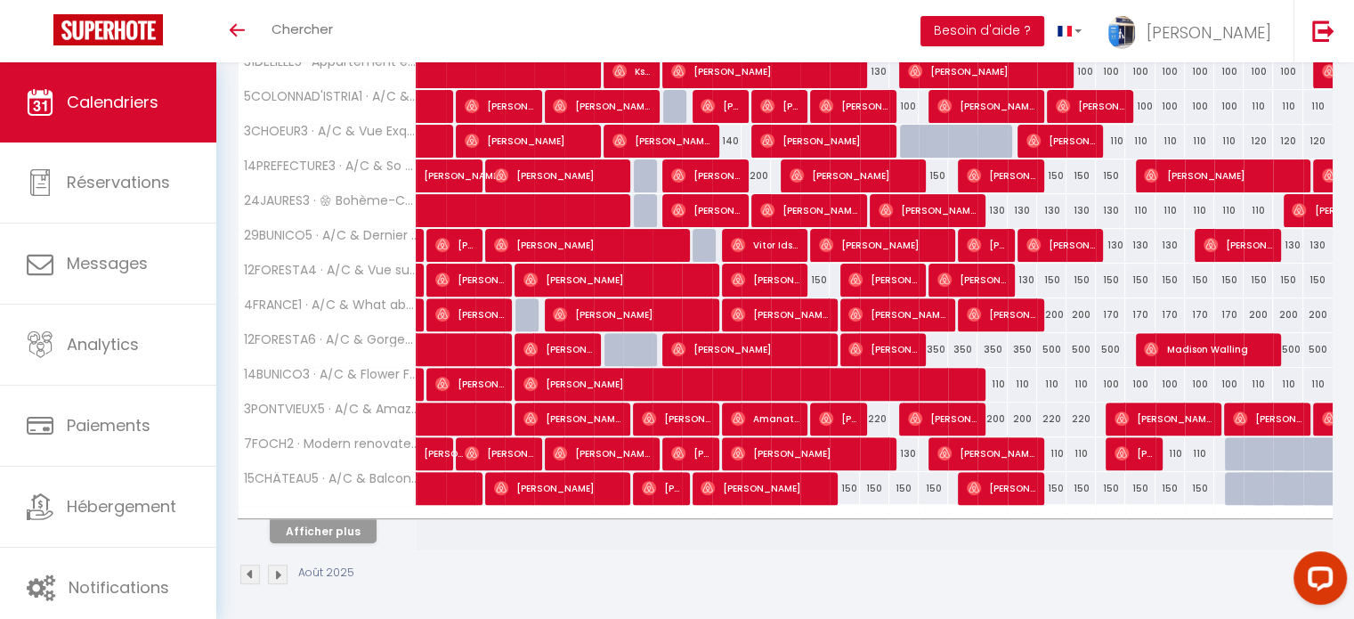
click at [1112, 448] on div at bounding box center [1120, 454] width 29 height 34
click at [1118, 448] on img at bounding box center [1122, 453] width 14 height 14
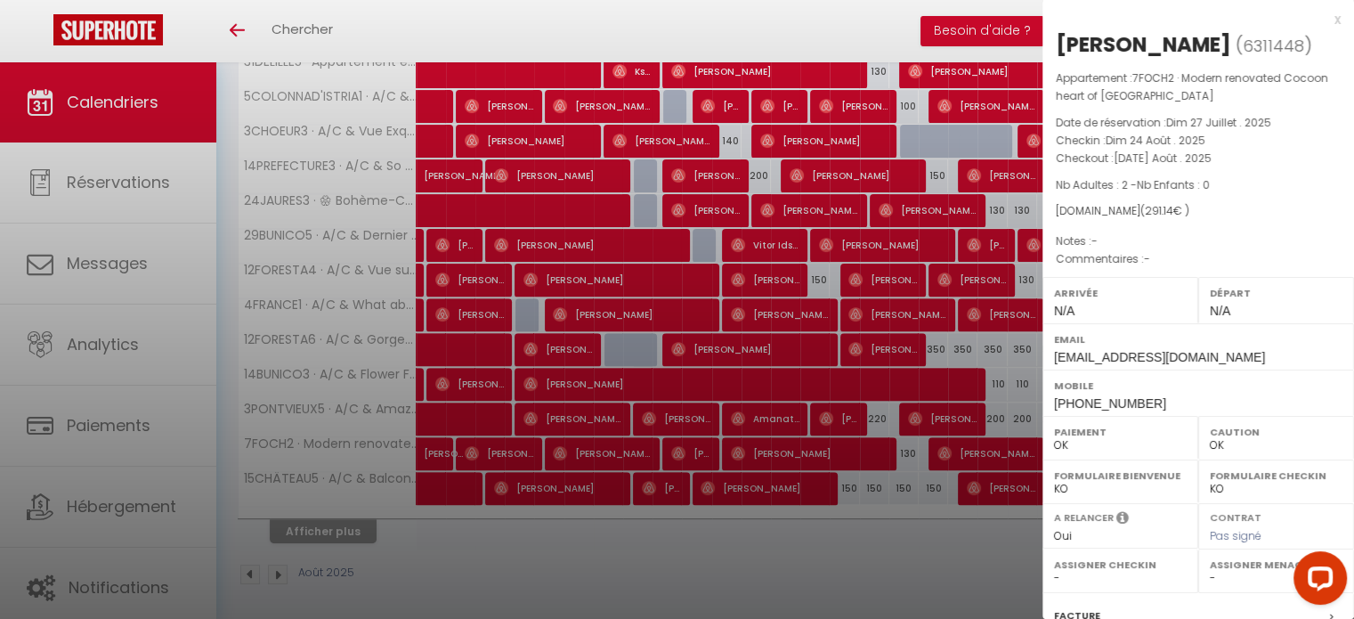
click at [1325, 18] on div "x" at bounding box center [1192, 19] width 298 height 21
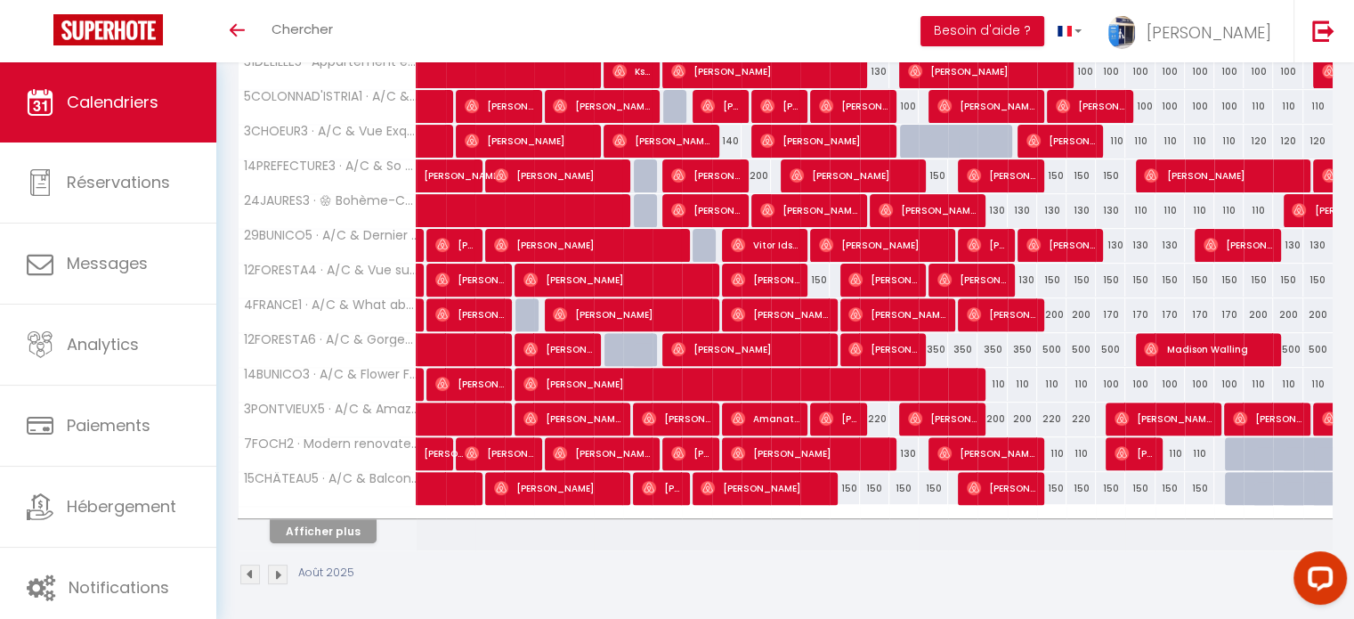
click at [1052, 448] on div "110" at bounding box center [1051, 453] width 29 height 33
type input "110"
type input "Ven 22 Août 2025"
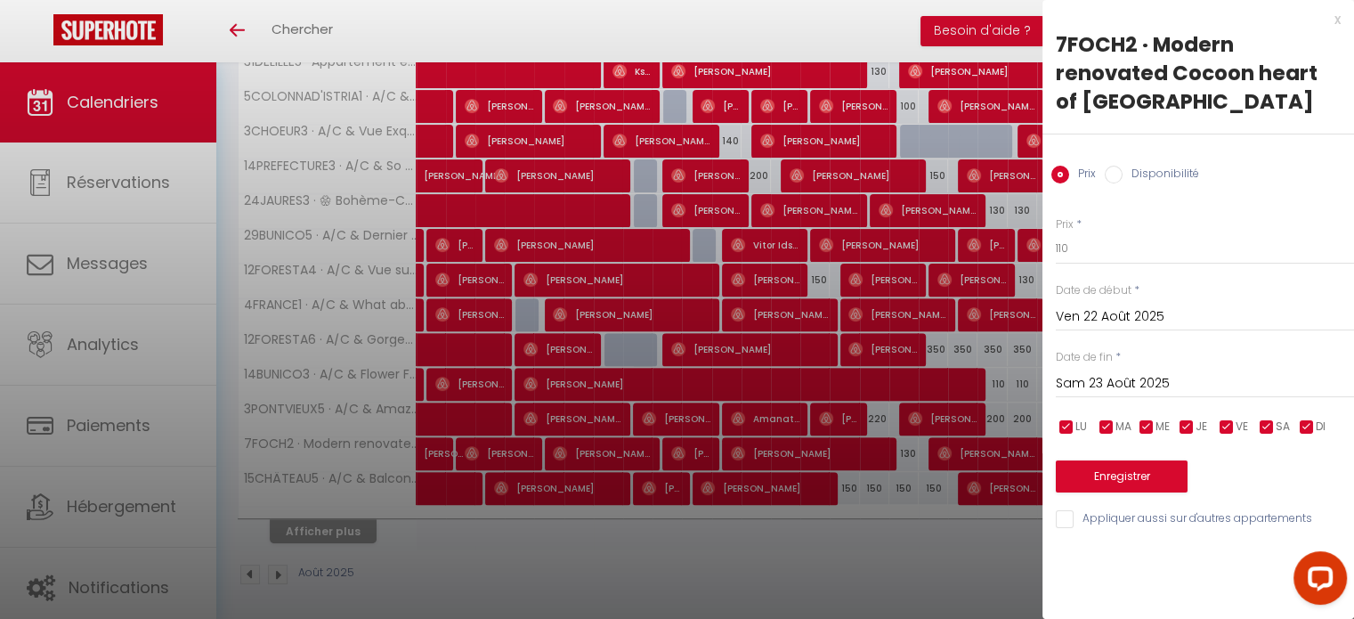
click at [1089, 387] on input "Sam 23 Août 2025" at bounding box center [1205, 383] width 298 height 23
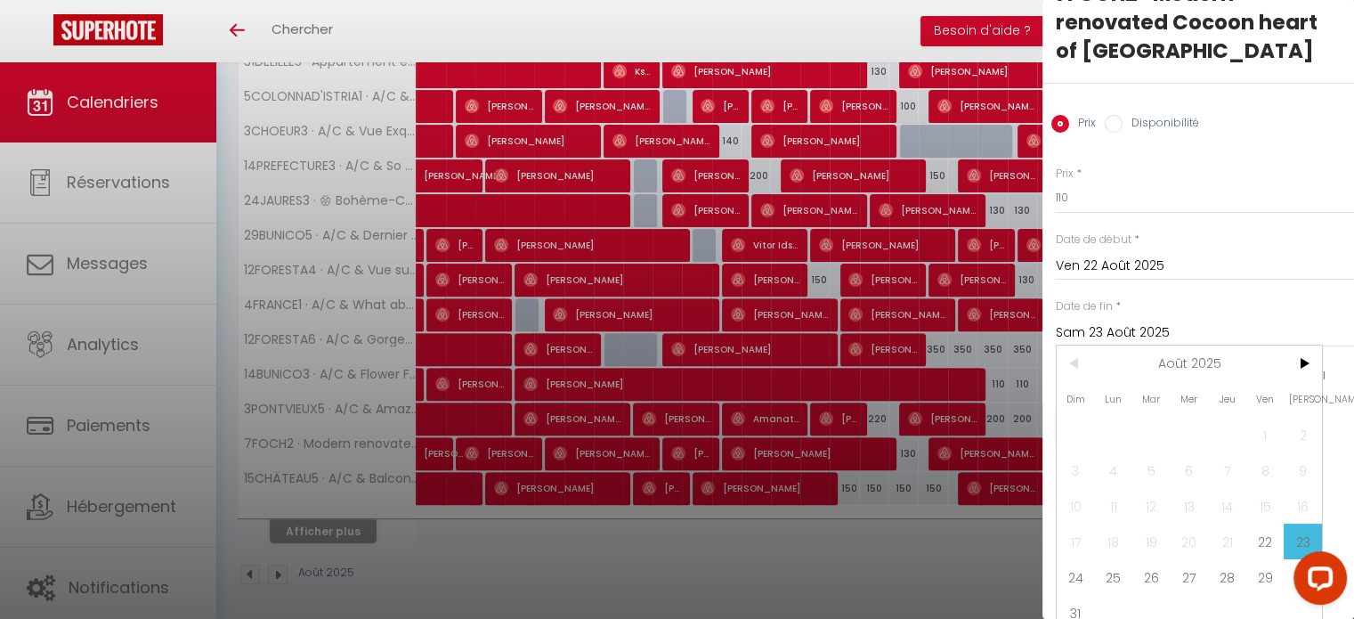
scroll to position [75, 0]
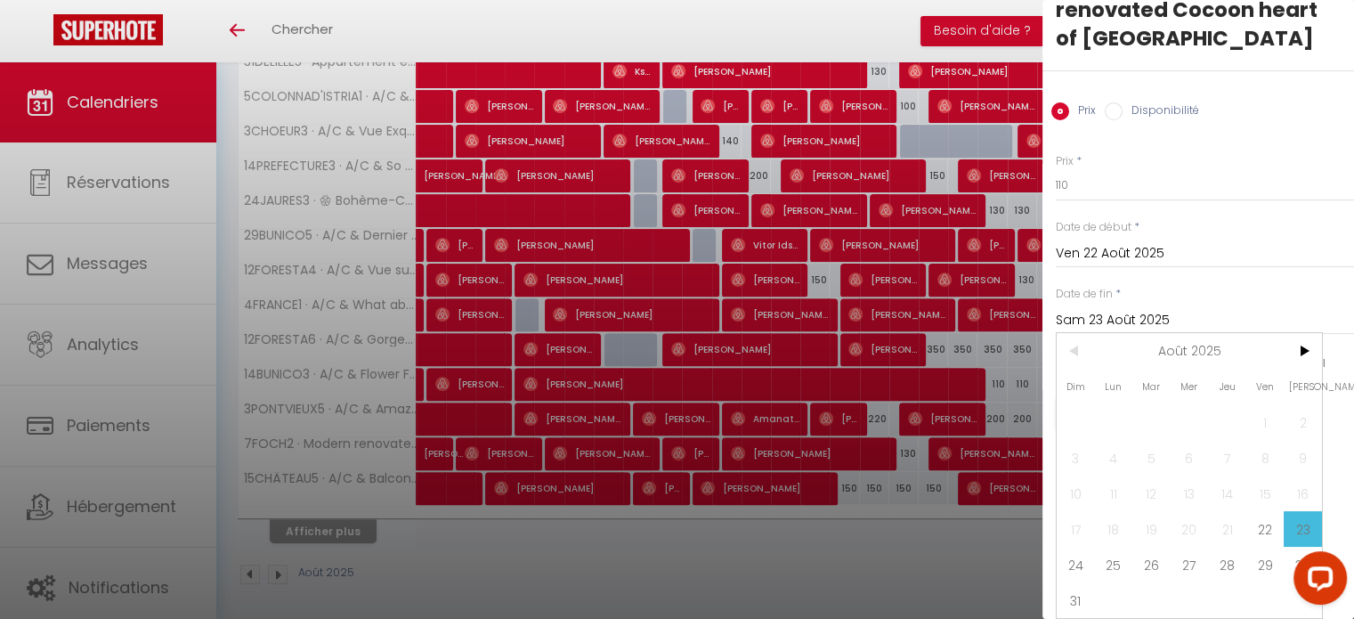
click at [1077, 548] on span "24" at bounding box center [1076, 565] width 38 height 36
type input "Dim 24 Août 2025"
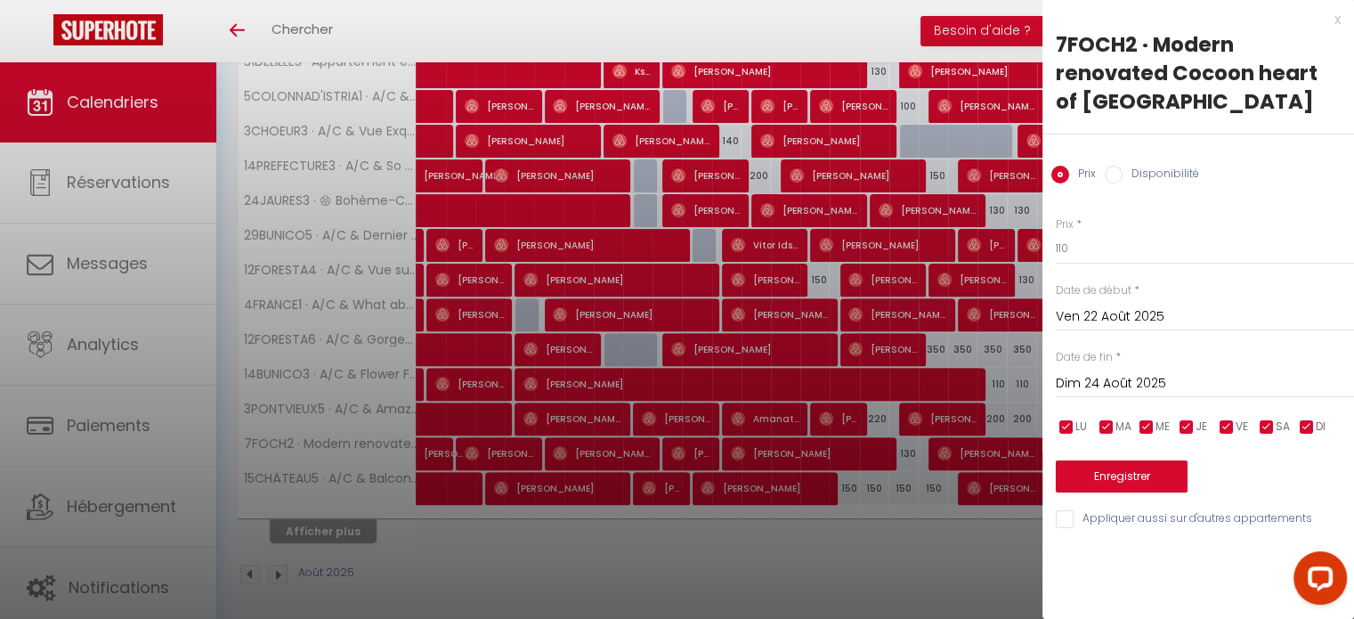
scroll to position [0, 0]
drag, startPoint x: 1075, startPoint y: 247, endPoint x: 1001, endPoint y: 258, distance: 74.8
click at [1004, 258] on body "Questions et aide sur la MIGRATION - Salle Zoom ouverte de 13 à 14h puis de 17h…" at bounding box center [677, 63] width 1354 height 1121
type input "100"
click at [1085, 478] on button "Enregistrer" at bounding box center [1122, 476] width 132 height 32
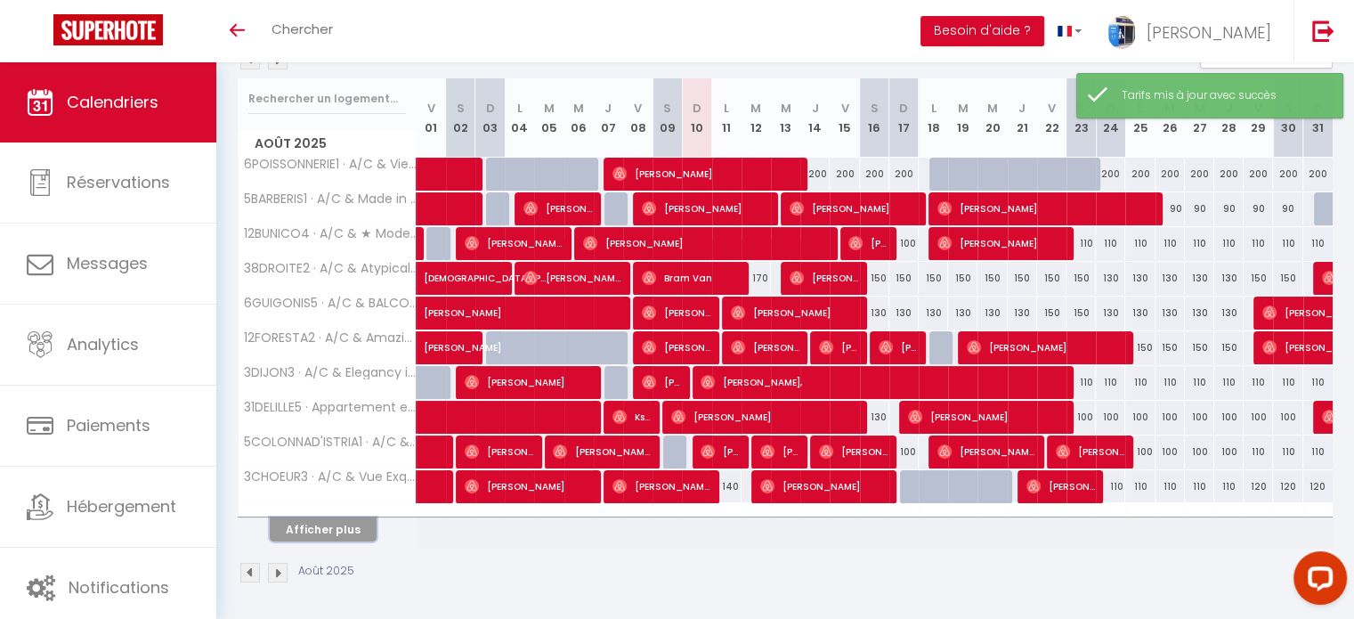
click at [324, 527] on button "Afficher plus" at bounding box center [323, 529] width 107 height 24
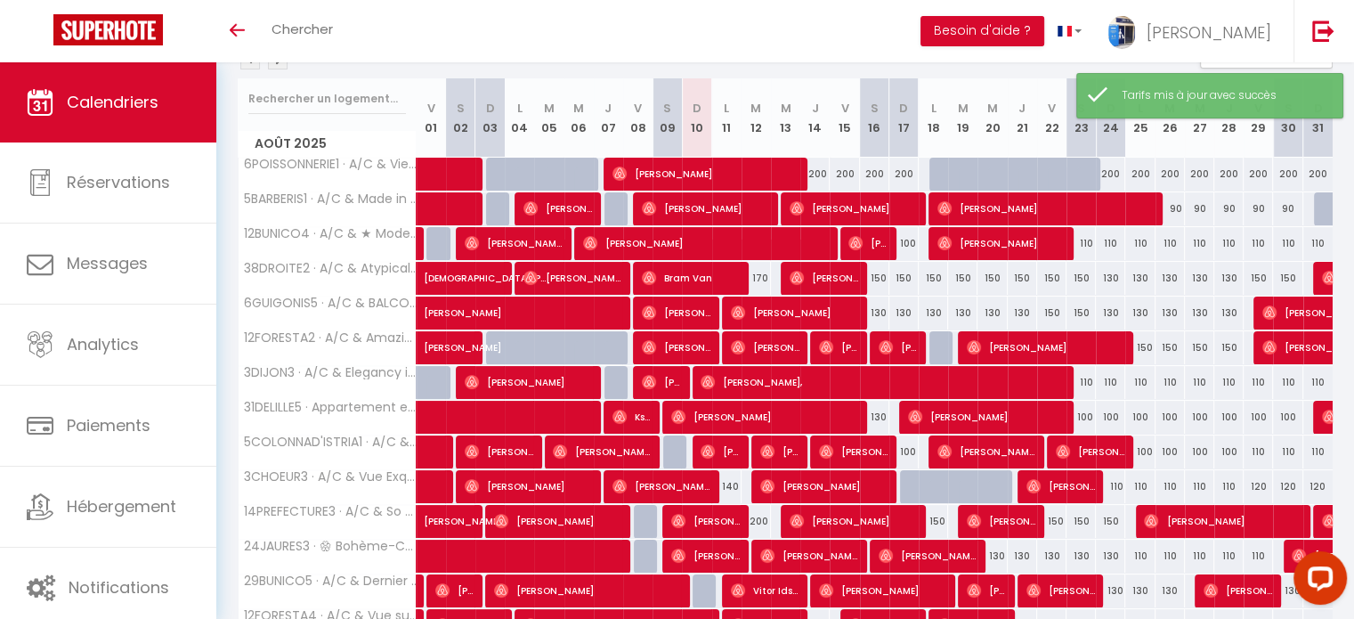
scroll to position [559, 0]
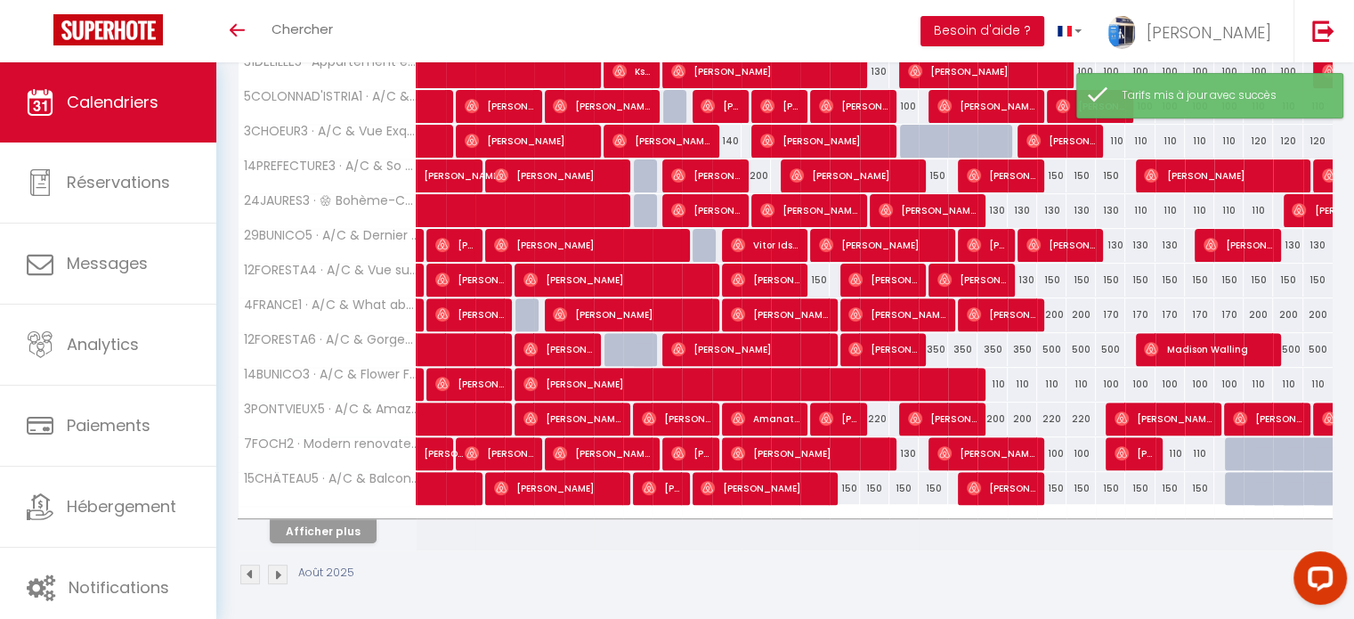
click at [1177, 451] on div "110" at bounding box center [1170, 453] width 29 height 33
type input "110"
type input "Mar 26 Août 2025"
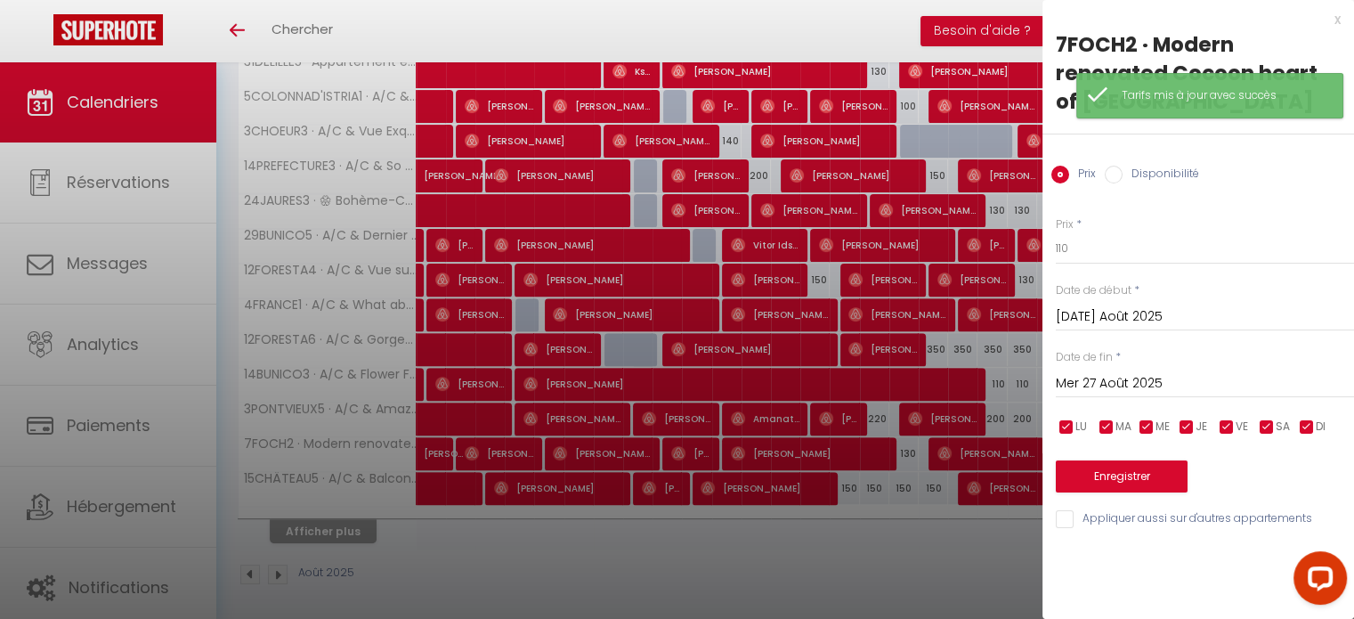
click at [1115, 389] on input "Mer 27 Août 2025" at bounding box center [1205, 383] width 298 height 23
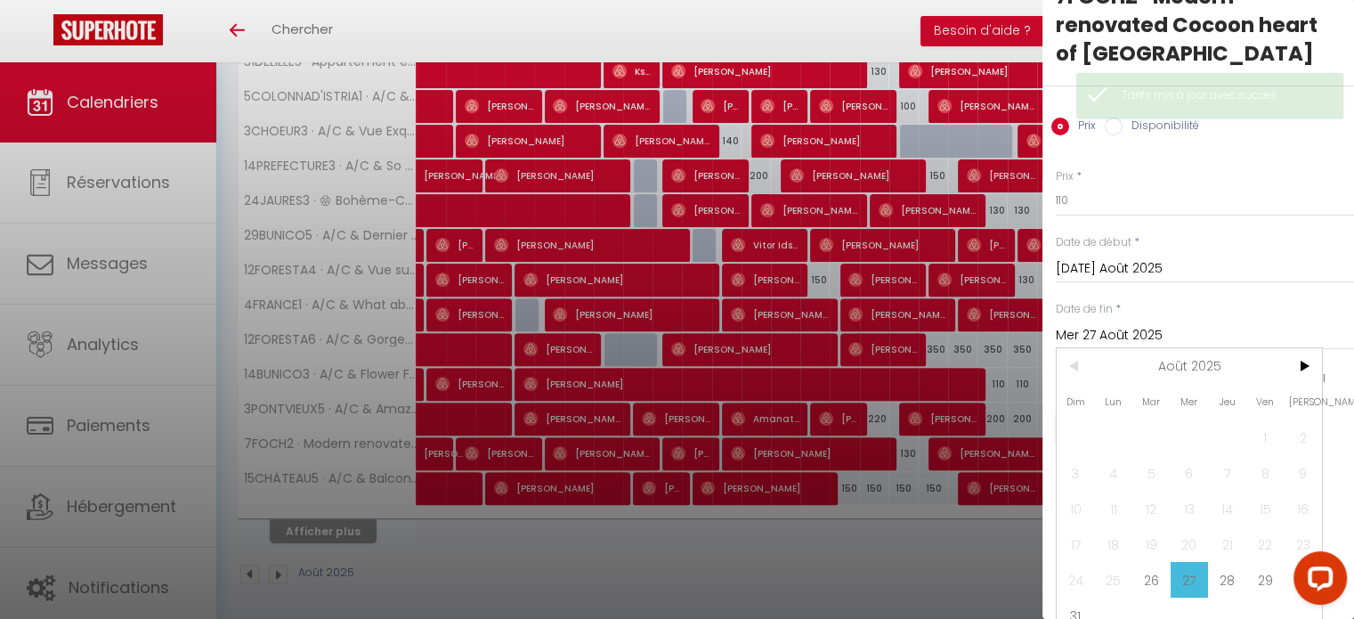
scroll to position [75, 0]
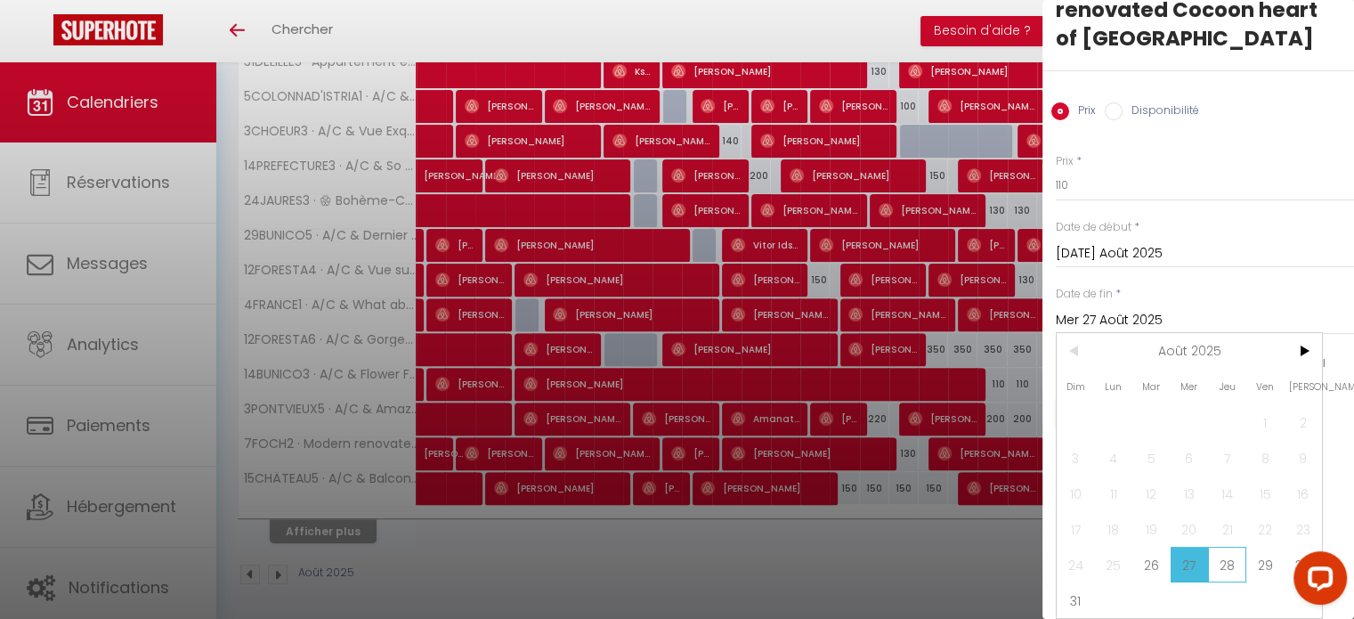
click at [1232, 552] on span "28" at bounding box center [1227, 565] width 38 height 36
type input "Jeu 28 Août 2025"
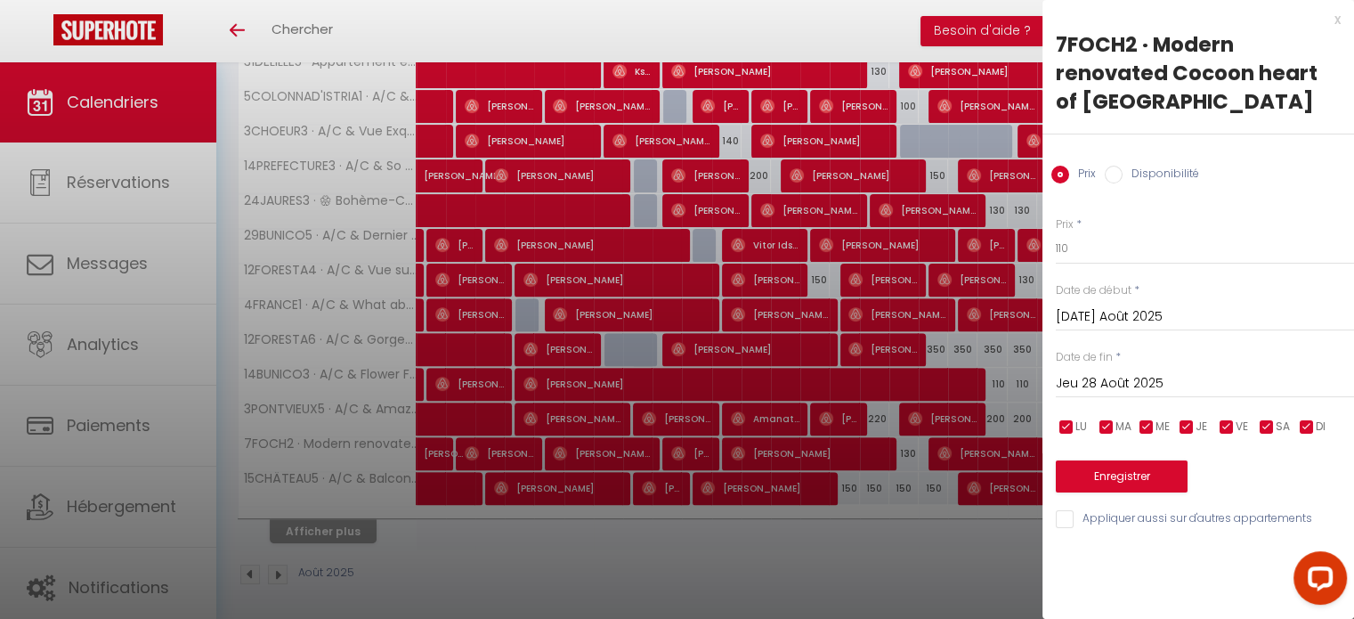
scroll to position [0, 0]
drag, startPoint x: 1092, startPoint y: 251, endPoint x: 970, endPoint y: 253, distance: 122.0
click at [971, 253] on body "Questions et aide sur la MIGRATION - Salle Zoom ouverte de 13 à 14h puis de 17h…" at bounding box center [677, 63] width 1354 height 1121
type input "100"
click at [1104, 472] on button "Enregistrer" at bounding box center [1122, 476] width 132 height 32
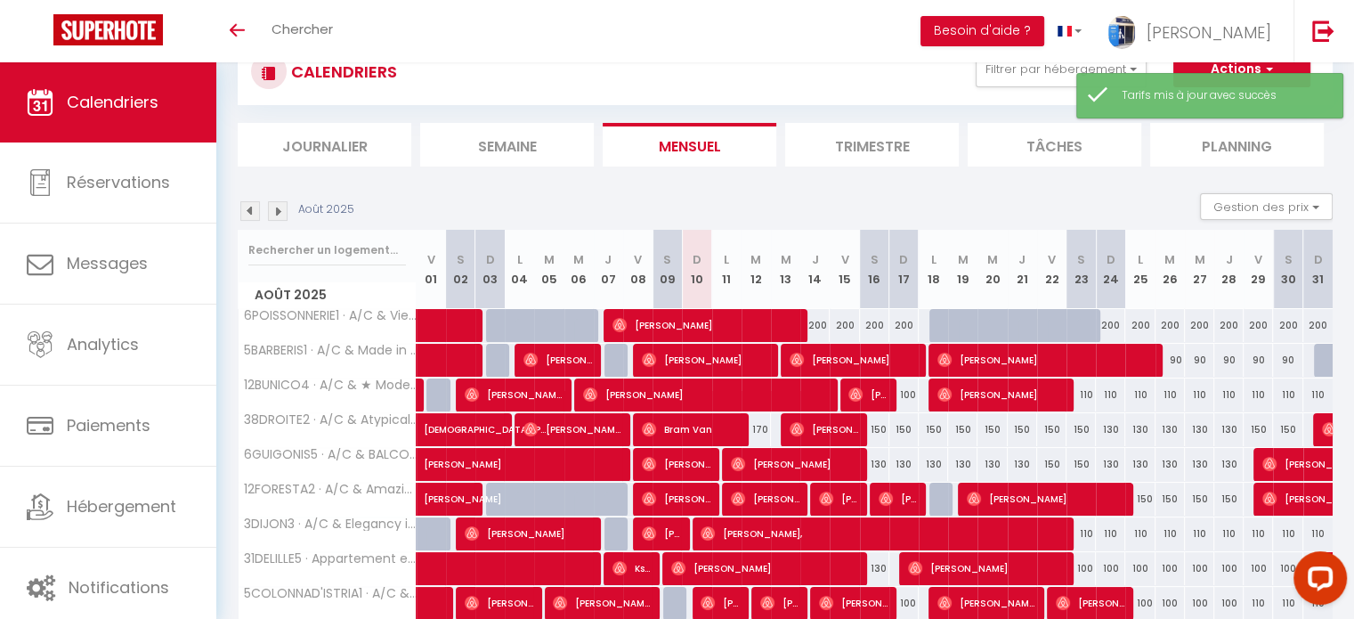
scroll to position [214, 0]
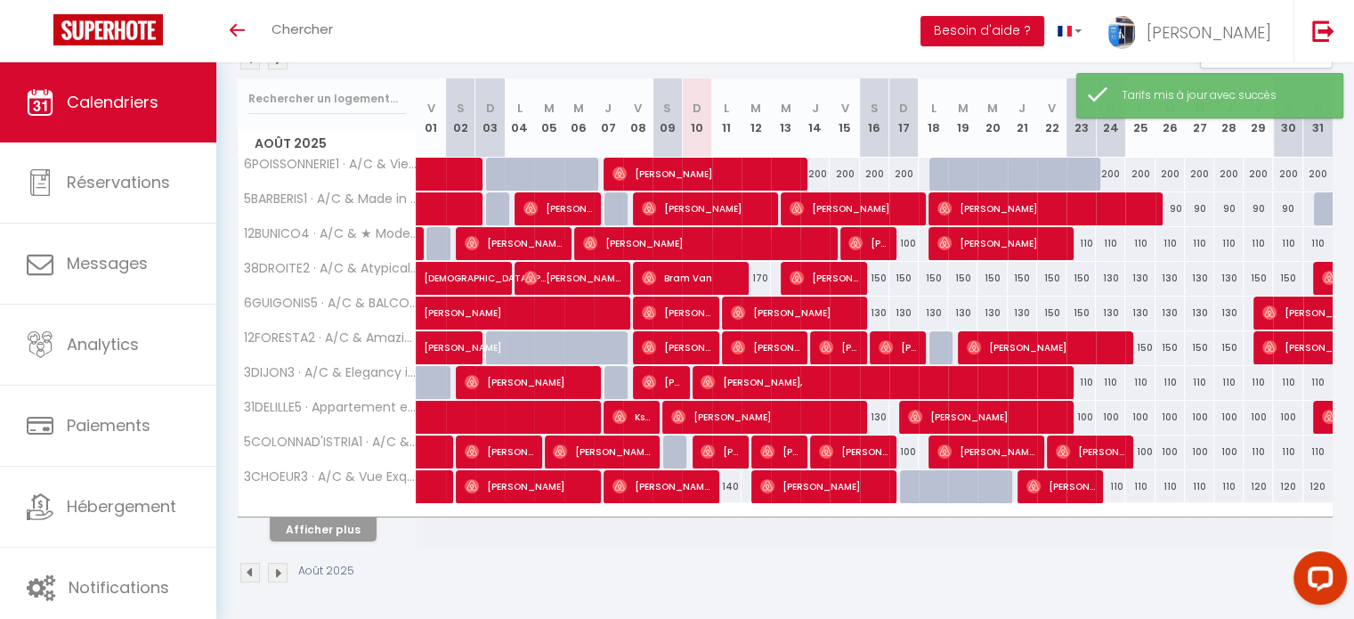
click at [308, 540] on th "Afficher plus" at bounding box center [328, 526] width 178 height 45
click at [313, 523] on button "Afficher plus" at bounding box center [323, 529] width 107 height 24
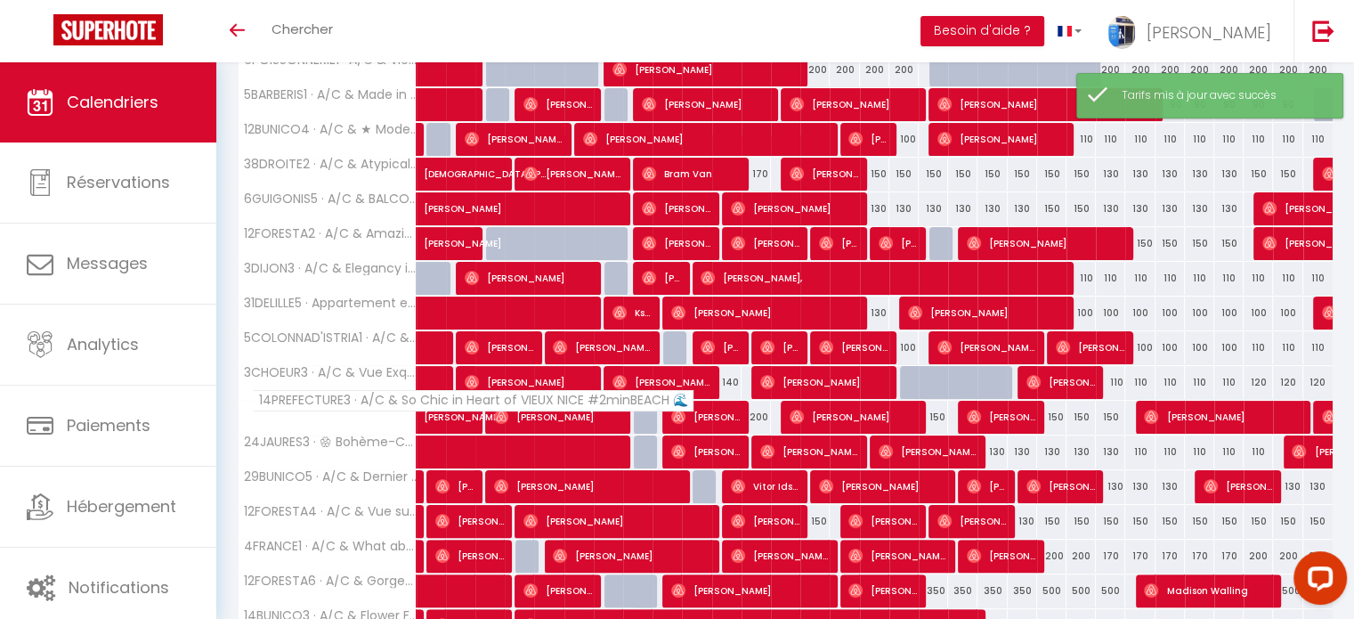
scroll to position [559, 0]
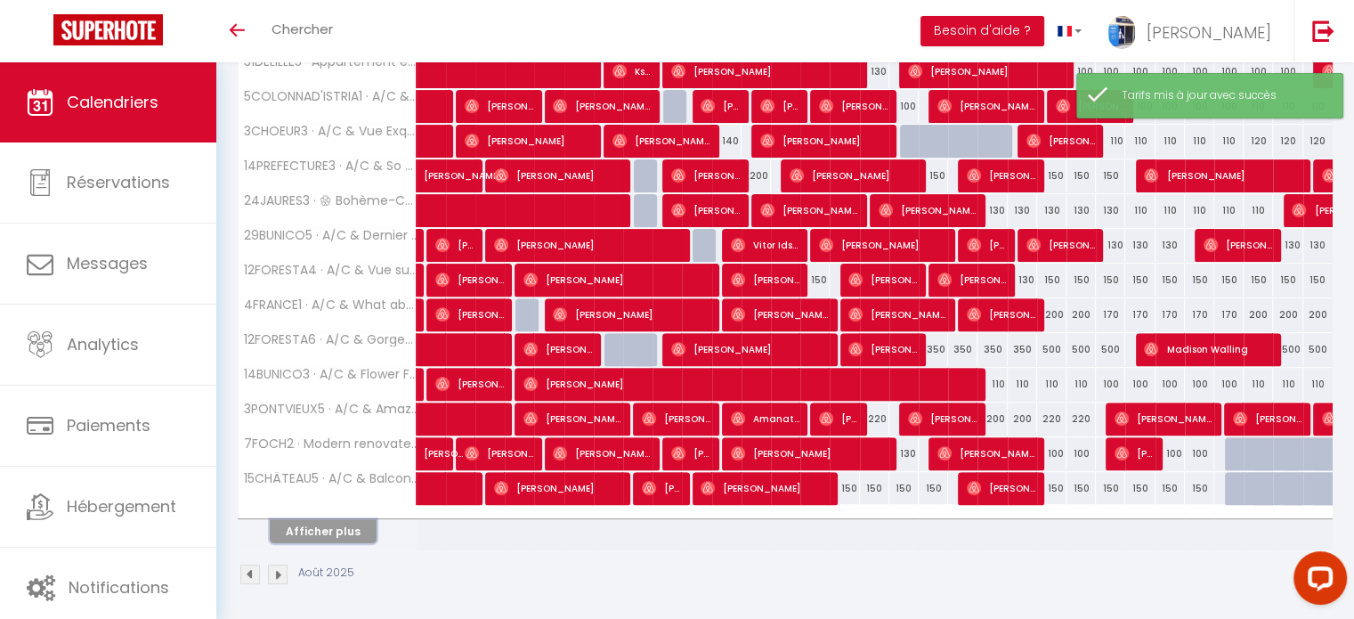
click at [334, 529] on button "Afficher plus" at bounding box center [323, 531] width 107 height 24
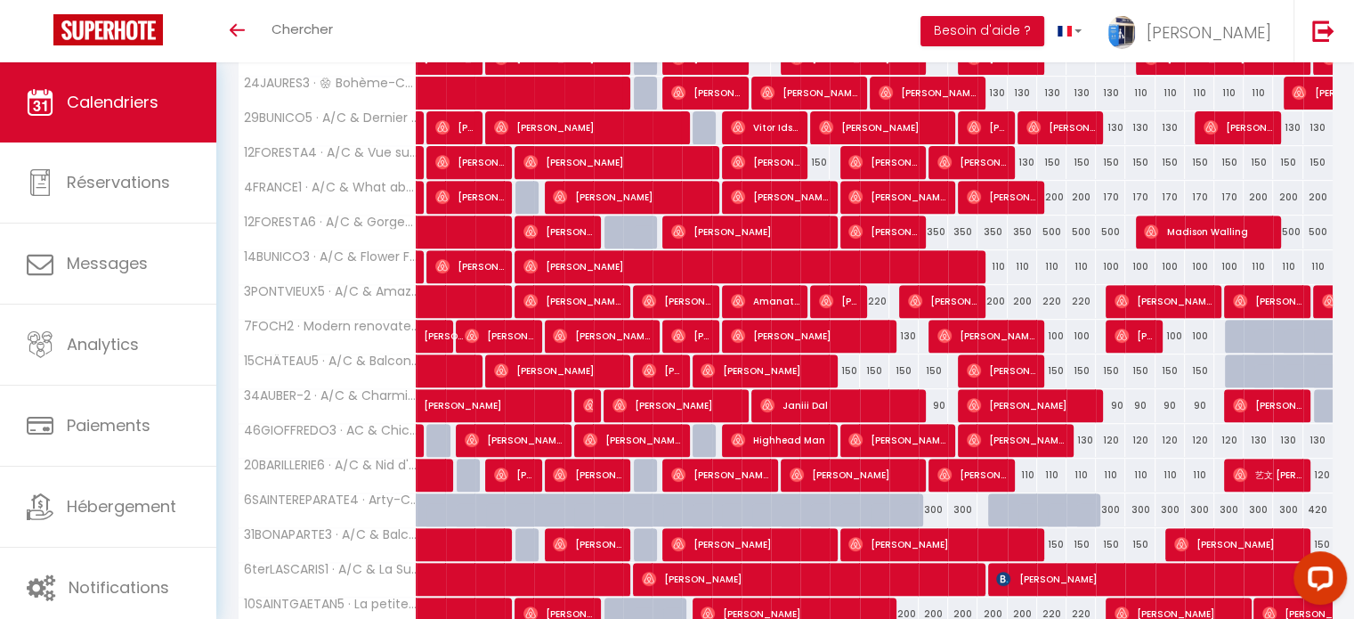
scroll to position [826, 0]
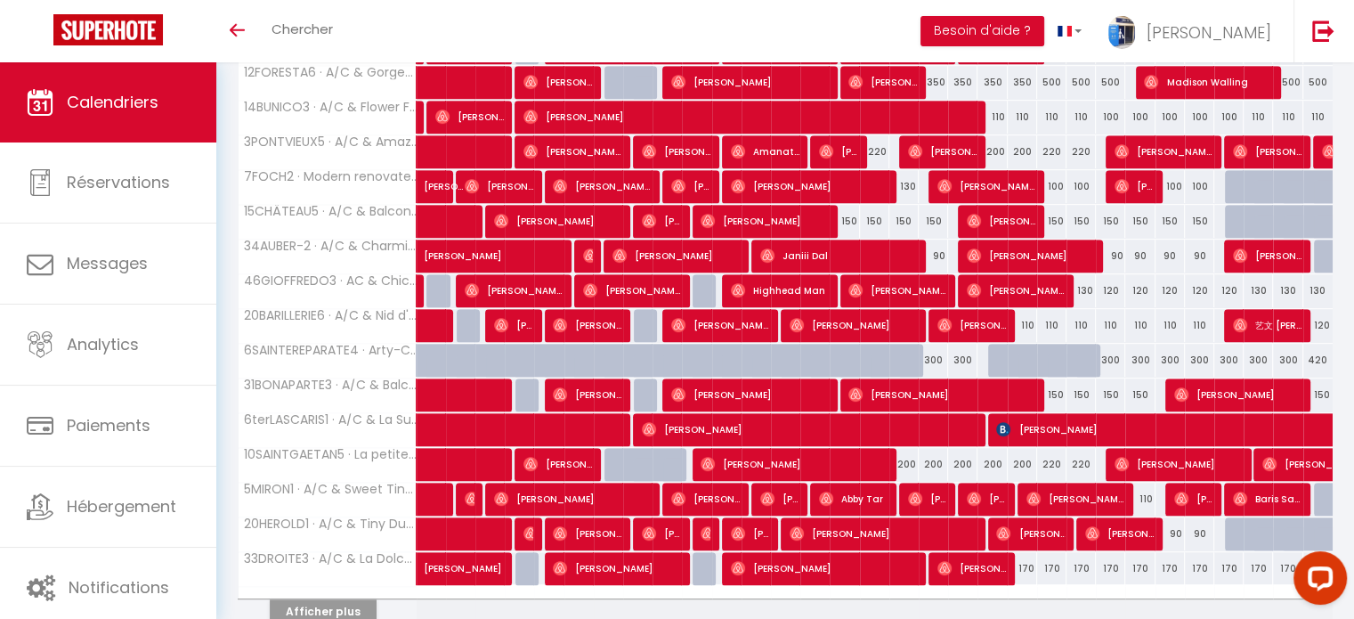
click at [1083, 284] on div "130" at bounding box center [1081, 290] width 29 height 33
type input "130"
type input "Sam 23 Août 2025"
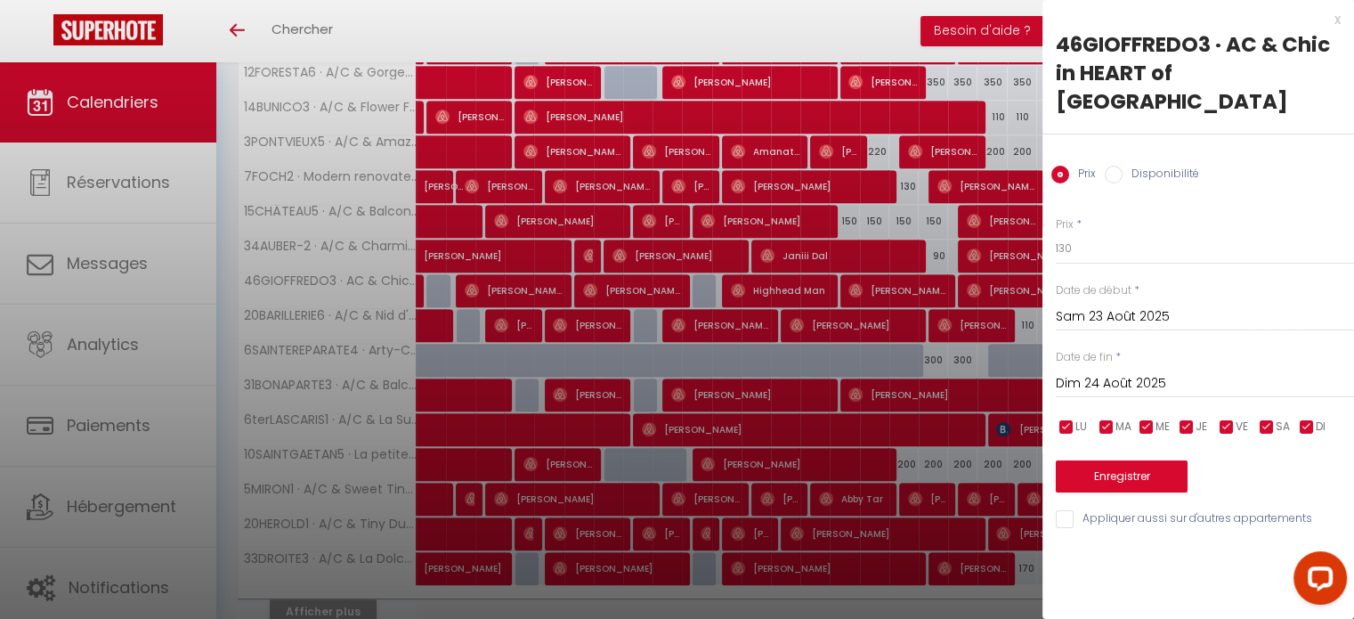
click at [1136, 372] on input "Dim 24 Août 2025" at bounding box center [1205, 383] width 298 height 23
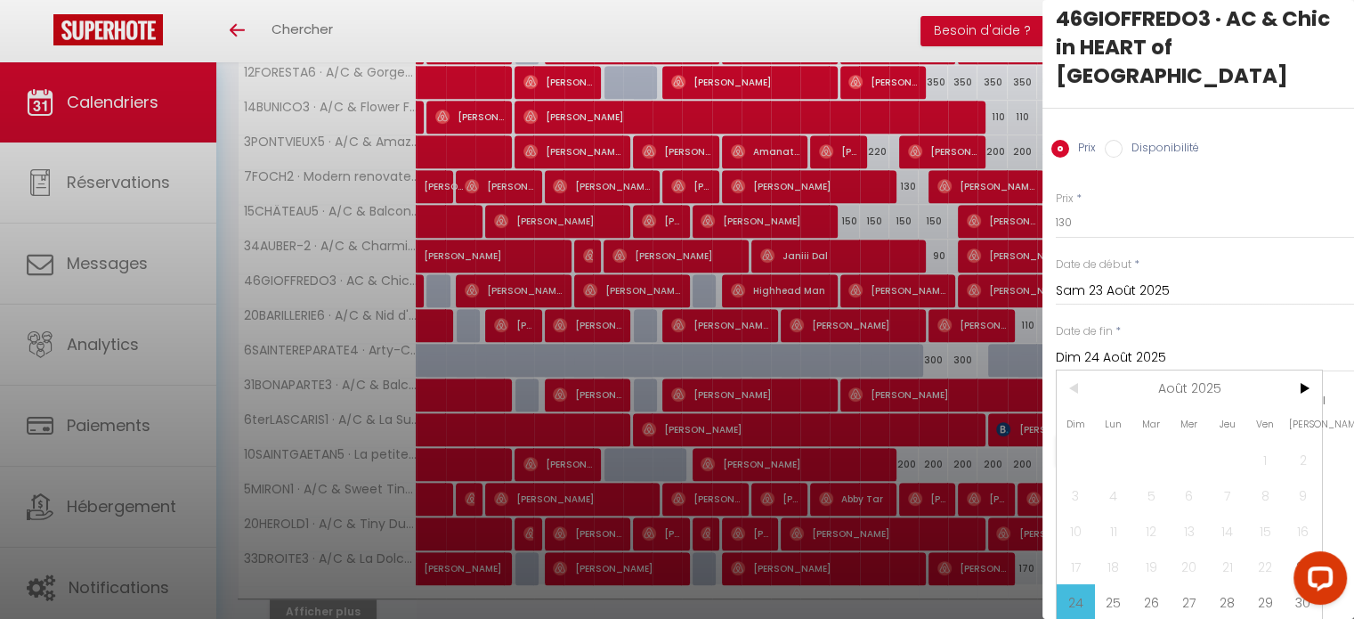
scroll to position [46, 0]
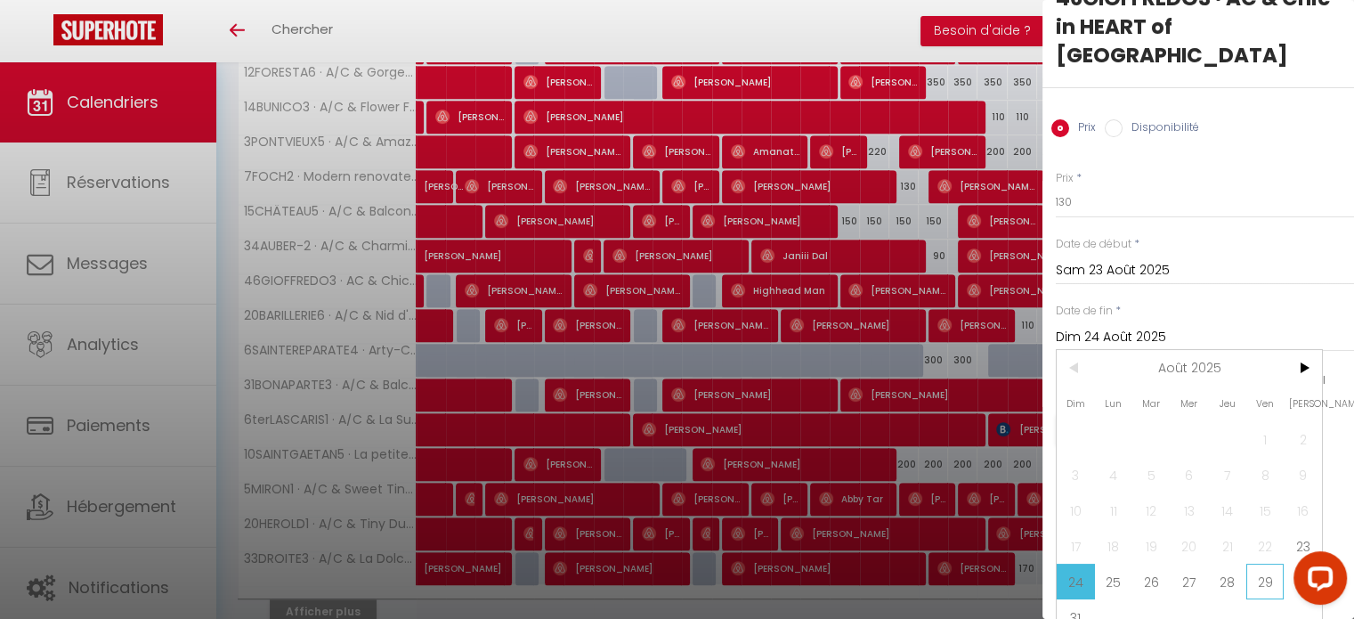
click at [1256, 564] on span "29" at bounding box center [1266, 582] width 38 height 36
type input "Ven 29 Août 2025"
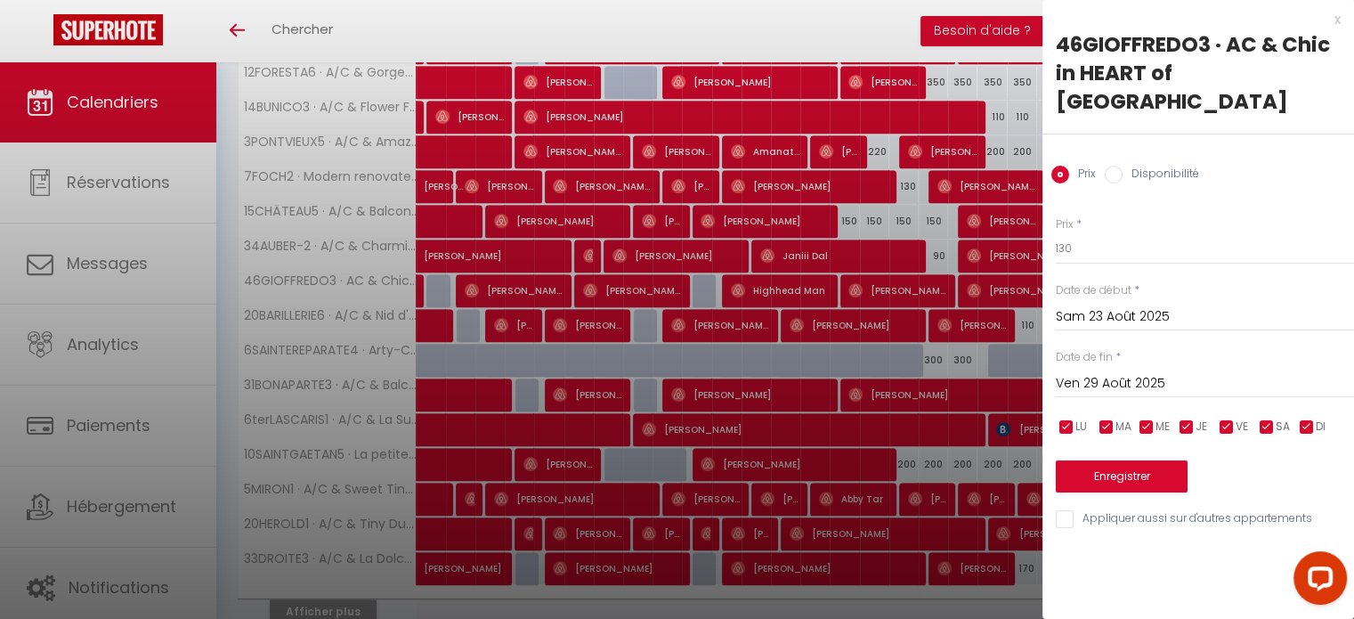
scroll to position [0, 0]
click at [1061, 232] on input "130" at bounding box center [1205, 248] width 298 height 32
type input "110"
click at [1147, 460] on button "Enregistrer" at bounding box center [1122, 476] width 132 height 32
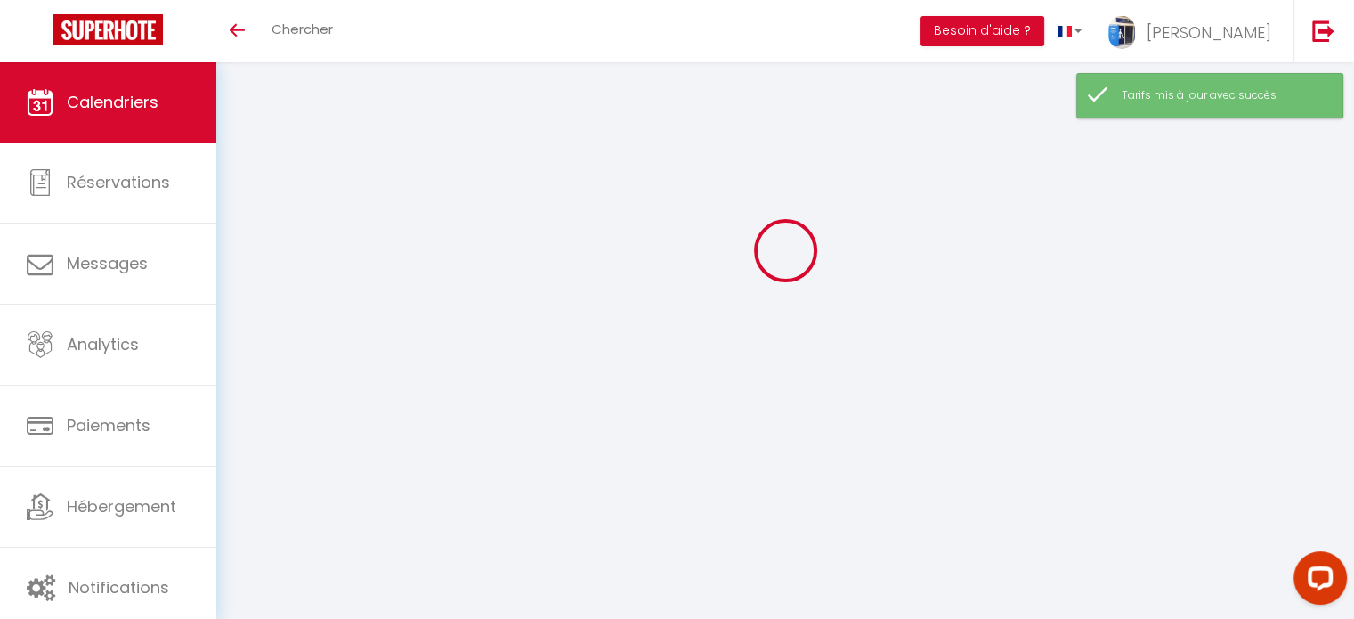
scroll to position [214, 0]
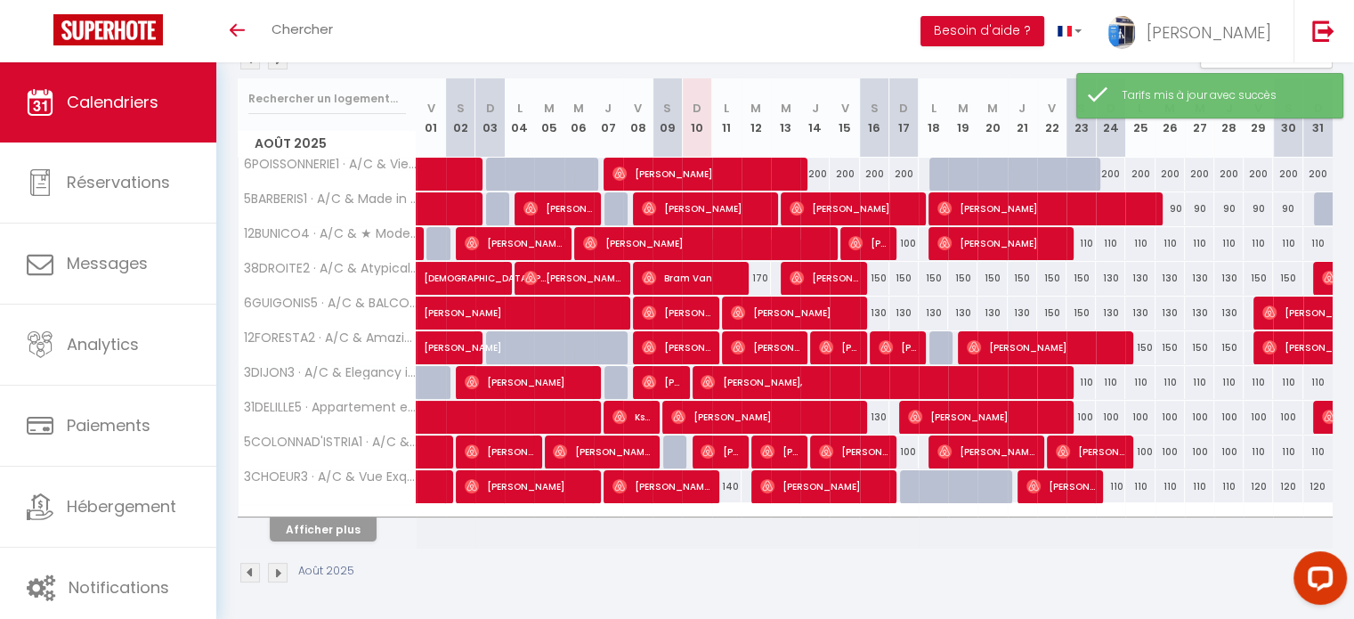
click at [321, 540] on th "Afficher plus" at bounding box center [328, 526] width 178 height 45
click at [323, 533] on button "Afficher plus" at bounding box center [323, 529] width 107 height 24
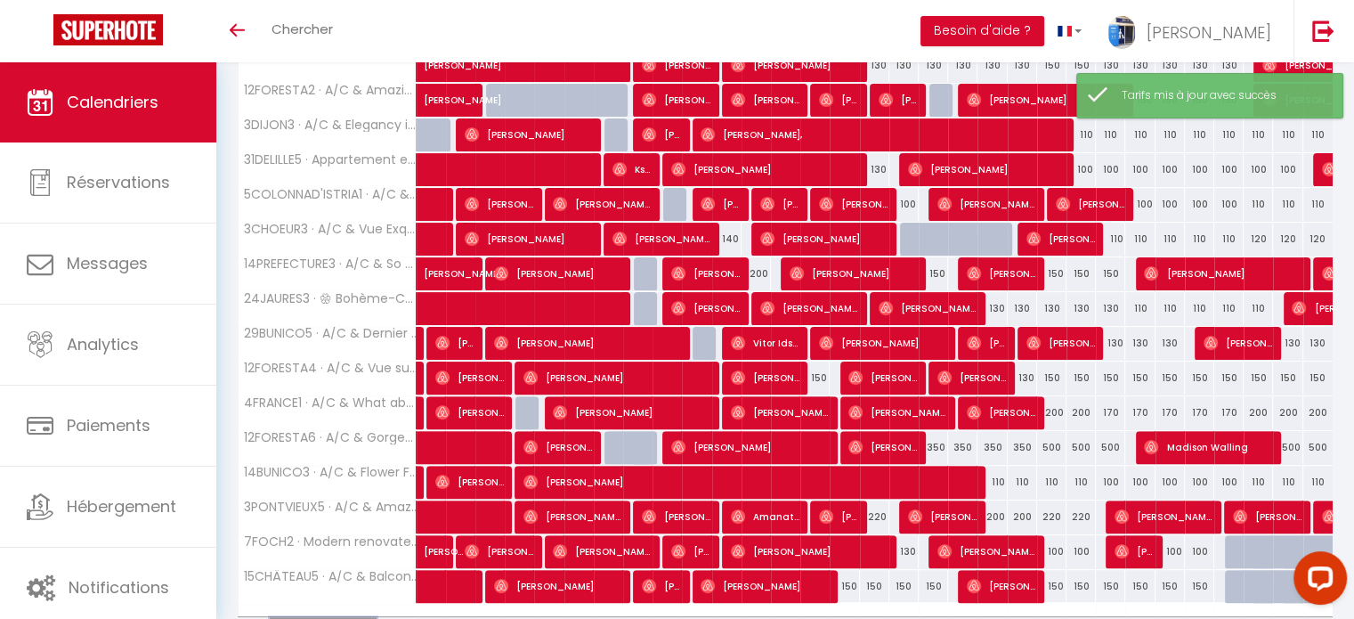
scroll to position [559, 0]
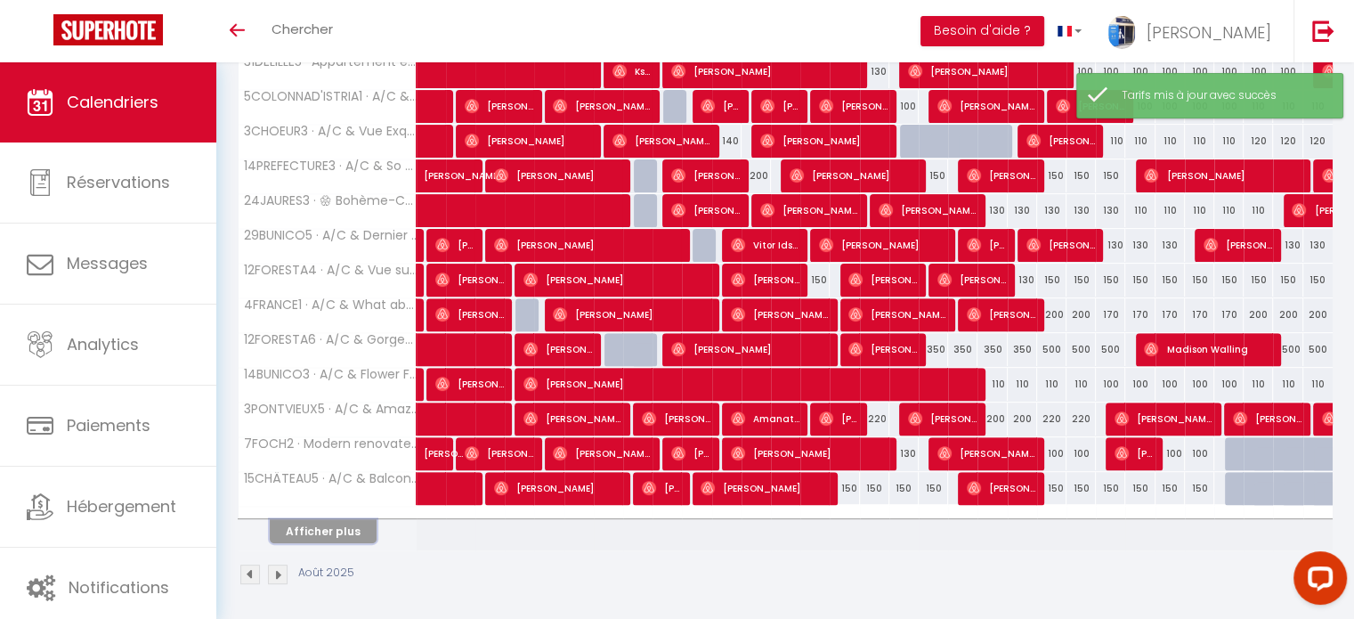
click at [296, 519] on button "Afficher plus" at bounding box center [323, 531] width 107 height 24
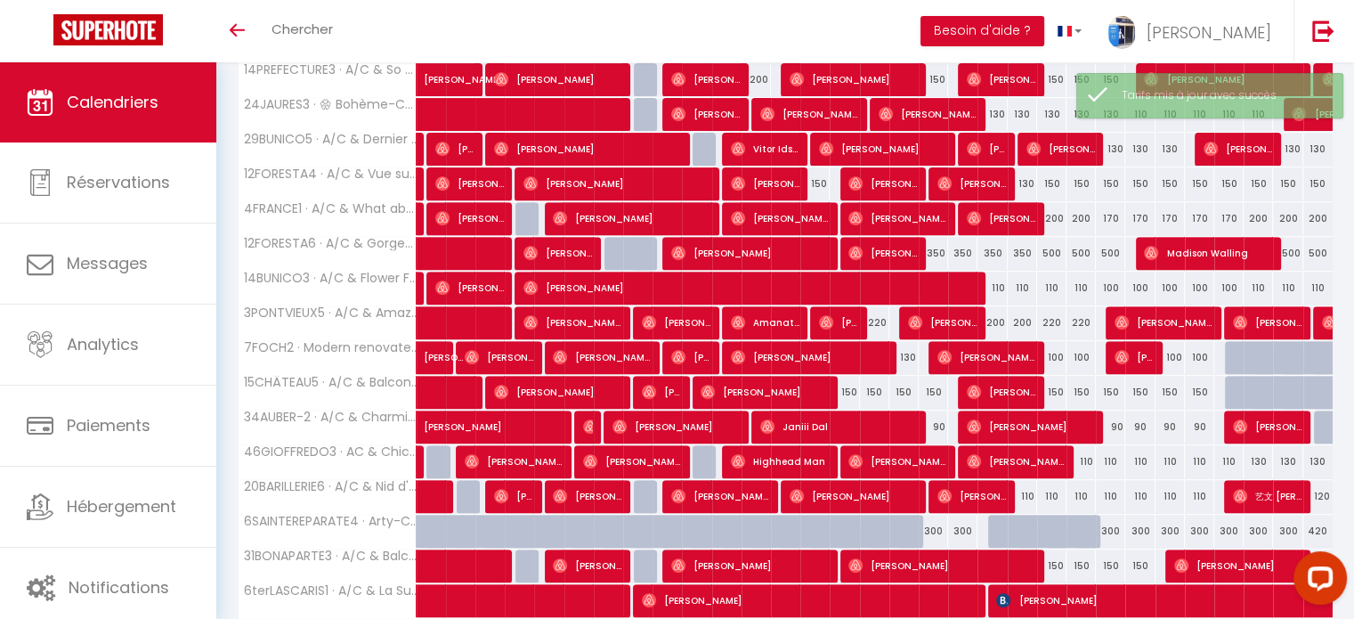
scroll to position [826, 0]
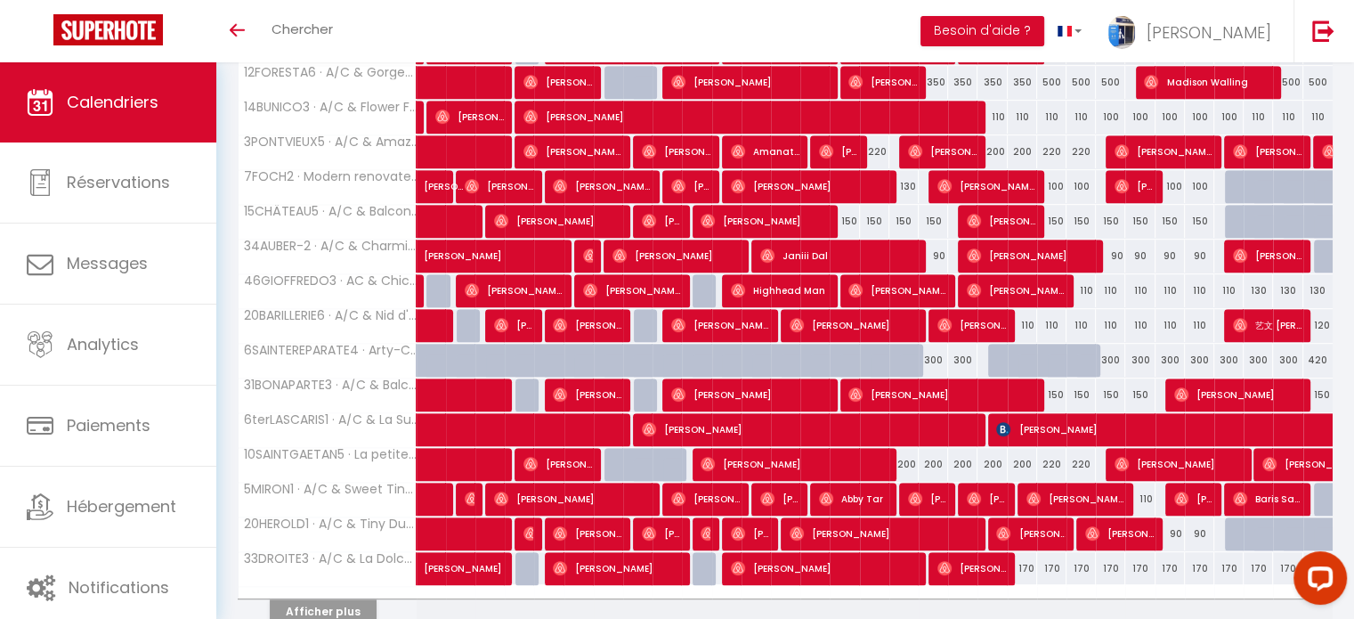
click at [1145, 283] on div "110" at bounding box center [1139, 290] width 29 height 33
type input "110"
type input "Lun 25 Août 2025"
type input "Mar 26 Août 2025"
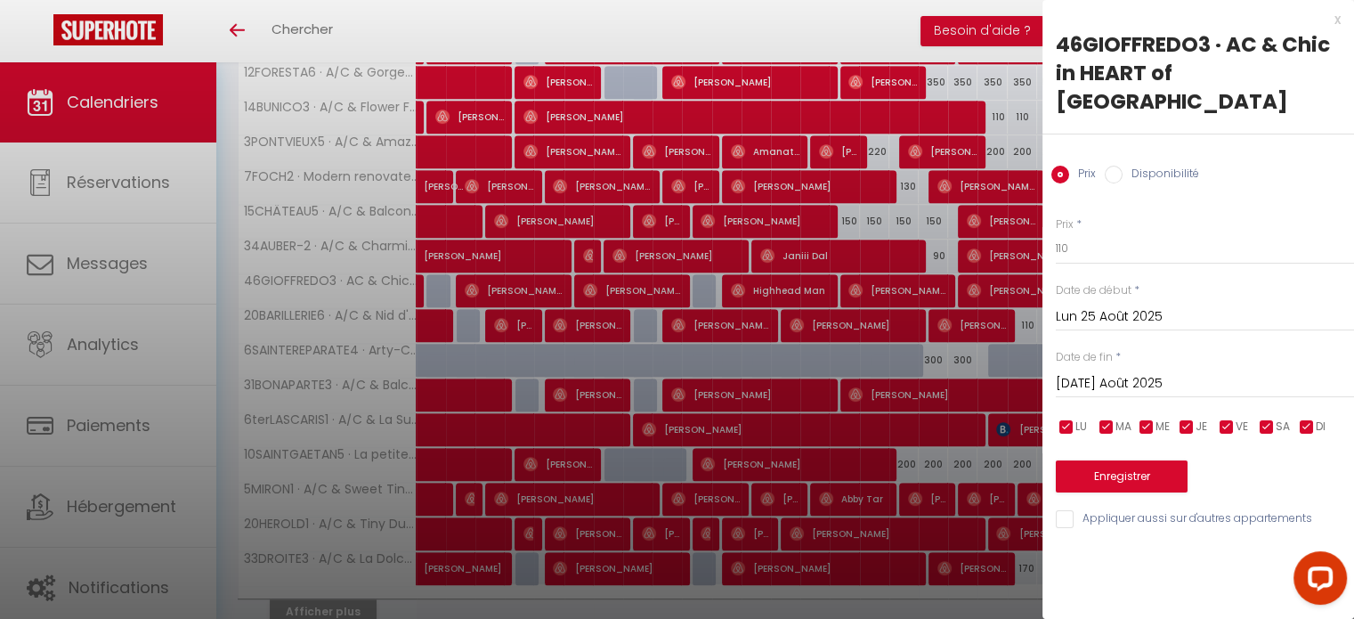
click at [1145, 305] on input "Lun 25 Août 2025" at bounding box center [1205, 316] width 298 height 23
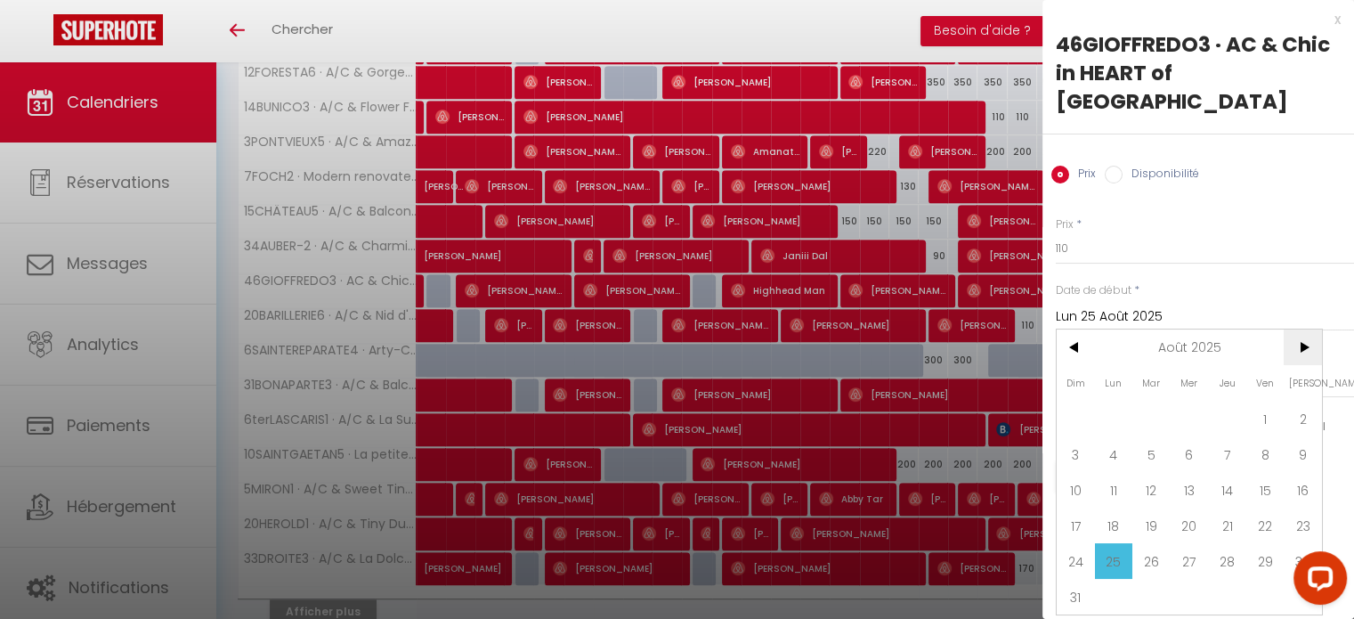
click at [1304, 329] on span ">" at bounding box center [1303, 347] width 38 height 36
click at [1086, 329] on span "<" at bounding box center [1076, 347] width 38 height 36
click at [1336, 20] on div "x" at bounding box center [1192, 19] width 298 height 21
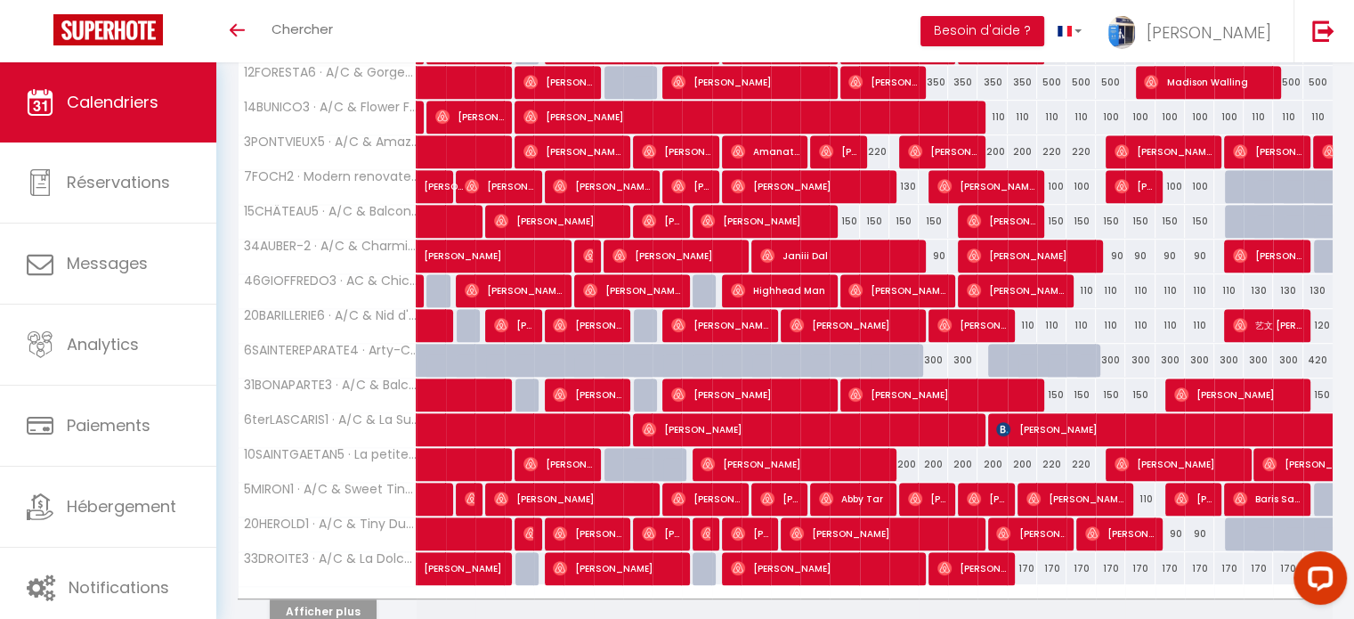
click at [1257, 285] on div "130" at bounding box center [1258, 290] width 29 height 33
type input "130"
type input "Ven 29 Août 2025"
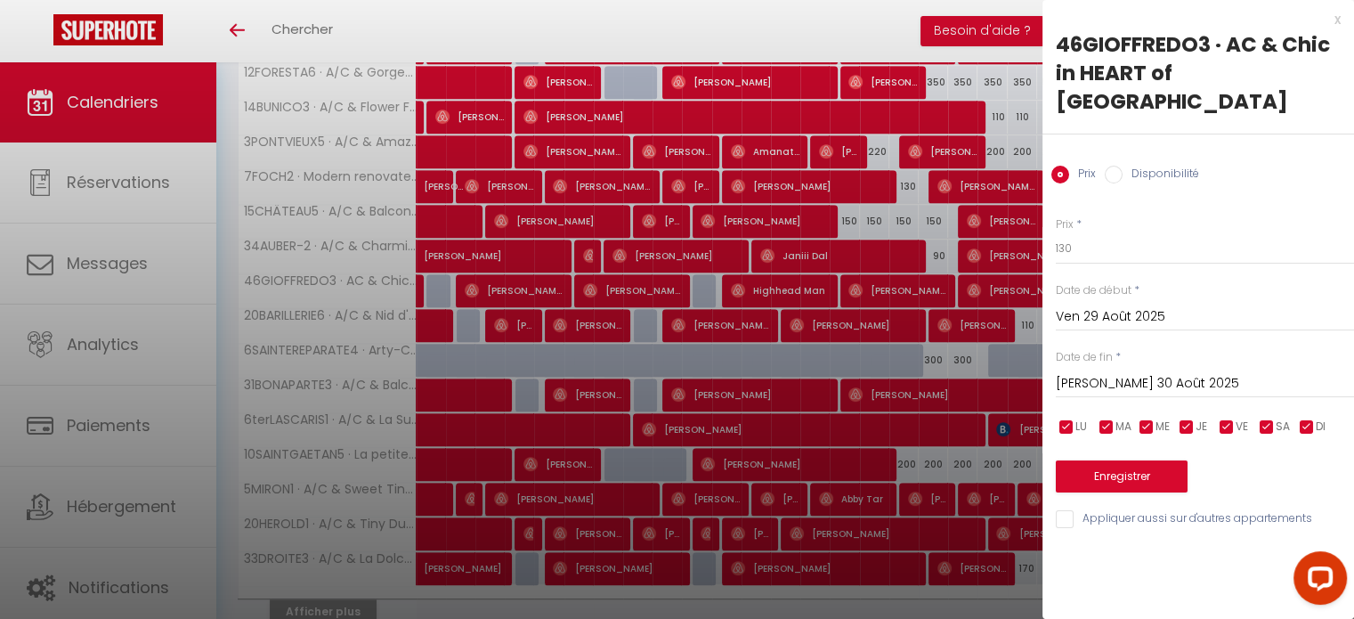
click at [1152, 372] on input "Sam 30 Août 2025" at bounding box center [1205, 383] width 298 height 23
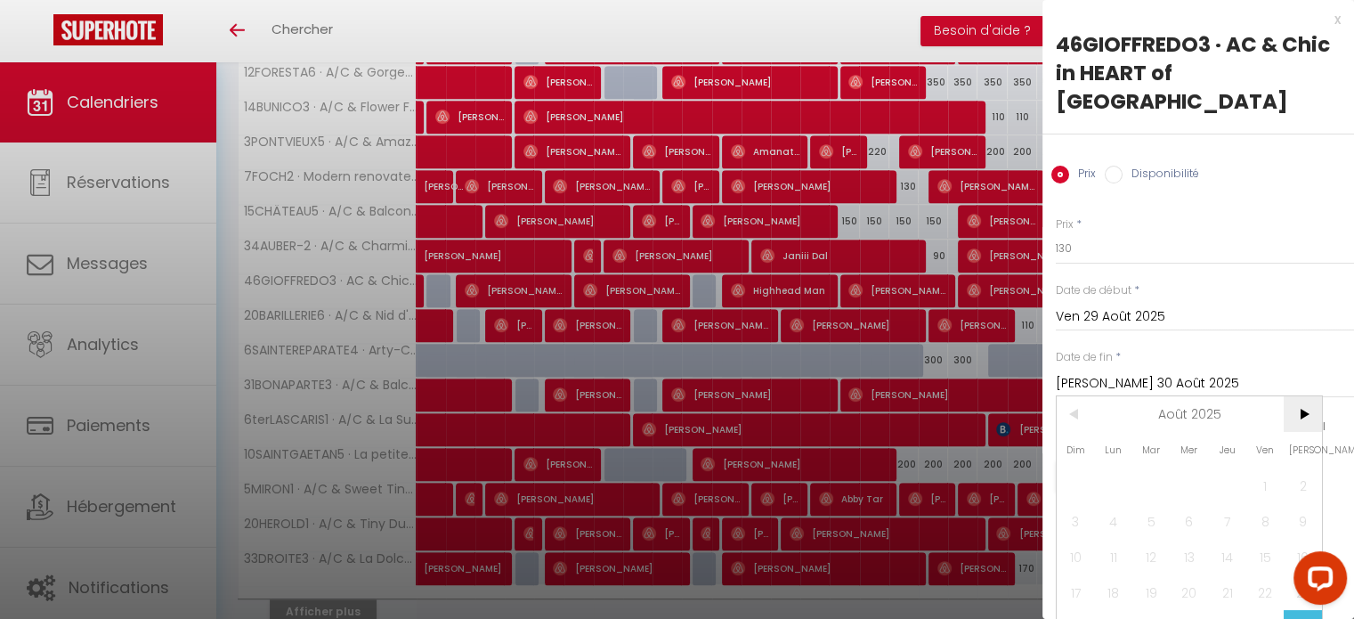
click at [1300, 396] on span ">" at bounding box center [1303, 414] width 38 height 36
click at [1110, 467] on span "1" at bounding box center [1114, 485] width 38 height 36
type input "Lun 01 Septembre 2025"
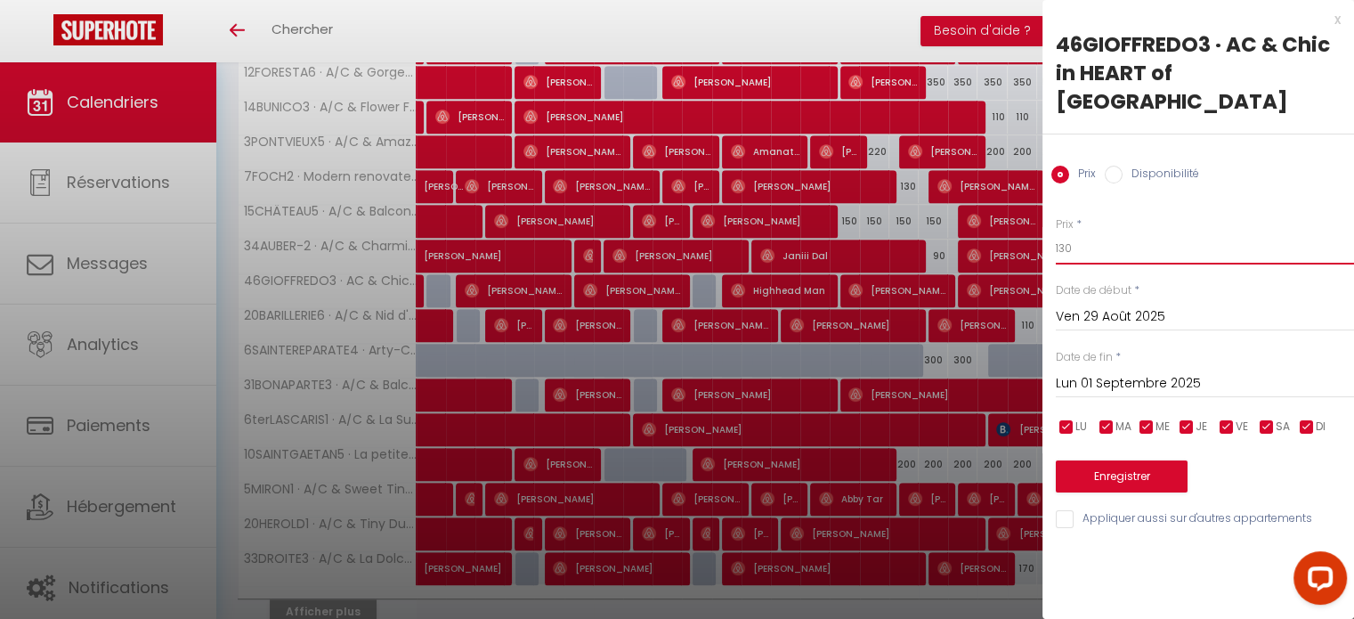
drag, startPoint x: 1071, startPoint y: 221, endPoint x: 990, endPoint y: 232, distance: 81.8
click at [1058, 232] on input "130" at bounding box center [1205, 248] width 298 height 32
type input "110"
click at [1119, 460] on button "Enregistrer" at bounding box center [1122, 476] width 132 height 32
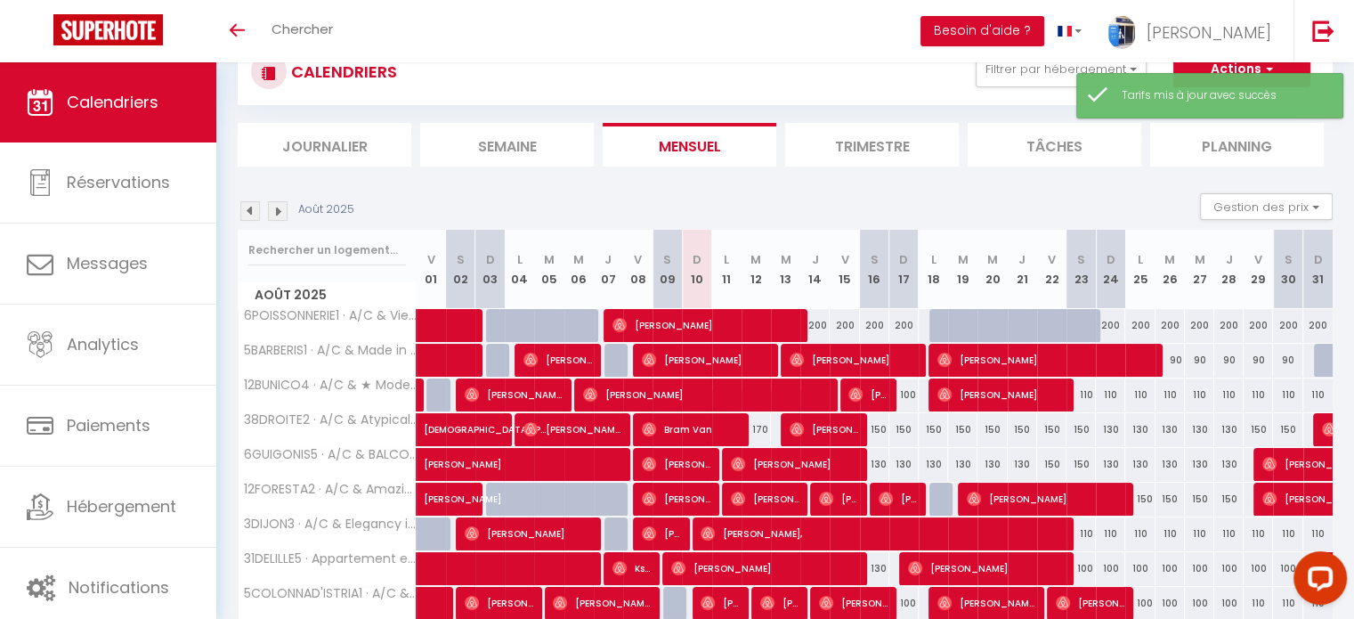
scroll to position [214, 0]
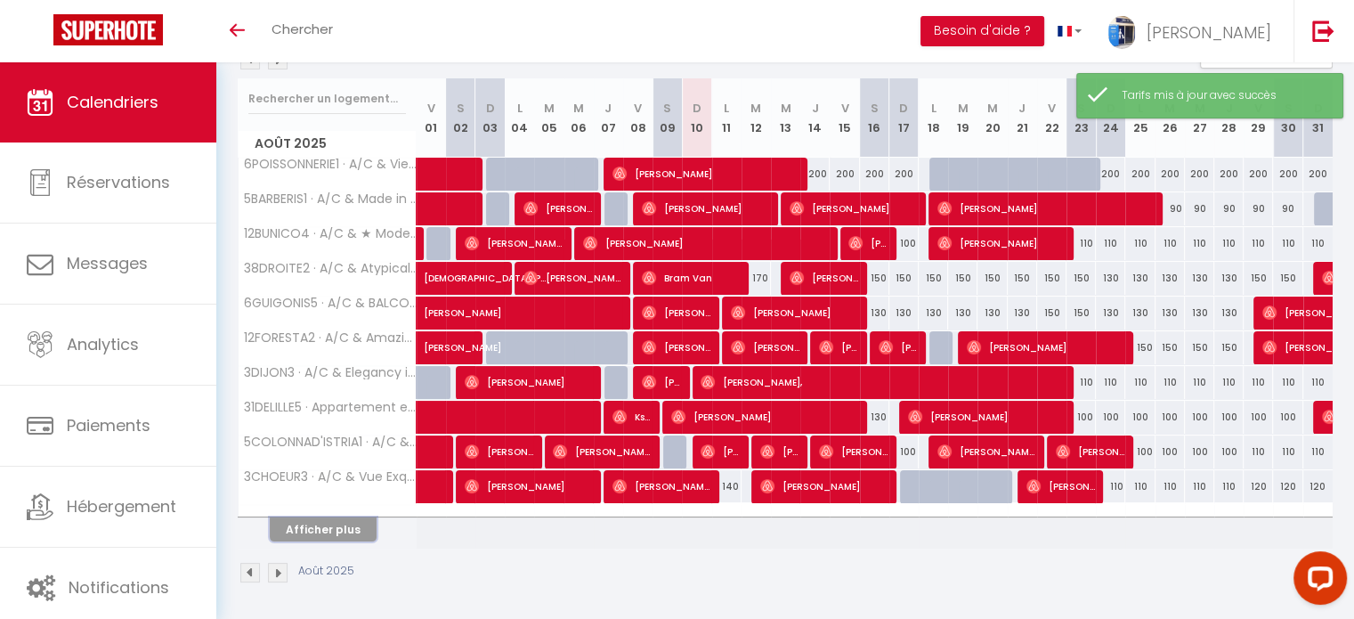
click at [337, 522] on button "Afficher plus" at bounding box center [323, 529] width 107 height 24
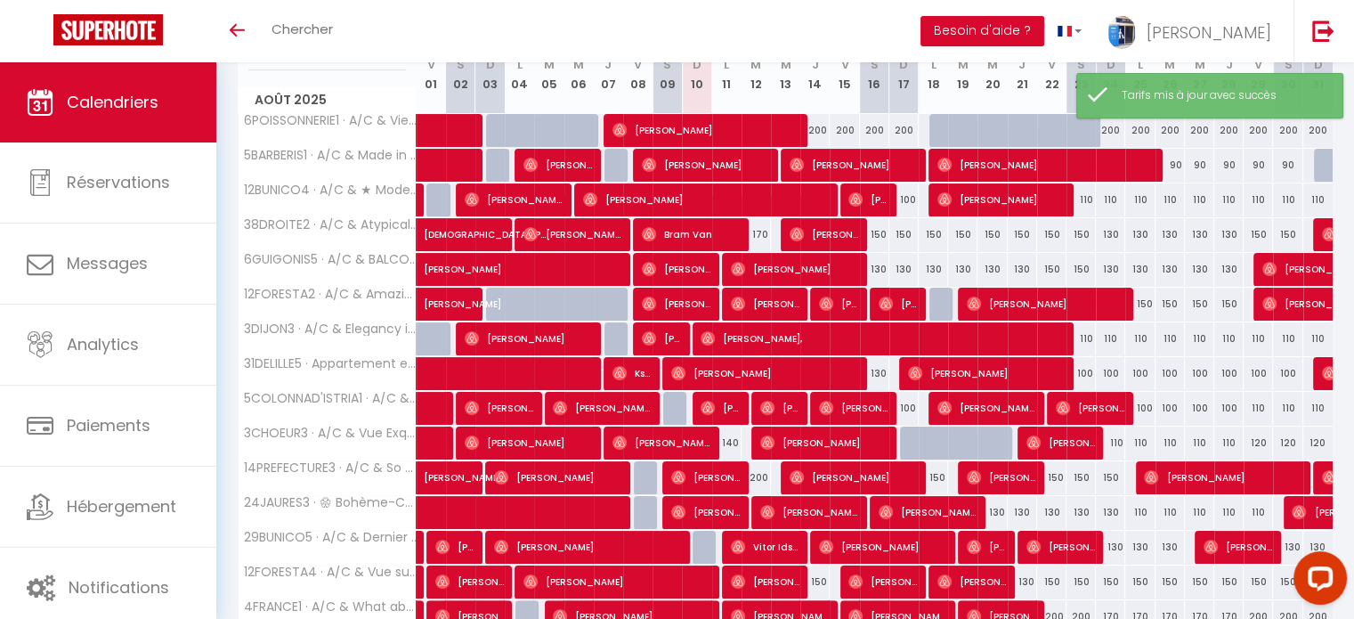
scroll to position [559, 0]
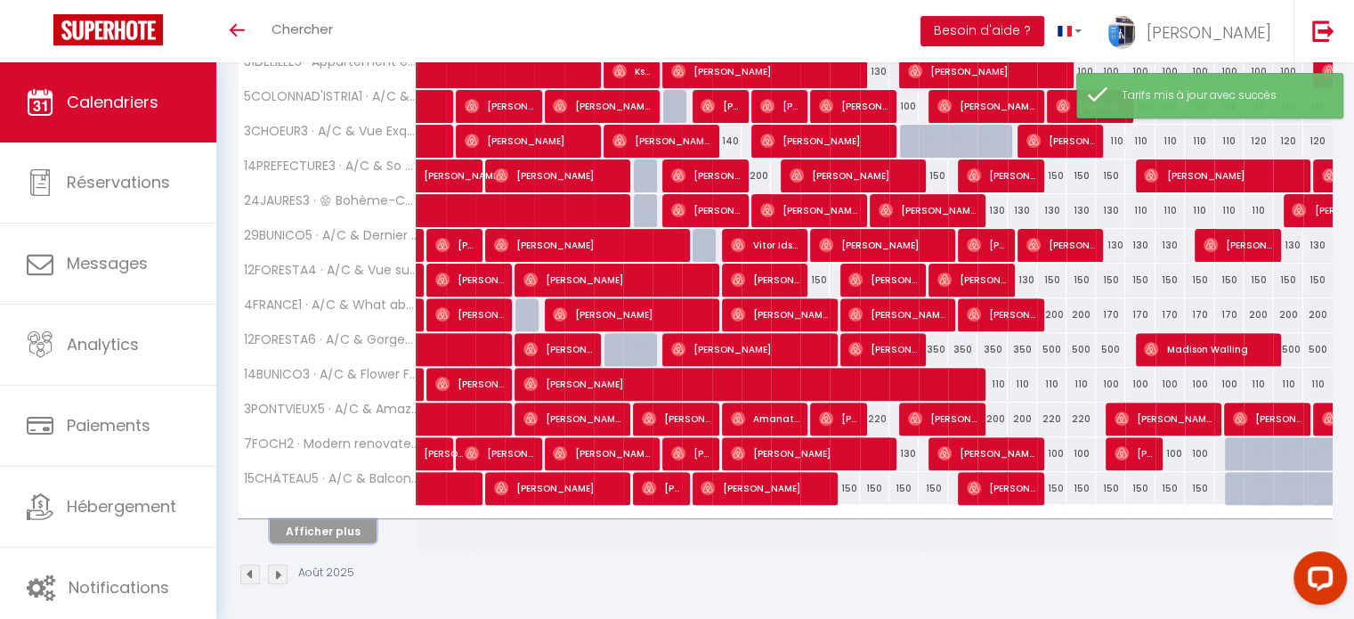
click at [329, 525] on button "Afficher plus" at bounding box center [323, 531] width 107 height 24
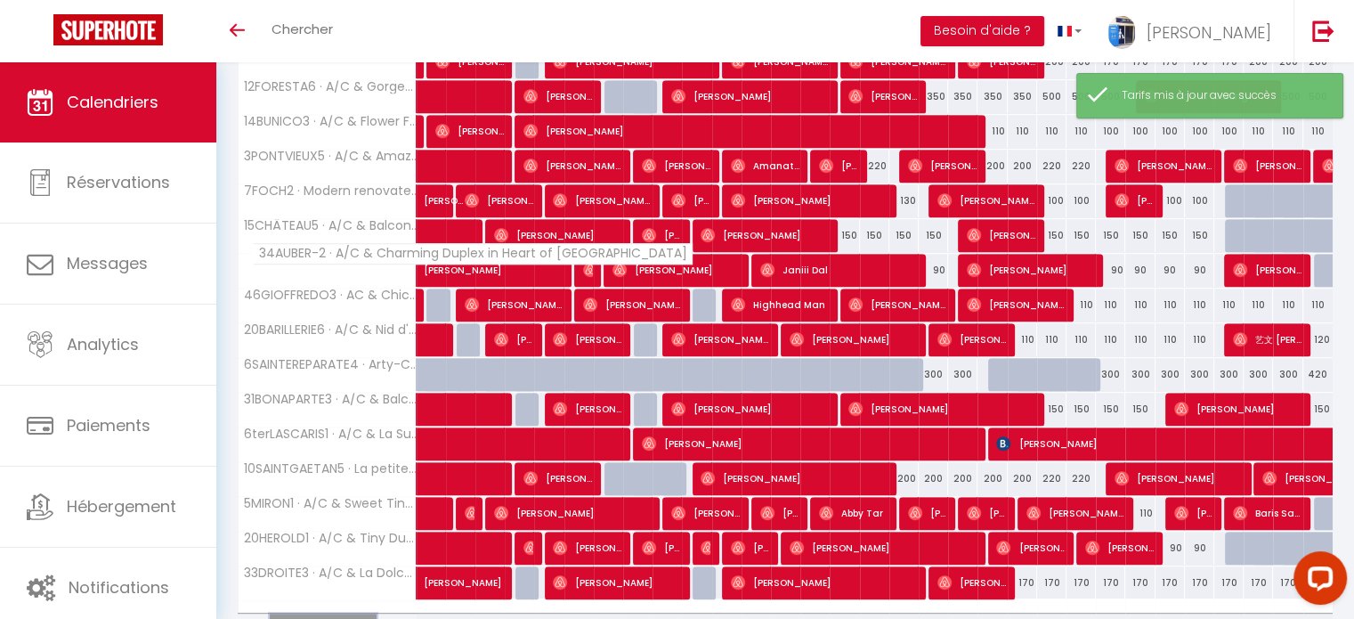
scroll to position [826, 0]
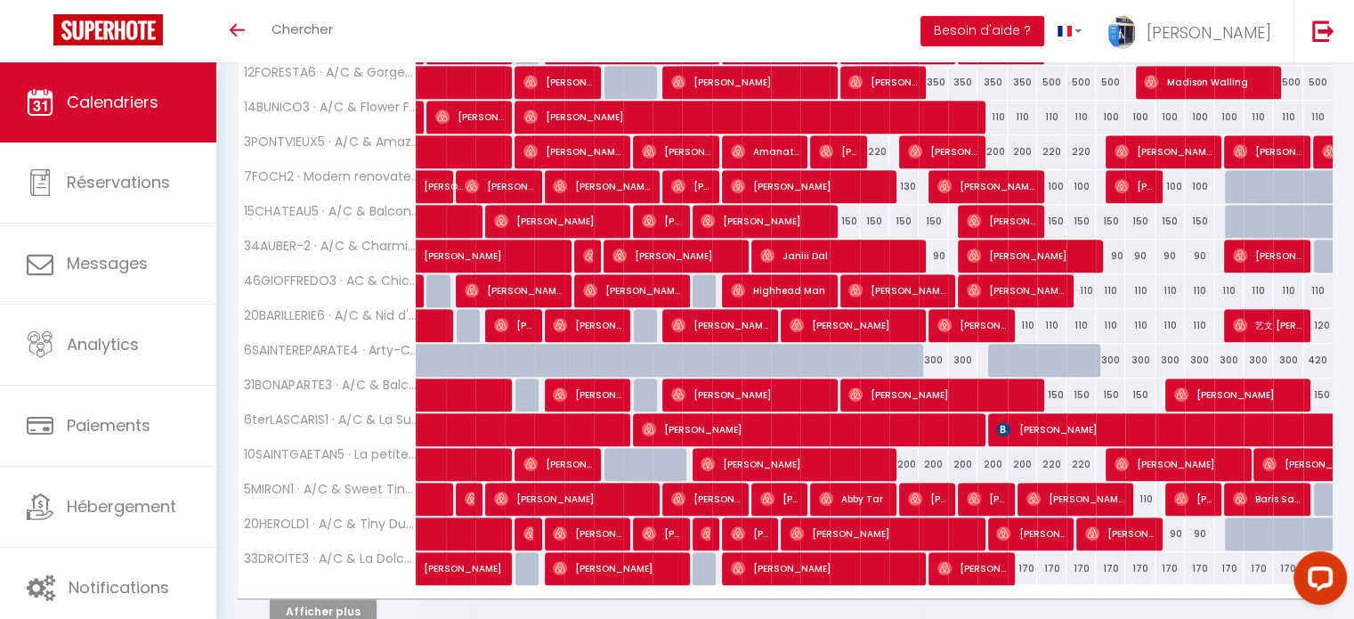
click at [1314, 355] on div "420" at bounding box center [1318, 360] width 29 height 33
type input "420"
type input "Dim 31 Août 2025"
type input "Lun 01 Septembre 2025"
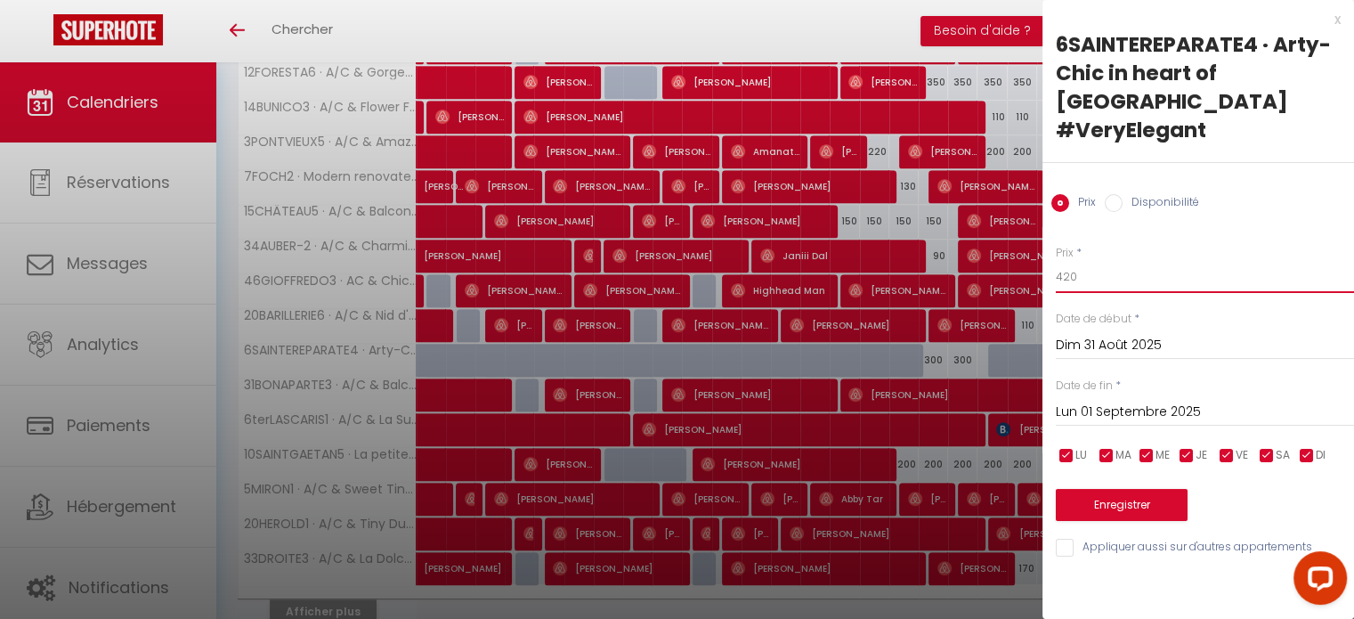
drag, startPoint x: 1080, startPoint y: 244, endPoint x: 1003, endPoint y: 255, distance: 77.3
type input "300"
click at [1161, 489] on button "Enregistrer" at bounding box center [1122, 505] width 132 height 32
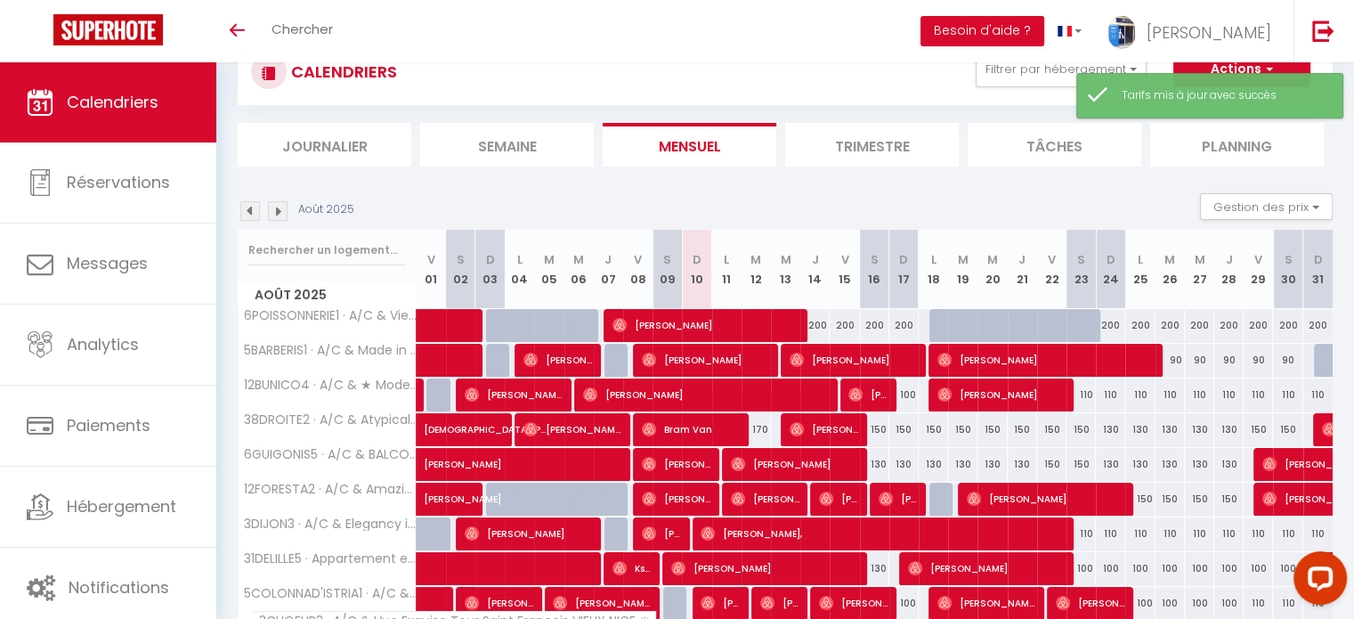
scroll to position [214, 0]
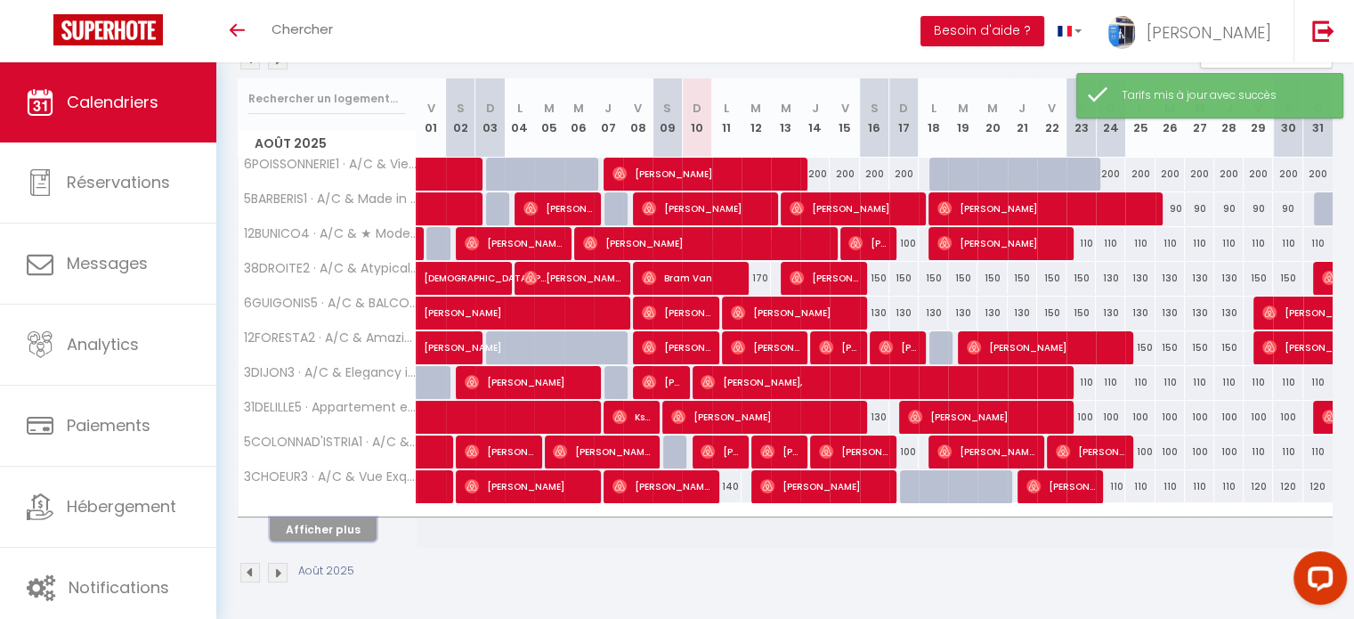
click at [310, 522] on button "Afficher plus" at bounding box center [323, 529] width 107 height 24
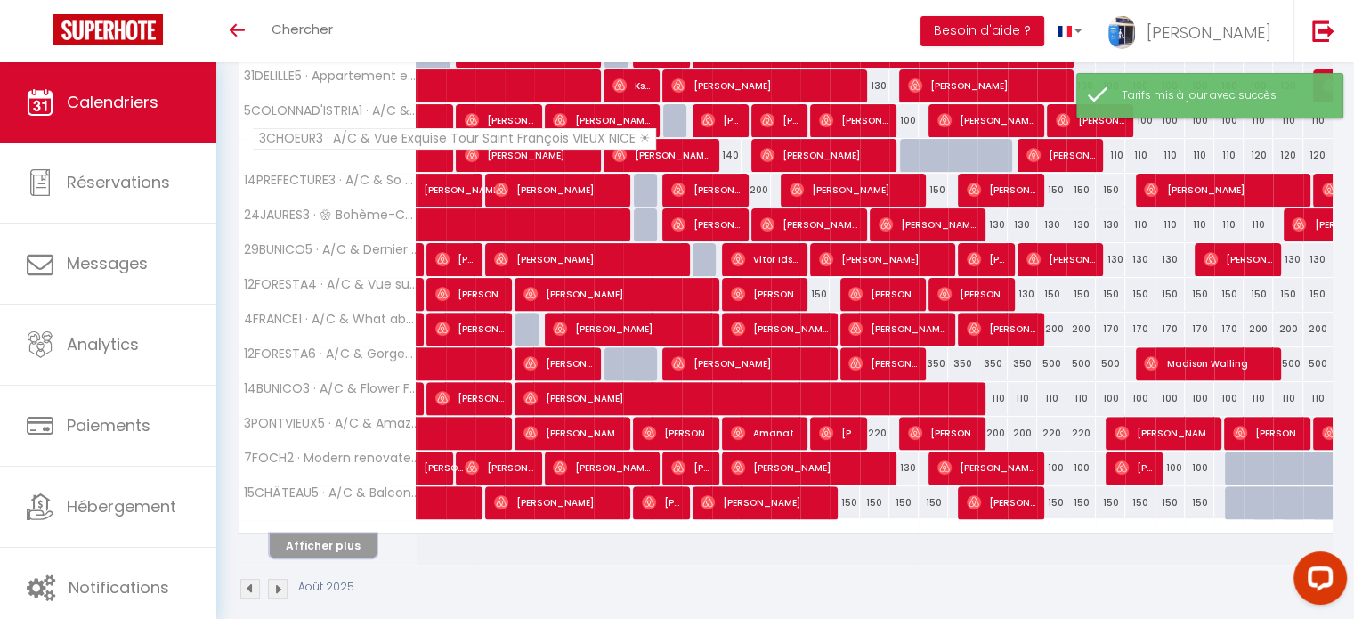
scroll to position [559, 0]
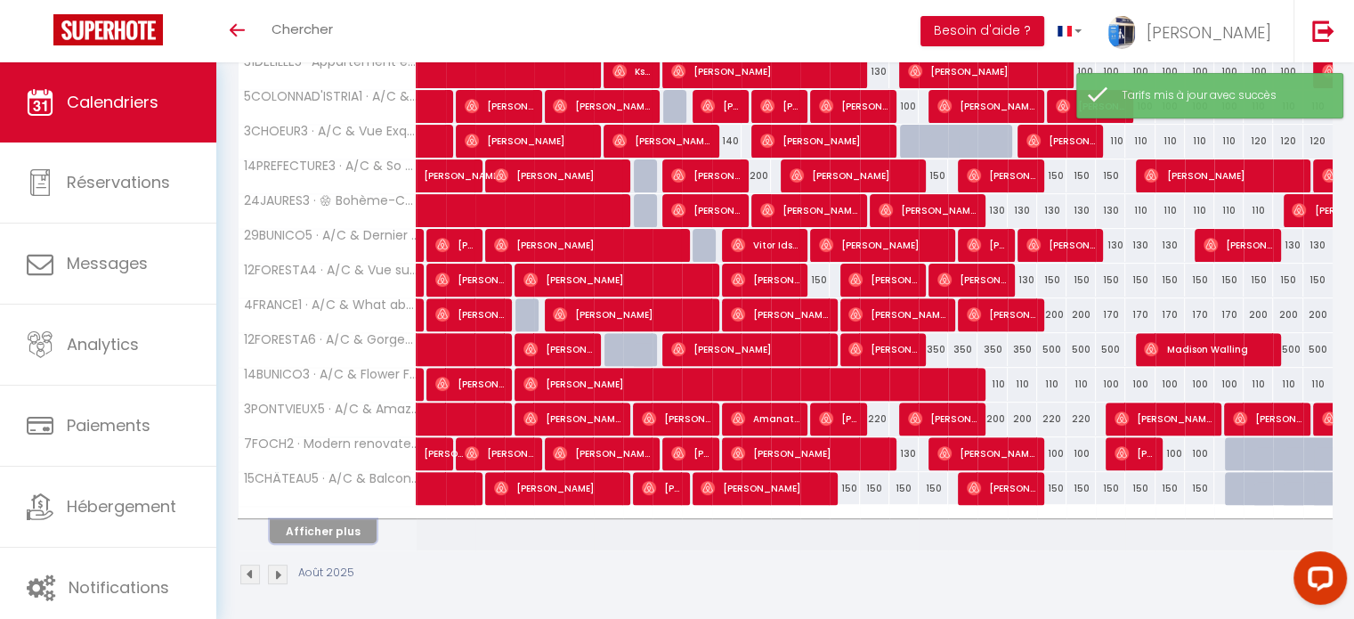
click at [340, 525] on button "Afficher plus" at bounding box center [323, 531] width 107 height 24
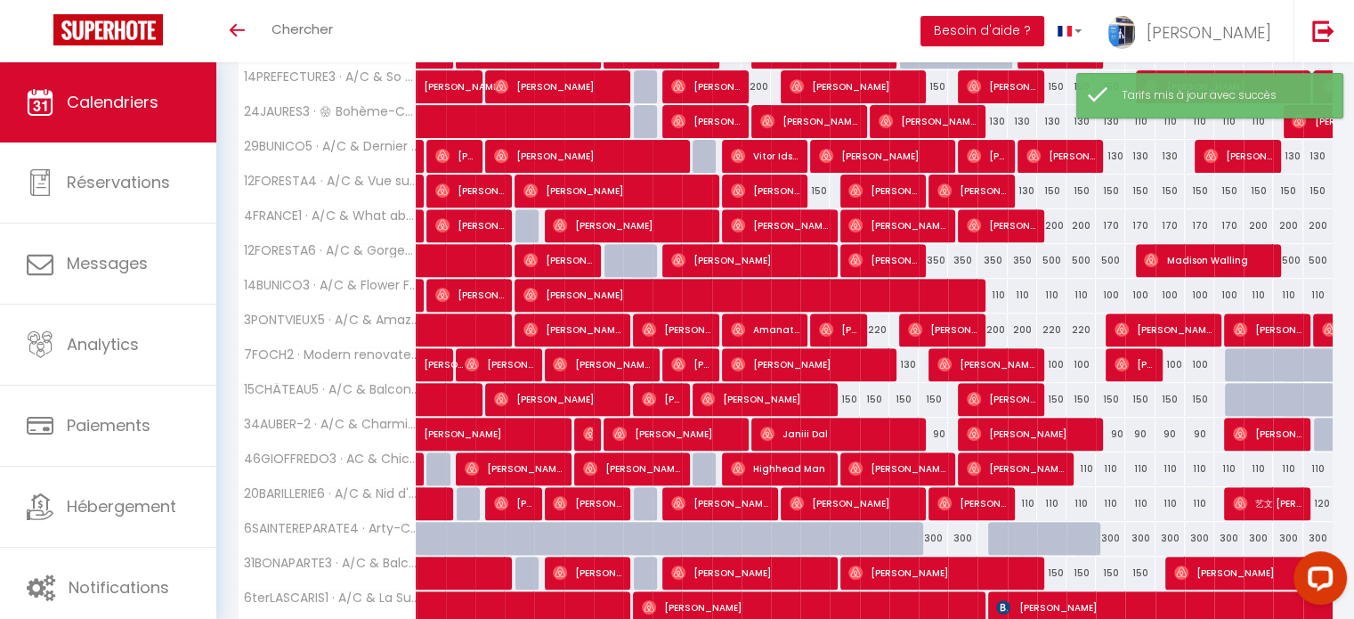
scroll to position [826, 0]
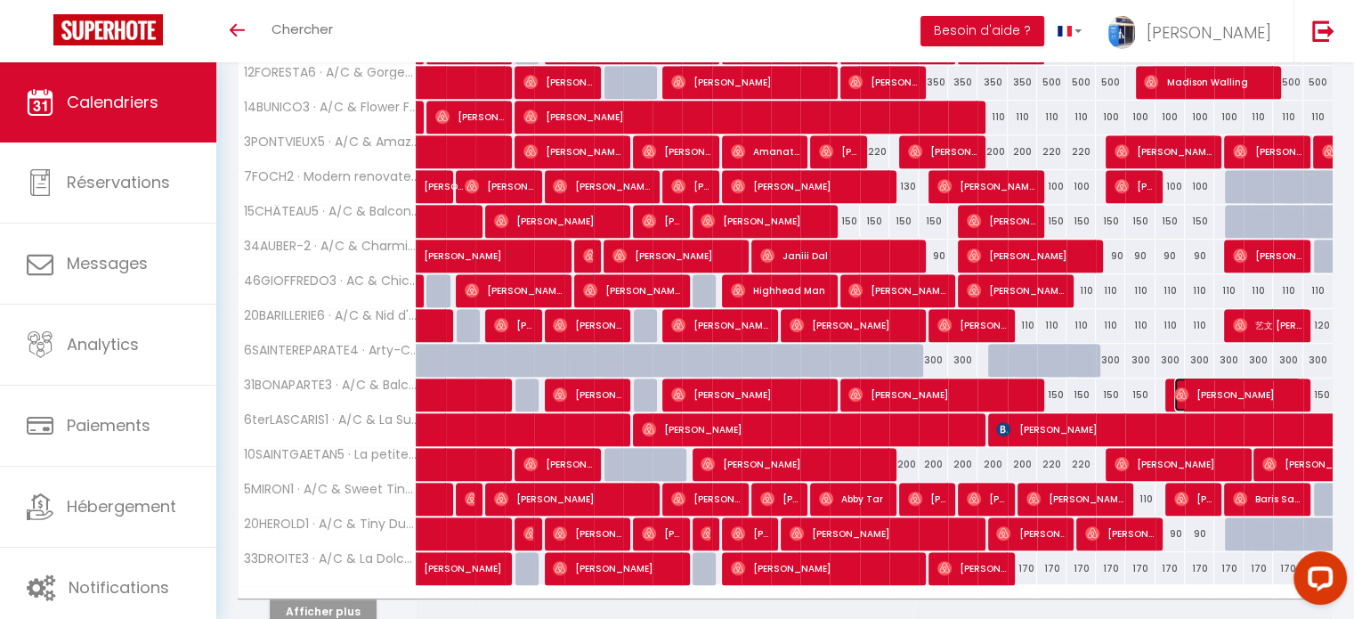
click at [1176, 387] on img at bounding box center [1181, 394] width 14 height 14
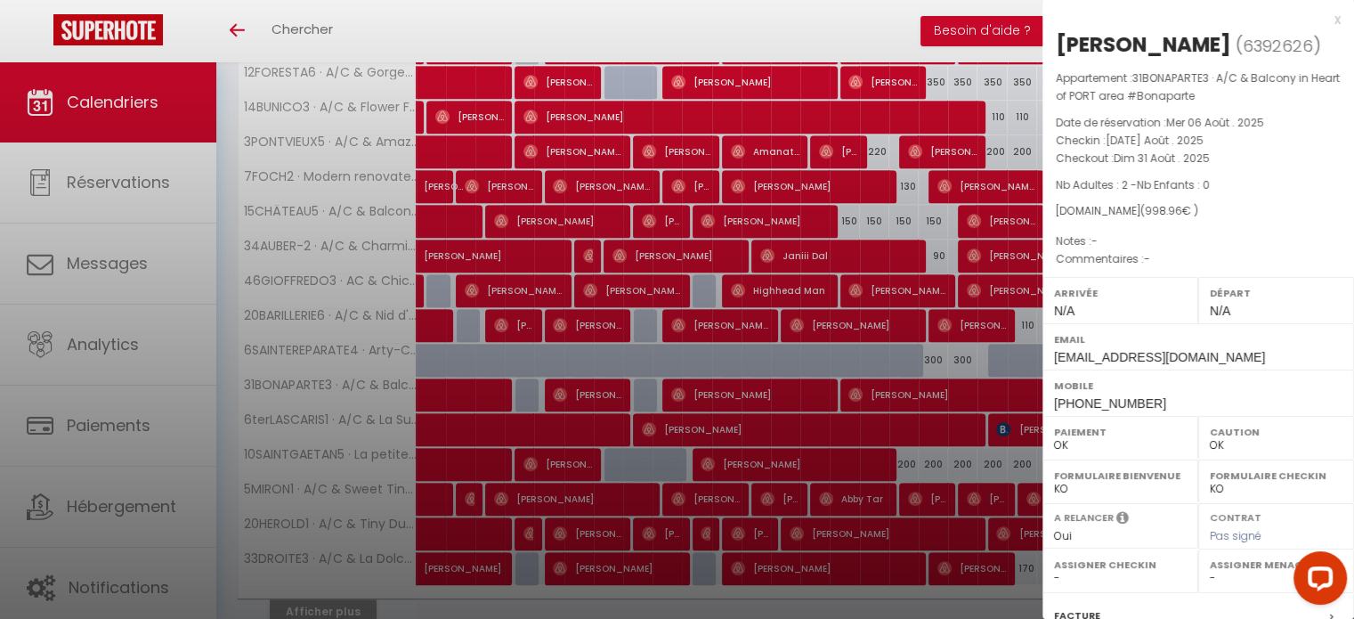
click at [1327, 21] on div "x" at bounding box center [1192, 19] width 298 height 21
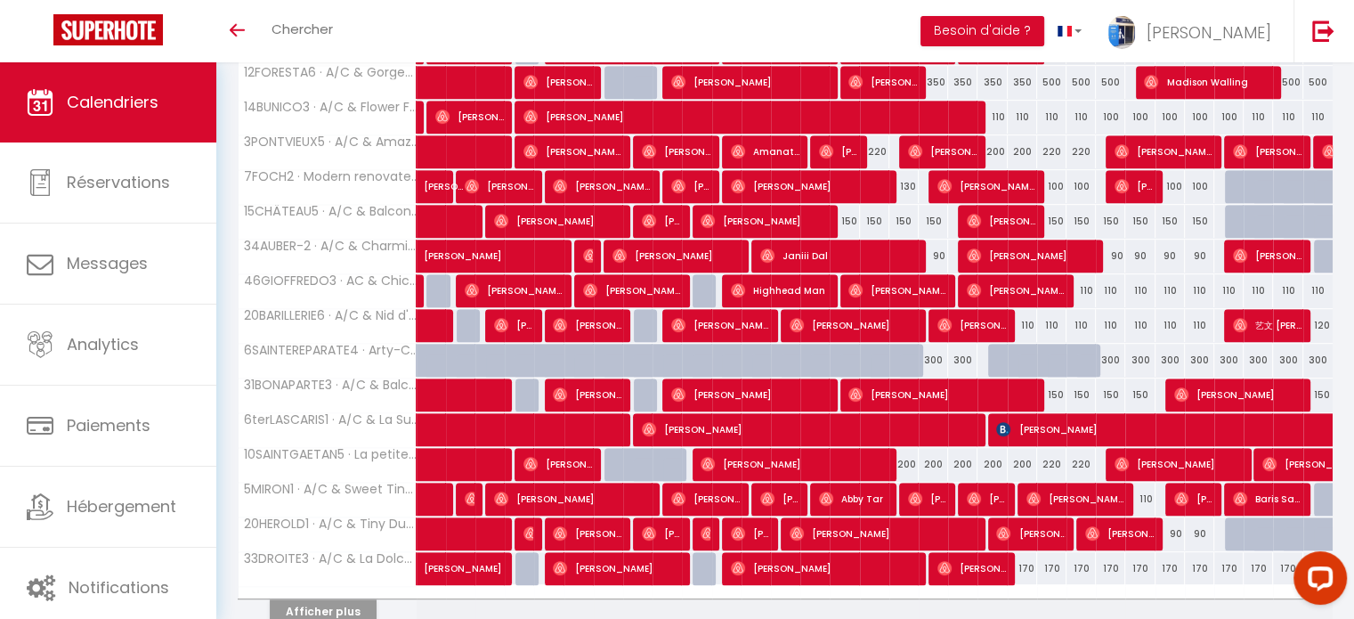
click at [1055, 395] on div "150" at bounding box center [1051, 394] width 29 height 33
type input "150"
type input "Ven 22 Août 2025"
type input "Sam 23 Août 2025"
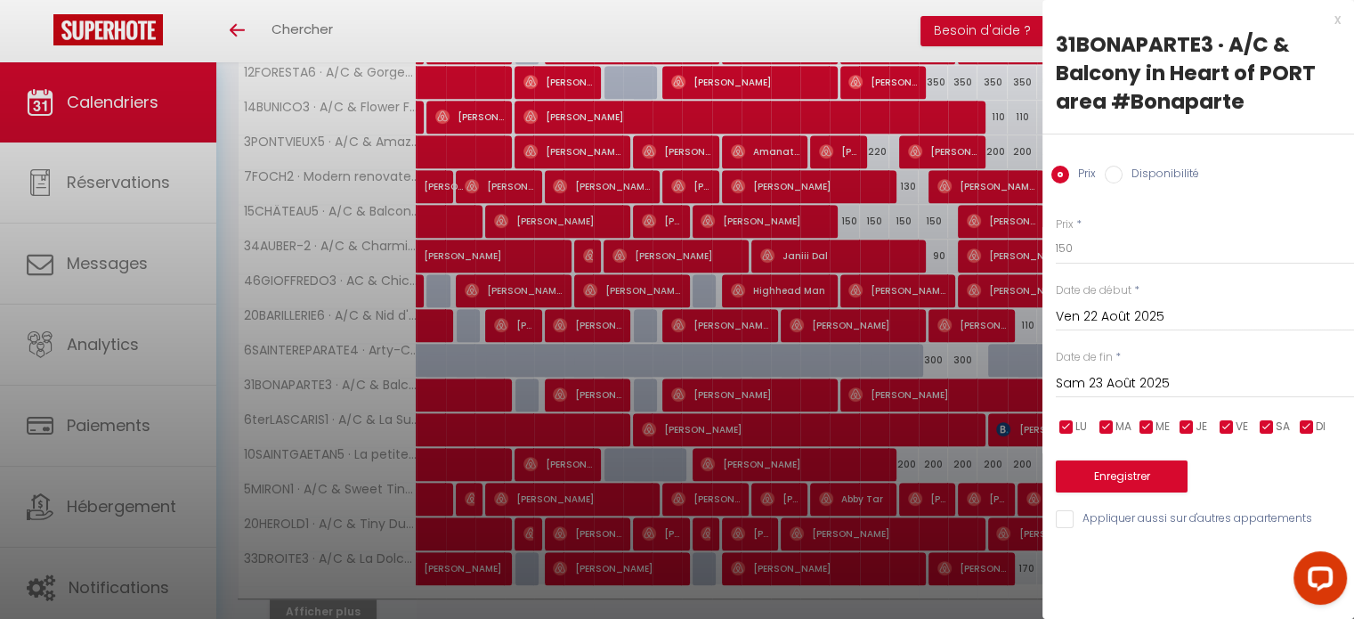
click at [1337, 20] on div "x" at bounding box center [1192, 19] width 298 height 21
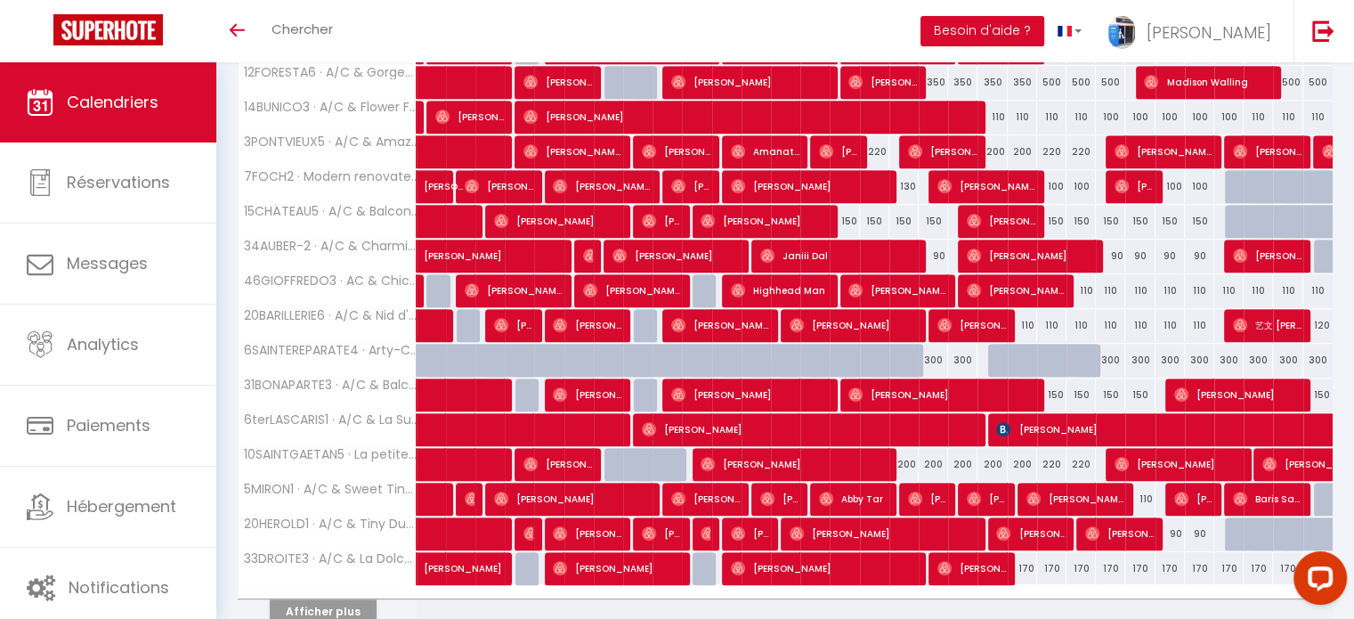
click at [1142, 491] on div "110" at bounding box center [1139, 499] width 29 height 33
type input "110"
type input "Lun 25 Août 2025"
type input "Mar 26 Août 2025"
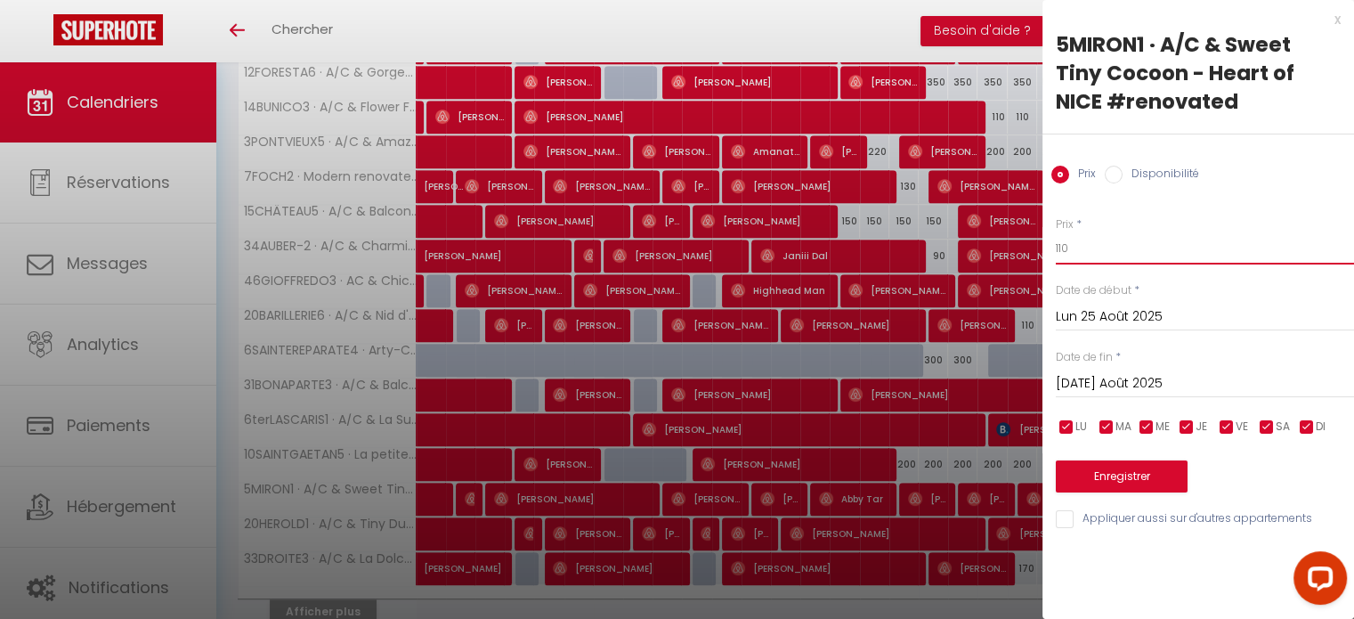
drag, startPoint x: 1063, startPoint y: 248, endPoint x: 1053, endPoint y: 246, distance: 10.2
click at [1053, 246] on div "Prix * 110 Statut * Disponible Indisponible Date de début * Lun 25 Août 2025 < …" at bounding box center [1199, 362] width 312 height 337
type input "100"
click at [1117, 470] on button "Enregistrer" at bounding box center [1122, 476] width 132 height 32
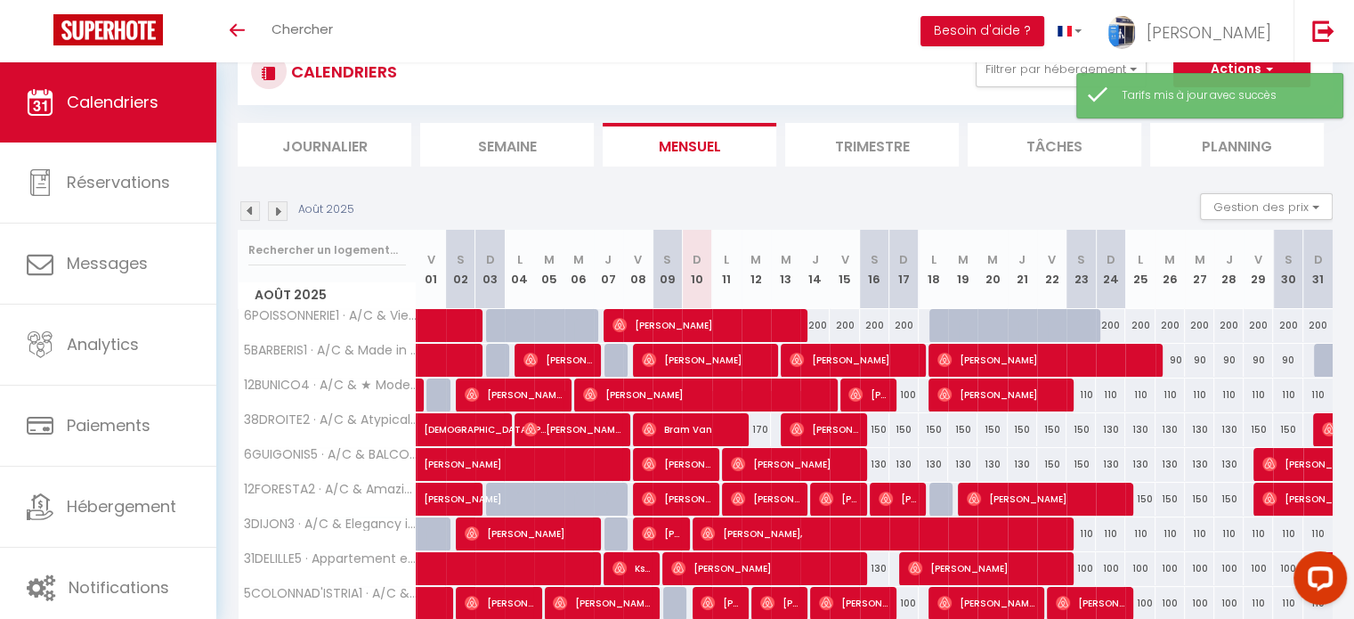
scroll to position [214, 0]
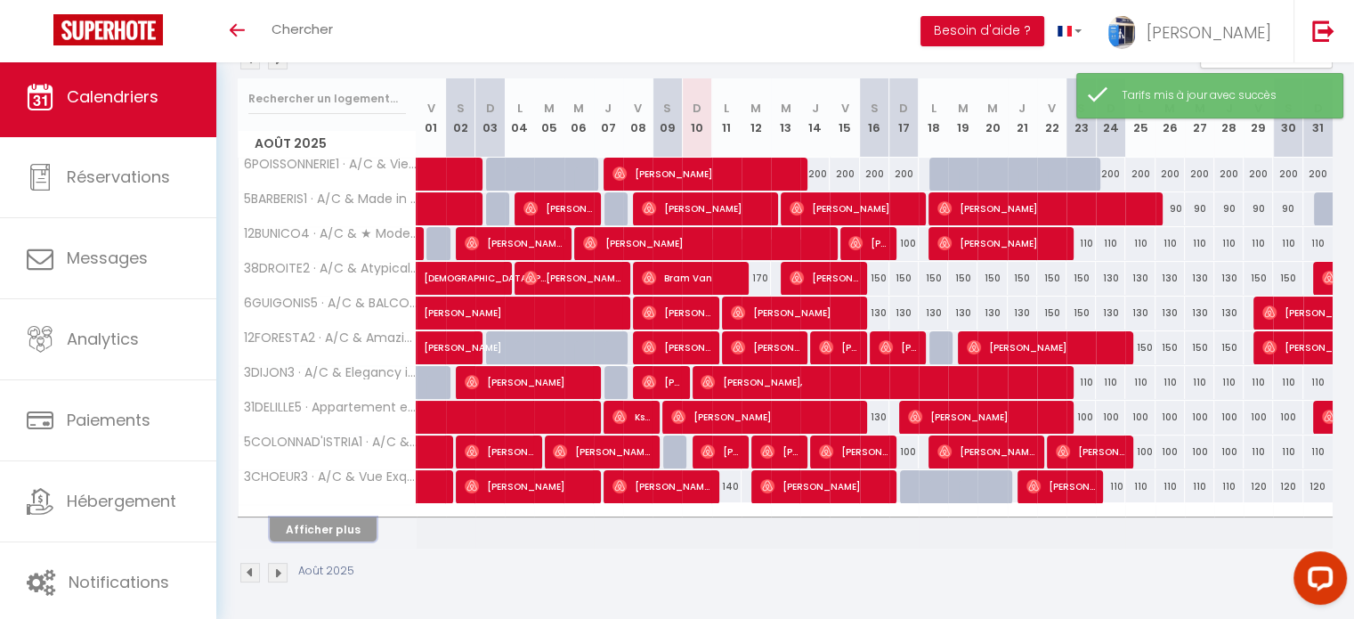
click at [324, 522] on button "Afficher plus" at bounding box center [323, 529] width 107 height 24
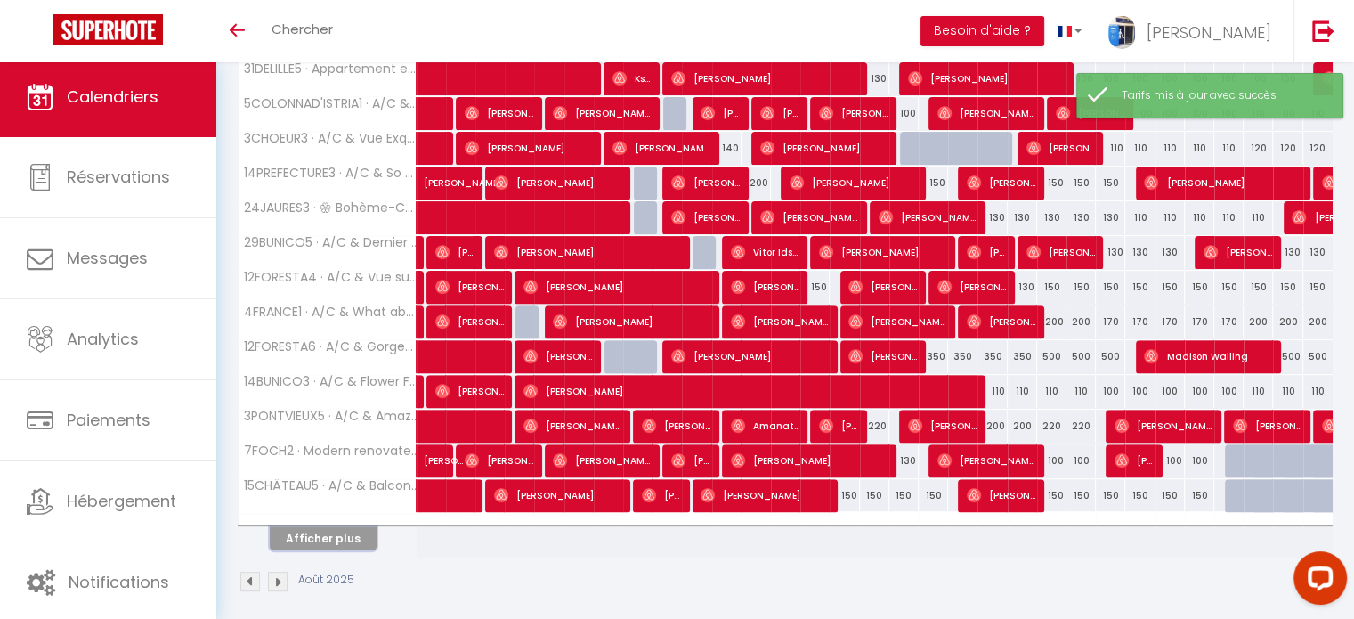
scroll to position [559, 0]
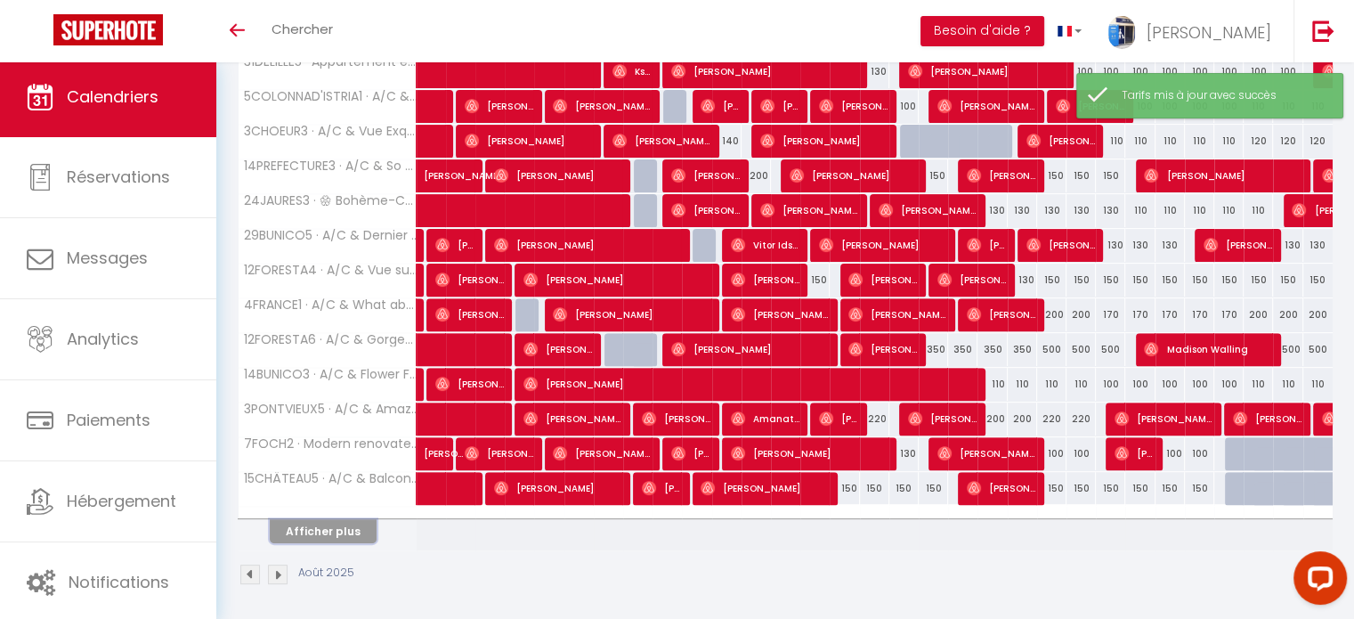
click at [321, 525] on button "Afficher plus" at bounding box center [323, 531] width 107 height 24
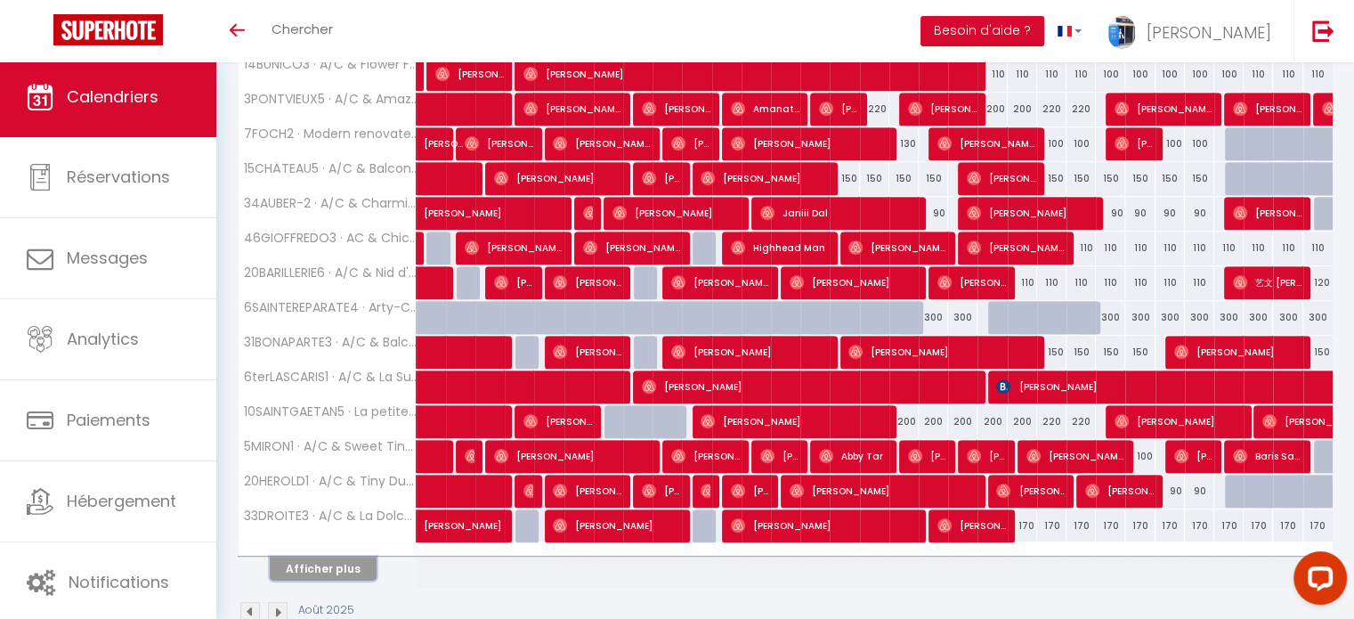
scroll to position [905, 0]
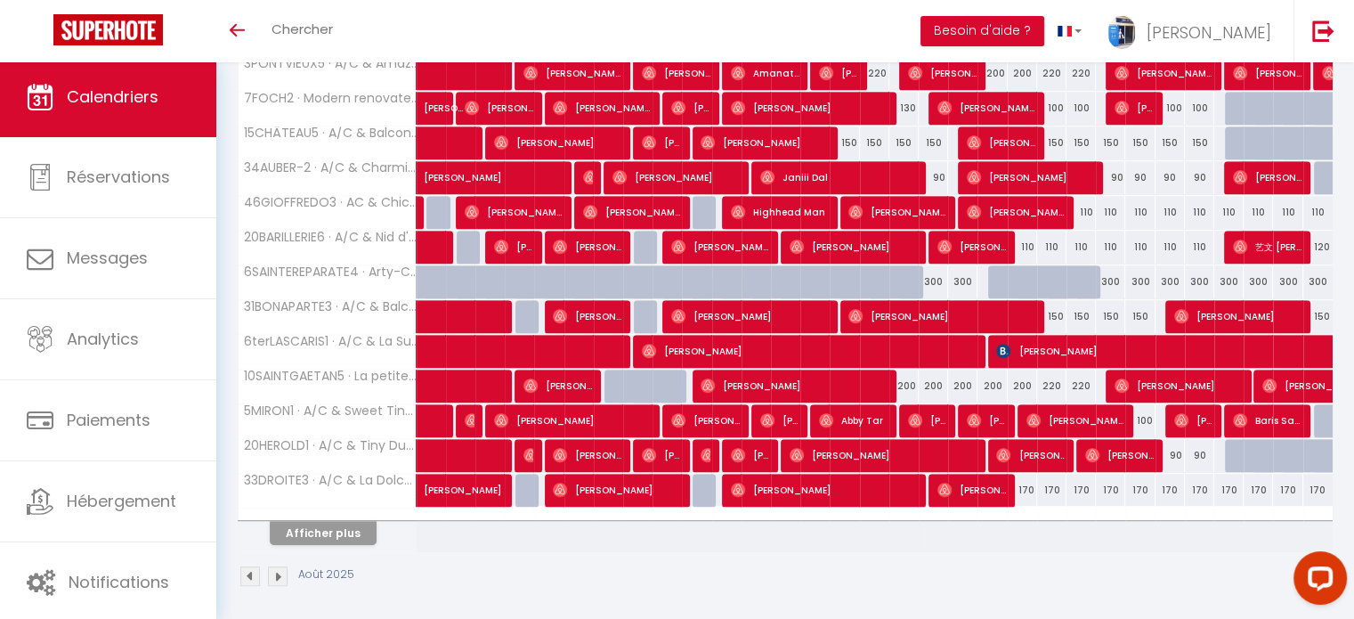
click at [1026, 479] on div "170" at bounding box center [1022, 490] width 29 height 33
type input "170"
type input "Jeu 21 Août 2025"
type input "Ven 22 Août 2025"
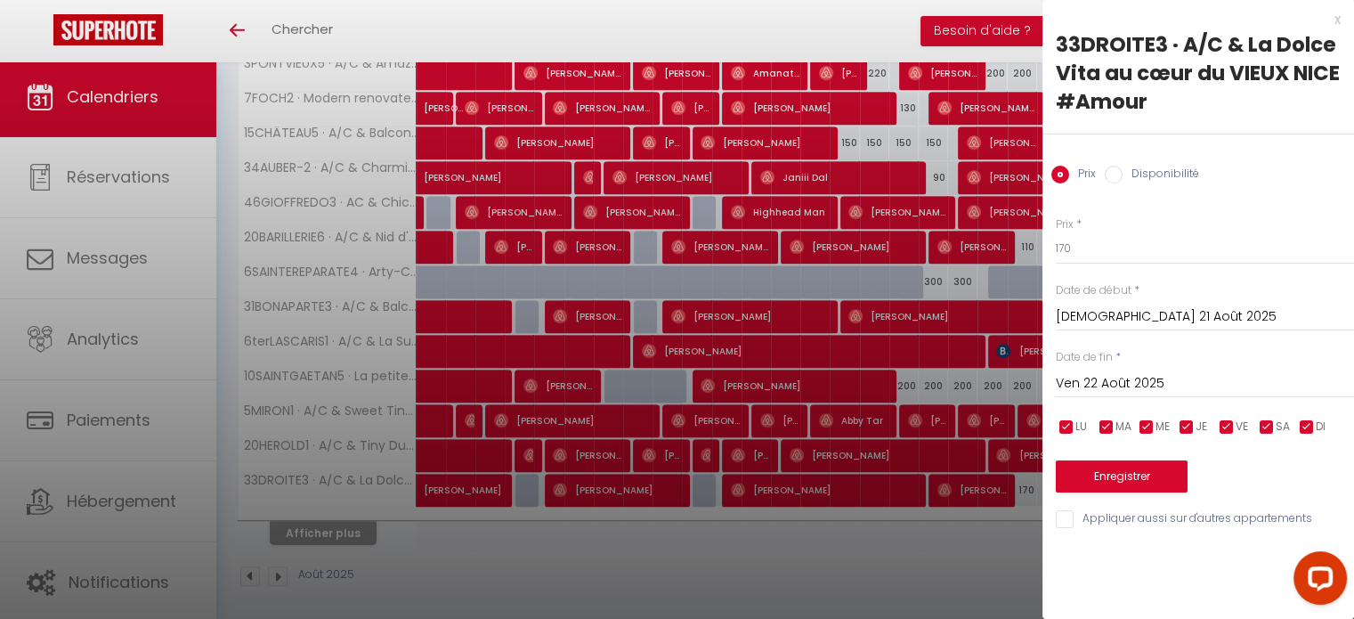
click at [1335, 20] on div "x" at bounding box center [1192, 19] width 298 height 21
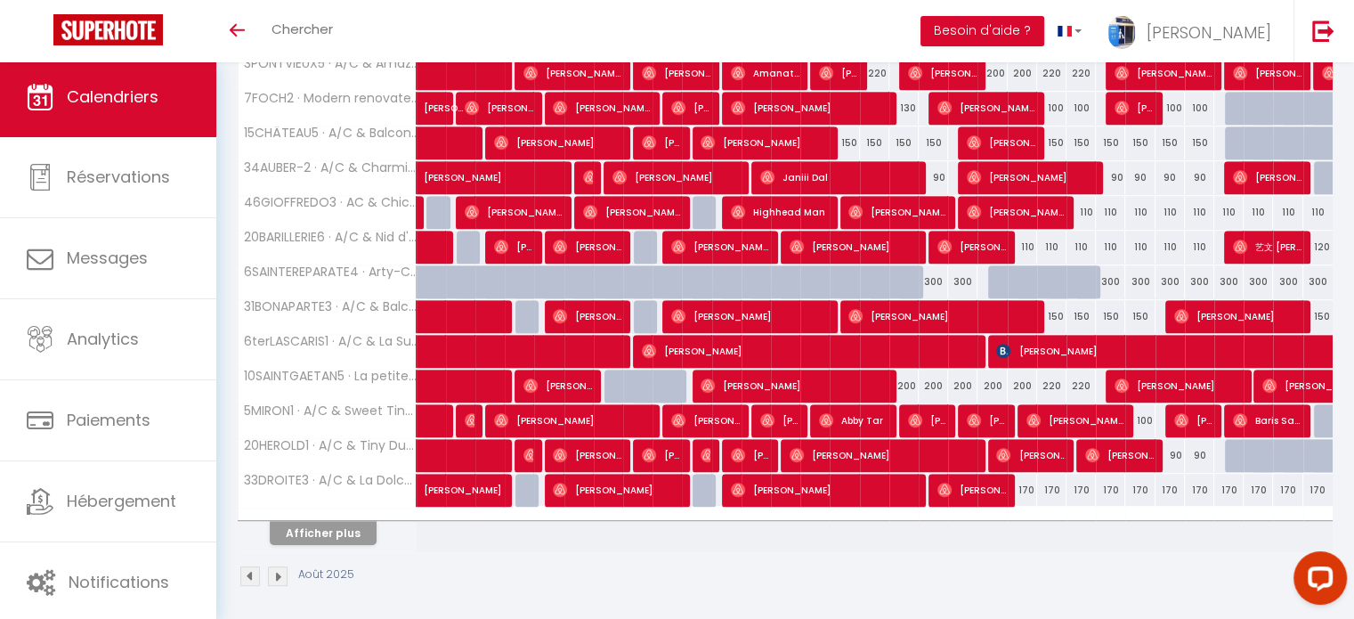
click at [1083, 485] on div "170" at bounding box center [1081, 490] width 29 height 33
type input "170"
type input "Sam 23 Août 2025"
type input "Dim 24 Août 2025"
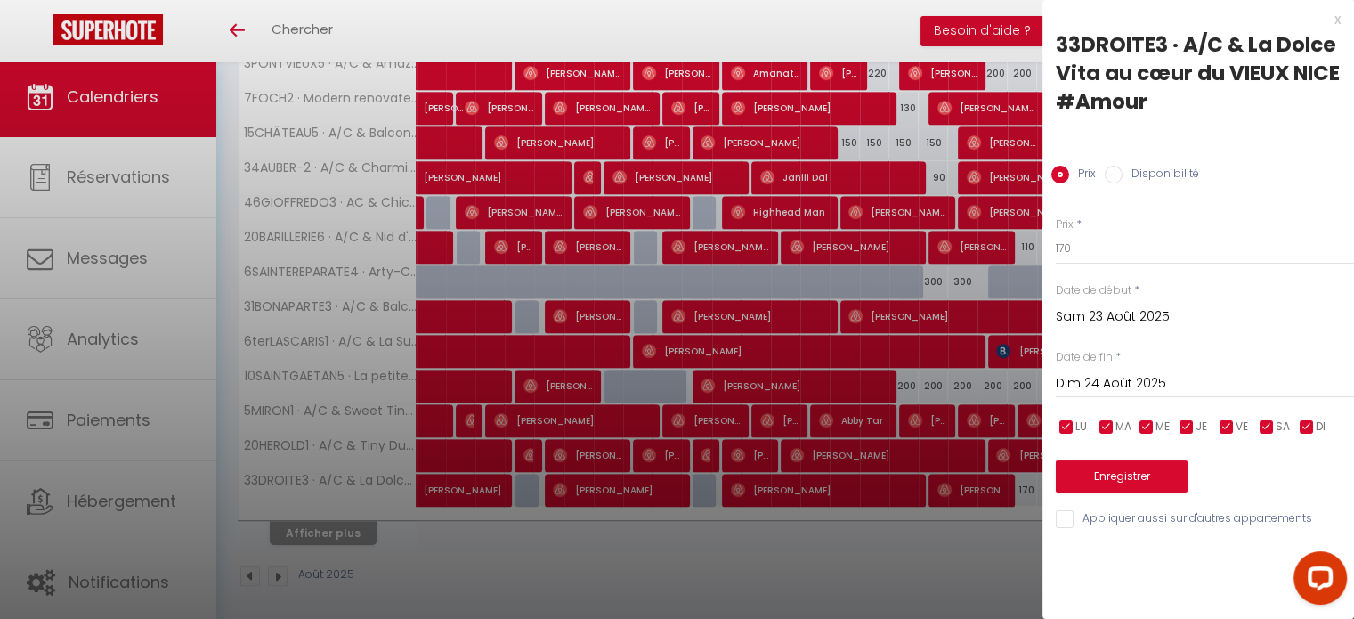
click at [1334, 22] on div "x" at bounding box center [1192, 19] width 298 height 21
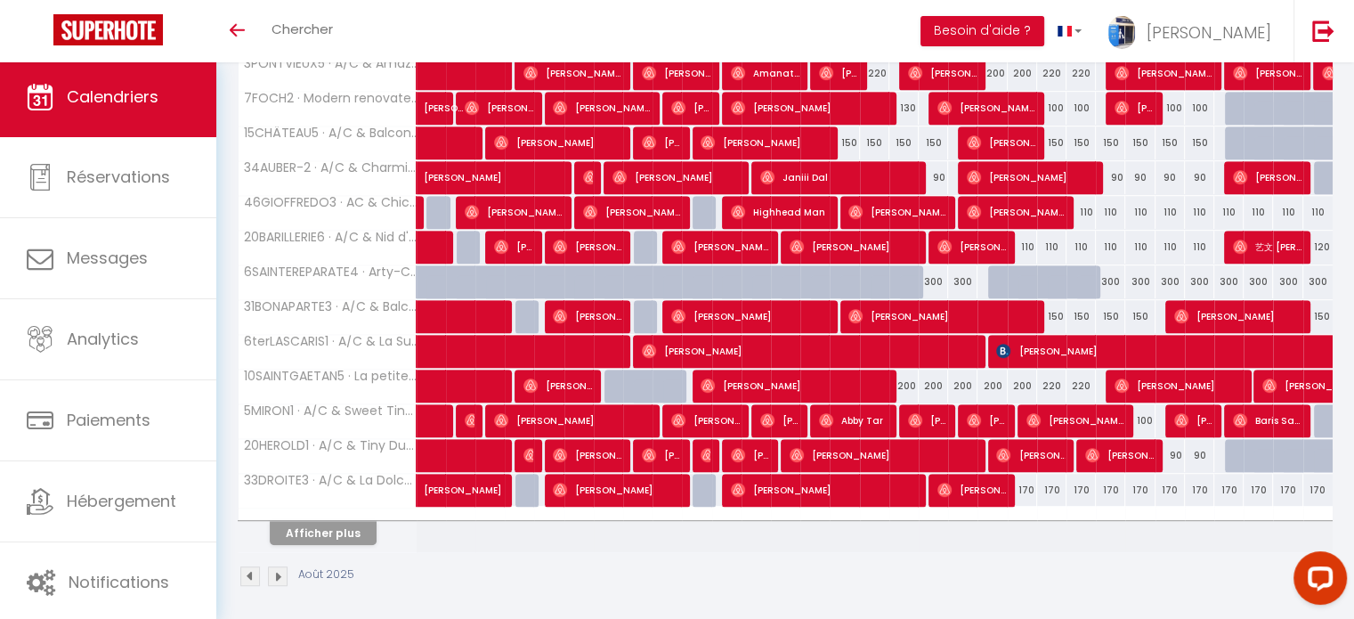
click at [1104, 481] on div "170" at bounding box center [1110, 490] width 29 height 33
type input "170"
type input "Dim 24 Août 2025"
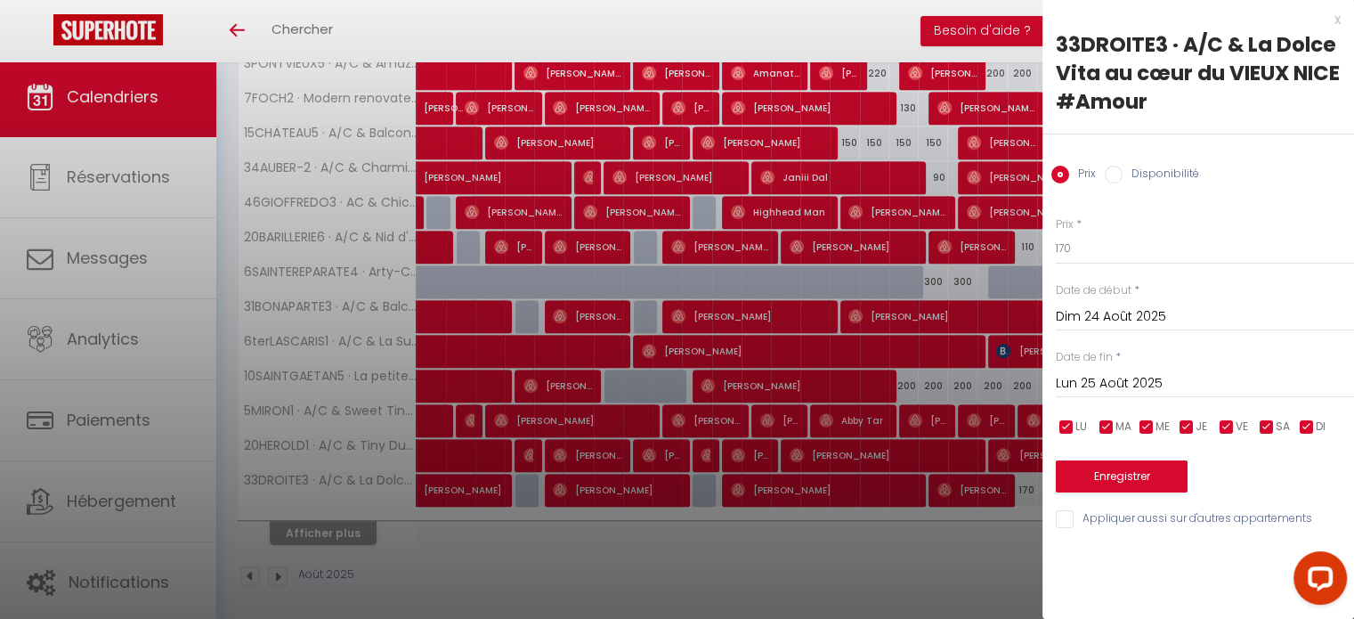
click at [1125, 376] on input "Lun 25 Août 2025" at bounding box center [1205, 383] width 298 height 23
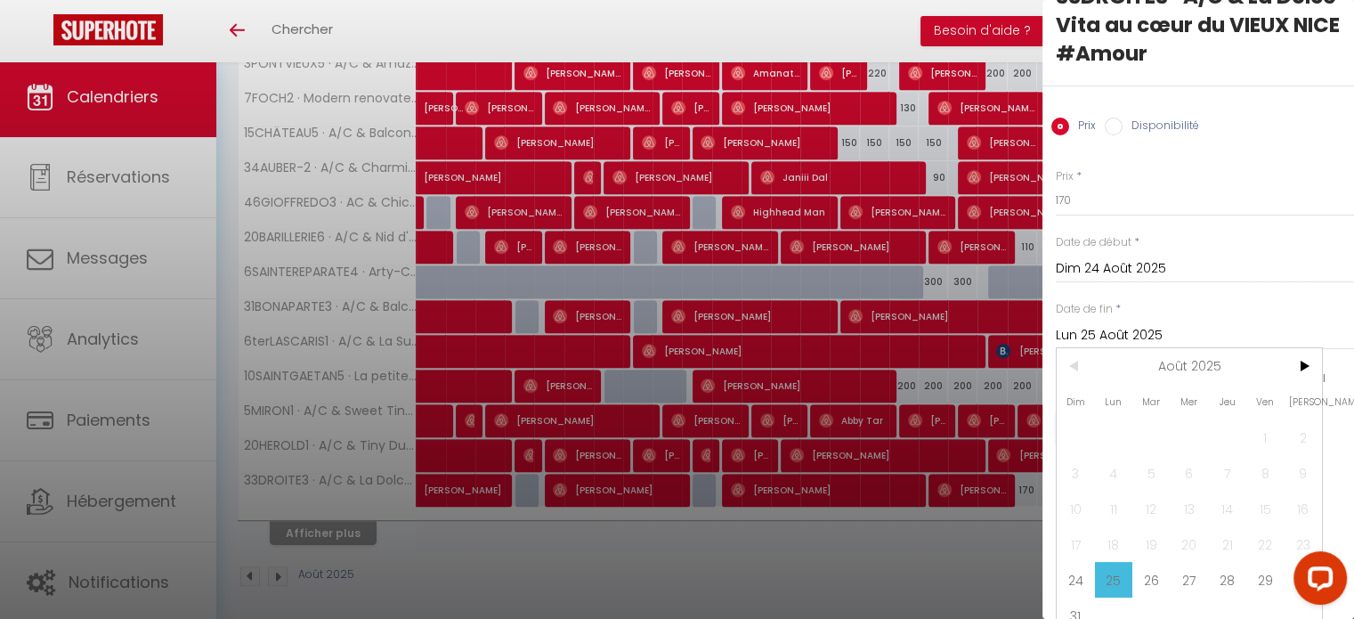
scroll to position [75, 0]
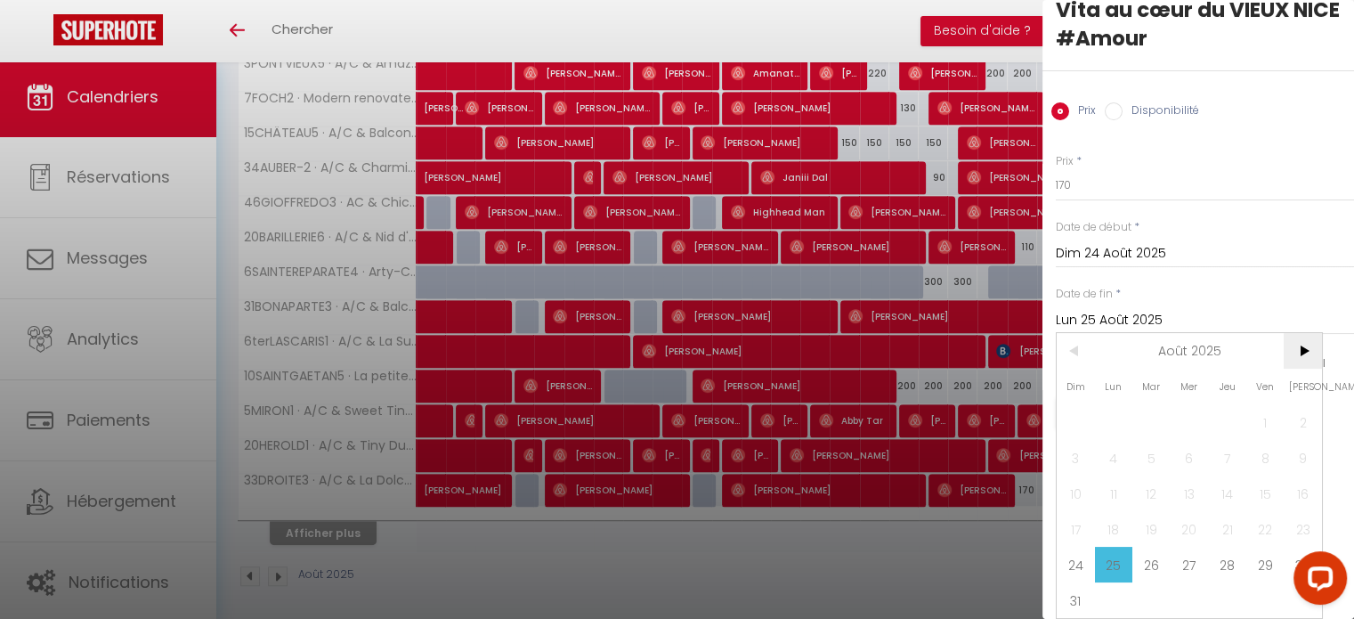
click at [1295, 337] on span ">" at bounding box center [1303, 351] width 38 height 36
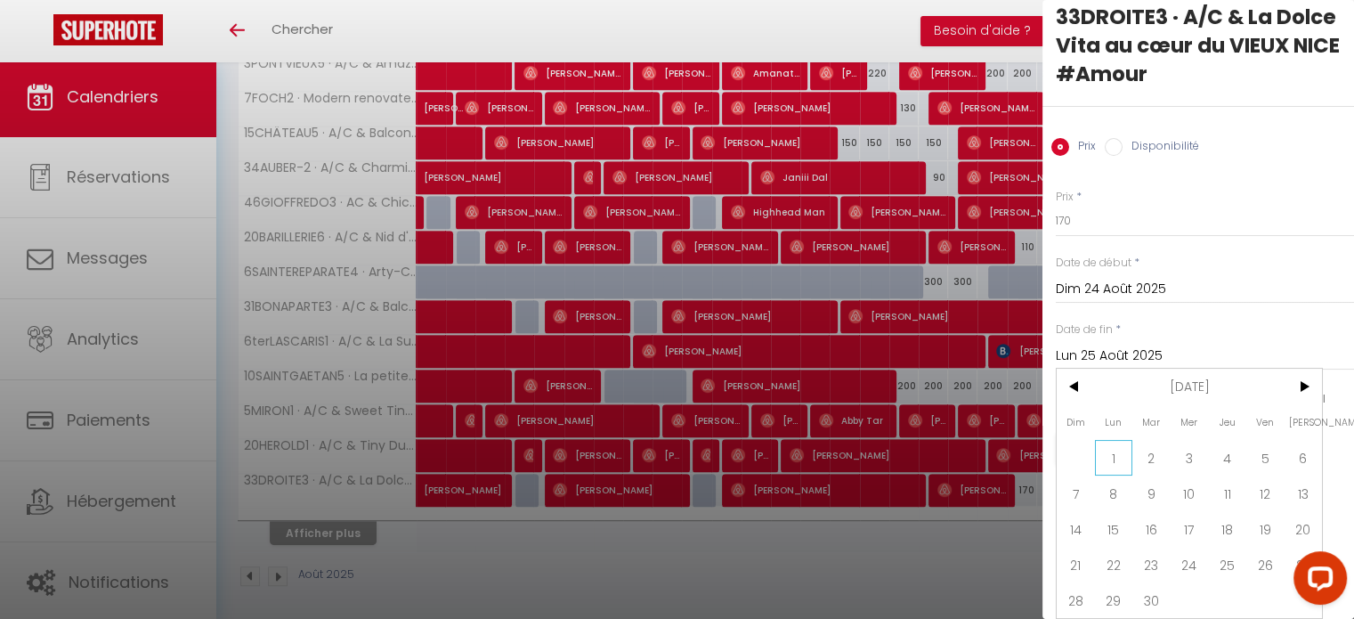
click at [1106, 440] on span "1" at bounding box center [1114, 458] width 38 height 36
type input "Lun 01 Septembre 2025"
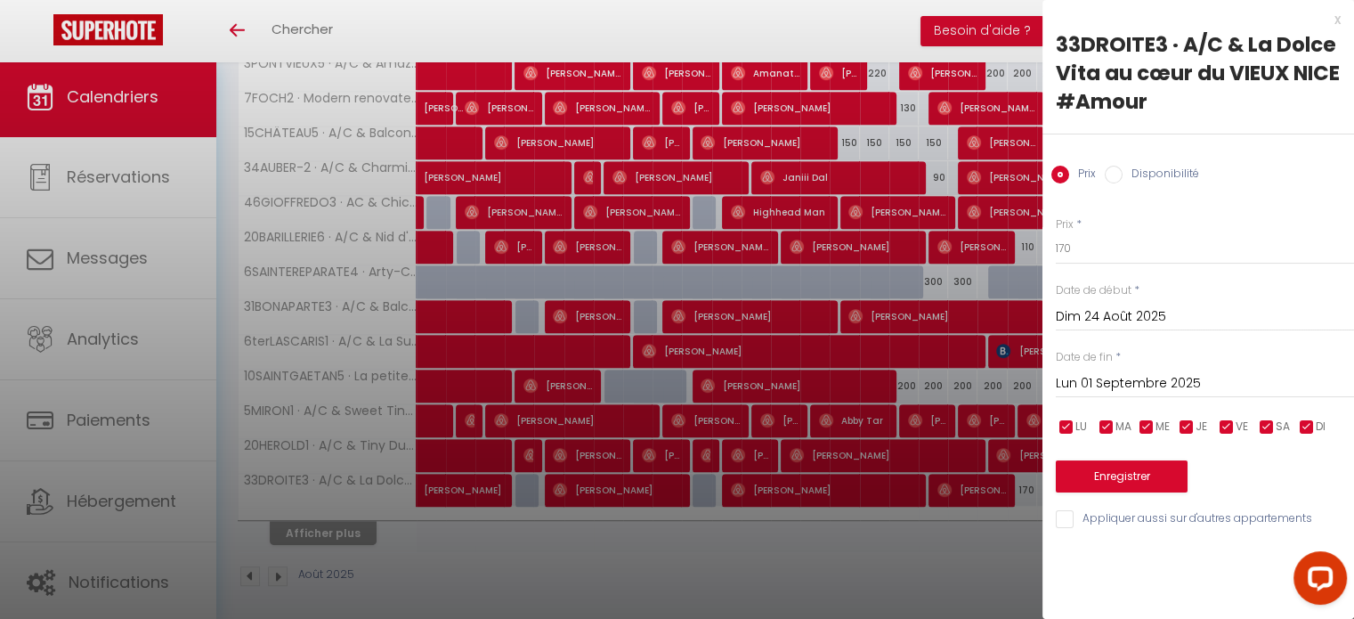
scroll to position [0, 0]
click at [1061, 244] on input "170" at bounding box center [1205, 248] width 298 height 32
type input "150"
click at [1101, 468] on button "Enregistrer" at bounding box center [1122, 476] width 132 height 32
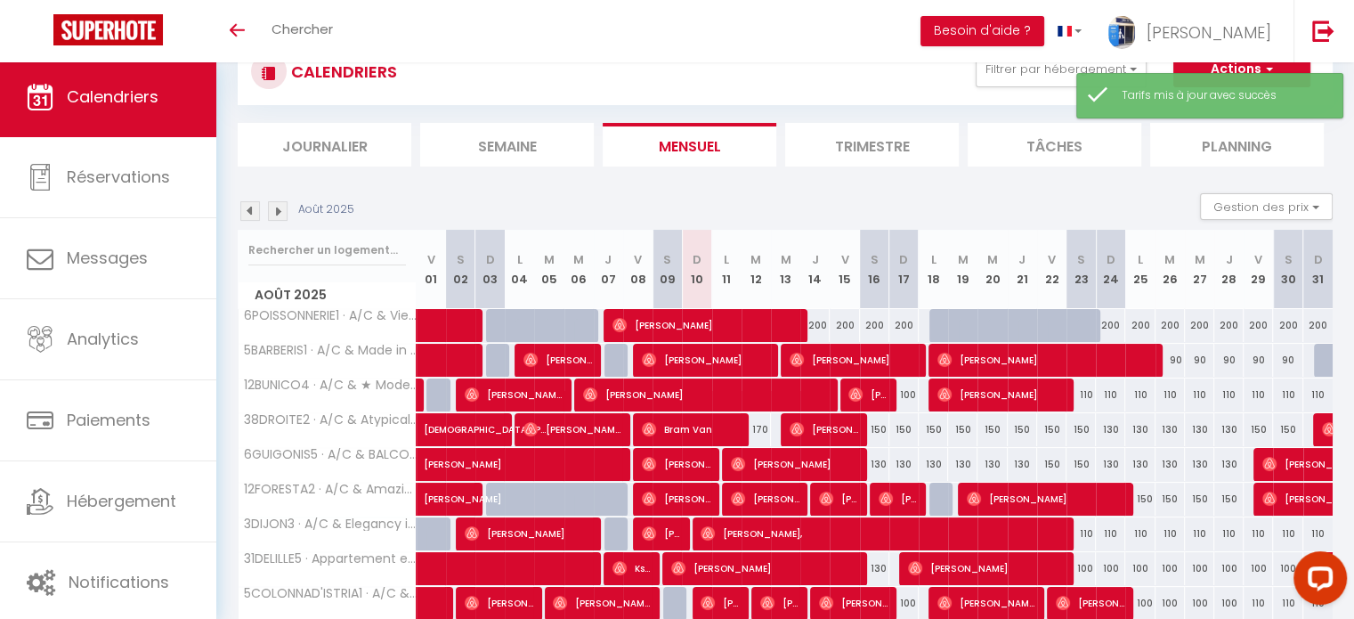
scroll to position [214, 0]
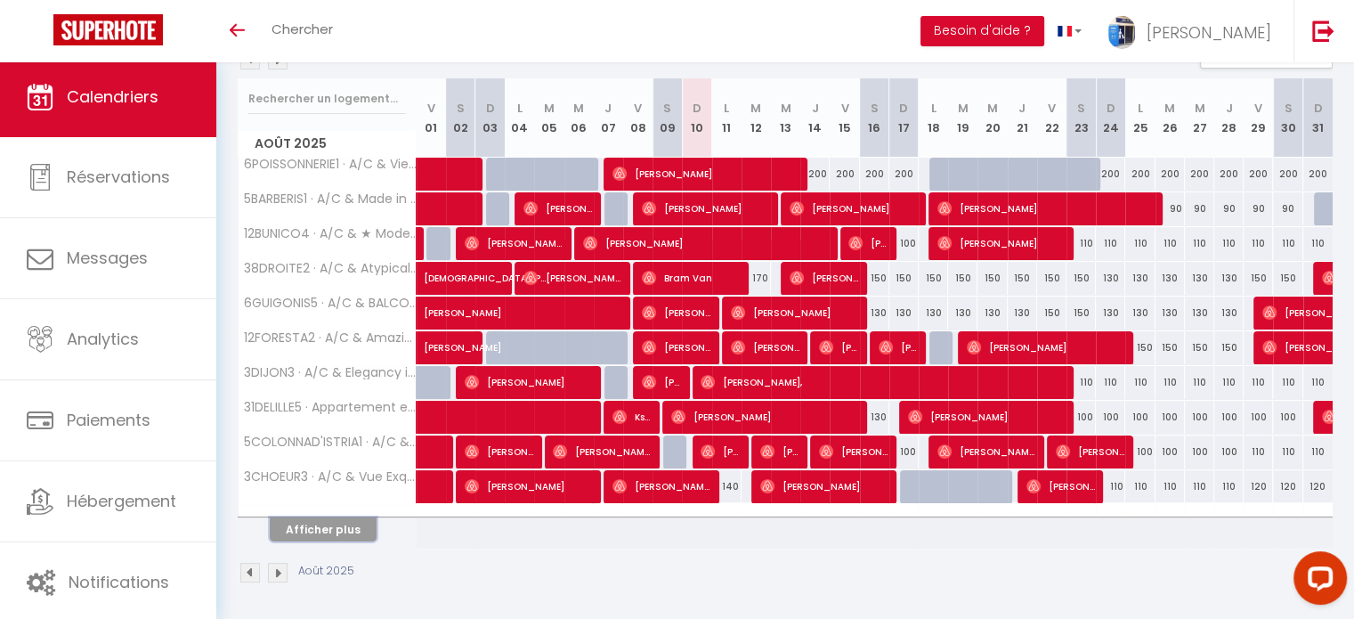
click at [314, 524] on button "Afficher plus" at bounding box center [323, 529] width 107 height 24
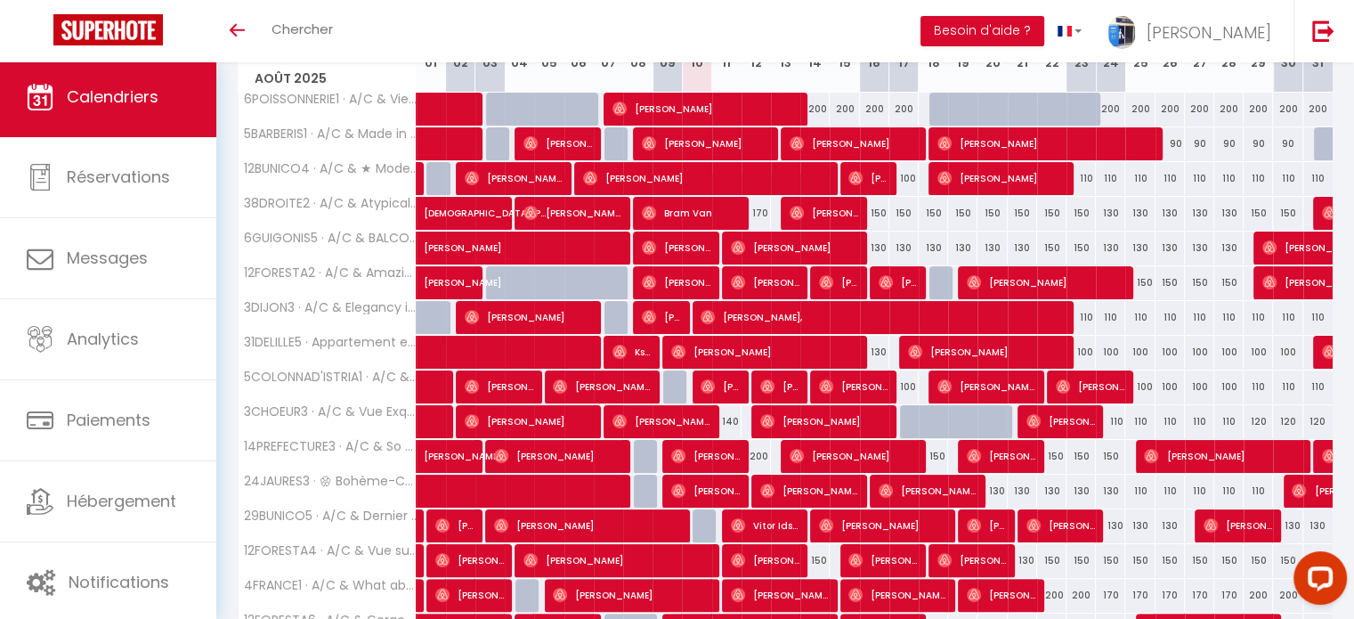
scroll to position [392, 0]
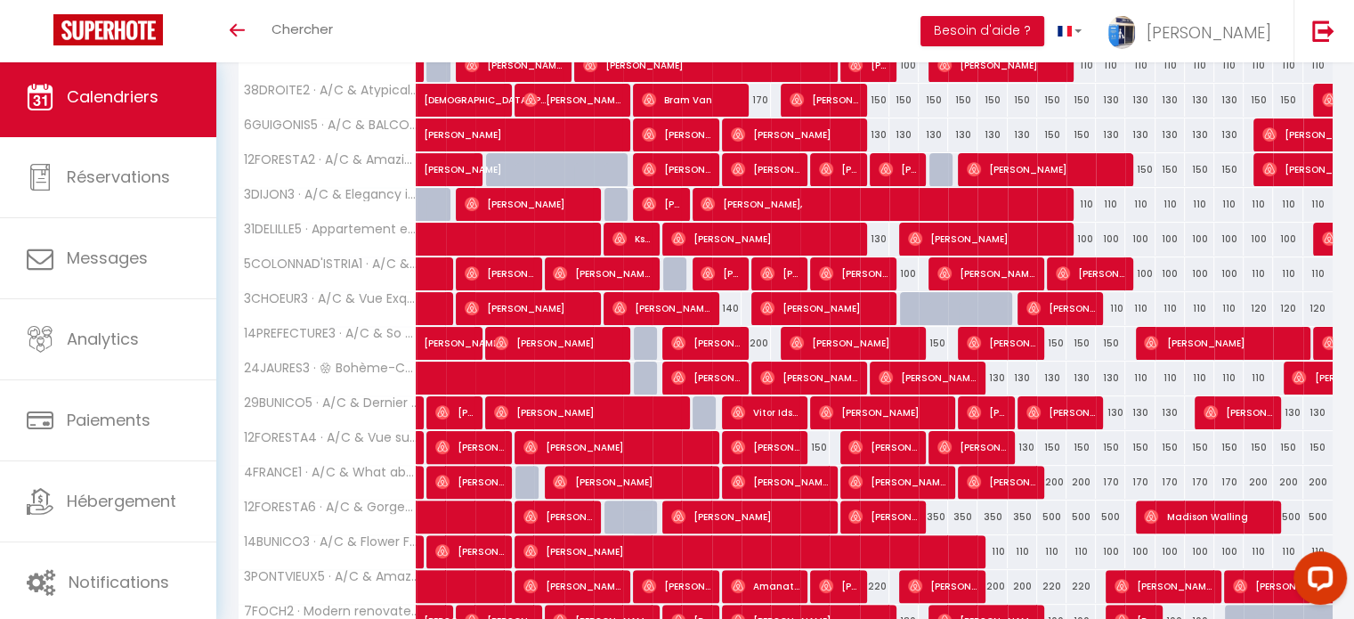
click at [1142, 511] on div at bounding box center [1150, 517] width 29 height 34
click at [1147, 512] on img at bounding box center [1151, 516] width 14 height 14
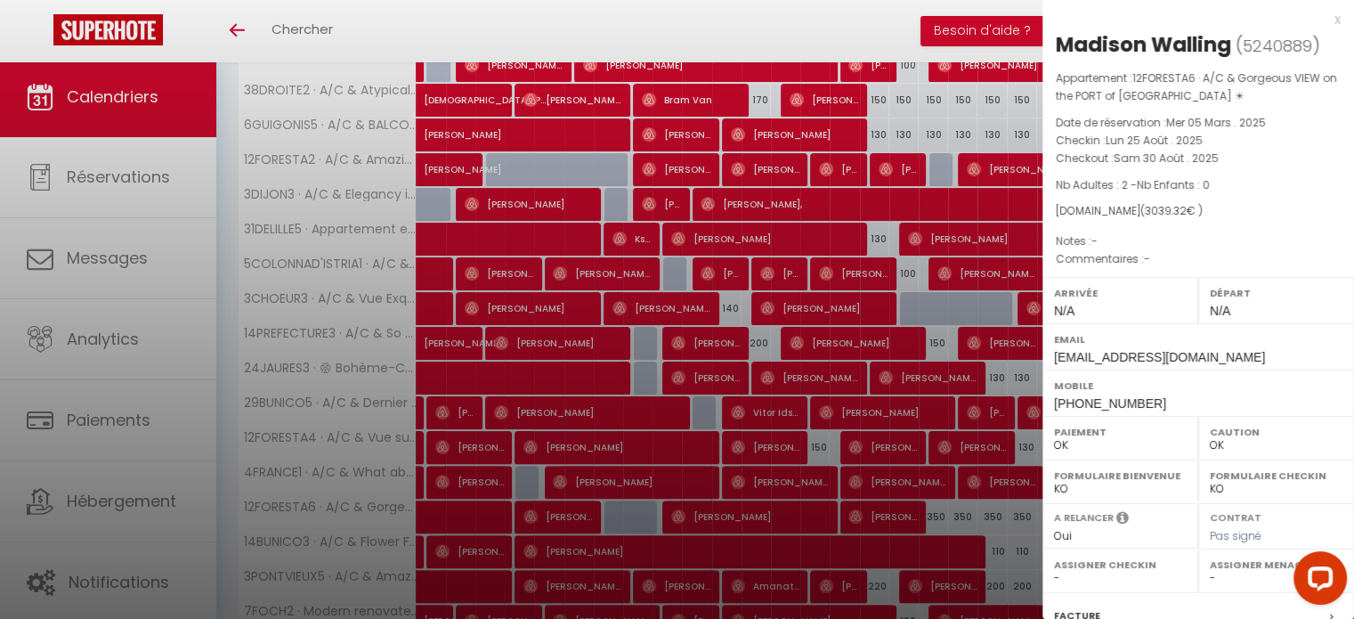
click at [1321, 21] on div "x" at bounding box center [1192, 19] width 298 height 21
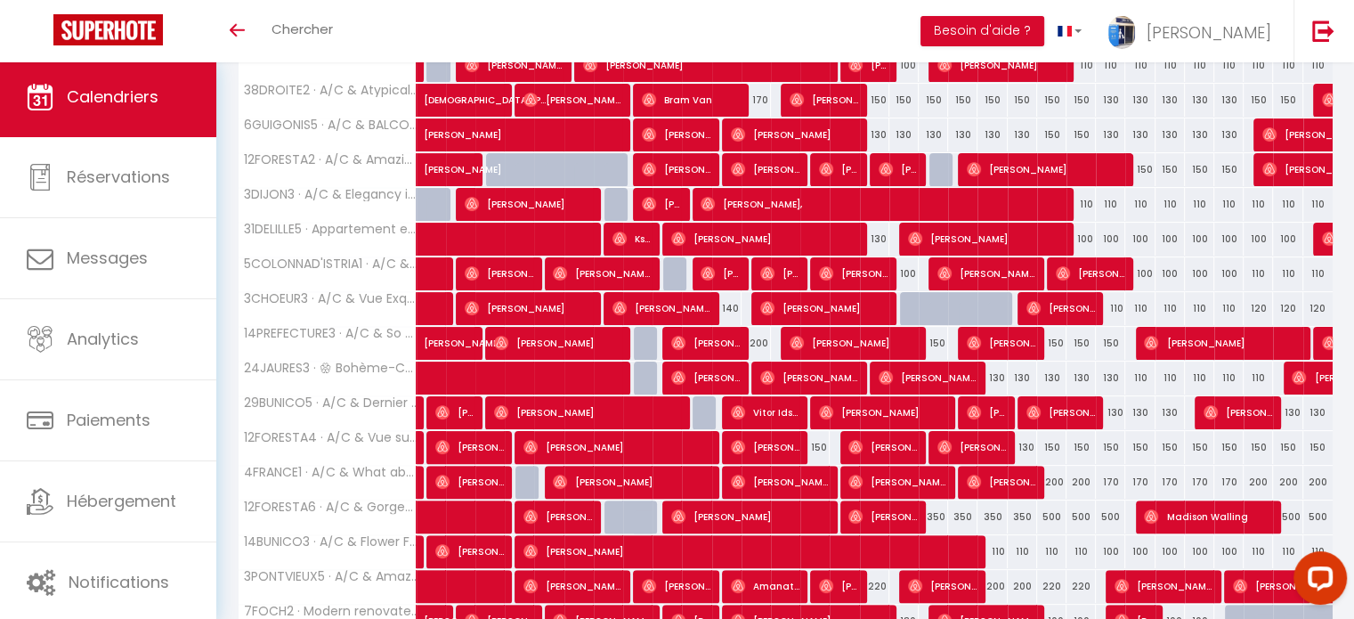
click at [1047, 514] on div "500" at bounding box center [1051, 516] width 29 height 33
type input "500"
type input "Ven 22 Août 2025"
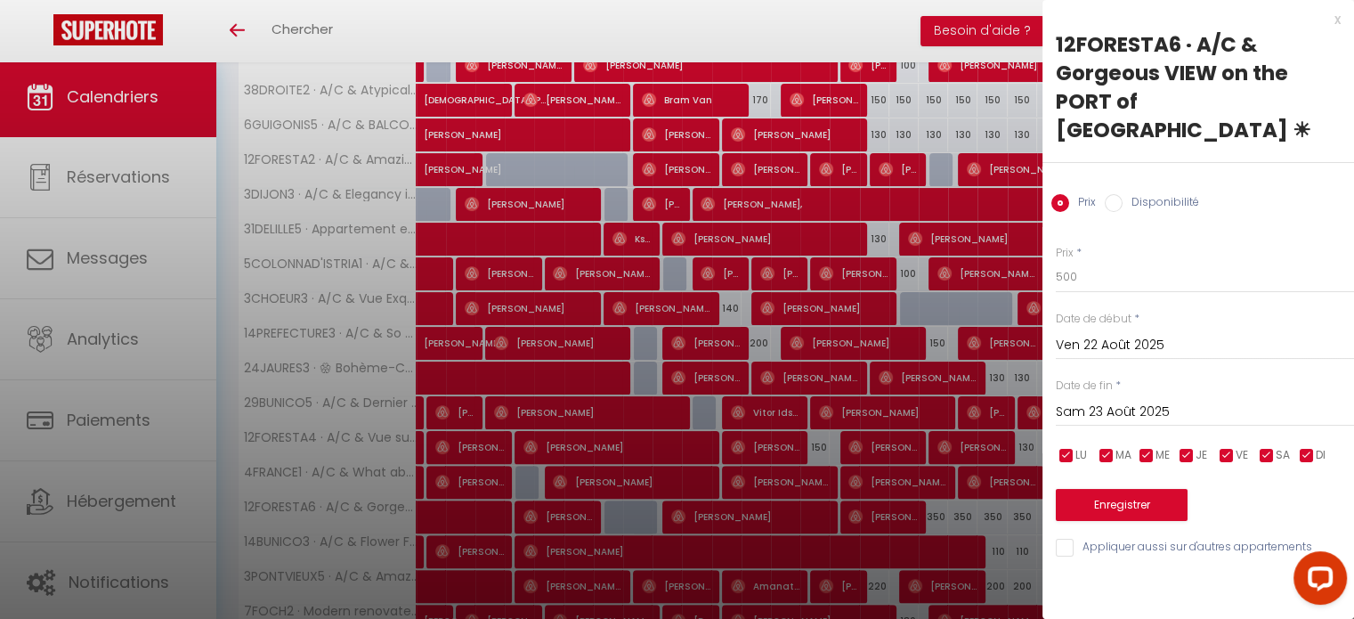
click at [1081, 401] on input "Sam 23 Août 2025" at bounding box center [1205, 412] width 298 height 23
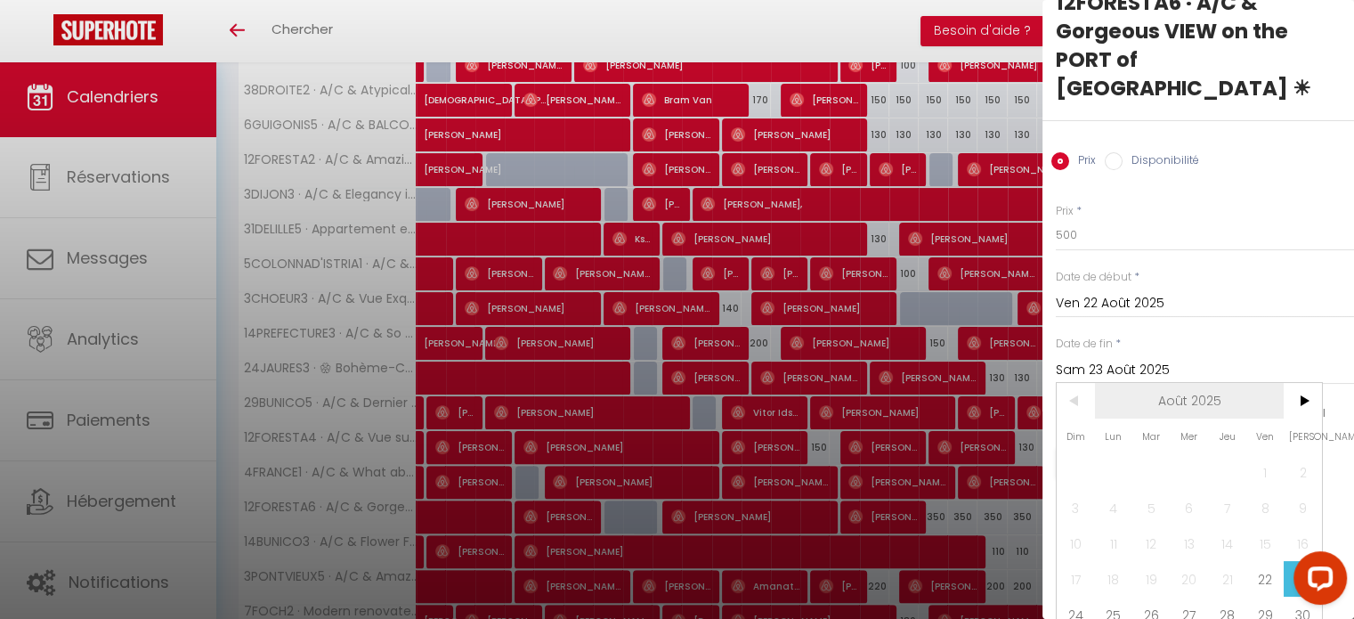
scroll to position [75, 0]
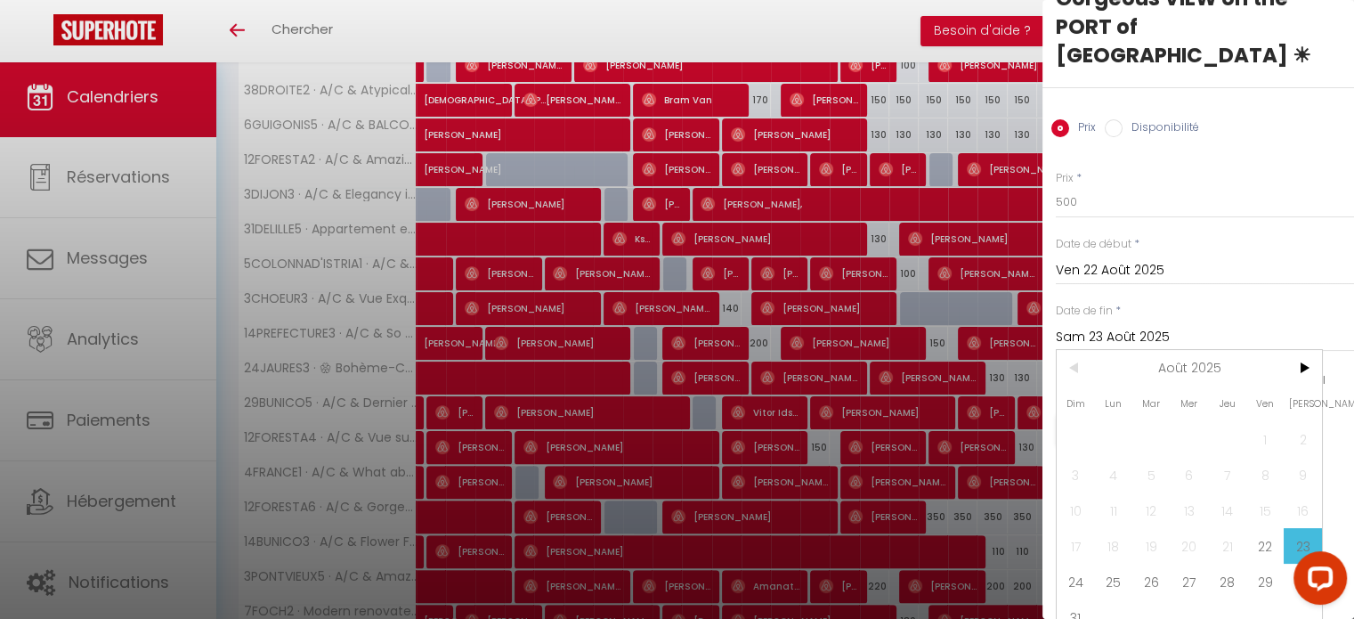
click at [1115, 564] on span "25" at bounding box center [1114, 582] width 38 height 36
type input "Lun 25 Août 2025"
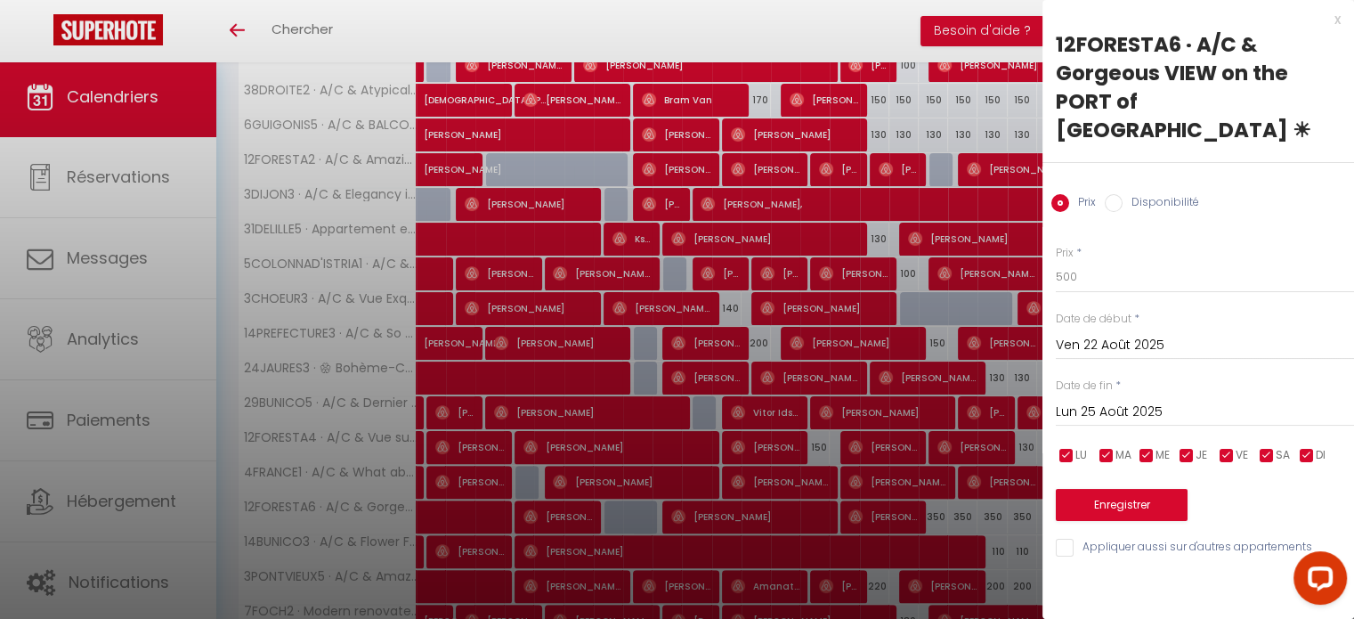
scroll to position [0, 0]
drag, startPoint x: 1062, startPoint y: 248, endPoint x: 1050, endPoint y: 245, distance: 12.7
click at [1050, 245] on div "Prix * 500 Statut * Disponible Indisponible Date de début * Ven 22 Août 2025 < …" at bounding box center [1199, 391] width 312 height 337
type input "400"
click at [1128, 489] on button "Enregistrer" at bounding box center [1122, 505] width 132 height 32
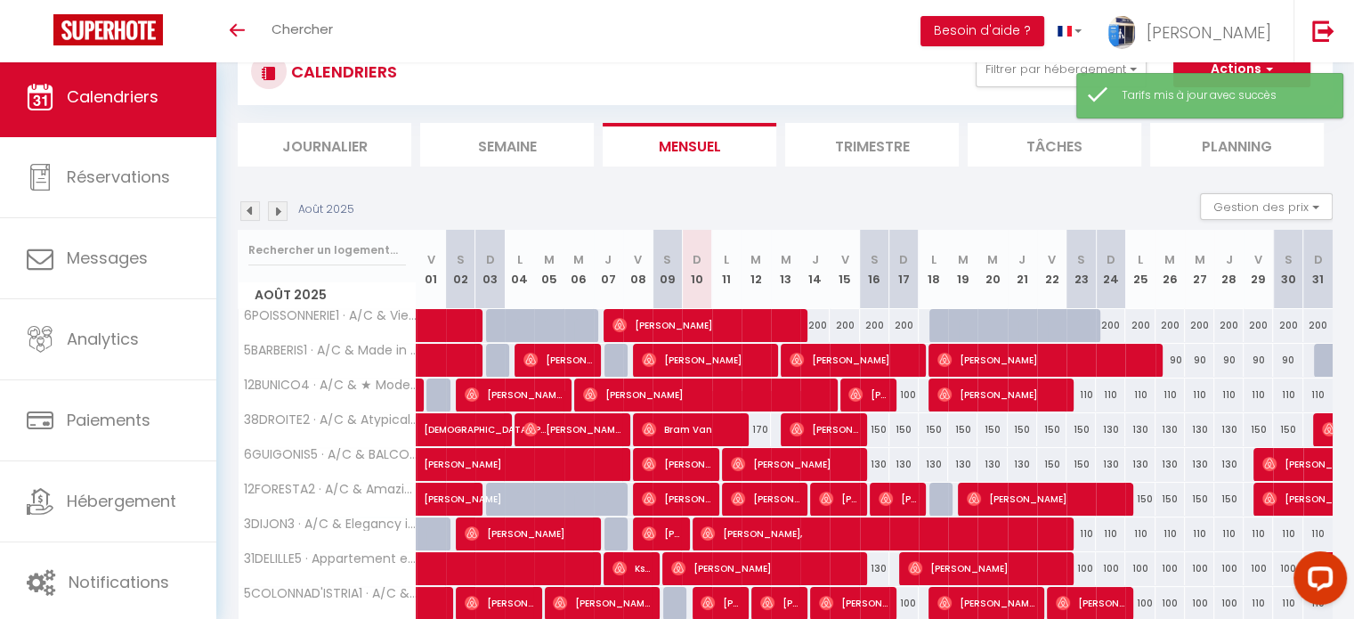
scroll to position [214, 0]
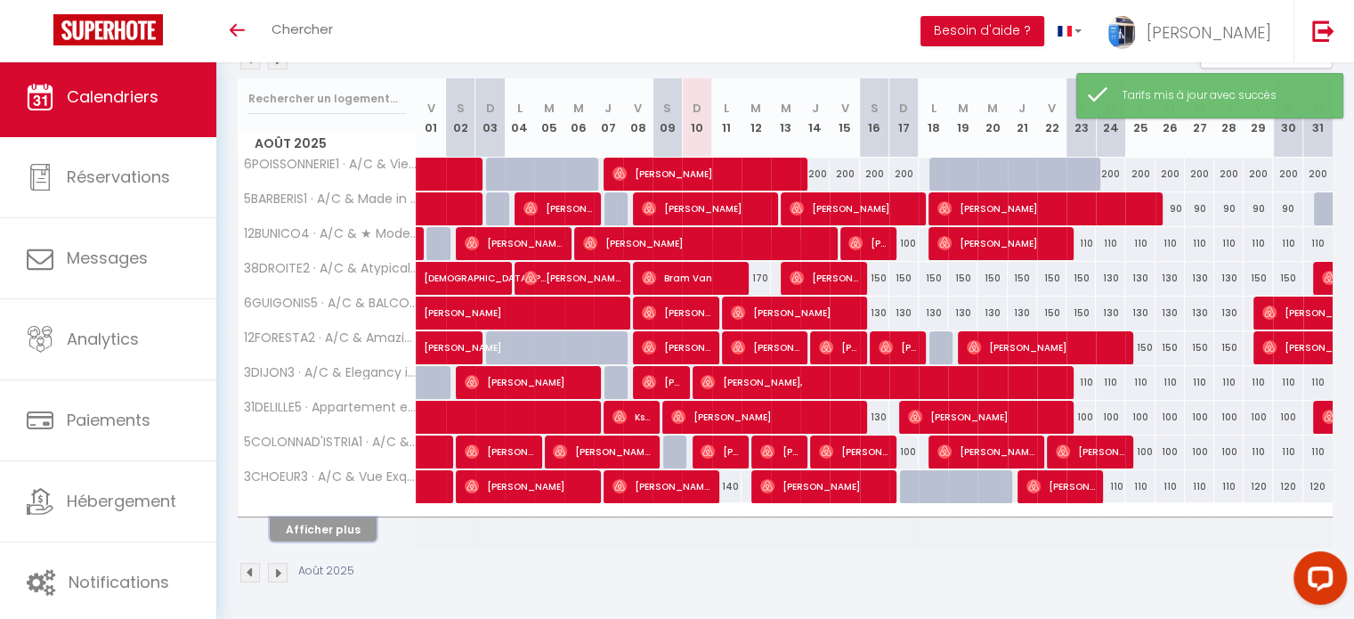
click at [340, 521] on button "Afficher plus" at bounding box center [323, 529] width 107 height 24
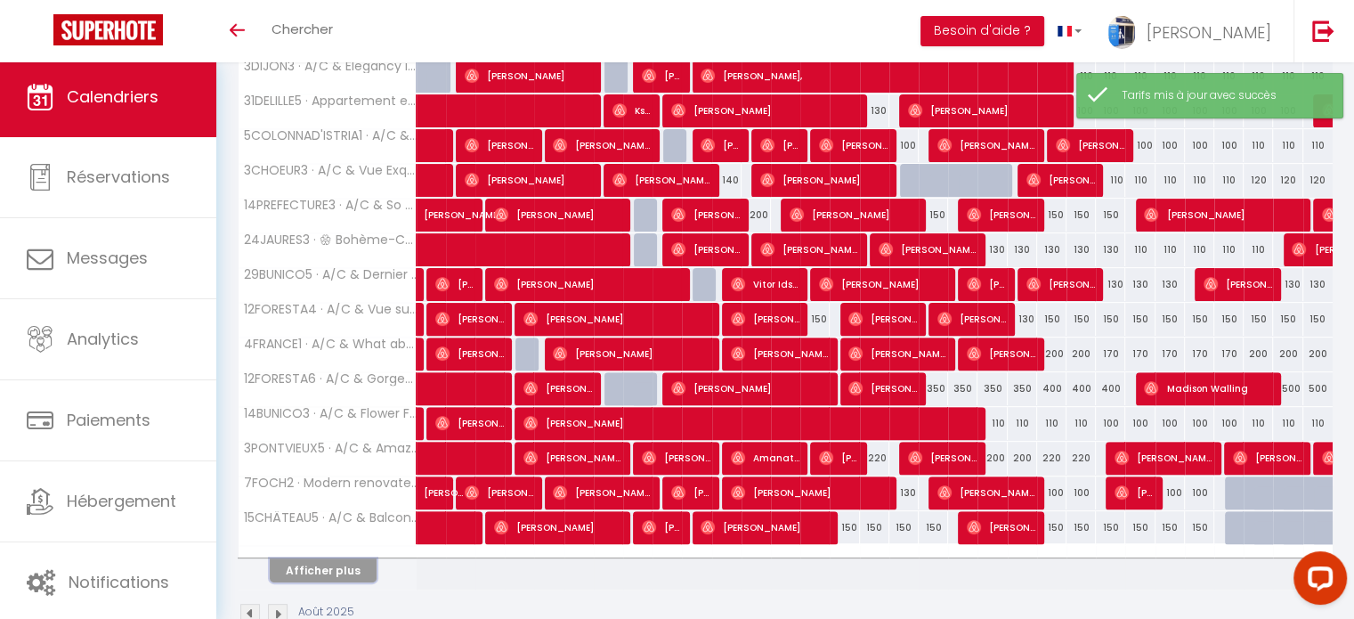
scroll to position [559, 0]
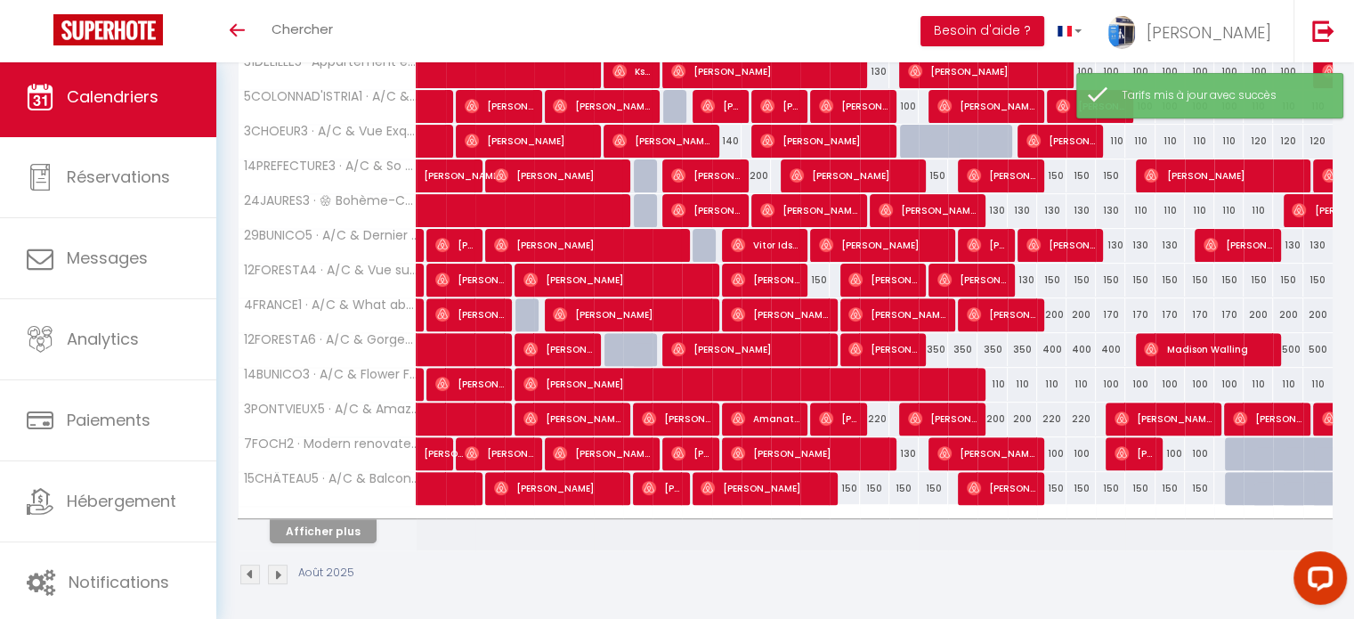
click at [933, 342] on div "350" at bounding box center [933, 349] width 29 height 33
type input "350"
type input "Lun 18 Août 2025"
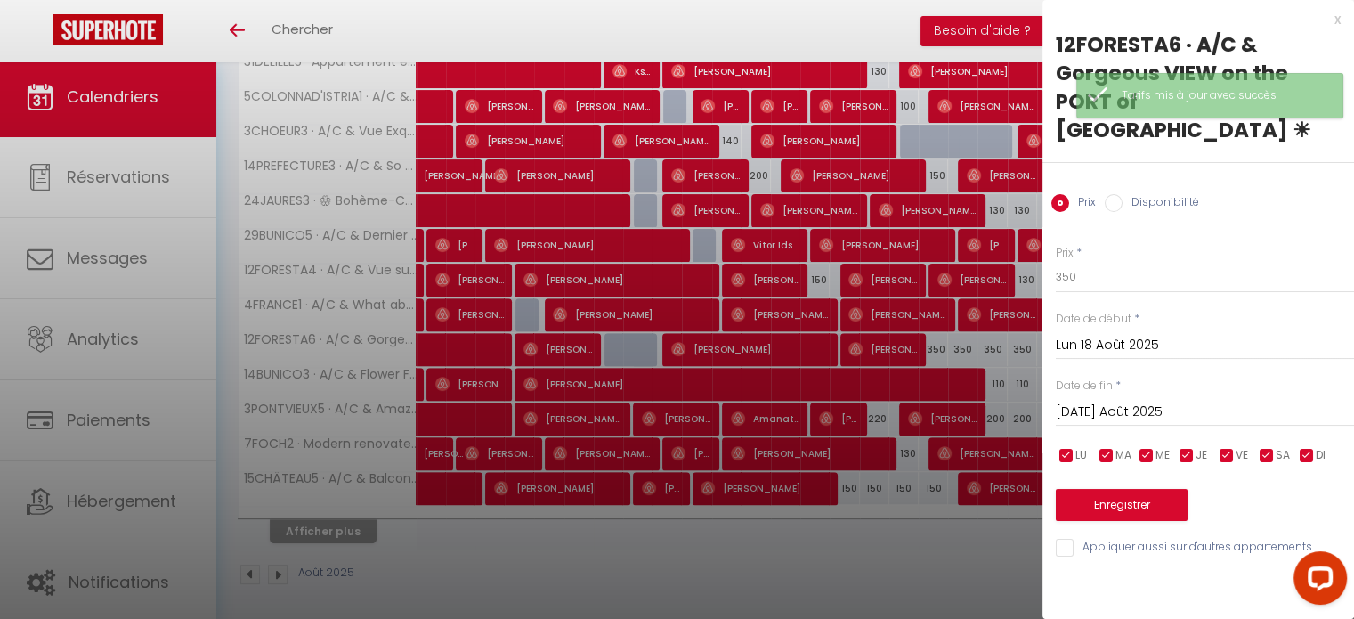
click at [1132, 401] on input "Mar 19 Août 2025" at bounding box center [1205, 412] width 298 height 23
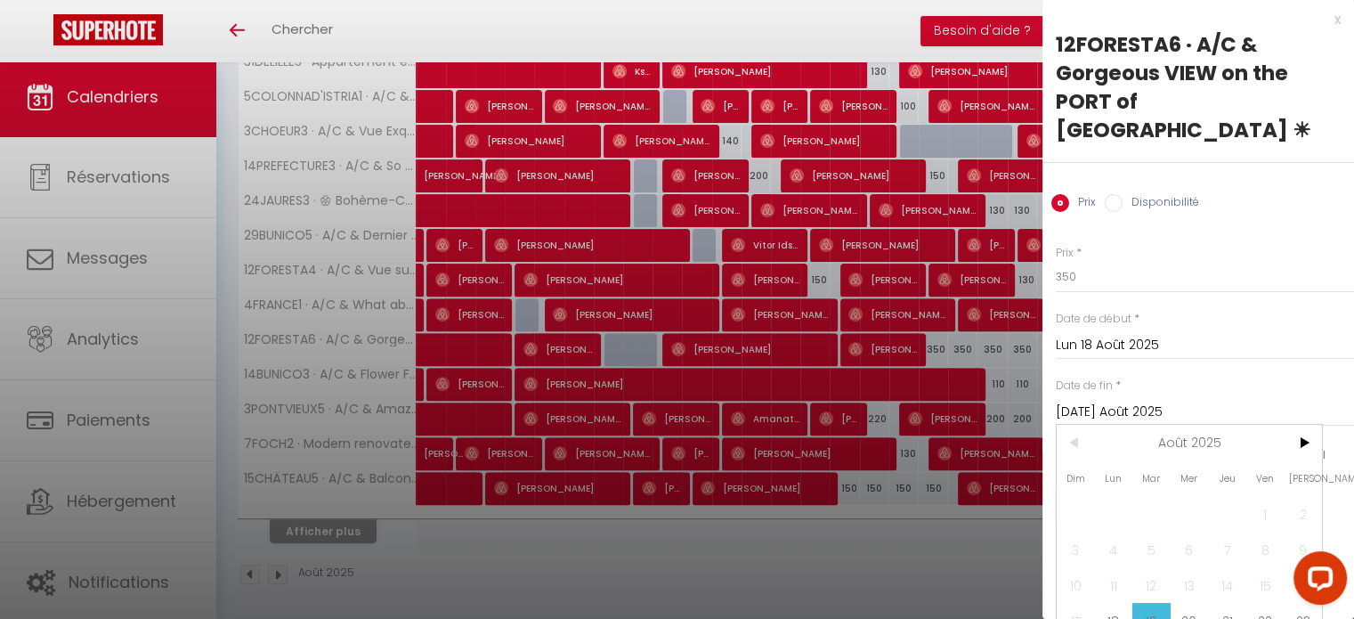
click at [1255, 603] on span "22" at bounding box center [1266, 621] width 38 height 36
type input "Ven 22 Août 2025"
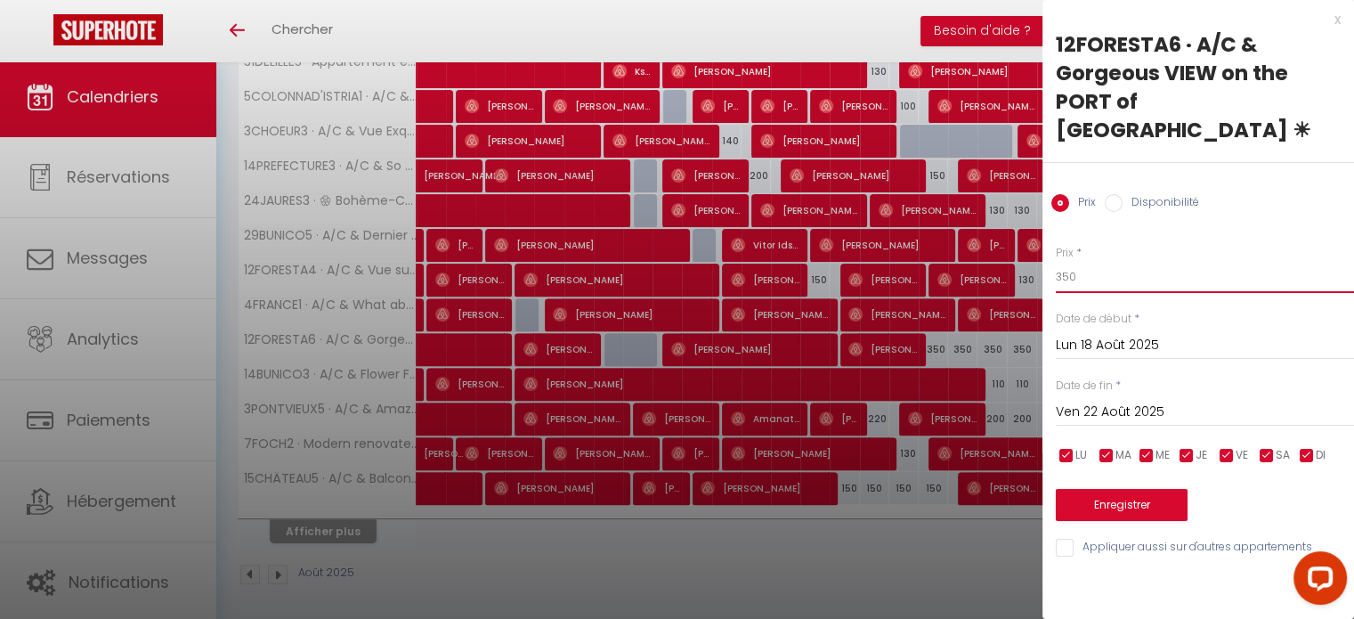
click at [1062, 261] on input "350" at bounding box center [1205, 277] width 298 height 32
type input "300"
click at [1125, 489] on button "Enregistrer" at bounding box center [1122, 505] width 132 height 32
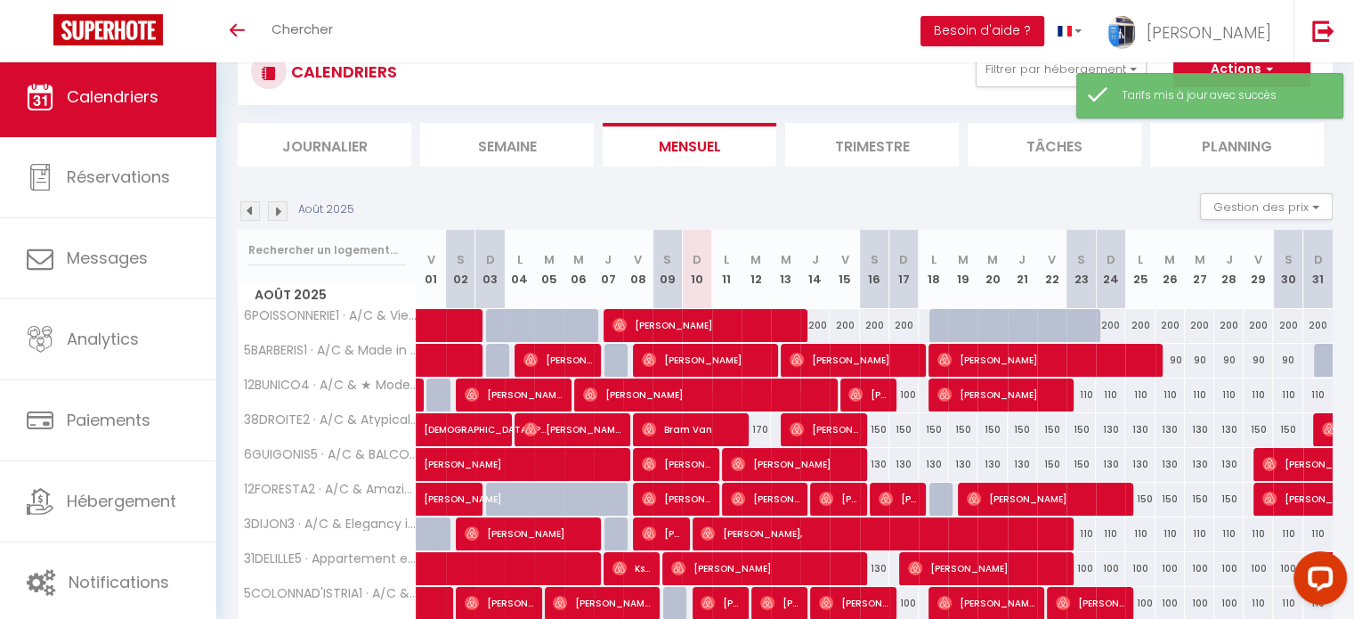
scroll to position [214, 0]
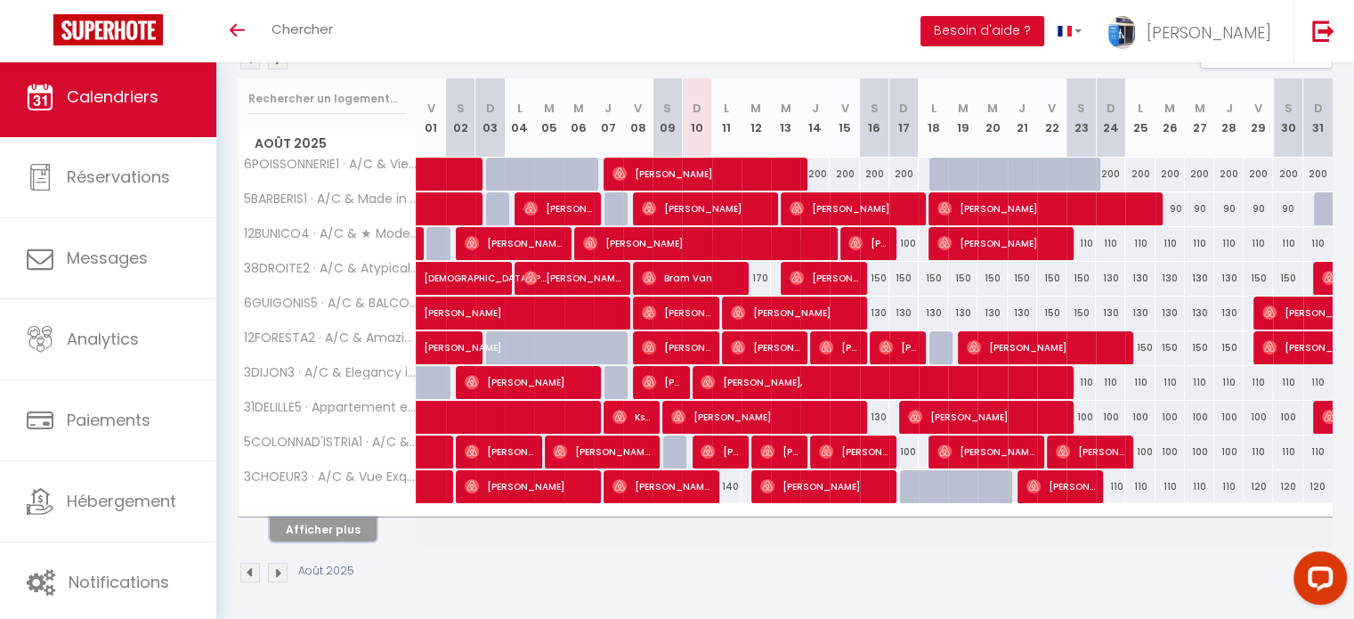
click at [350, 519] on button "Afficher plus" at bounding box center [323, 529] width 107 height 24
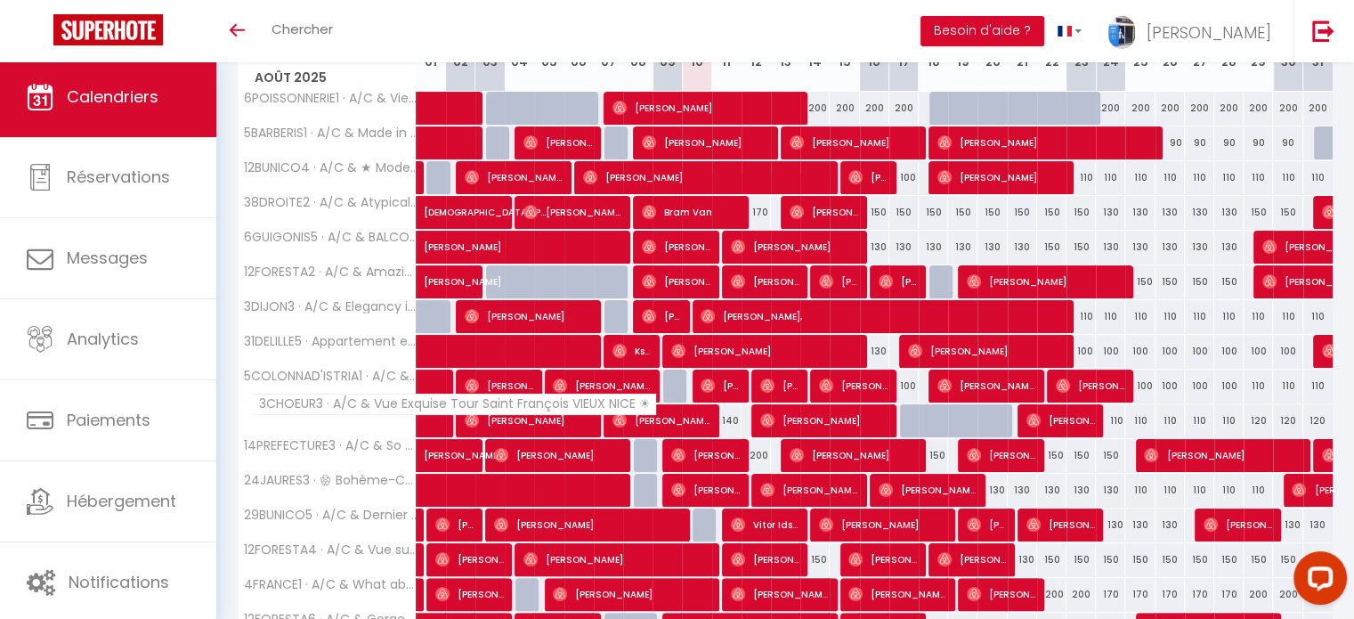
scroll to position [481, 0]
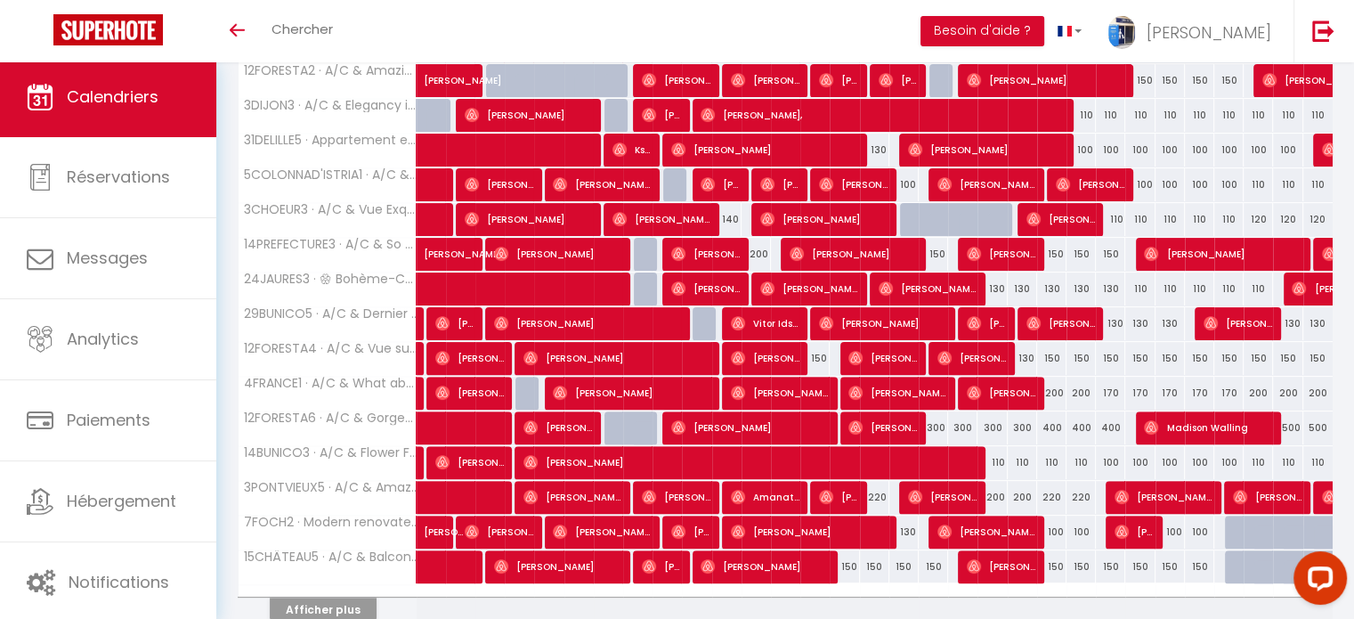
click at [989, 292] on div "130" at bounding box center [992, 288] width 29 height 33
type input "130"
type input "Mer 20 Août 2025"
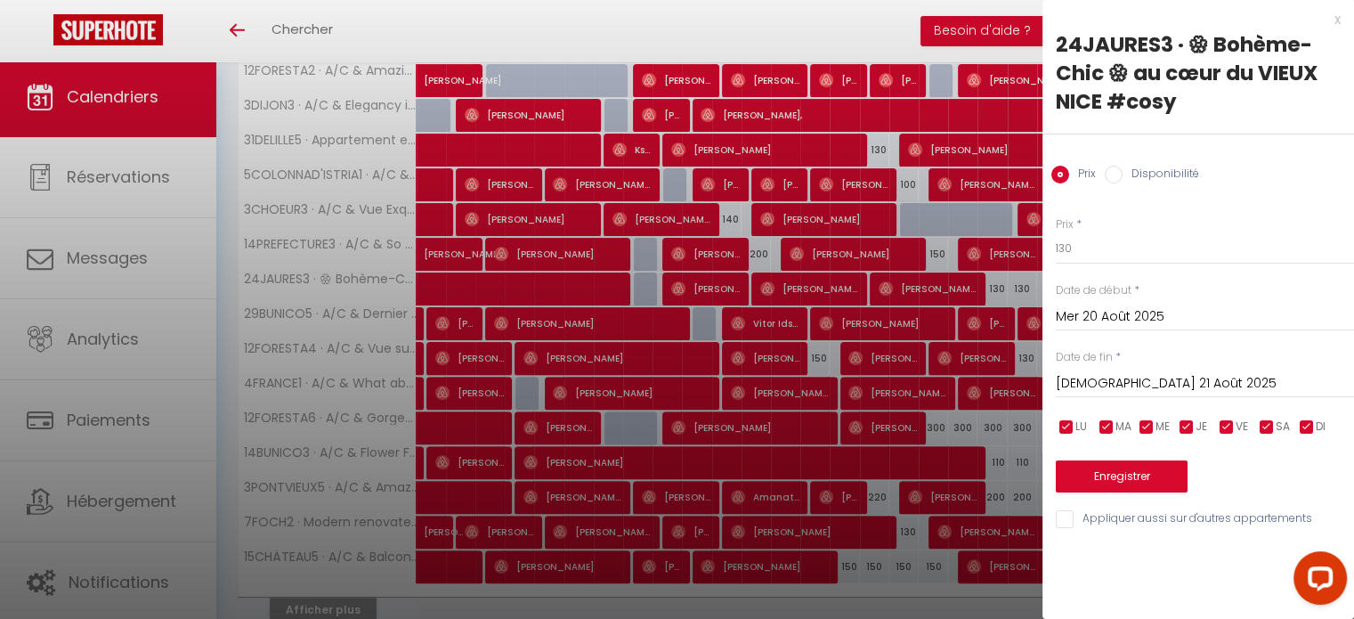
click at [1129, 380] on input "Jeu 21 Août 2025" at bounding box center [1205, 383] width 298 height 23
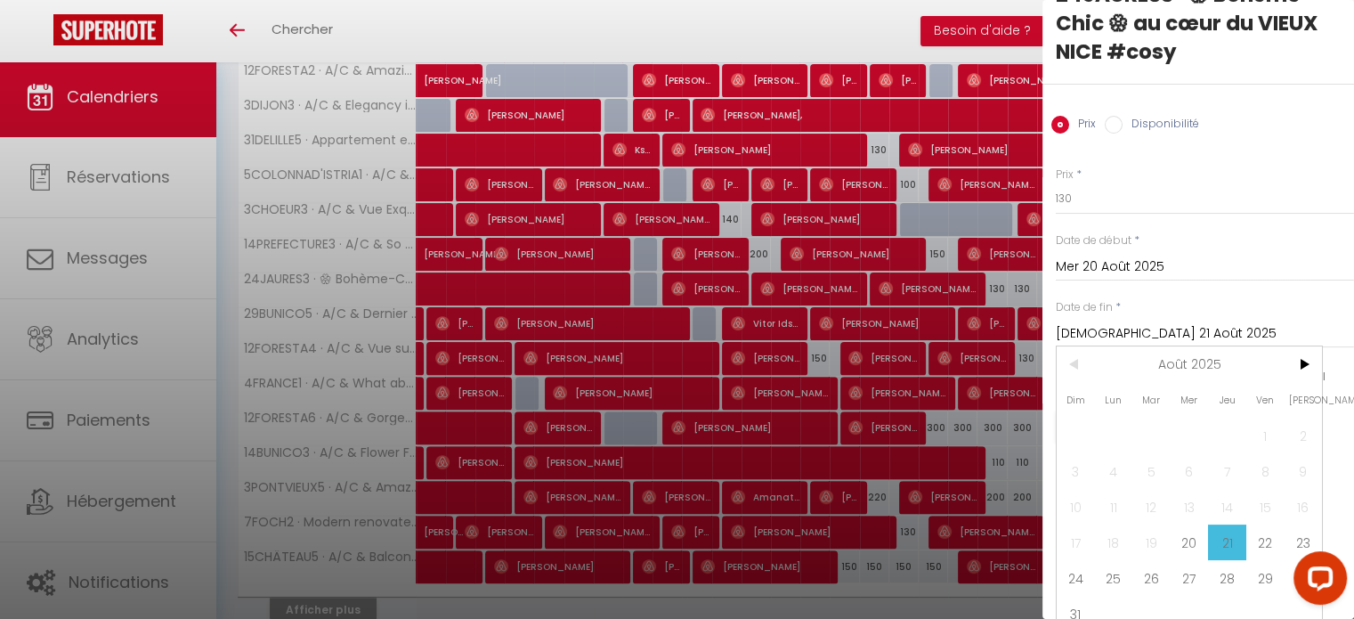
scroll to position [75, 0]
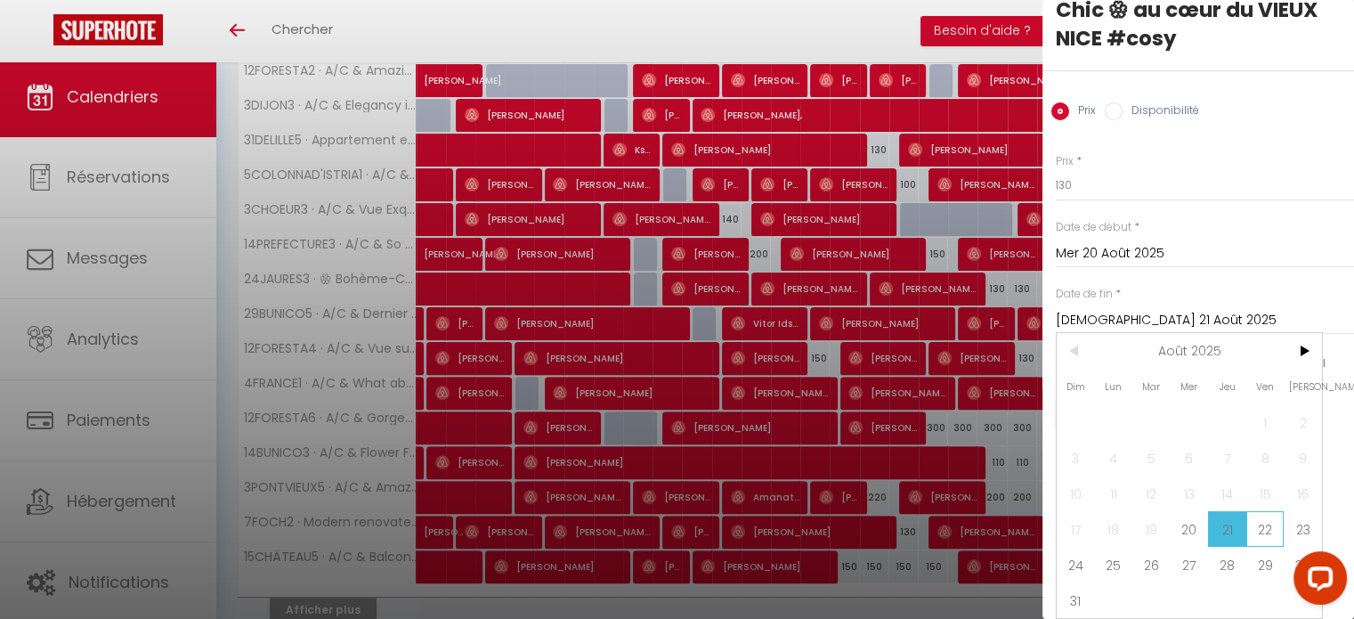
click at [1257, 514] on span "22" at bounding box center [1266, 529] width 38 height 36
type input "Ven 22 Août 2025"
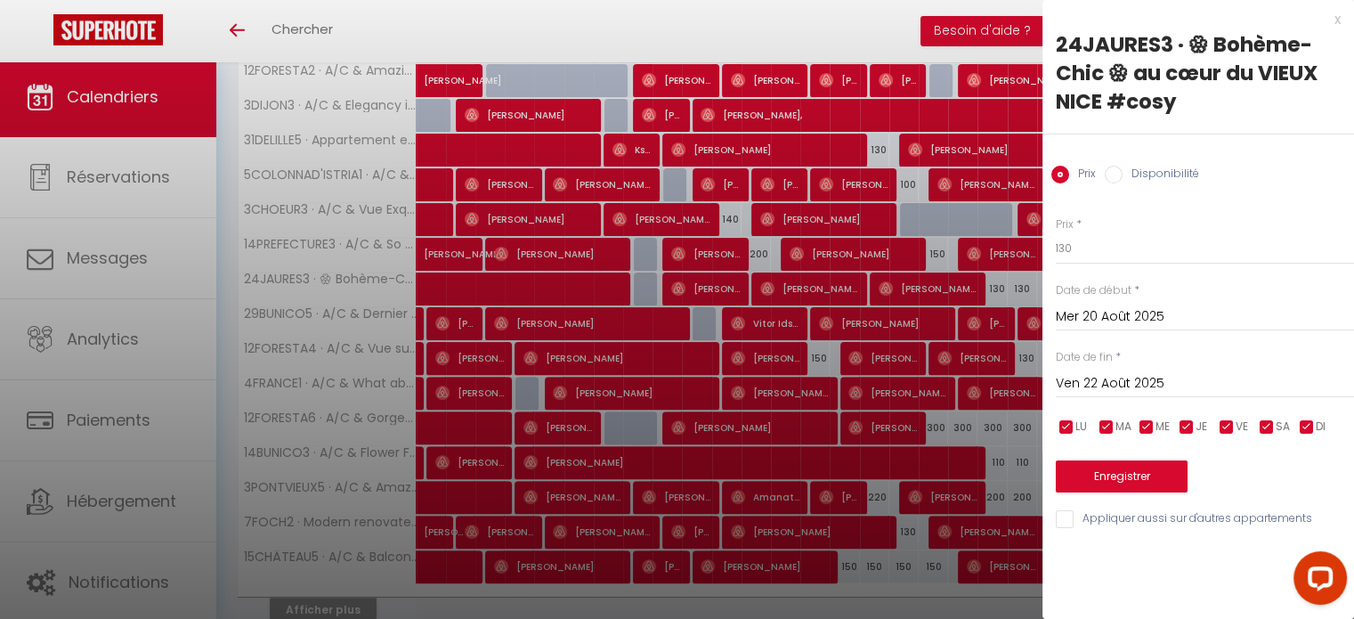
scroll to position [0, 0]
click at [1060, 240] on input "130" at bounding box center [1205, 248] width 298 height 32
type input "110"
click at [1129, 475] on button "Enregistrer" at bounding box center [1122, 476] width 132 height 32
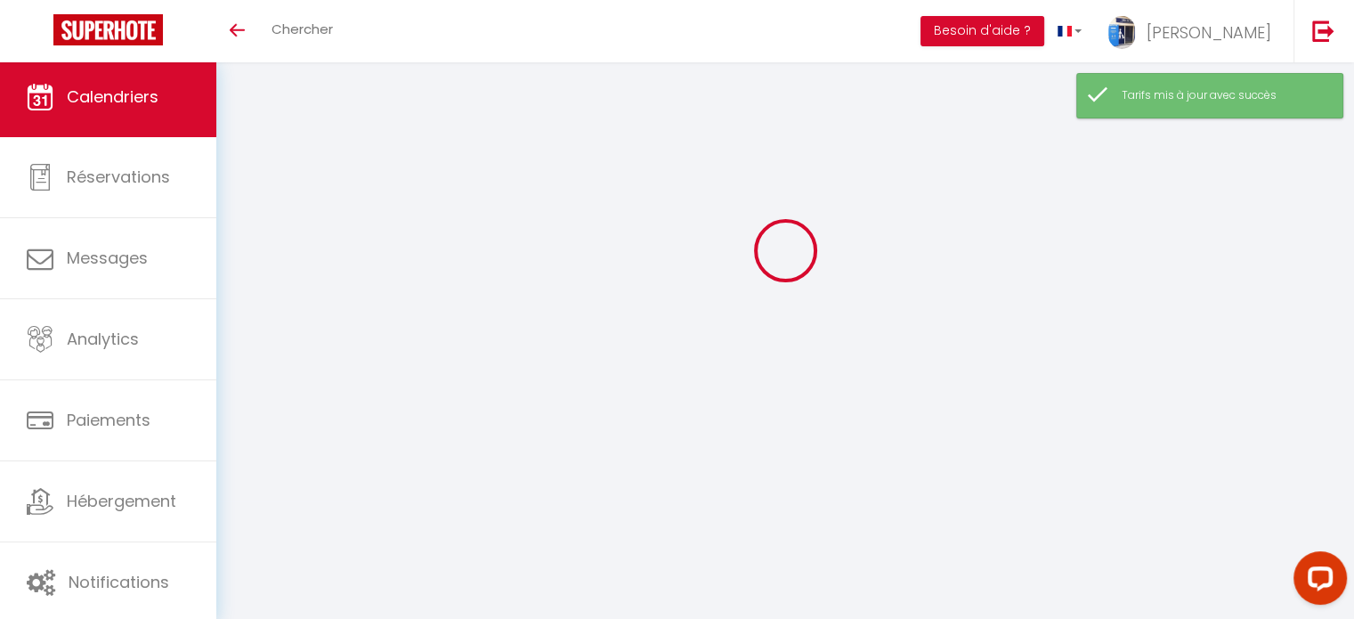
scroll to position [214, 0]
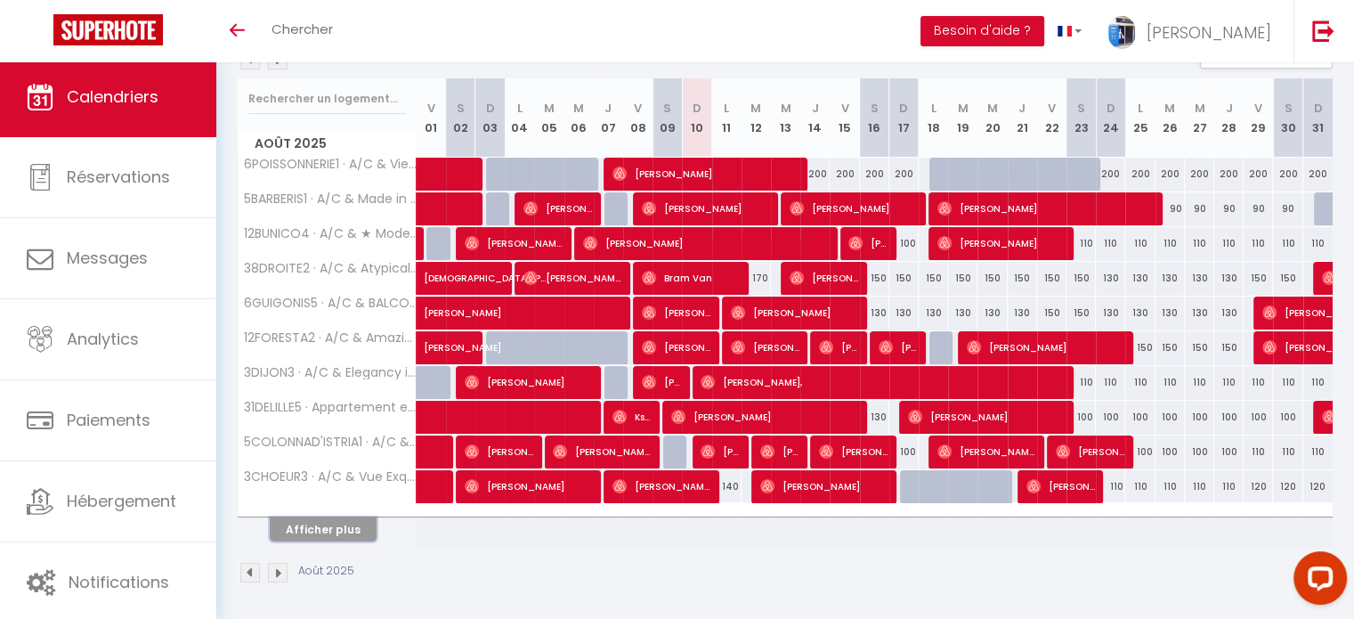
drag, startPoint x: 321, startPoint y: 527, endPoint x: 340, endPoint y: 495, distance: 37.6
click at [321, 527] on button "Afficher plus" at bounding box center [323, 529] width 107 height 24
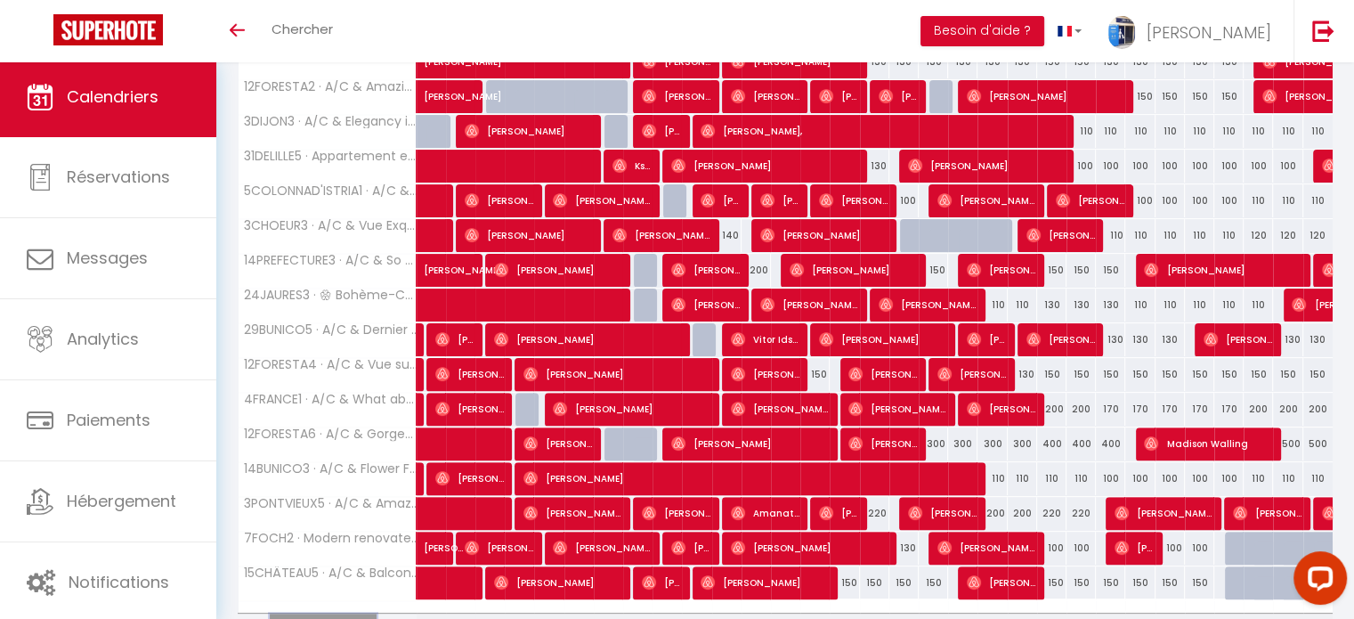
scroll to position [559, 0]
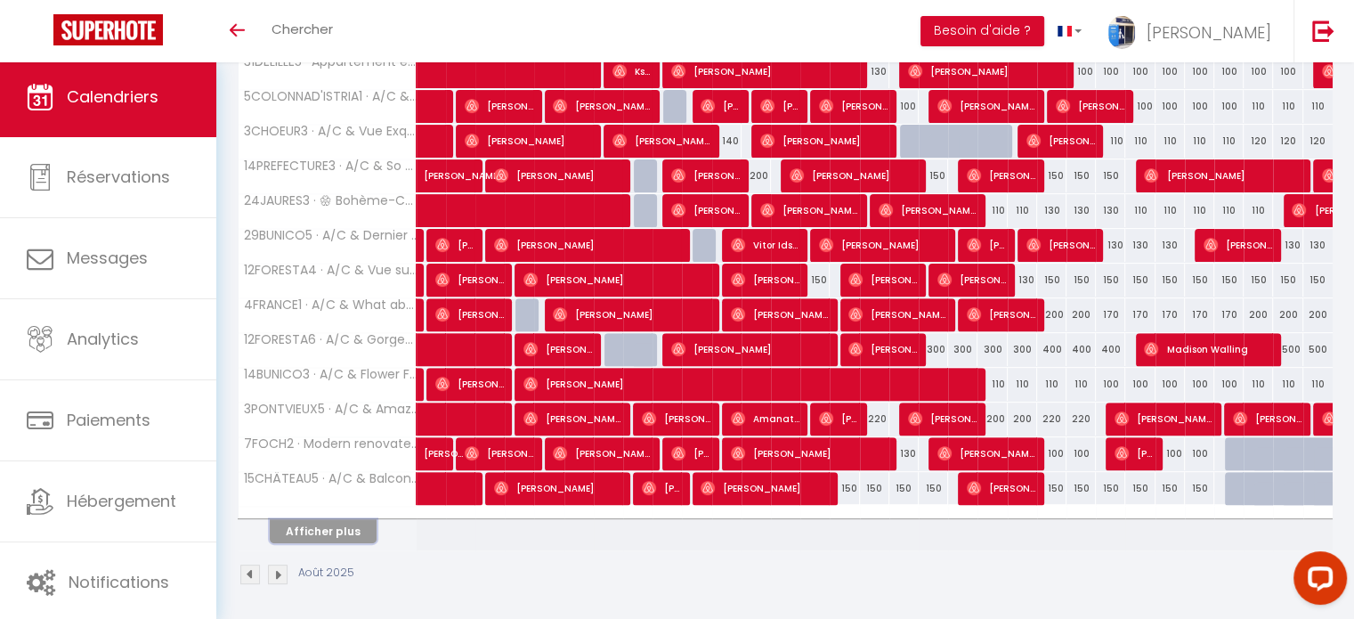
click at [314, 533] on button "Afficher plus" at bounding box center [323, 531] width 107 height 24
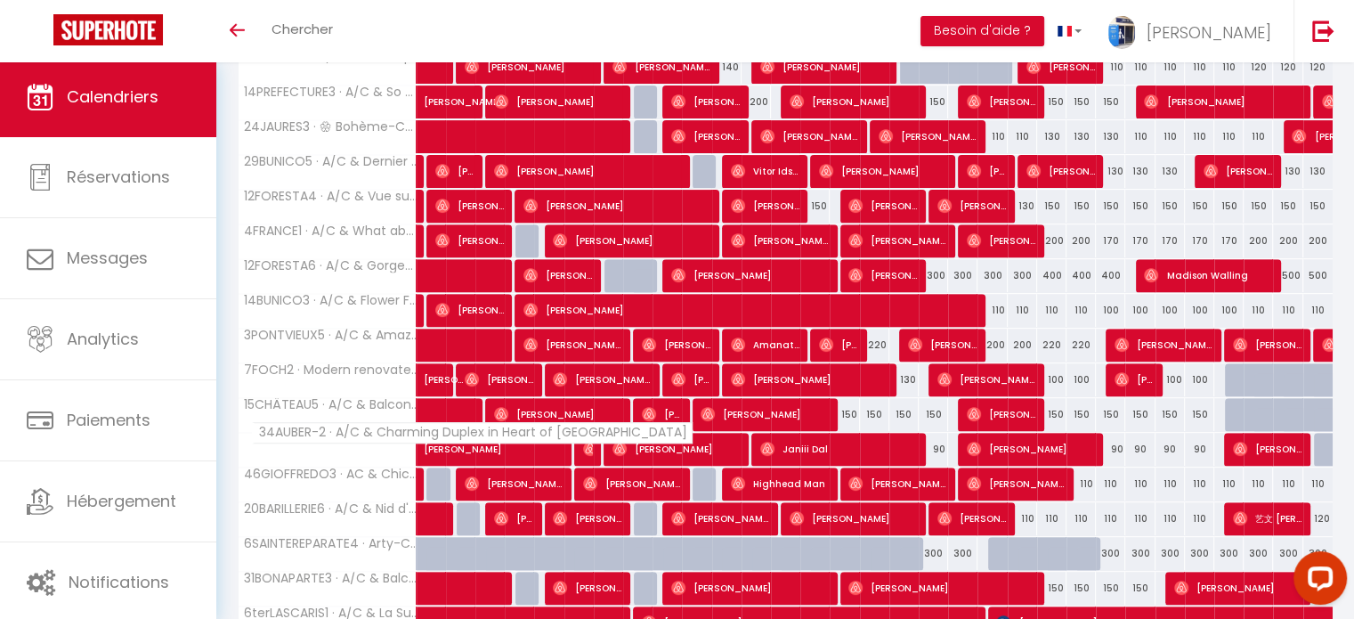
scroll to position [905, 0]
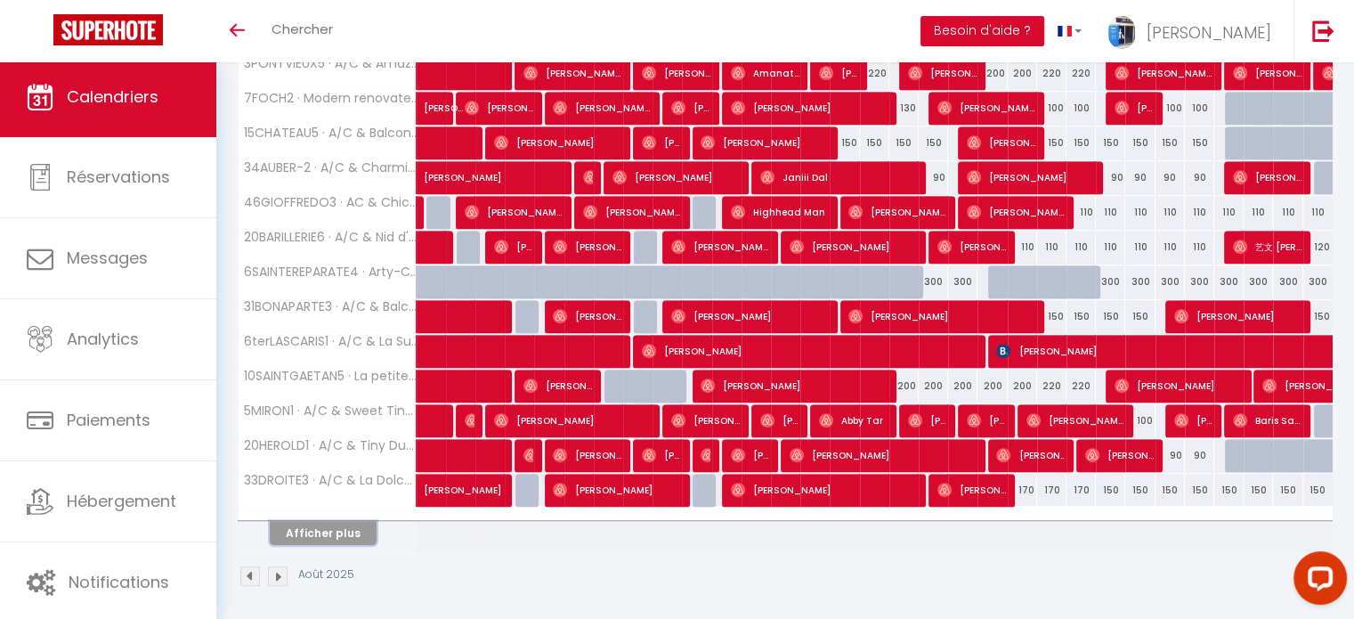
click at [328, 523] on button "Afficher plus" at bounding box center [323, 533] width 107 height 24
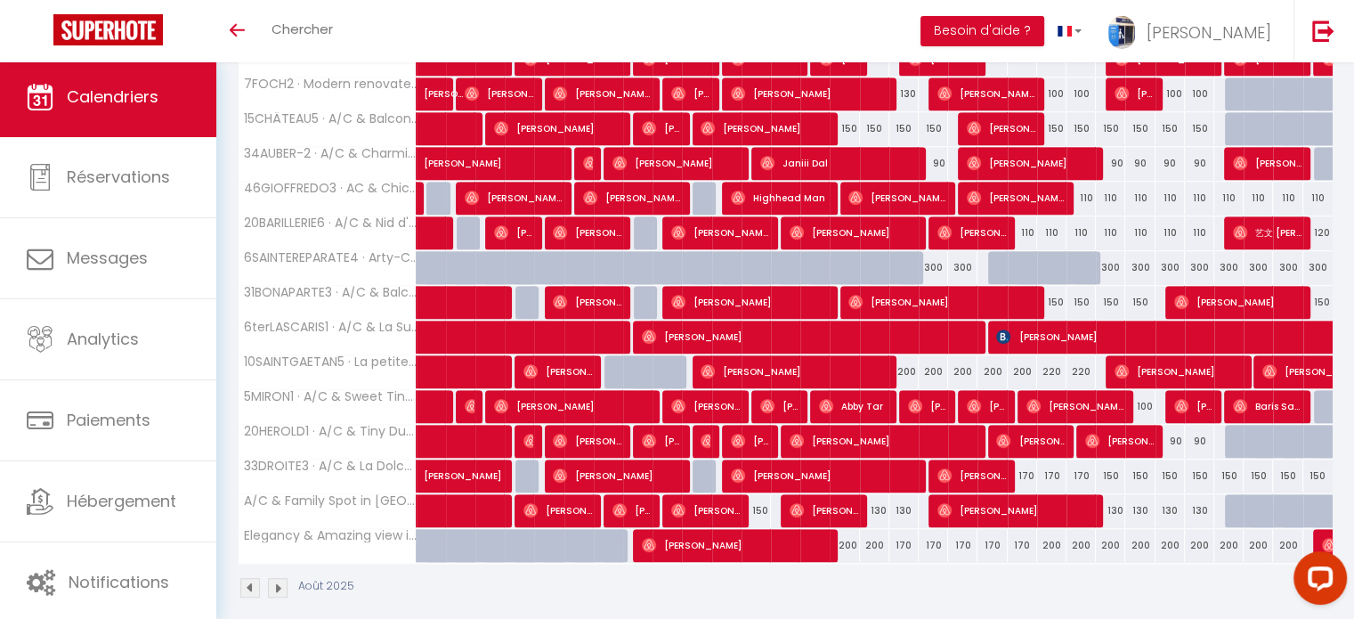
scroll to position [930, 0]
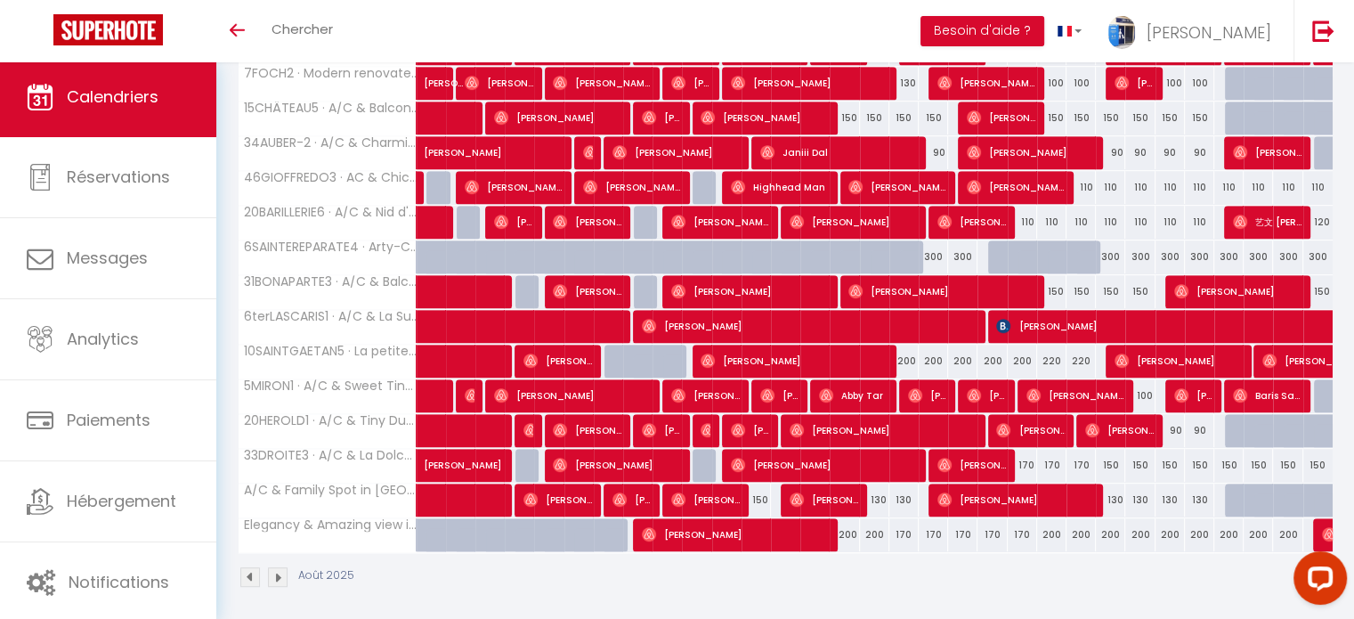
click at [848, 524] on div "200" at bounding box center [844, 534] width 29 height 33
type input "200"
type input "Ven 15 Août 2025"
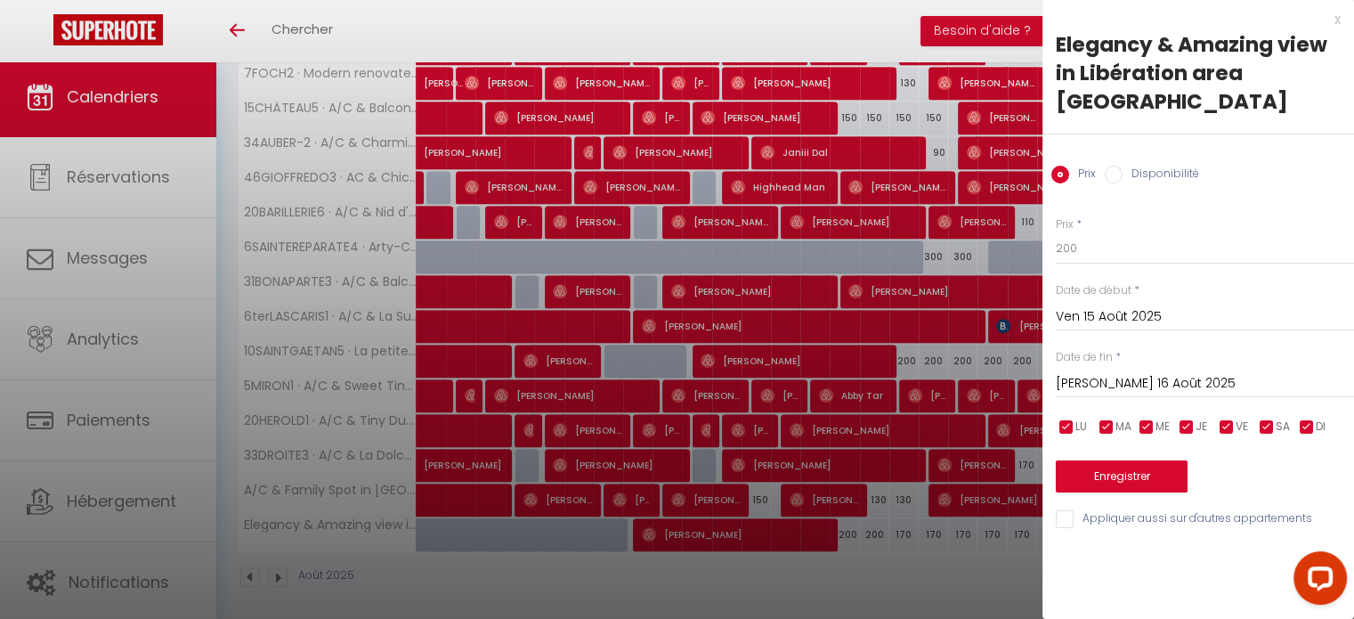
click at [1111, 372] on input "Sam 16 Août 2025" at bounding box center [1205, 383] width 298 height 23
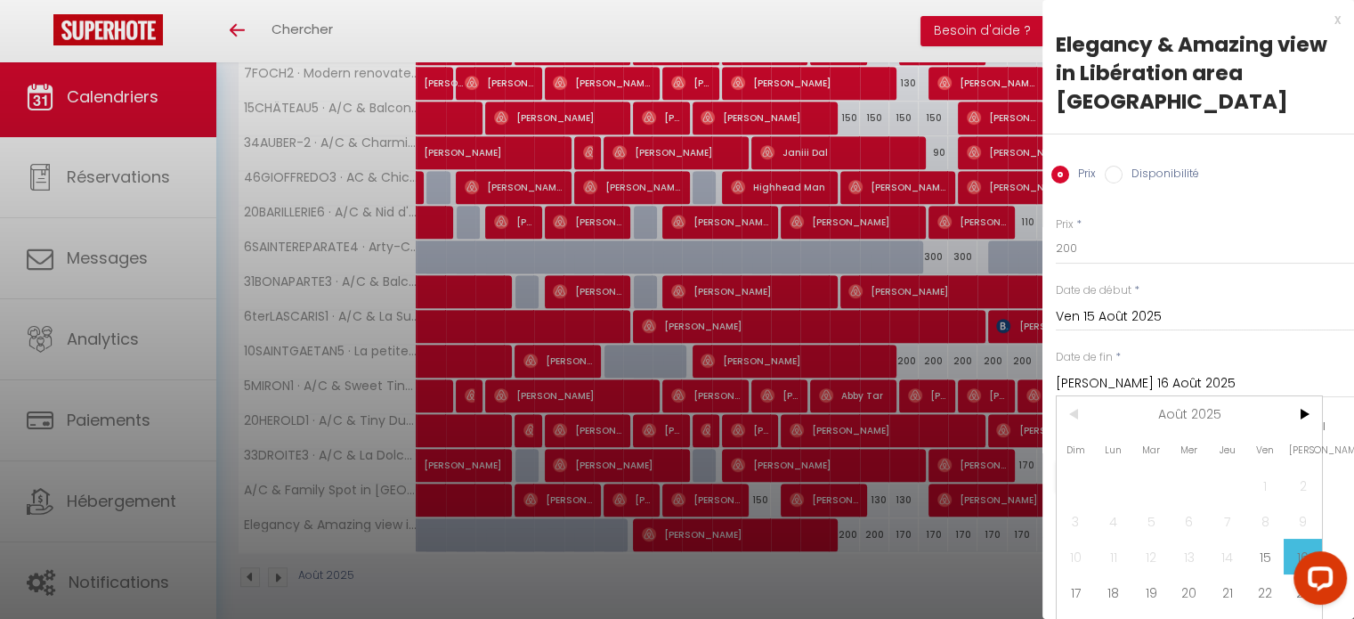
drag, startPoint x: 1083, startPoint y: 561, endPoint x: 1092, endPoint y: 337, distance: 224.6
click at [1083, 574] on span "17" at bounding box center [1076, 592] width 38 height 36
type input "Dim 17 Août 2025"
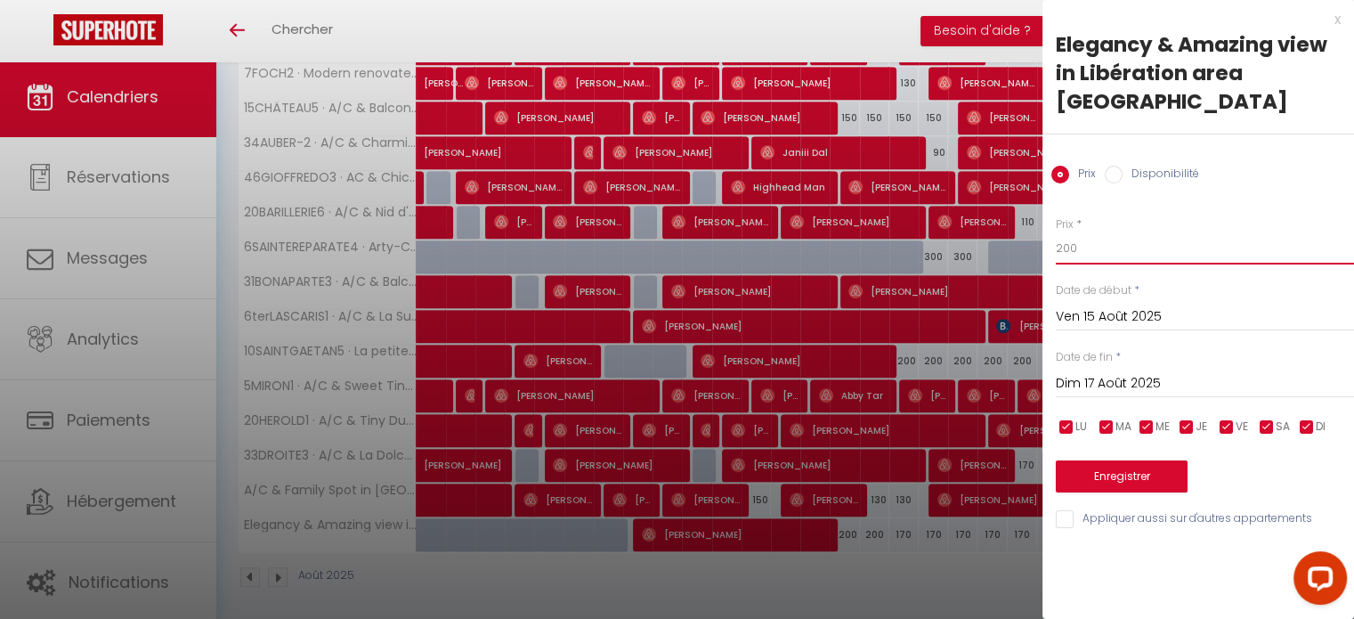
drag, startPoint x: 1068, startPoint y: 223, endPoint x: 1033, endPoint y: 216, distance: 35.4
type input "170"
click at [1143, 460] on button "Enregistrer" at bounding box center [1122, 476] width 132 height 32
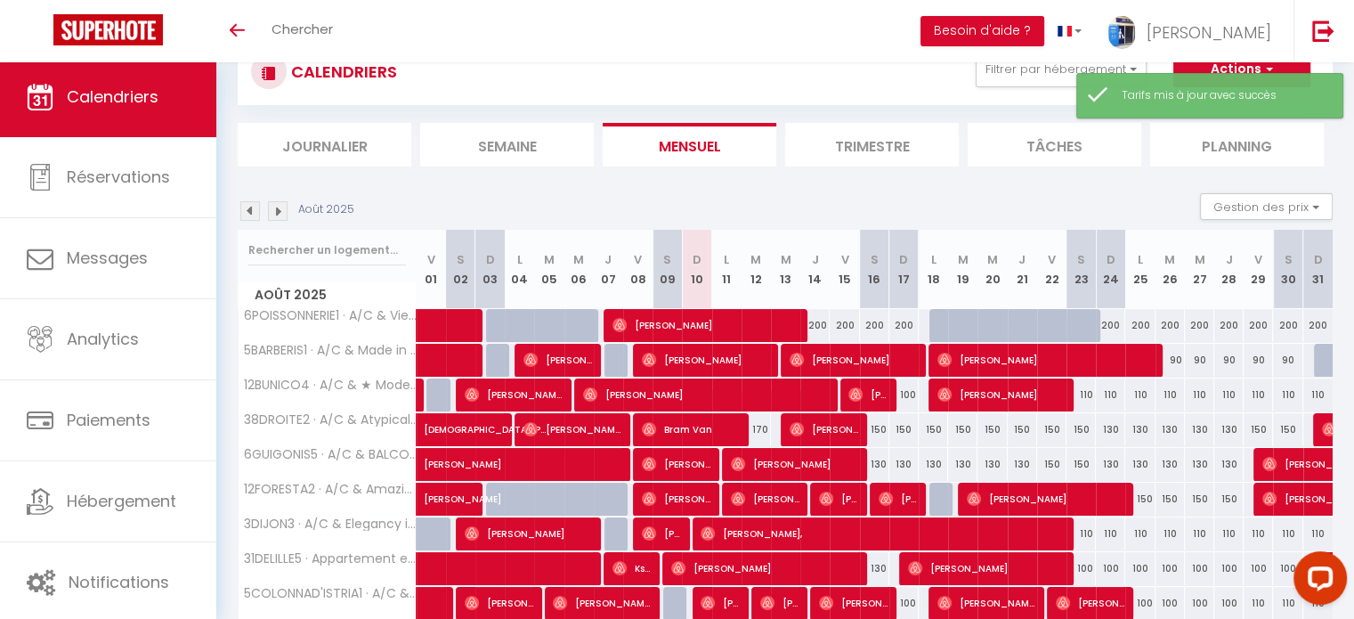
scroll to position [214, 0]
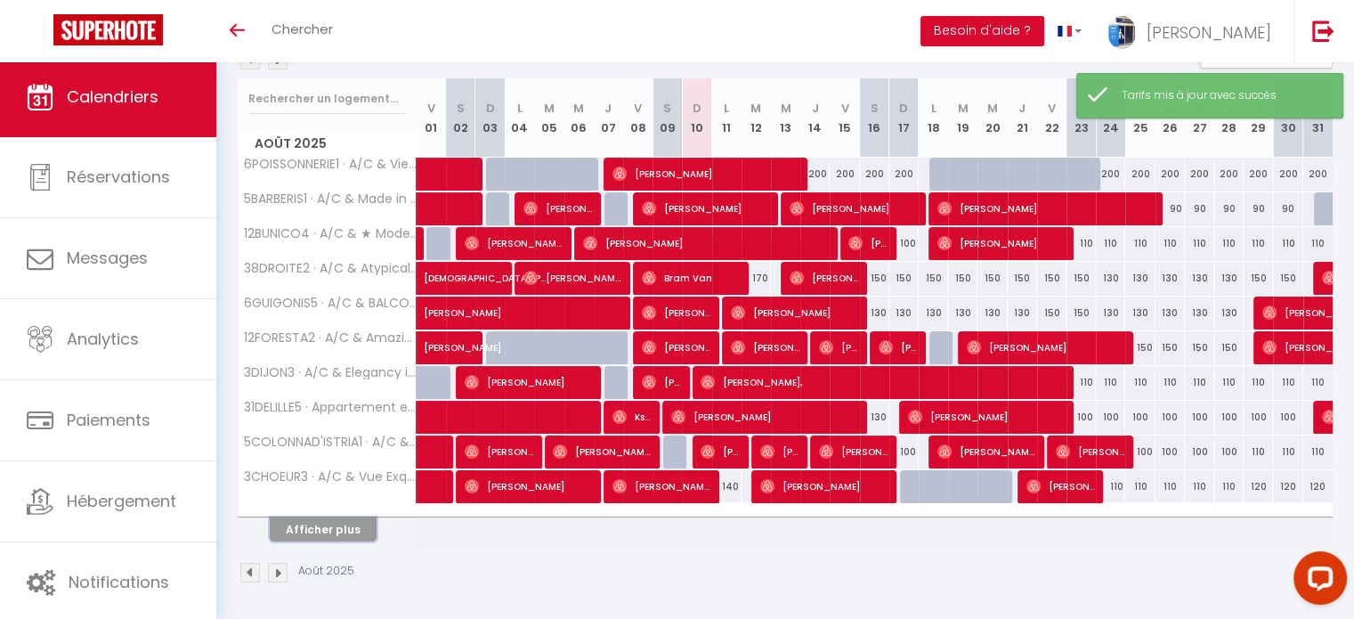
click at [341, 523] on button "Afficher plus" at bounding box center [323, 529] width 107 height 24
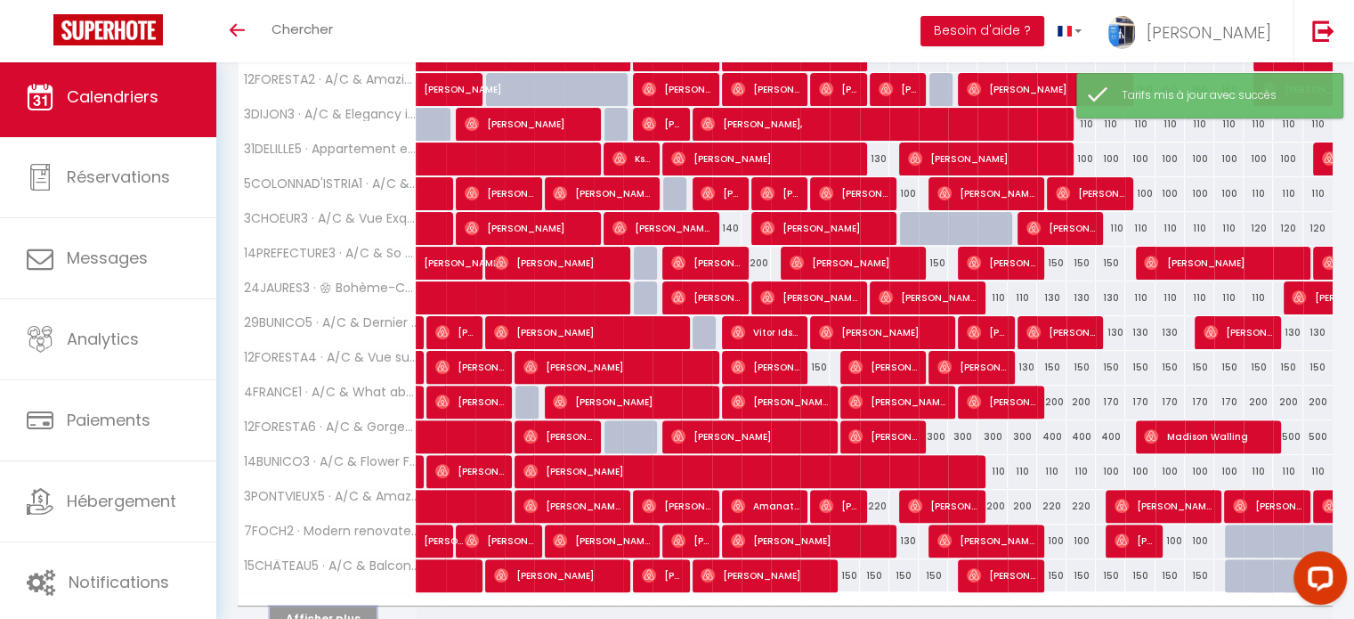
scroll to position [559, 0]
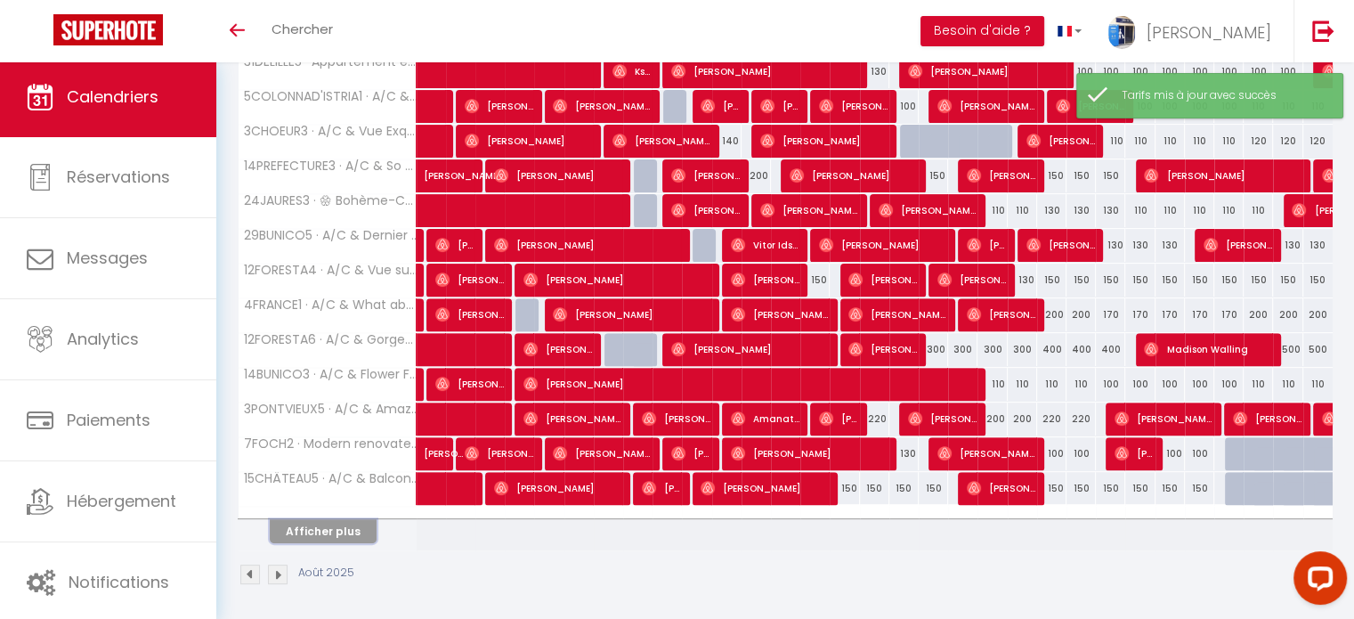
click at [340, 522] on button "Afficher plus" at bounding box center [323, 531] width 107 height 24
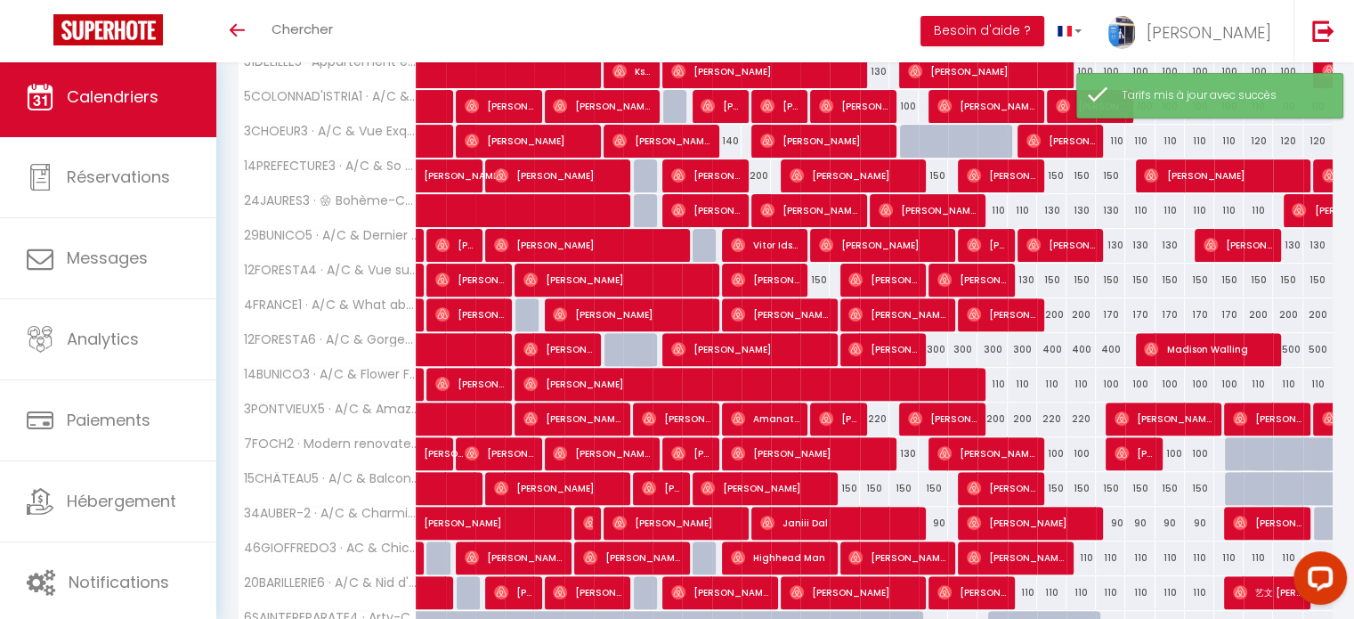
scroll to position [905, 0]
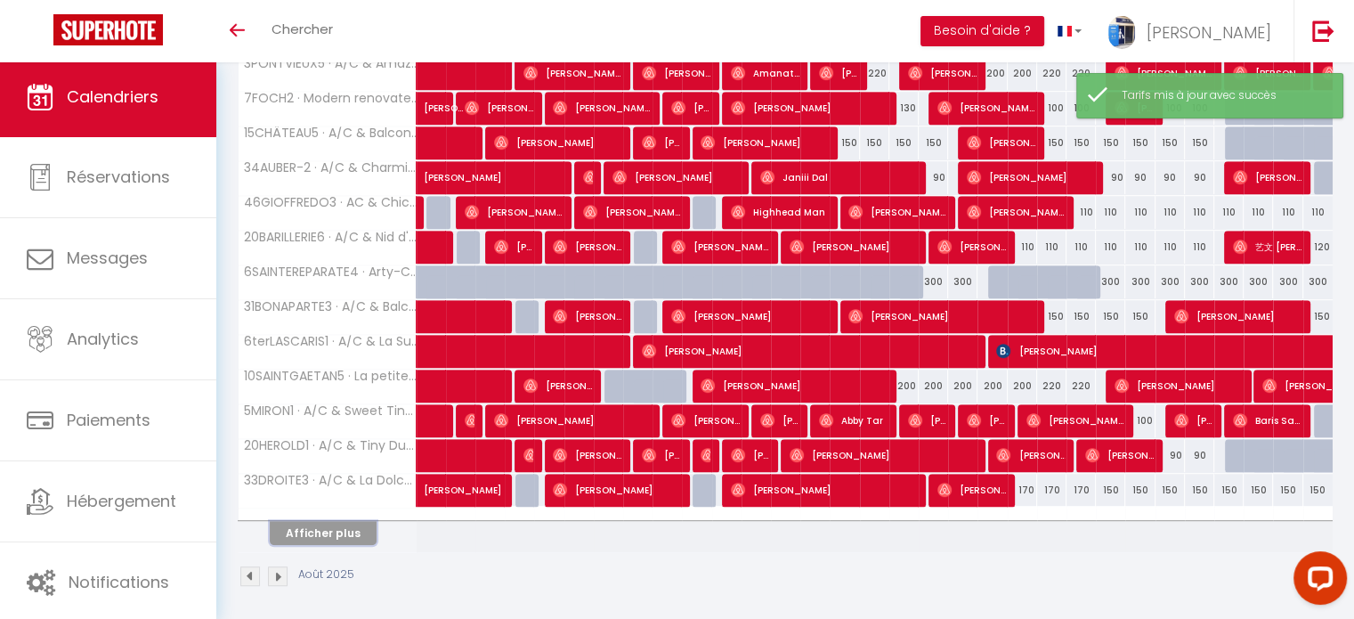
click at [350, 529] on button "Afficher plus" at bounding box center [323, 533] width 107 height 24
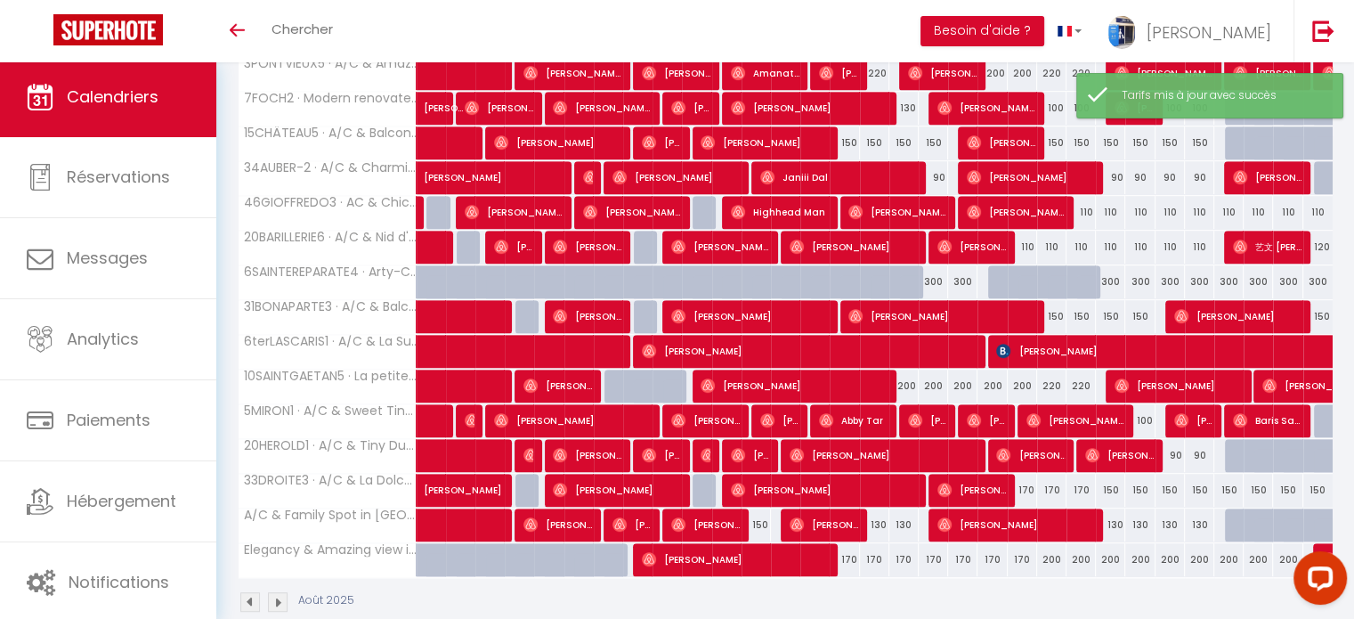
scroll to position [930, 0]
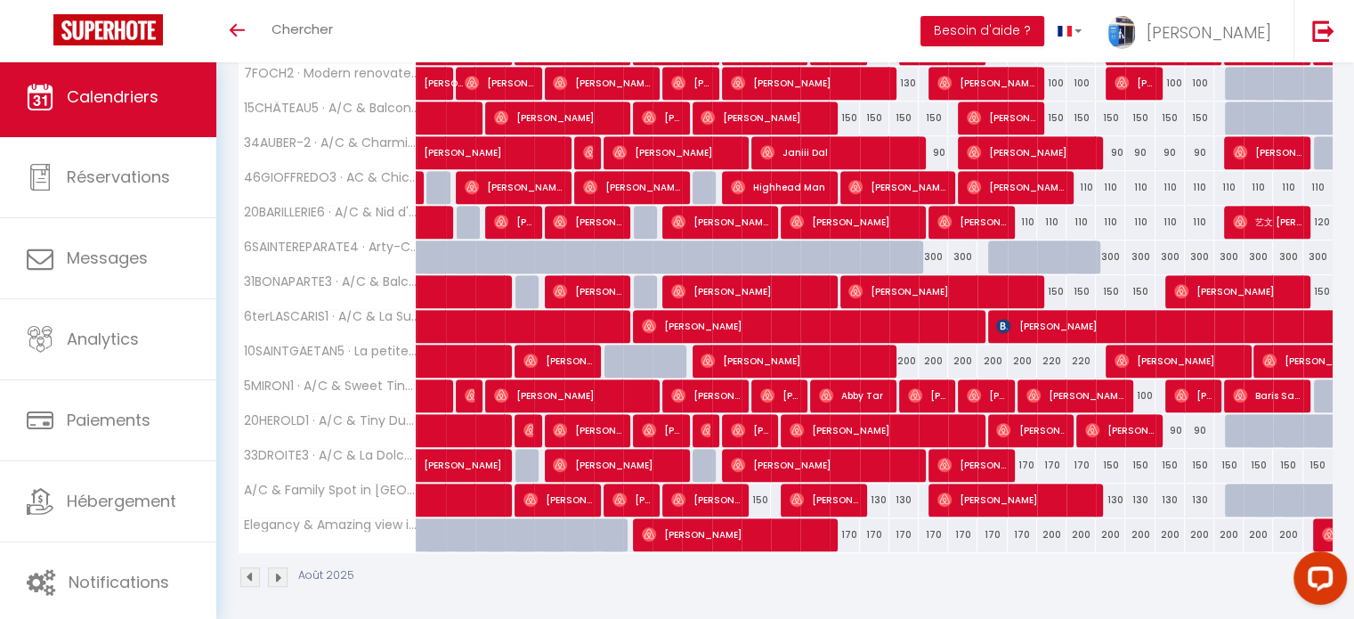
click at [1052, 526] on div "200" at bounding box center [1051, 534] width 29 height 33
type input "200"
type input "Ven 22 Août 2025"
type input "Sam 23 Août 2025"
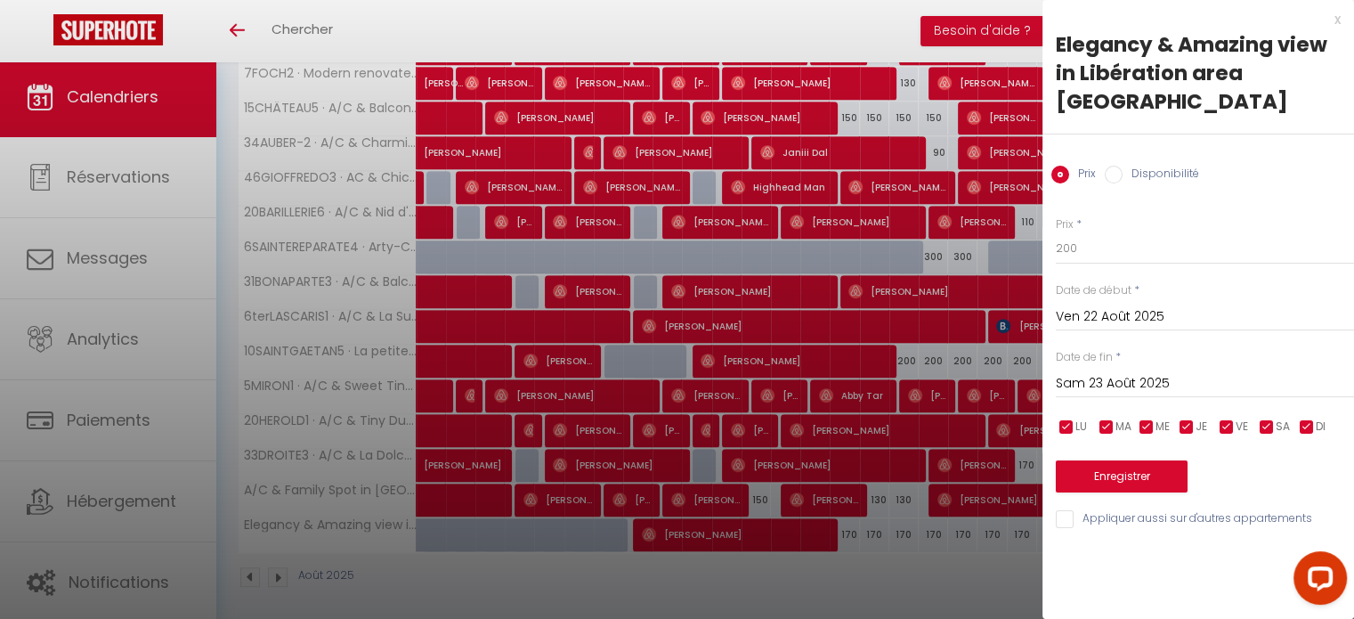
click at [1337, 18] on div "x" at bounding box center [1192, 19] width 298 height 21
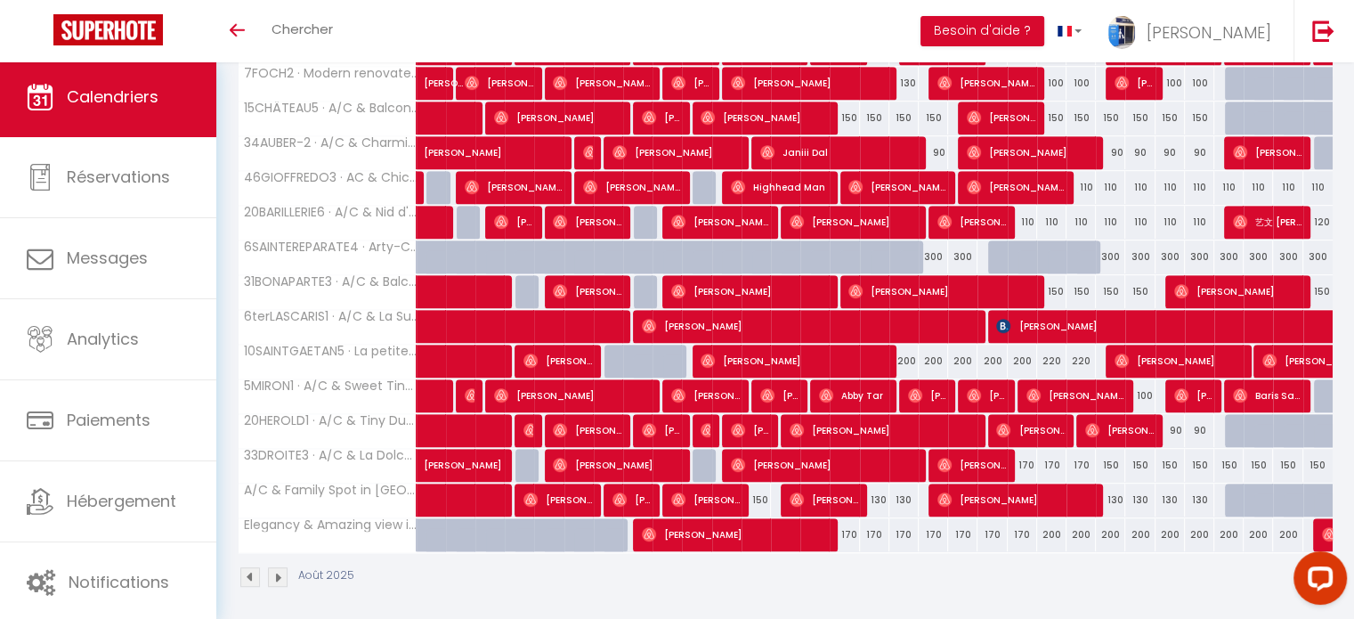
click at [1106, 527] on div "200" at bounding box center [1110, 534] width 29 height 33
type input "200"
type input "Dim 24 Août 2025"
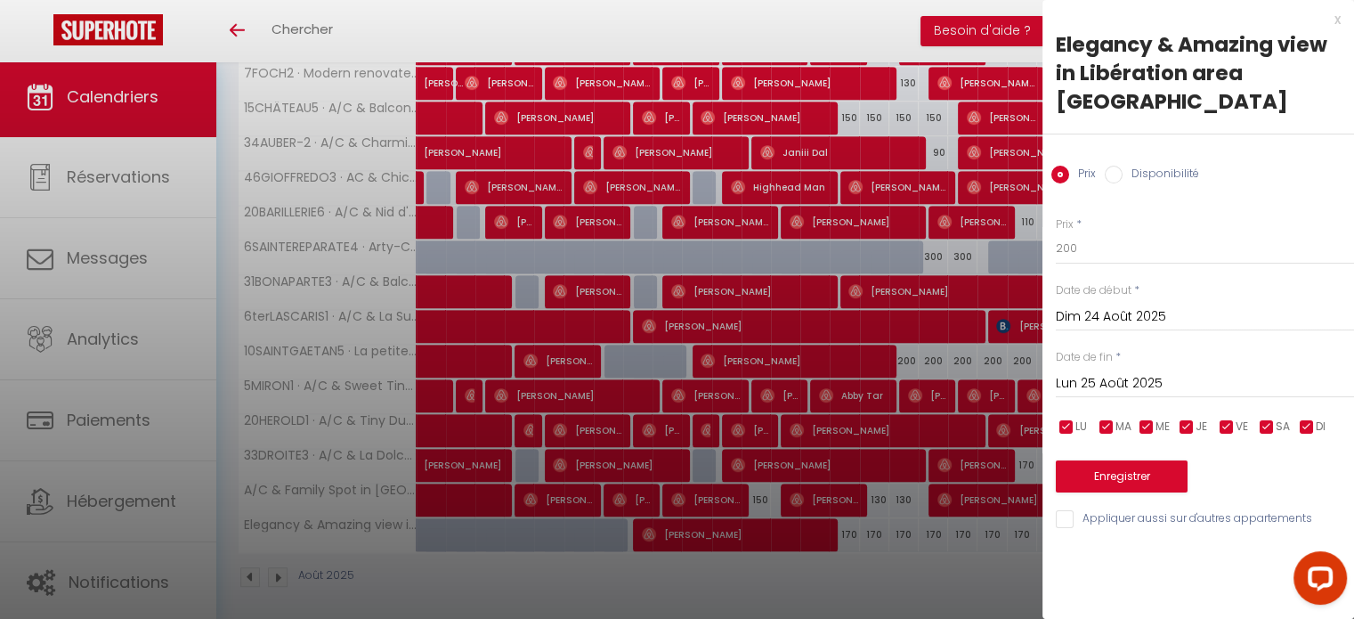
click at [1104, 372] on input "Lun 25 Août 2025" at bounding box center [1205, 383] width 298 height 23
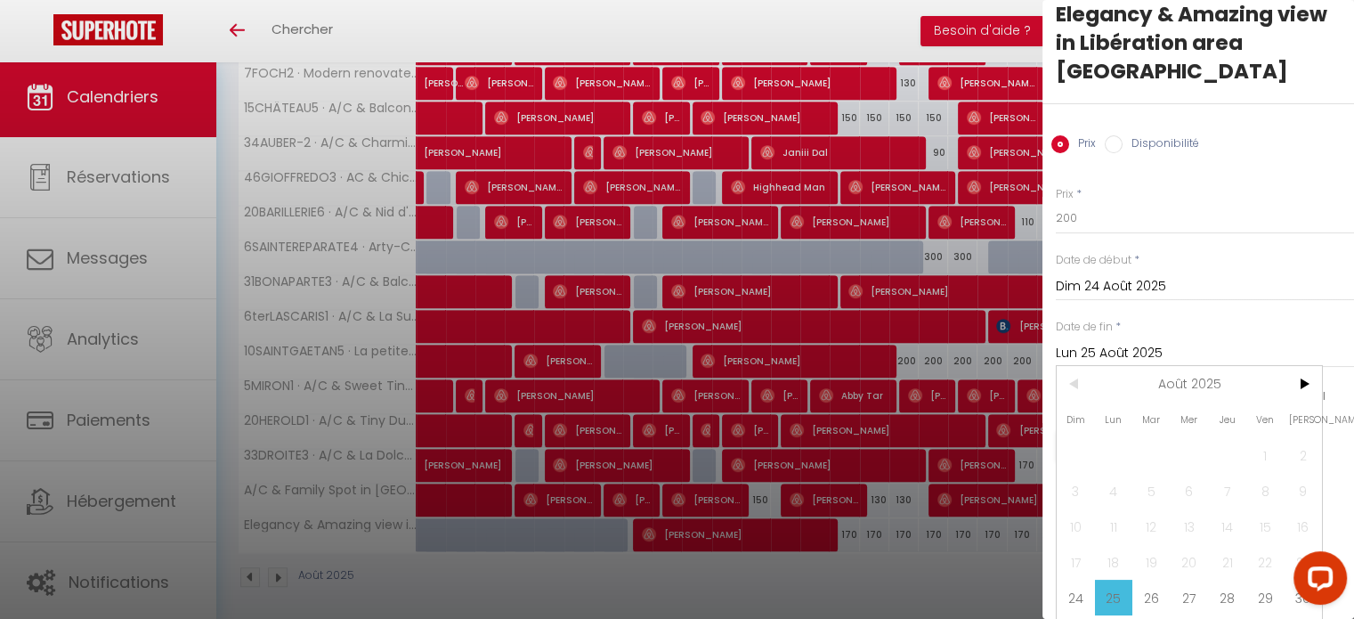
scroll to position [46, 0]
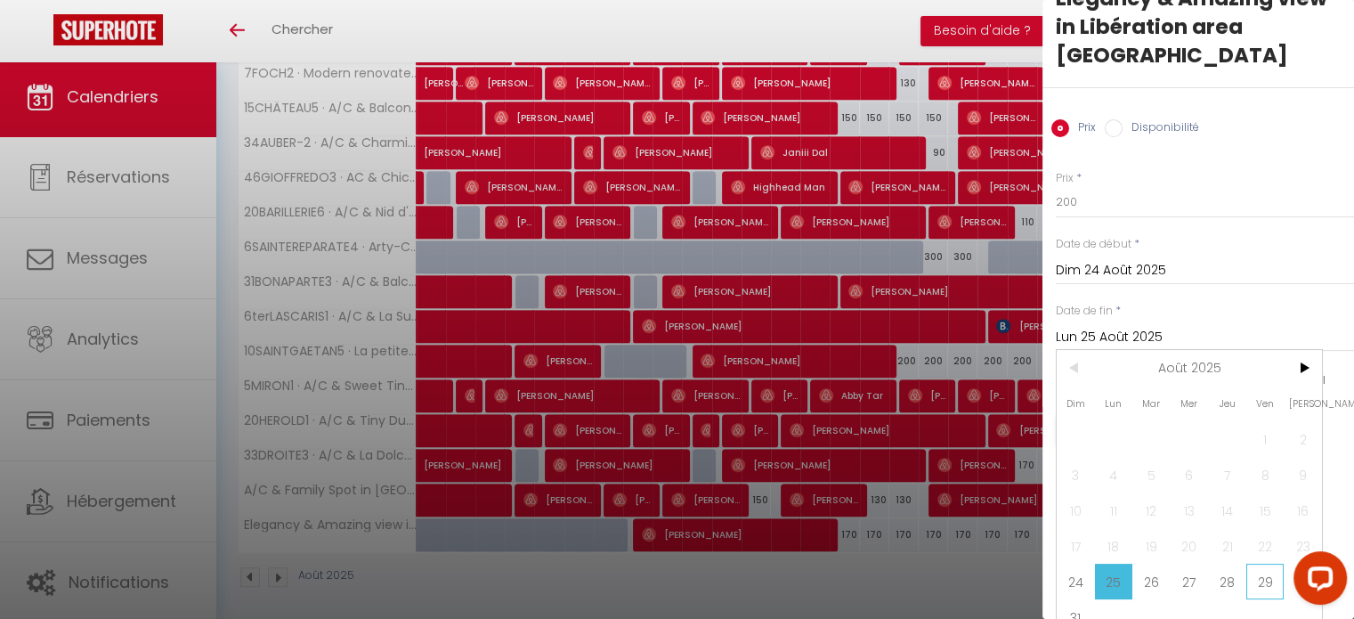
click at [1263, 564] on span "29" at bounding box center [1266, 582] width 38 height 36
type input "Ven 29 Août 2025"
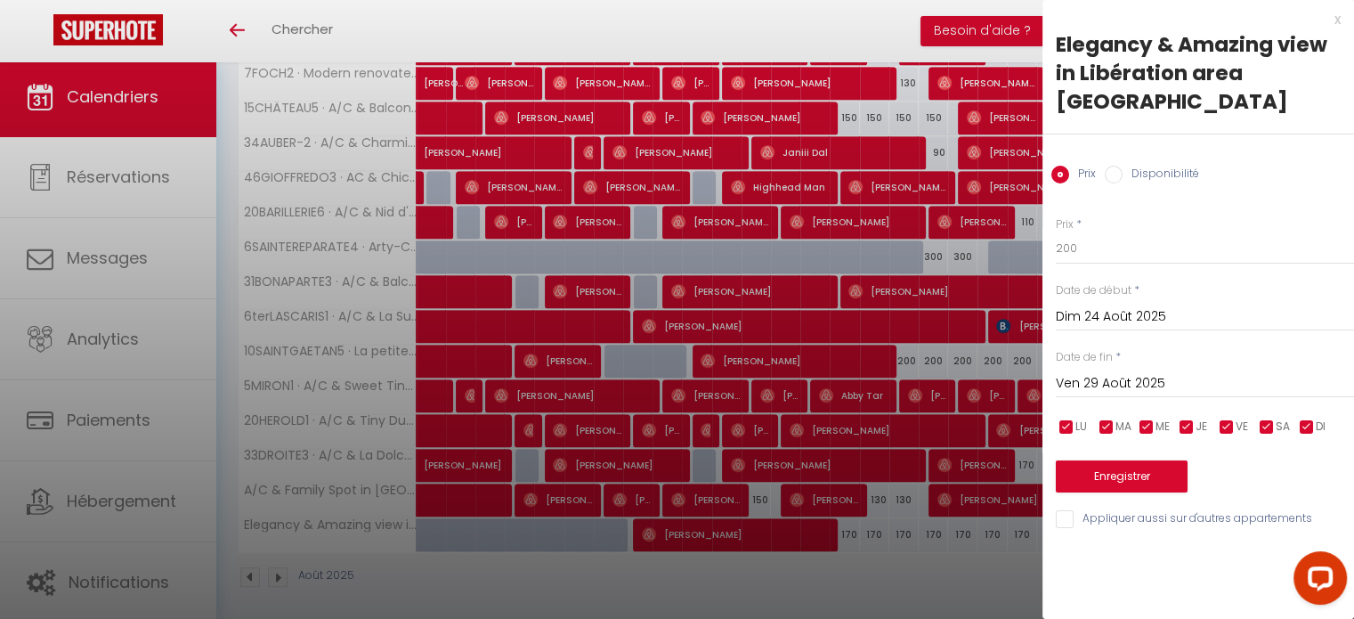
scroll to position [0, 0]
drag, startPoint x: 1066, startPoint y: 219, endPoint x: 1053, endPoint y: 217, distance: 12.6
click at [1053, 217] on div "Prix * 200 Statut * Disponible Indisponible Date de début * Dim 24 Août 2025 < …" at bounding box center [1199, 362] width 312 height 337
type input "170"
click at [1120, 460] on button "Enregistrer" at bounding box center [1122, 476] width 132 height 32
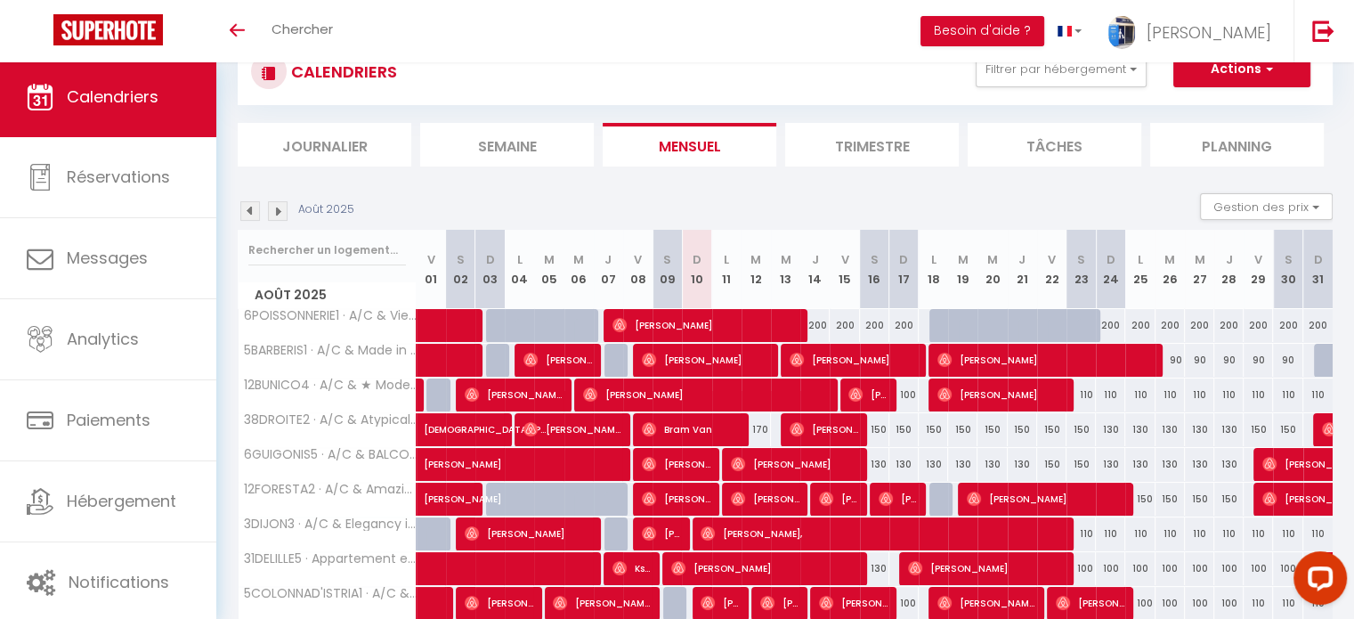
scroll to position [214, 0]
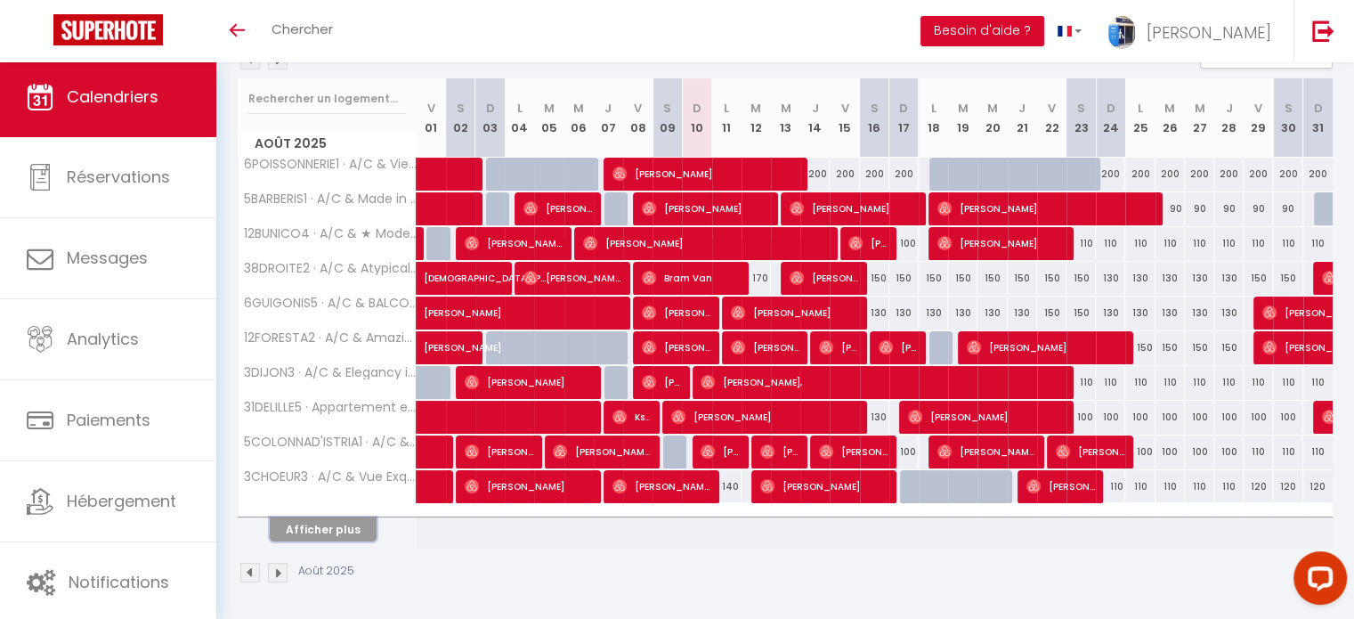
click at [331, 523] on button "Afficher plus" at bounding box center [323, 529] width 107 height 24
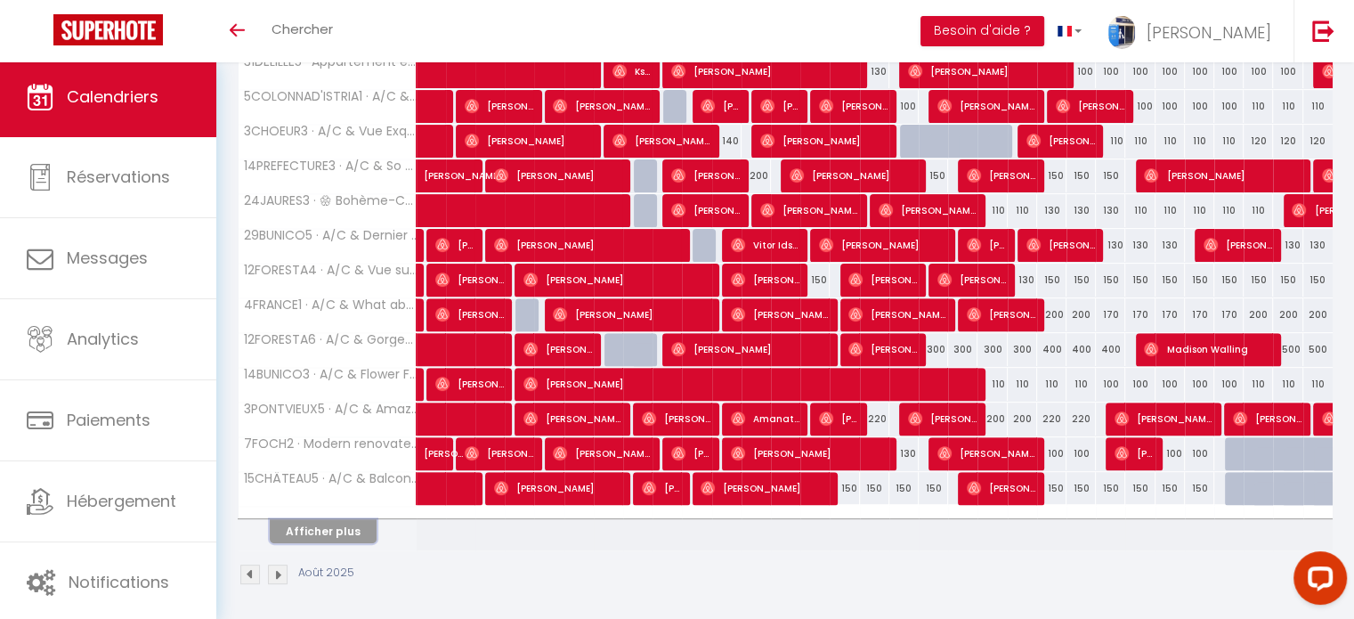
click at [321, 526] on button "Afficher plus" at bounding box center [323, 531] width 107 height 24
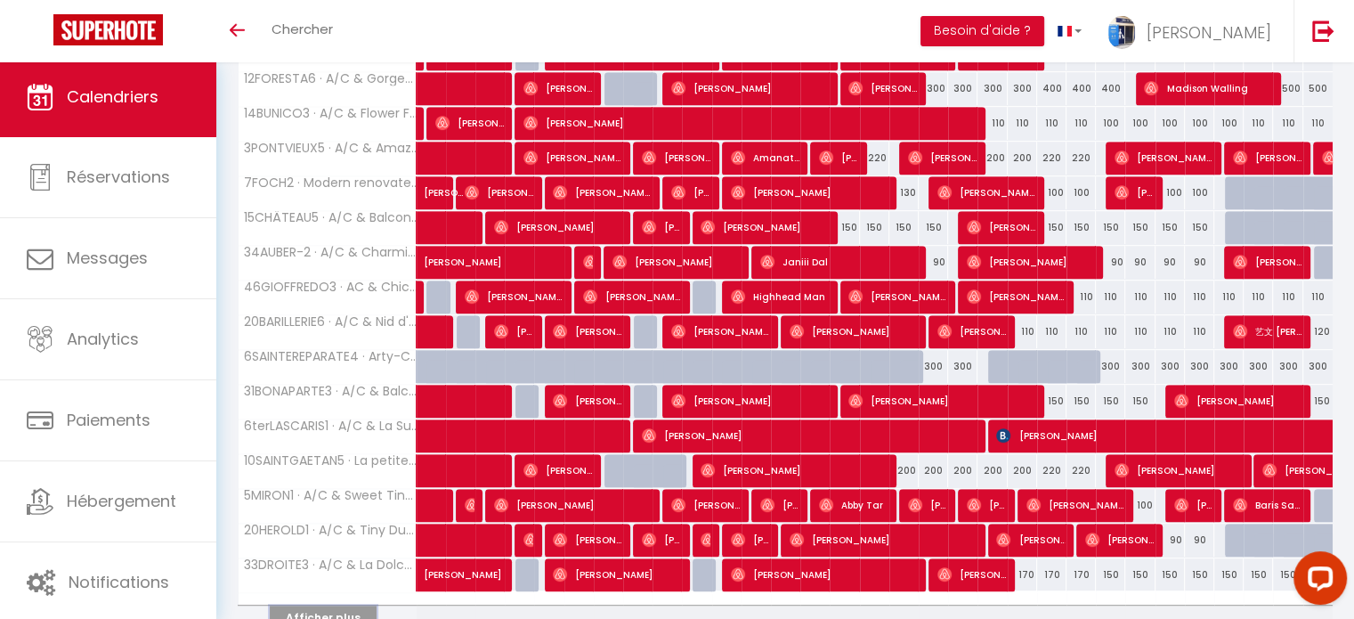
scroll to position [905, 0]
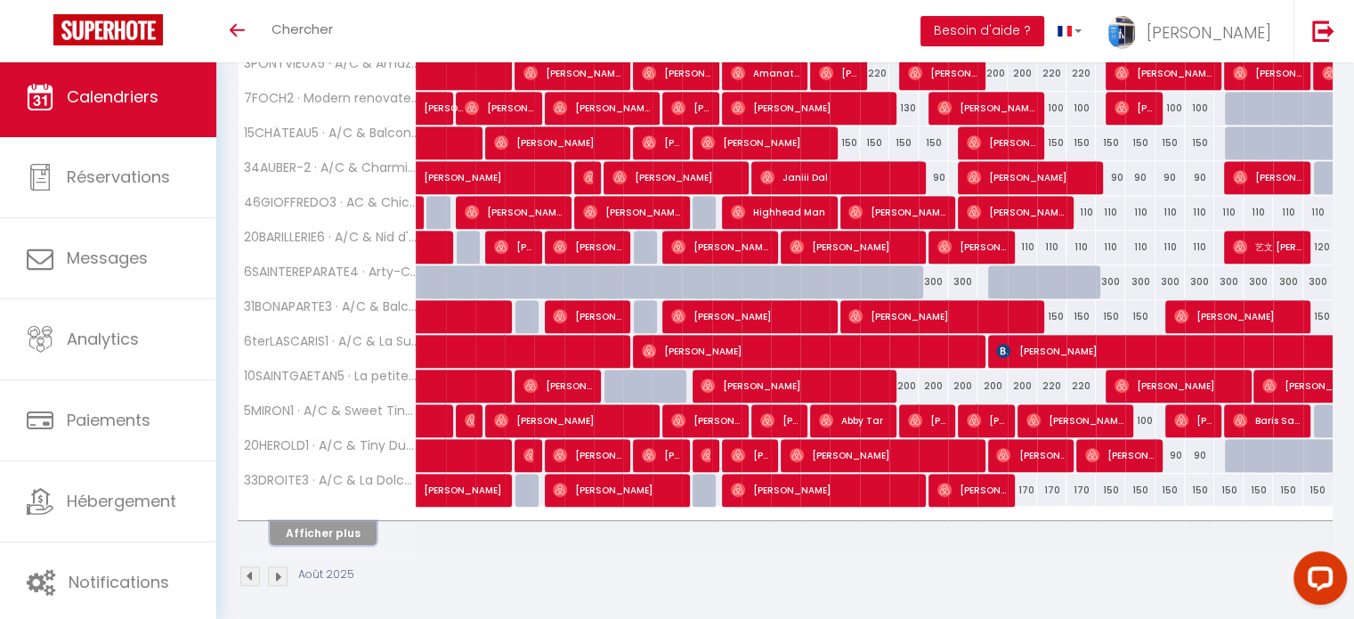
click at [362, 521] on button "Afficher plus" at bounding box center [323, 533] width 107 height 24
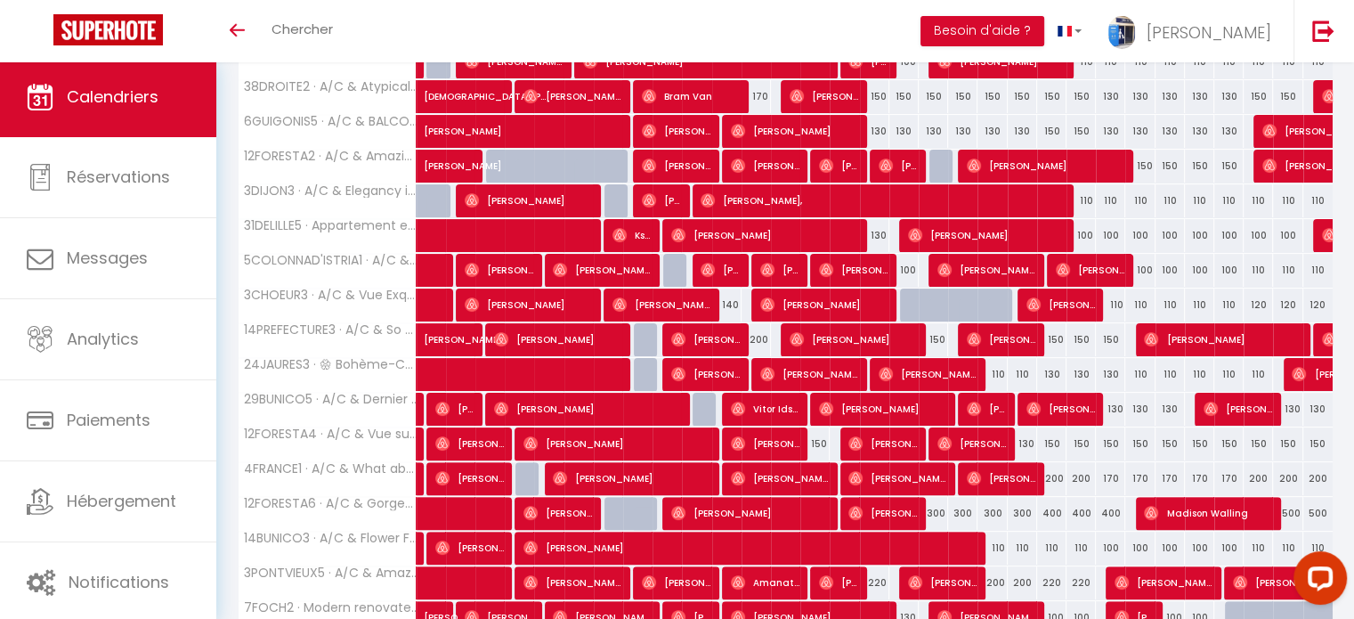
scroll to position [0, 0]
